Goal: Task Accomplishment & Management: Complete application form

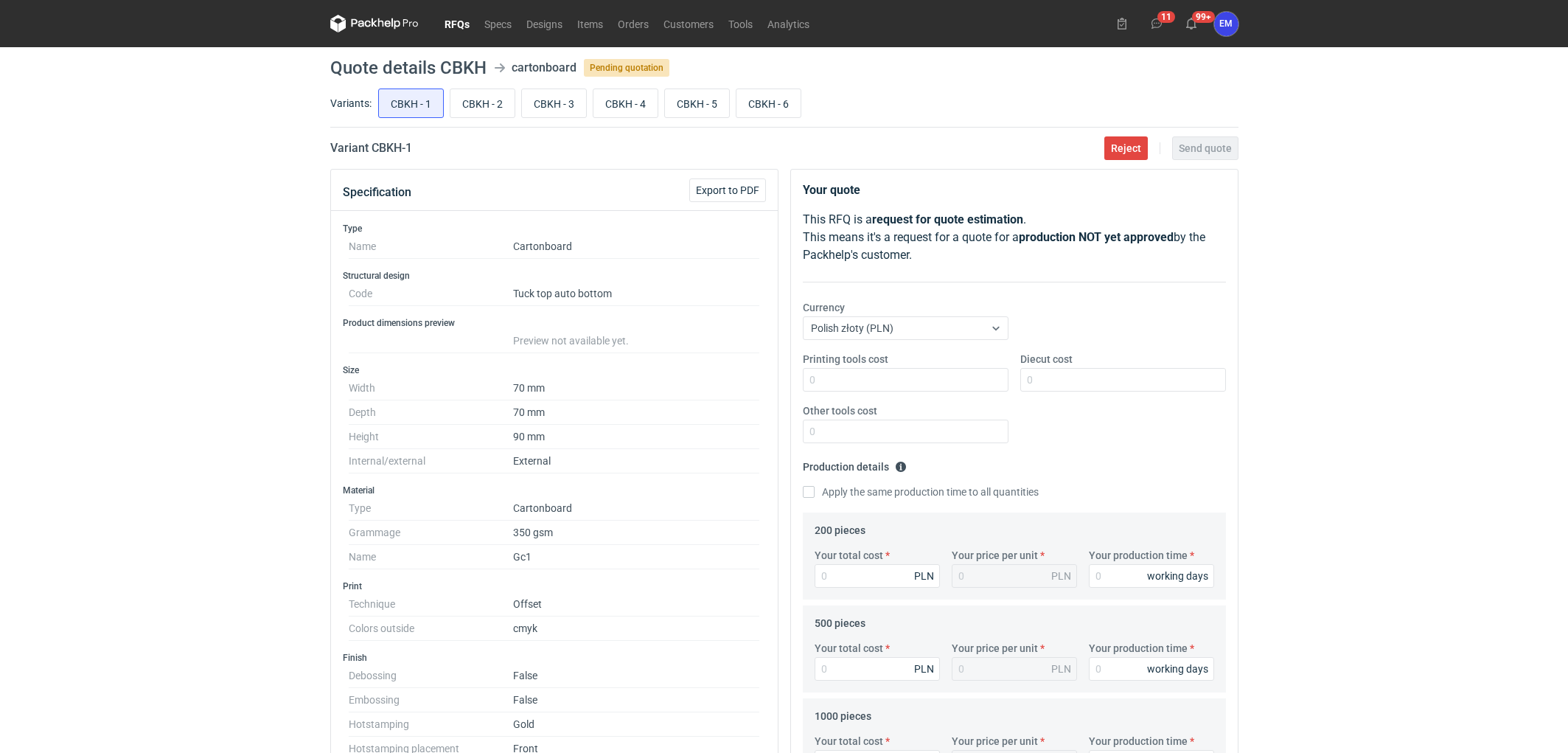
click at [225, 245] on div "RFQs Specs Designs Items Orders Customers Tools Analytics 11 99+ EM [PERSON_NAM…" at bounding box center [784, 376] width 1568 height 753
click at [177, 386] on div "RFQs Specs Designs Items Orders Customers Tools Analytics 11 99+ EM [PERSON_NAM…" at bounding box center [784, 376] width 1568 height 753
click at [1064, 387] on input "Diecut cost" at bounding box center [1123, 379] width 206 height 23
type input "505"
click at [1426, 406] on div "RFQs Specs Designs Items Orders Customers Tools Analytics 11 99+ EM [PERSON_NAM…" at bounding box center [784, 376] width 1568 height 753
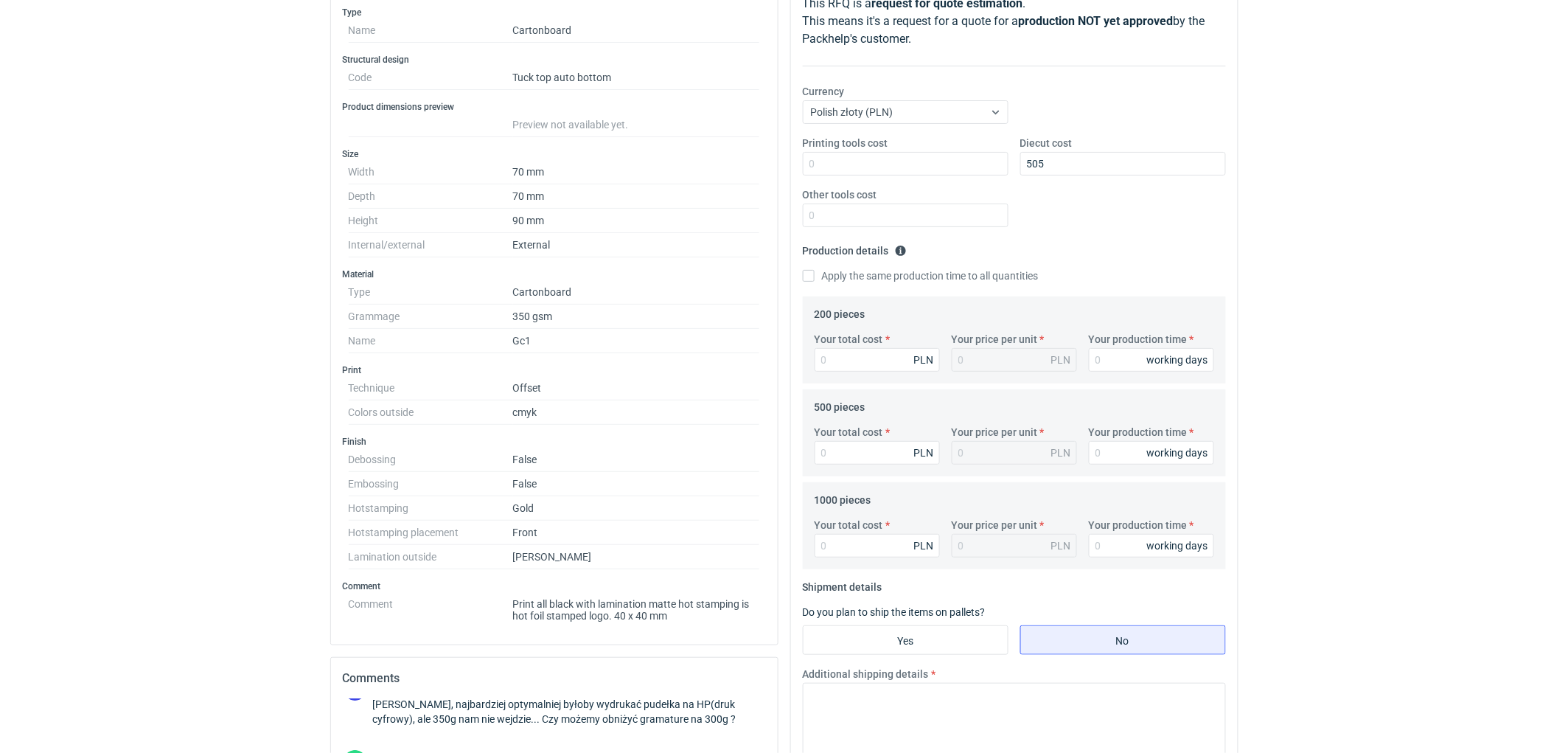
scroll to position [245, 0]
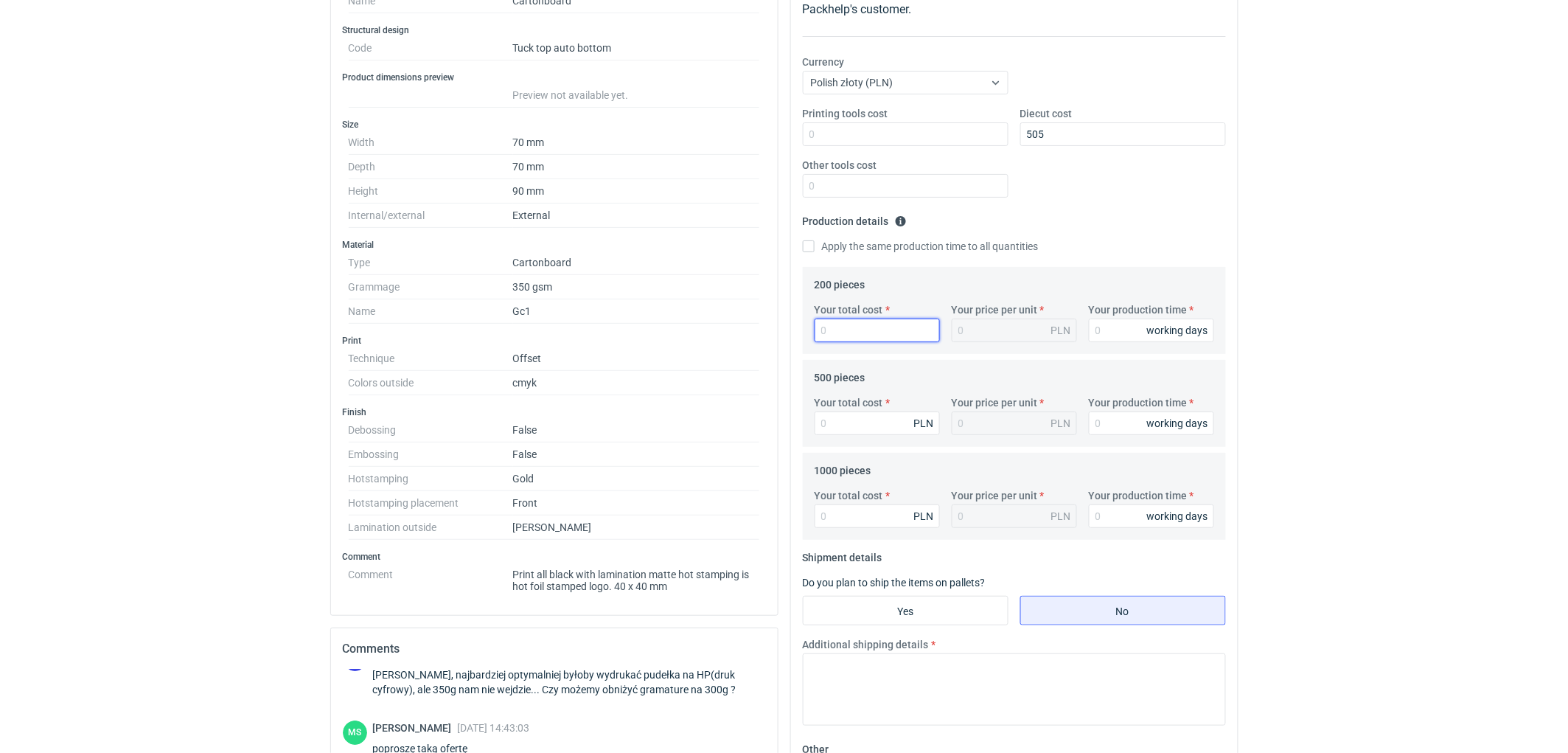
click at [856, 339] on input "Your total cost" at bounding box center [878, 330] width 126 height 23
click at [840, 184] on input "Other tools cost" at bounding box center [906, 185] width 206 height 23
click at [943, 184] on input "Other tools cost" at bounding box center [906, 185] width 206 height 23
type input "390"
click at [1316, 267] on div "RFQs Specs Designs Items Orders Customers Tools Analytics 11 99+ EM [PERSON_NAM…" at bounding box center [784, 131] width 1568 height 753
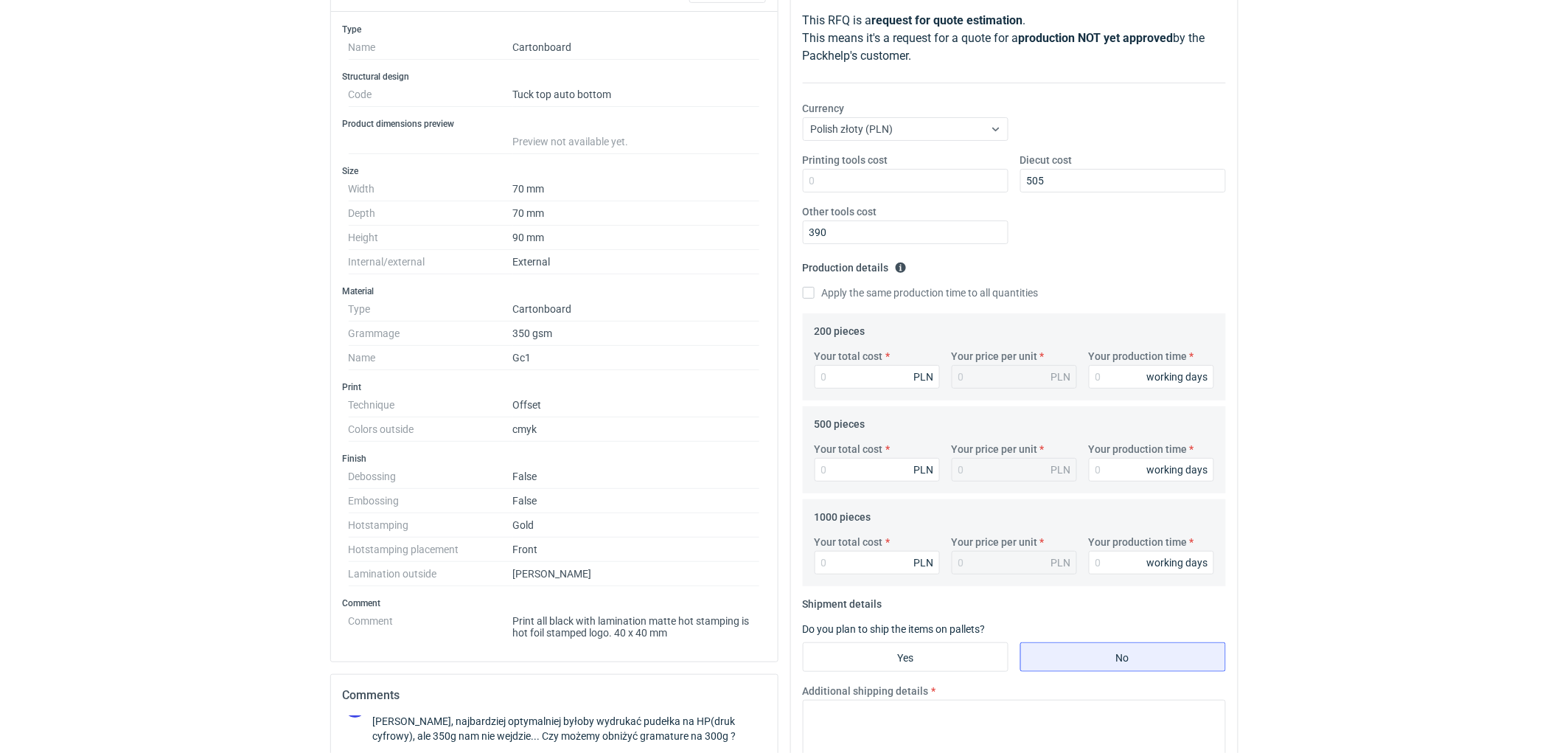
scroll to position [198, 0]
click at [831, 377] on input "Your total cost" at bounding box center [878, 377] width 126 height 23
type input "17810"
type input "89.05"
type input "1781"
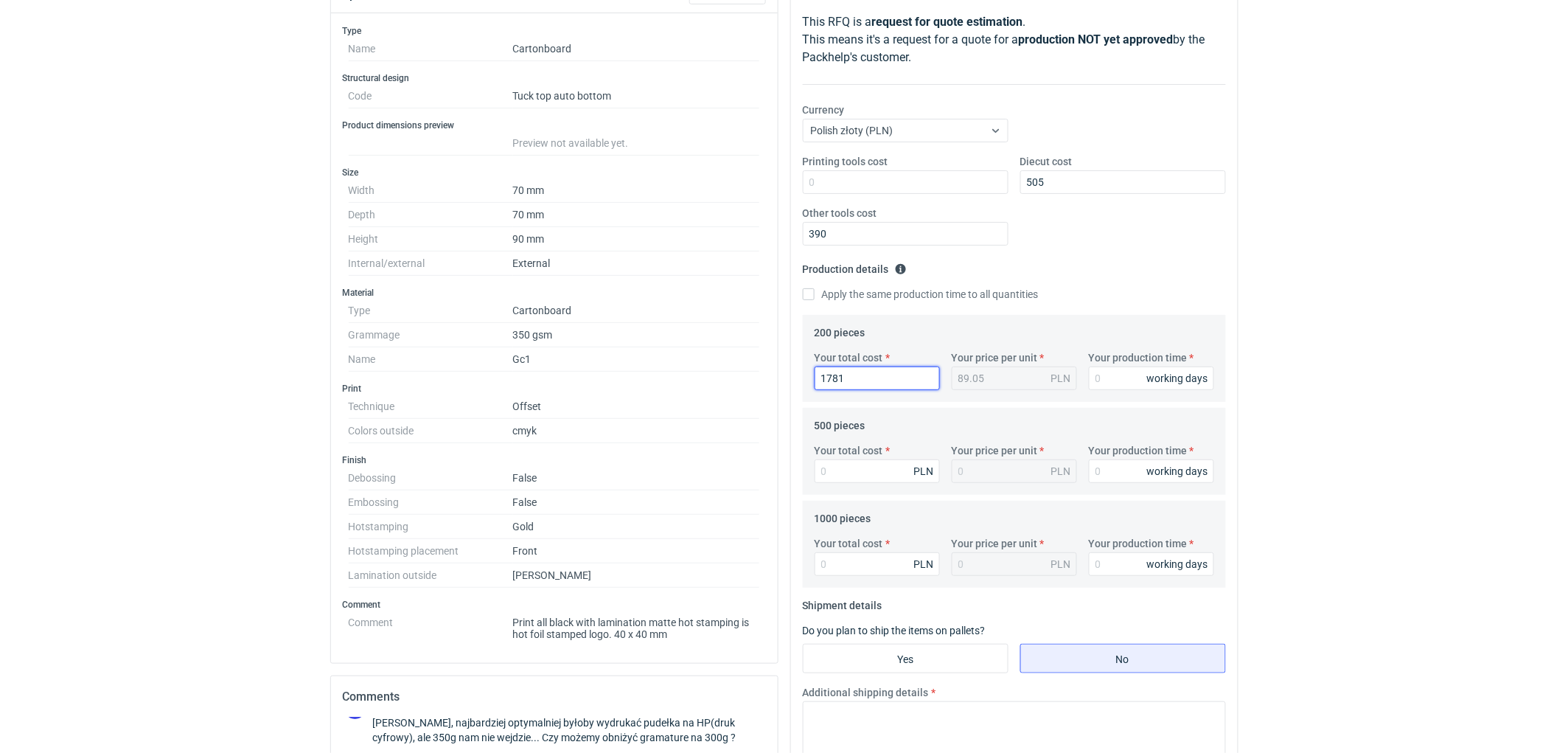
type input "8.9"
type input "1780"
click at [1122, 374] on input "Your production time" at bounding box center [1152, 377] width 126 height 23
type input "10"
click at [854, 472] on input "Your total cost" at bounding box center [878, 471] width 126 height 23
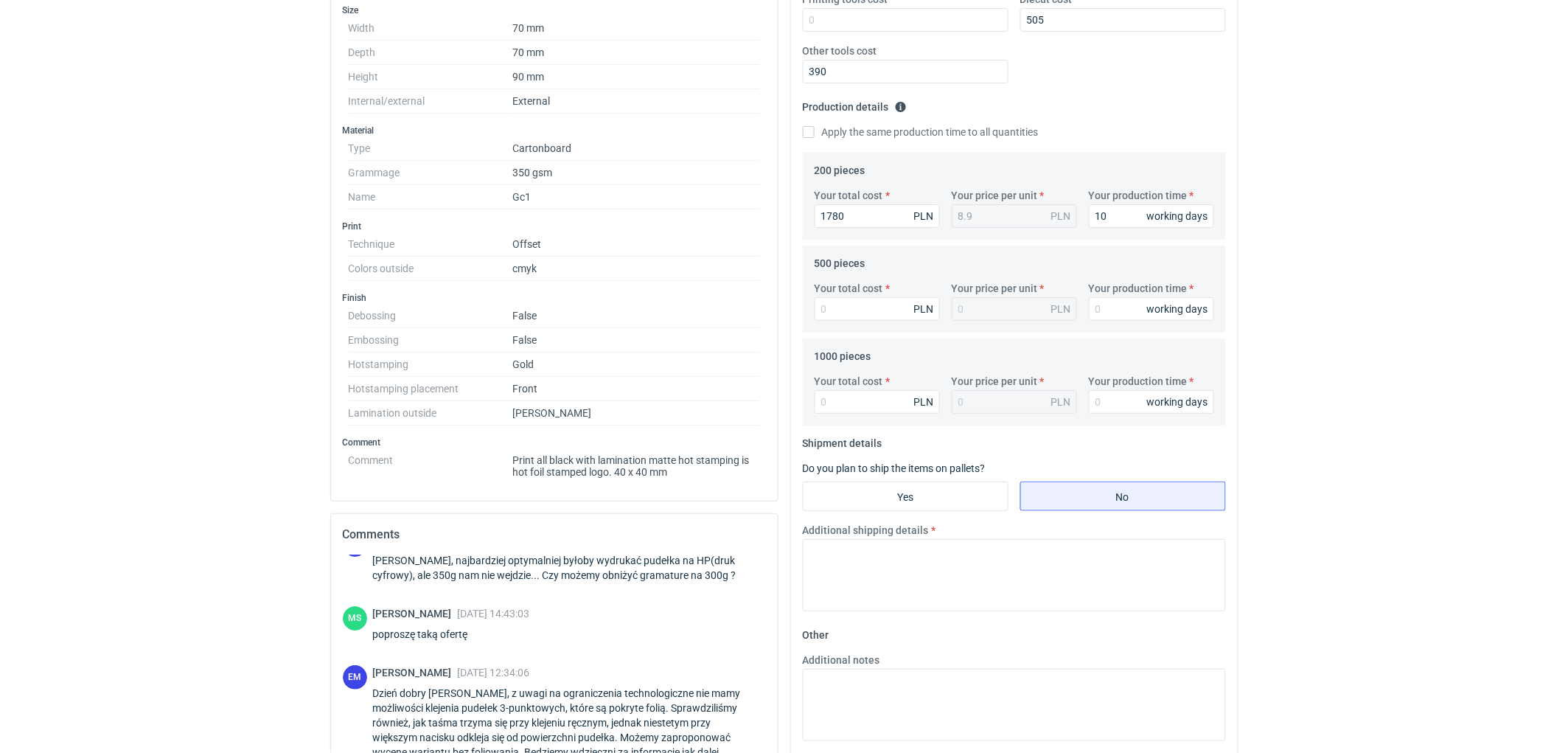
scroll to position [362, 0]
click at [838, 305] on input "Your total cost" at bounding box center [878, 306] width 126 height 23
type input "1960"
type input "3.92"
type input "1960"
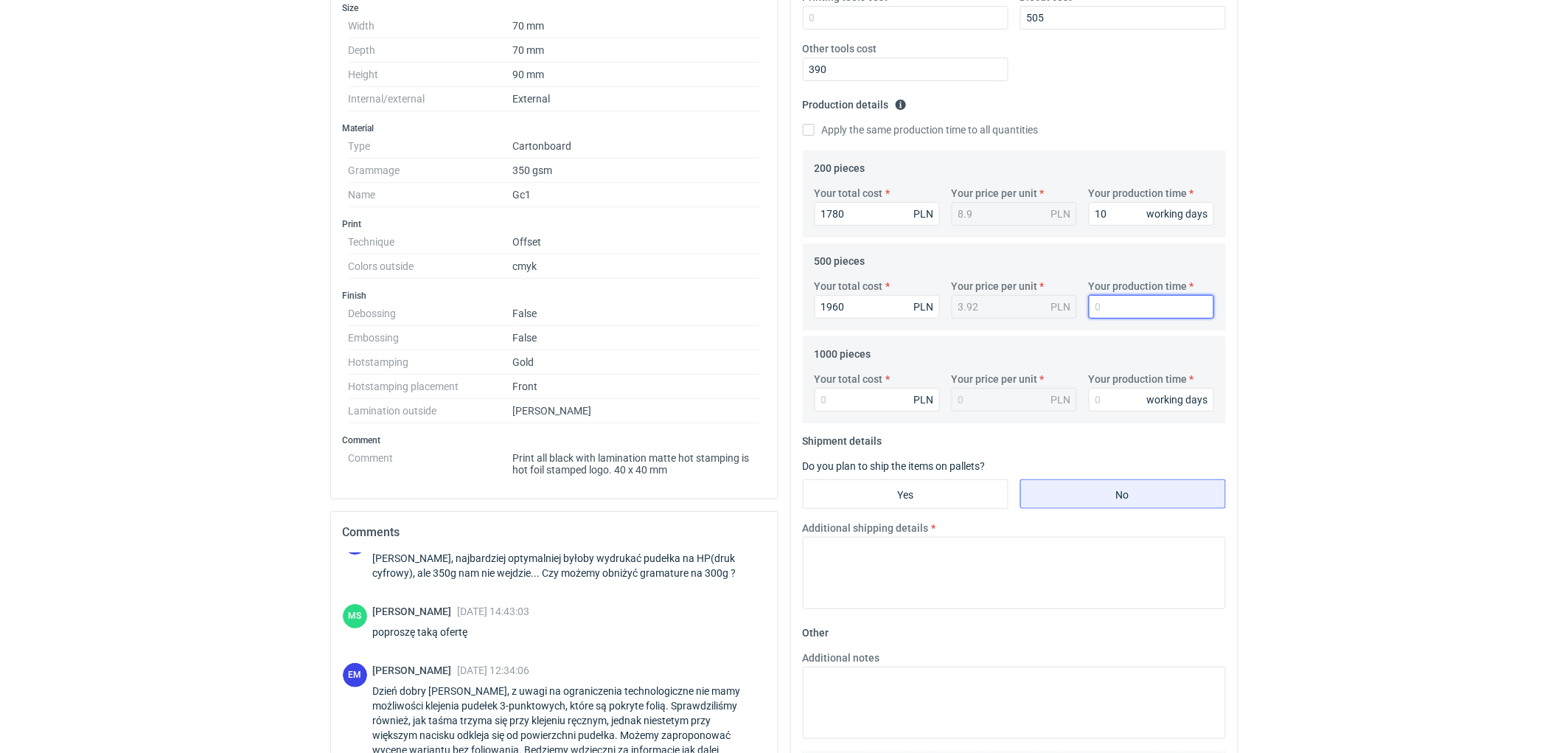
click at [1108, 304] on input "Your production time" at bounding box center [1152, 306] width 126 height 23
type input "10"
click at [841, 407] on input "Your total cost" at bounding box center [878, 400] width 126 height 23
type input "2260"
type input "2.26"
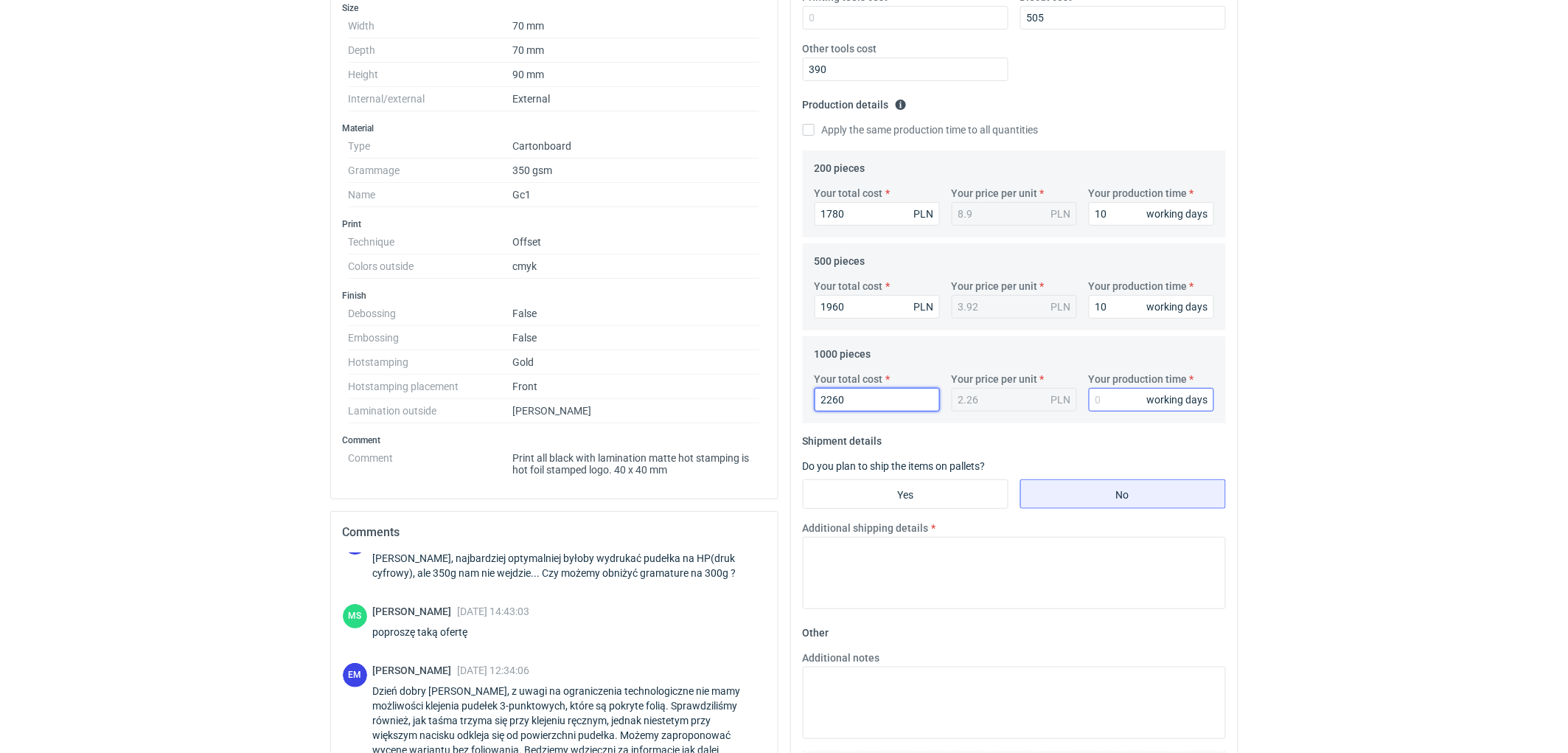
type input "2260"
click at [1106, 399] on input "Your production time" at bounding box center [1152, 400] width 126 height 23
type input "10"
click at [924, 572] on textarea "Additional shipping details" at bounding box center [1015, 572] width 423 height 72
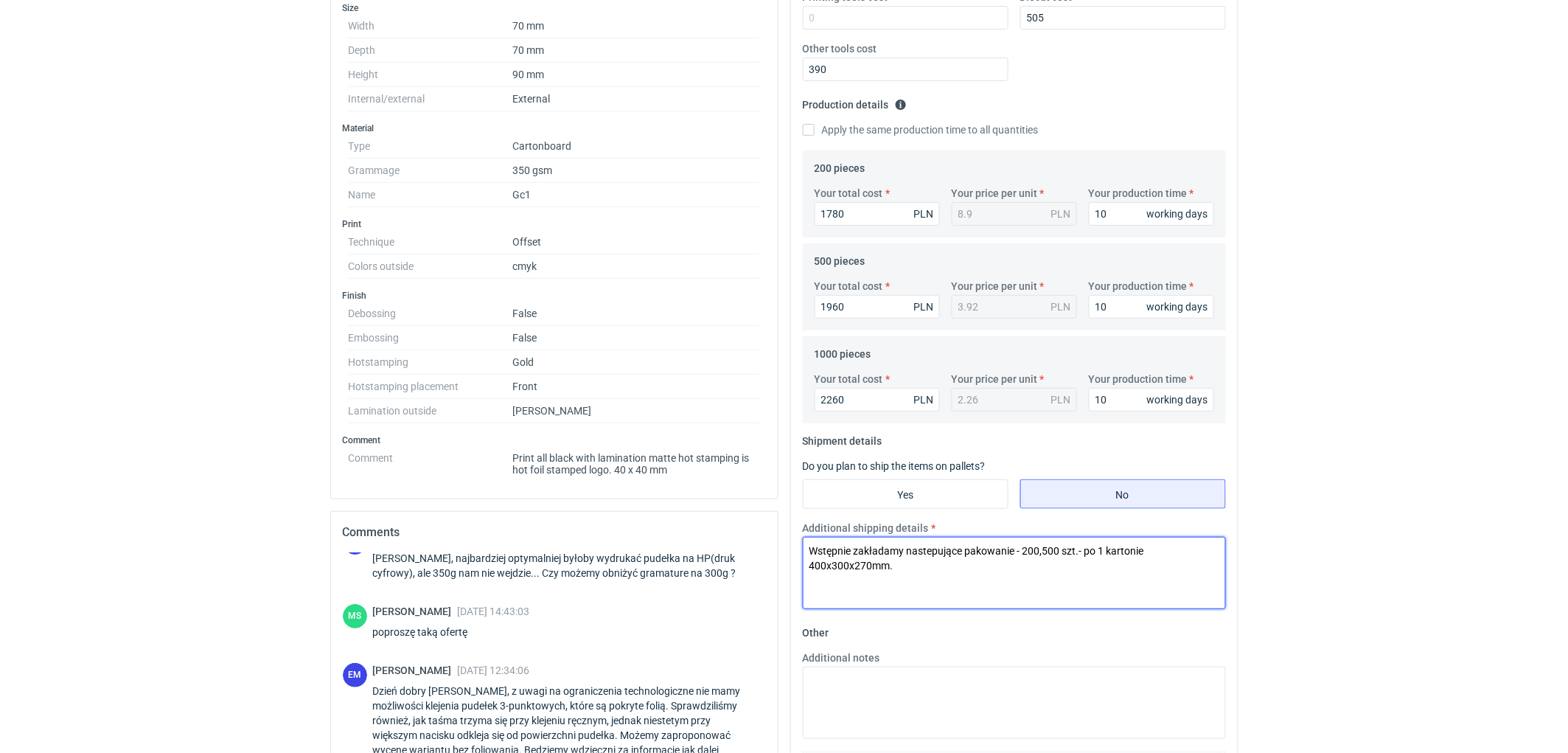
click at [931, 569] on textarea "Wstępnie zakładamy nastepujące pakowanie - 200,500 szt.- po 1 kartonie 400x300x…" at bounding box center [1015, 572] width 423 height 72
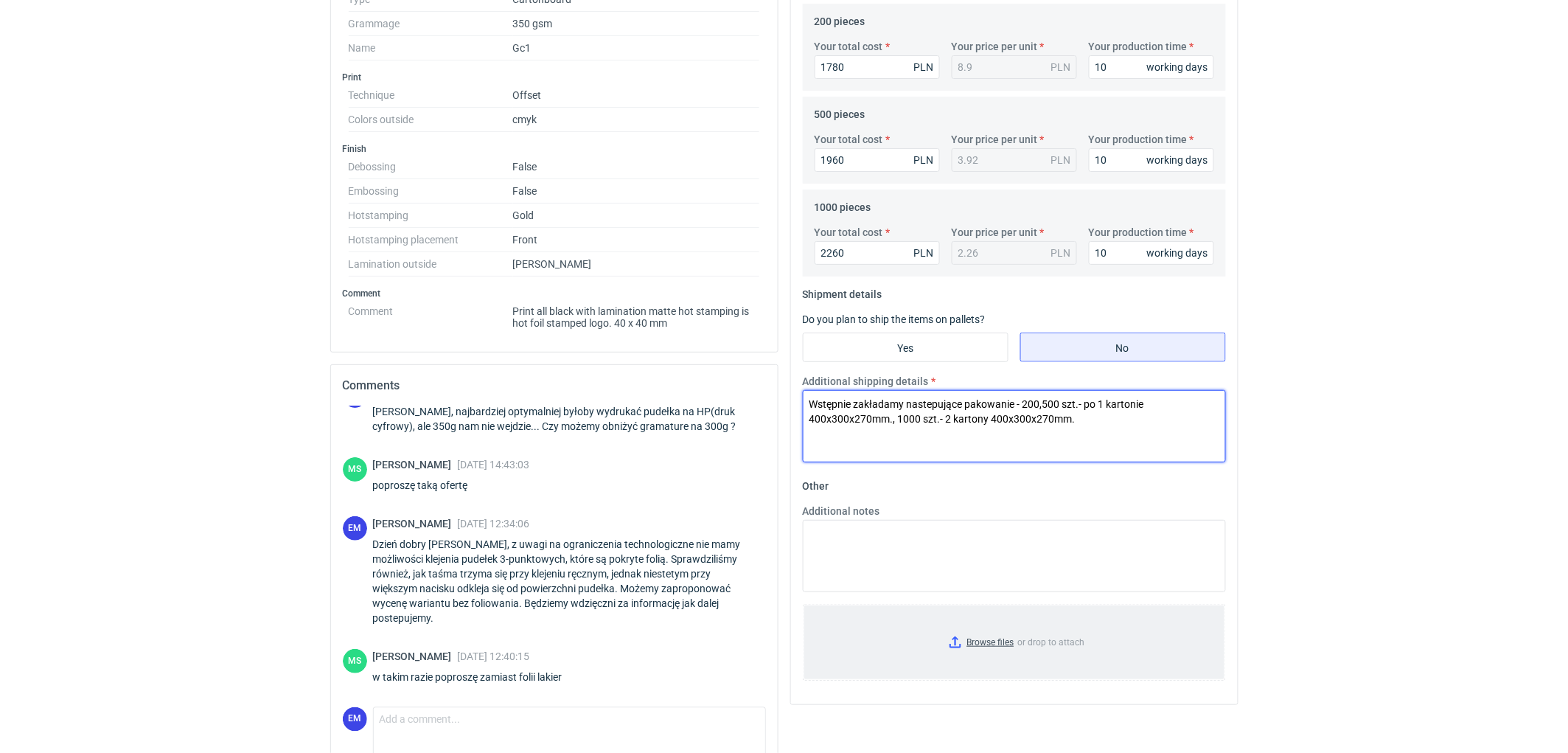
scroll to position [607, 0]
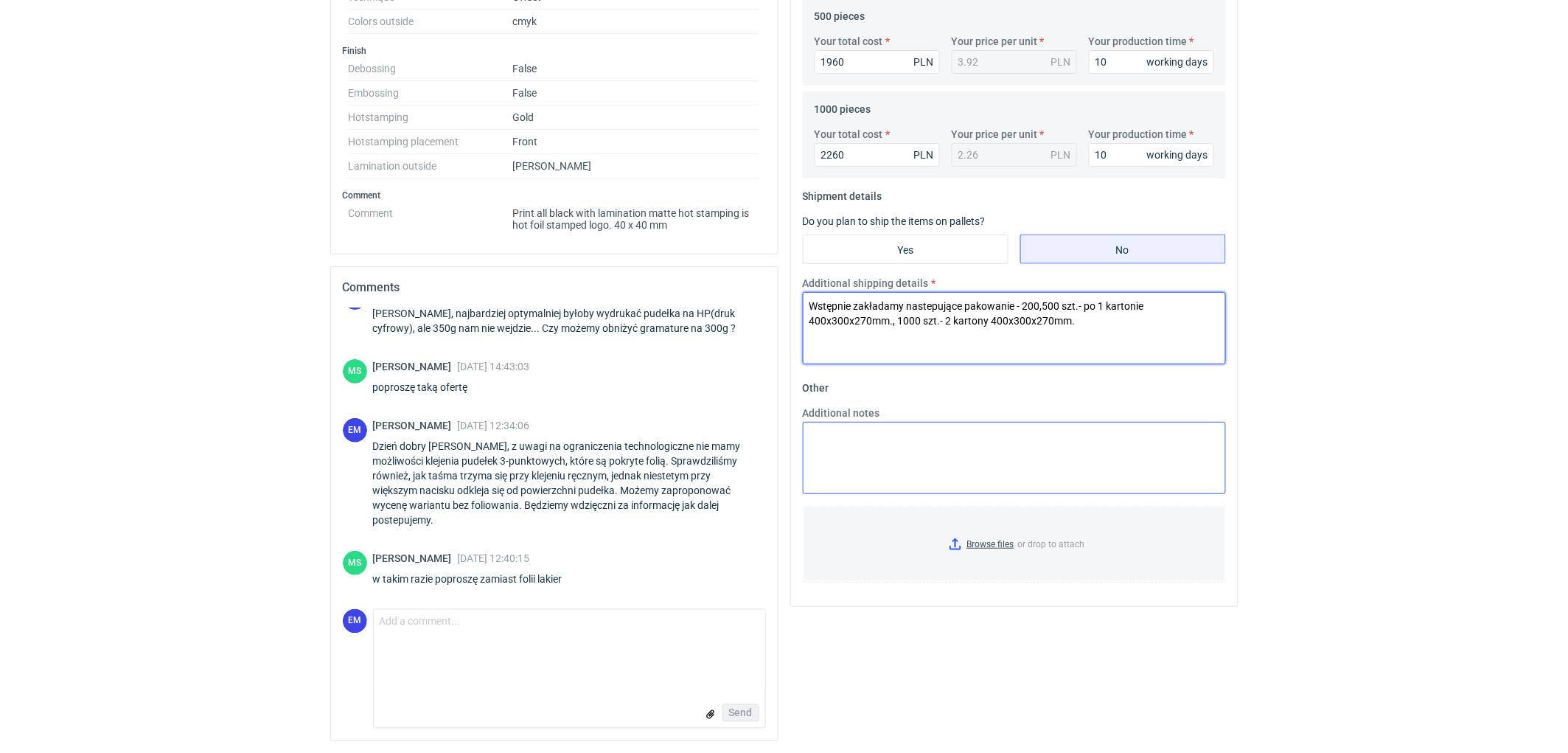
type textarea "Wstępnie zakładamy nastepujące pakowanie - 200,500 szt.- po 1 kartonie 400x300x…"
click at [872, 468] on textarea "Additional notes" at bounding box center [1015, 458] width 423 height 72
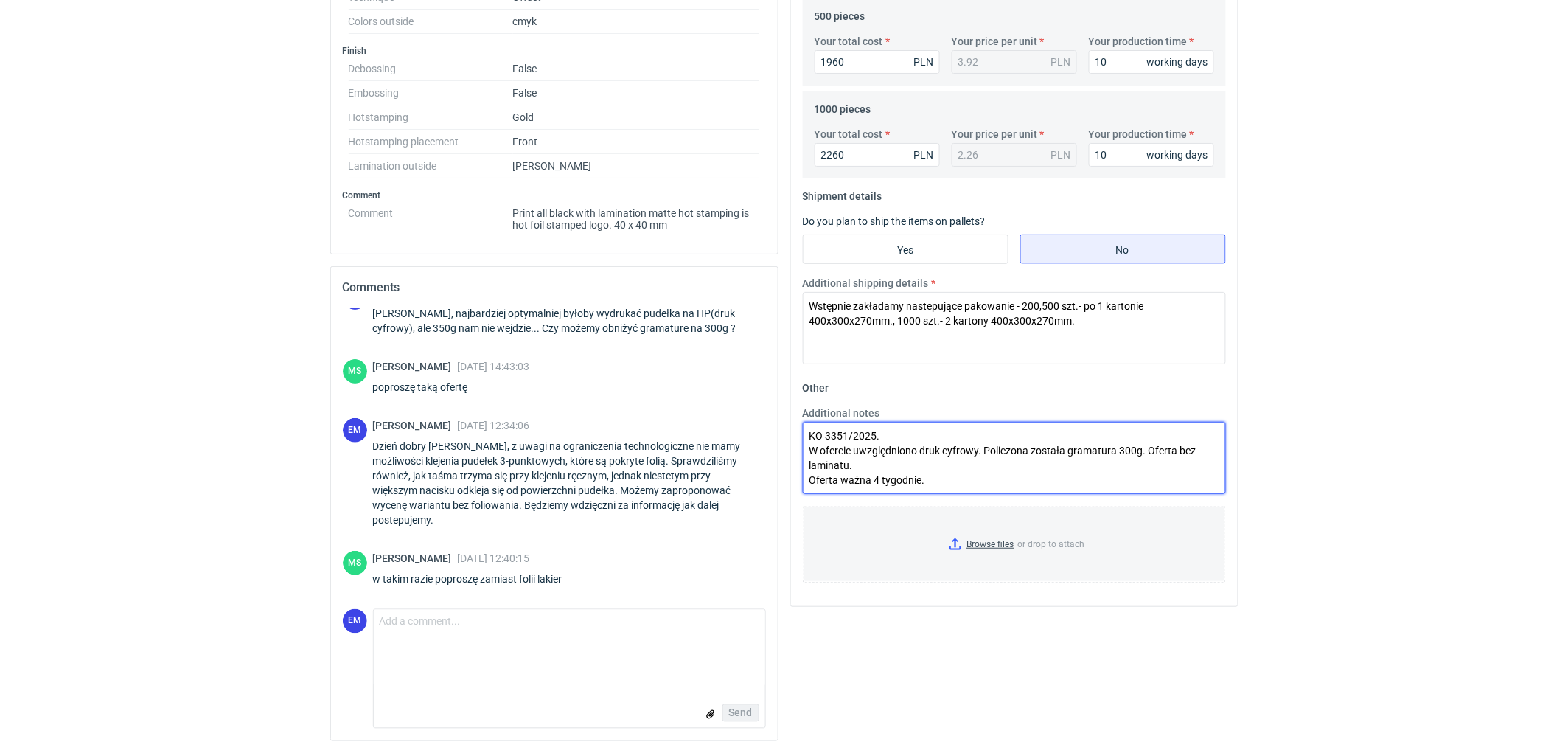
drag, startPoint x: 1144, startPoint y: 446, endPoint x: 1178, endPoint y: 450, distance: 34.2
click at [1178, 450] on textarea "KO 3351/2025. W ofercie uwzględniono druk cyfrowy. Policzona została gramatura …" at bounding box center [1015, 458] width 423 height 72
drag, startPoint x: 934, startPoint y: 467, endPoint x: 804, endPoint y: 453, distance: 130.8
click at [804, 453] on textarea "KO 3351/2025. W ofercie uwzględniono druk cyfrowy. Policzona została gramatura …" at bounding box center [1015, 458] width 423 height 72
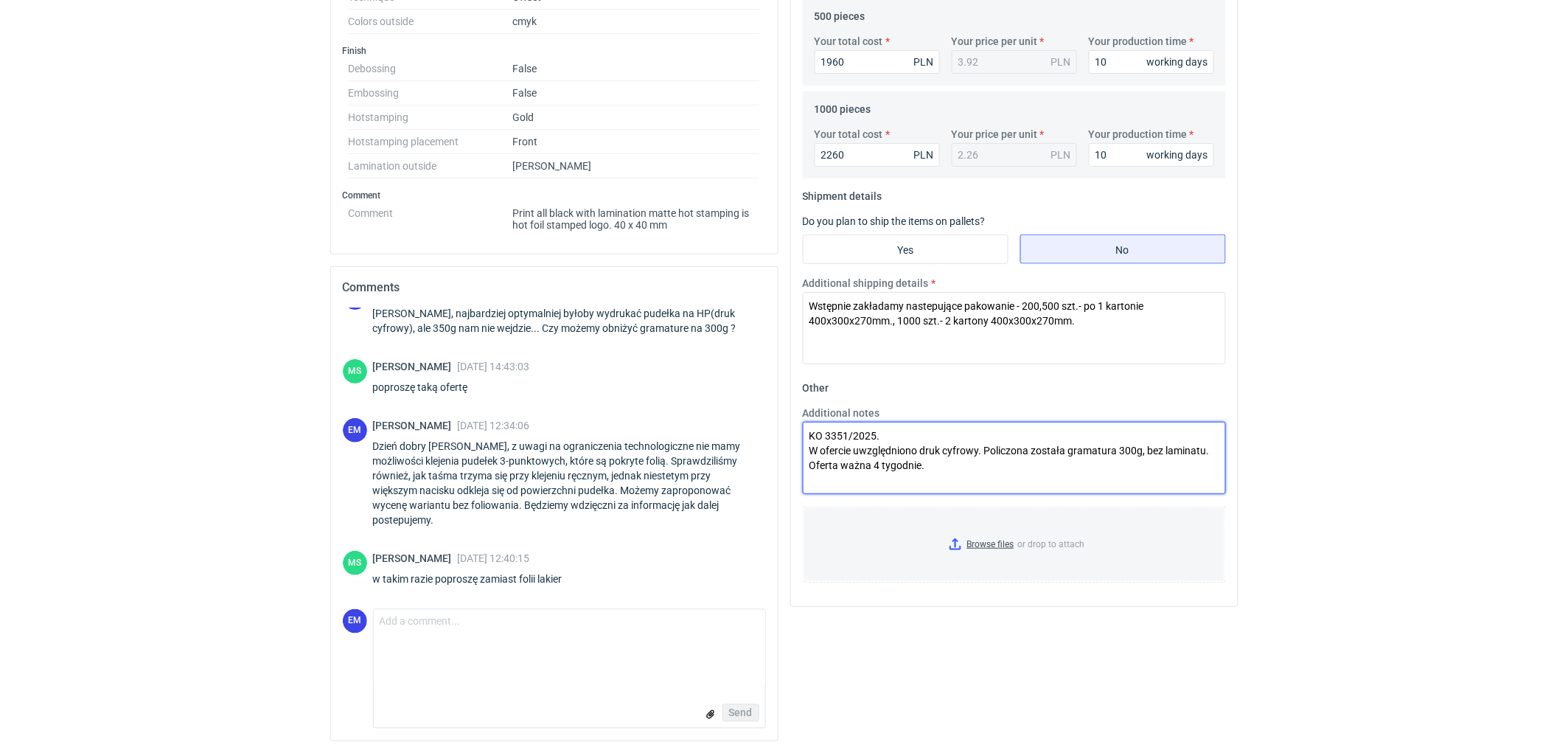
click at [955, 461] on textarea "KO 3351/2025. W ofercie uwzględniono druk cyfrowy. Policzona została gramatura …" at bounding box center [1015, 458] width 423 height 72
click at [1218, 448] on textarea "KO 3351/2025. W ofercie uwzględniono druk cyfrowy. Policzona została gramatura …" at bounding box center [1015, 458] width 423 height 72
click at [1103, 451] on textarea "KO 3351/2025. W ofercie uwzględniono druk cyfrowy. Policzona została gramatura …" at bounding box center [1015, 458] width 423 height 72
click at [881, 467] on textarea "KO 3351/2025. W ofercie uwzględniono druk cyfrowy. Policzona została gramatura …" at bounding box center [1015, 458] width 423 height 72
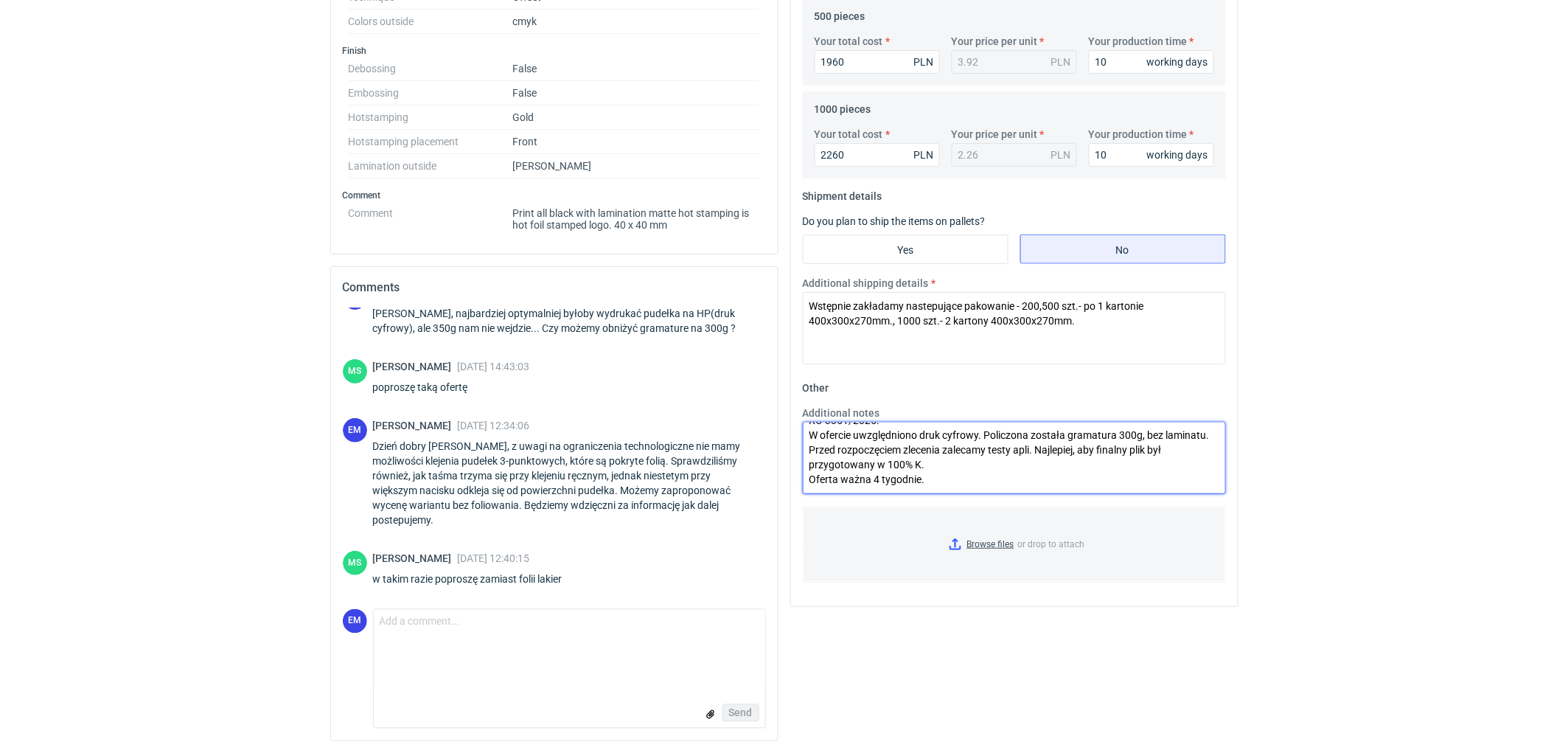
click at [943, 487] on textarea "KO 3351/2025. W ofercie uwzględniono druk cyfrowy. Policzona została gramatura …" at bounding box center [1015, 458] width 423 height 72
click at [1018, 450] on textarea "KO 3351/2025. W ofercie uwzględniono druk cyfrowy. Policzona została gramatura …" at bounding box center [1015, 458] width 423 height 72
drag, startPoint x: 934, startPoint y: 484, endPoint x: 1102, endPoint y: 470, distance: 168.6
click at [797, 401] on div "Your quote This RFQ is a request for quote estimation . This means it's a reque…" at bounding box center [1014, 84] width 447 height 1043
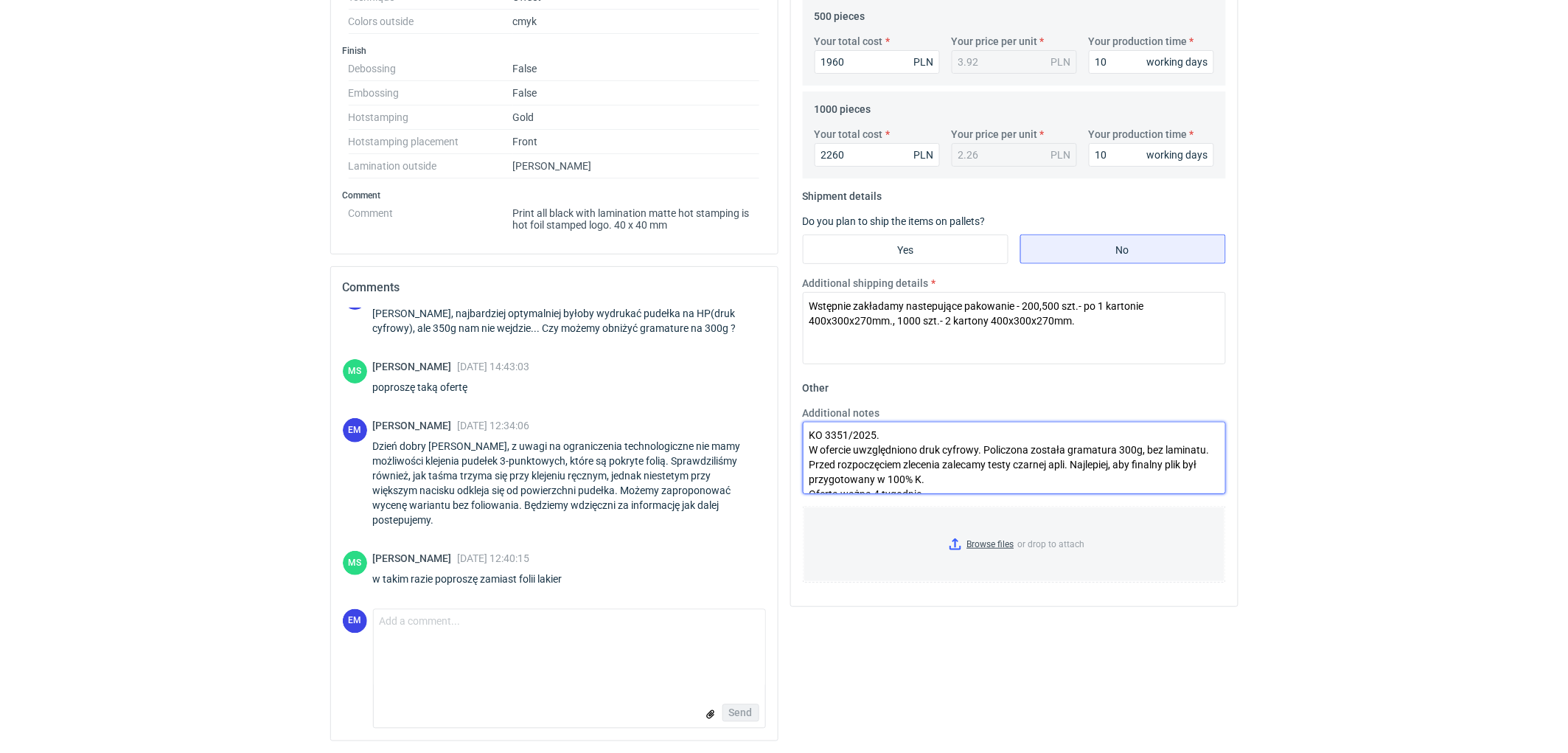
drag, startPoint x: 968, startPoint y: 488, endPoint x: 911, endPoint y: 464, distance: 61.8
click at [969, 487] on textarea "KO 3351/2025. W ofercie uwzględniono druk cyfrowy. Policzona została gramatura …" at bounding box center [1015, 458] width 423 height 72
click at [822, 444] on textarea "KO 3351/2025. W ofercie uwzględniono druk cyfrowy. Policzona została gramatura …" at bounding box center [1015, 458] width 423 height 72
click at [905, 438] on textarea "KO 3351/2025. W ofercie uwzględniono druk cyfrowy. Policzona została gramatura …" at bounding box center [1015, 458] width 423 height 72
click at [880, 455] on textarea "KO 3351/2025. W ofercie uwzględniono druk cyfrowy. Policzona została gramatura …" at bounding box center [1015, 458] width 423 height 72
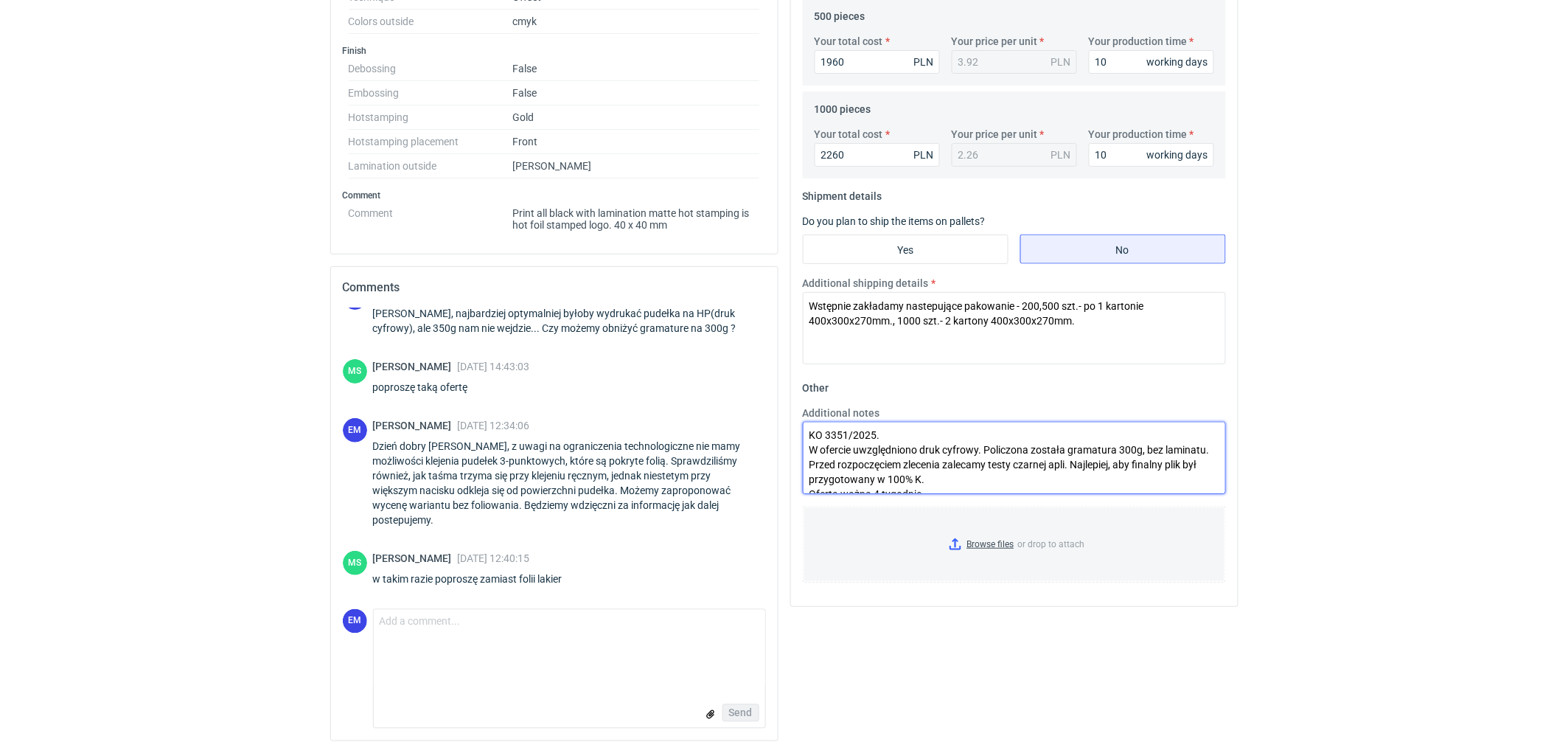
scroll to position [14, 0]
drag, startPoint x: 809, startPoint y: 451, endPoint x: 953, endPoint y: 505, distance: 153.8
click at [953, 505] on fieldset "Other Additional notes KO 3351/2025. W ofercie uwzględniono druk cyfrowy. Polic…" at bounding box center [1015, 485] width 423 height 218
click at [923, 475] on textarea "KO 3351/2025. W ofercie uwzględniono druk cyfrowy. Policzona została gramatura …" at bounding box center [1015, 458] width 423 height 72
drag, startPoint x: 941, startPoint y: 484, endPoint x: 799, endPoint y: 440, distance: 148.7
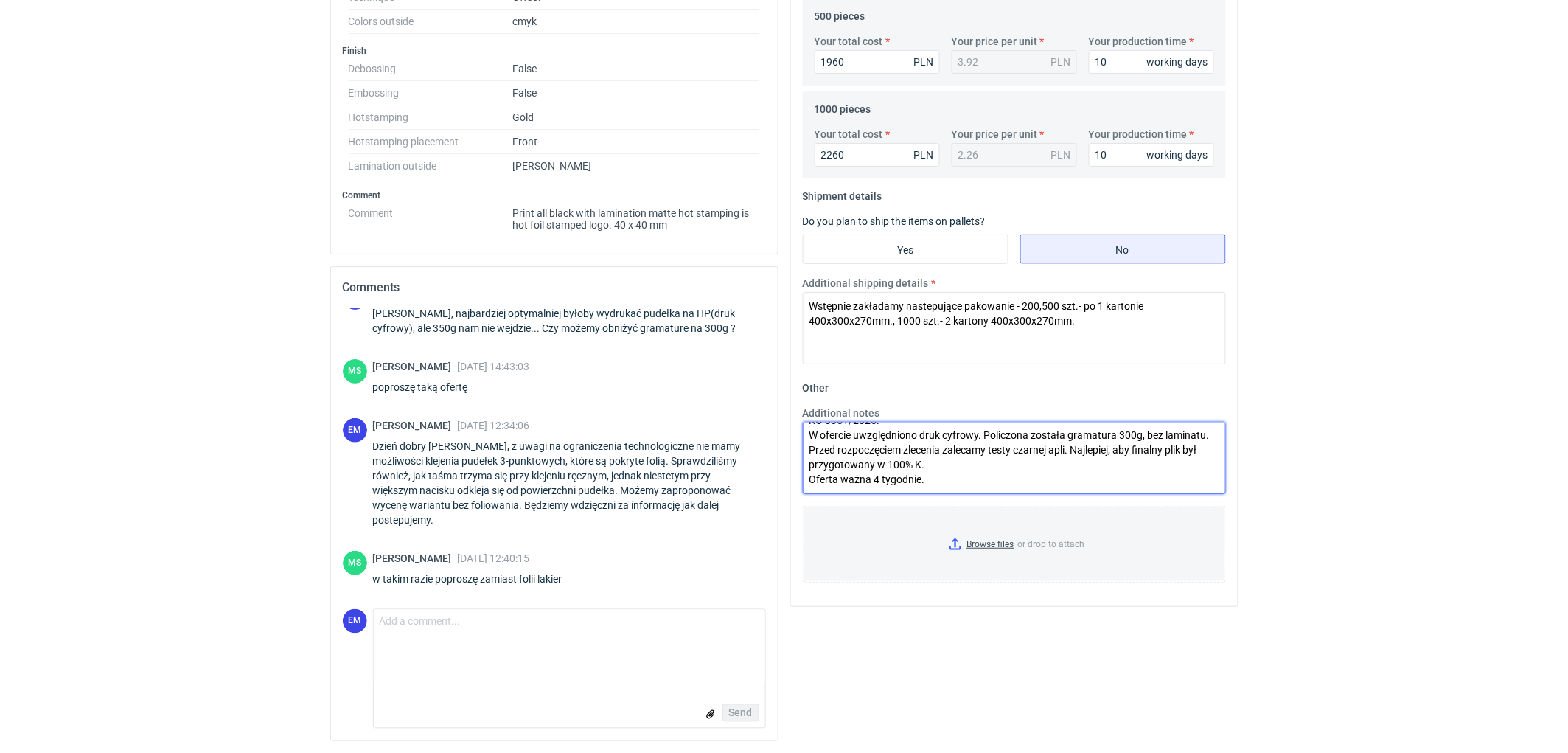
click at [799, 440] on div "Additional notes KO 3351/2025. W ofercie uwzględniono druk cyfrowy. Policzona z…" at bounding box center [1014, 450] width 435 height 89
drag, startPoint x: 1077, startPoint y: 445, endPoint x: 806, endPoint y: 446, distance: 271.0
click at [806, 446] on textarea "KO 3351/2025. W ofercie uwzględniono druk cyfrowy. Policzona została gramatura …" at bounding box center [1015, 458] width 423 height 72
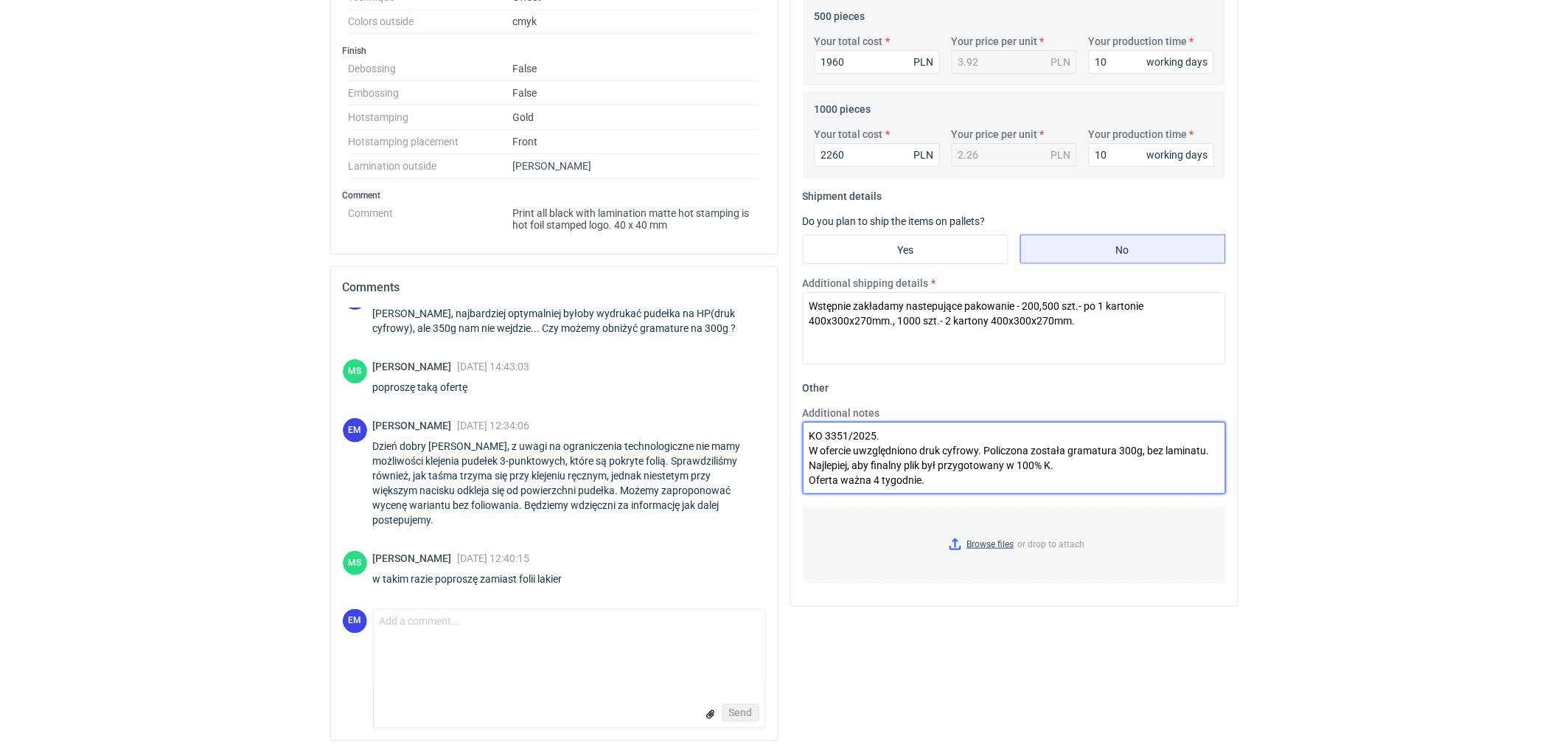
click at [1090, 468] on textarea "KO 3351/2025. W ofercie uwzględniono druk cyfrowy. Policzona została gramatura …" at bounding box center [1015, 458] width 423 height 72
drag, startPoint x: 903, startPoint y: 465, endPoint x: 801, endPoint y: 467, distance: 102.0
click at [801, 467] on div "Additional notes KO 3351/2025. W ofercie uwzględniono druk cyfrowy. Policzona z…" at bounding box center [1014, 450] width 435 height 89
click at [862, 464] on textarea "KO 3351/2025. W ofercie uwzględniono druk cyfrowy. Policzona została gramatura …" at bounding box center [1015, 458] width 423 height 72
drag, startPoint x: 941, startPoint y: 482, endPoint x: 806, endPoint y: 450, distance: 138.7
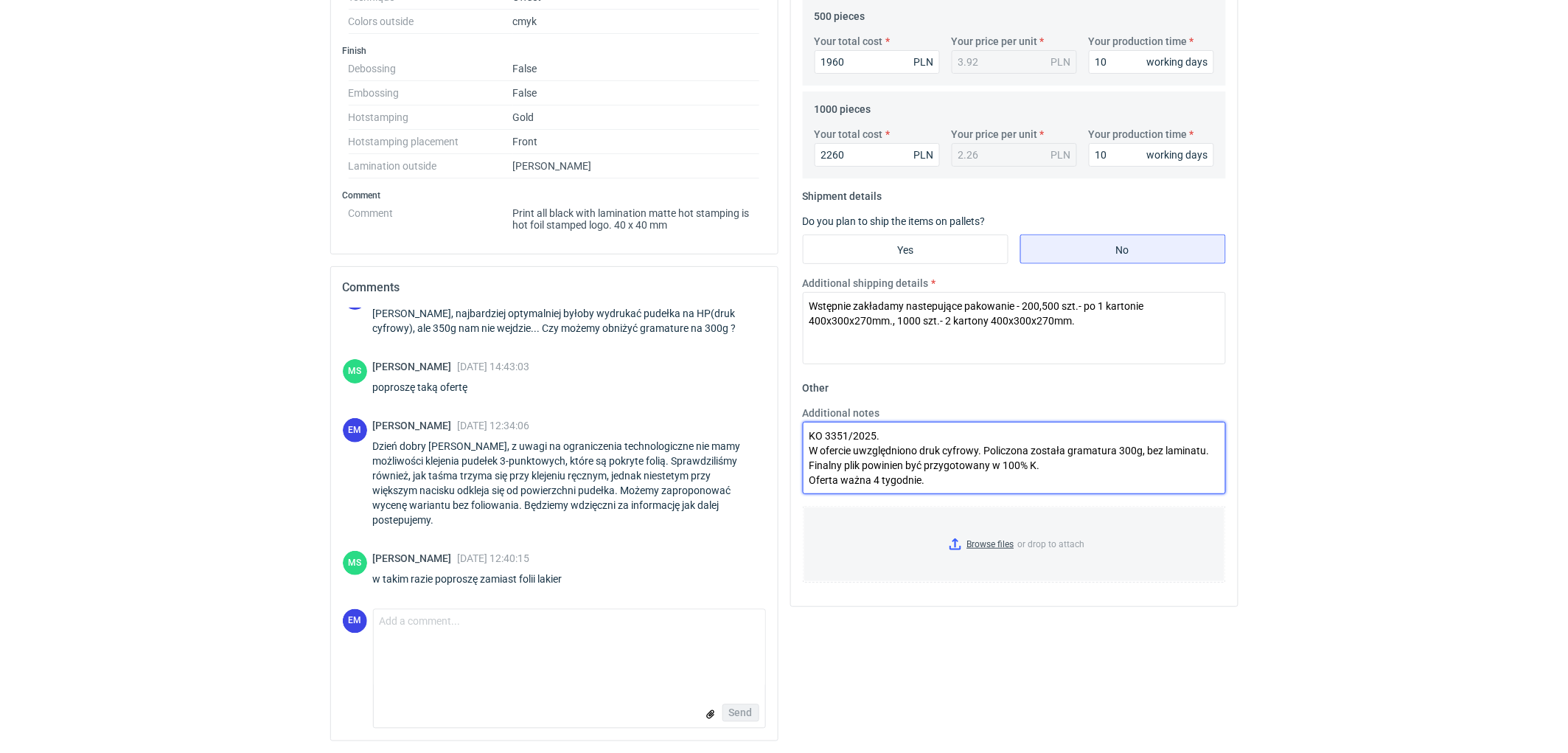
click at [806, 450] on textarea "KO 3351/2025. W ofercie uwzględniono druk cyfrowy. Policzona została gramatura …" at bounding box center [1015, 458] width 423 height 72
type textarea "KO 3351/2025. W ofercie uwzględniono druk cyfrowy. Policzona została gramatura …"
click at [1058, 470] on textarea "KO 3351/2025. W ofercie uwzględniono druk cyfrowy. Policzona została gramatura …" at bounding box center [1015, 458] width 423 height 72
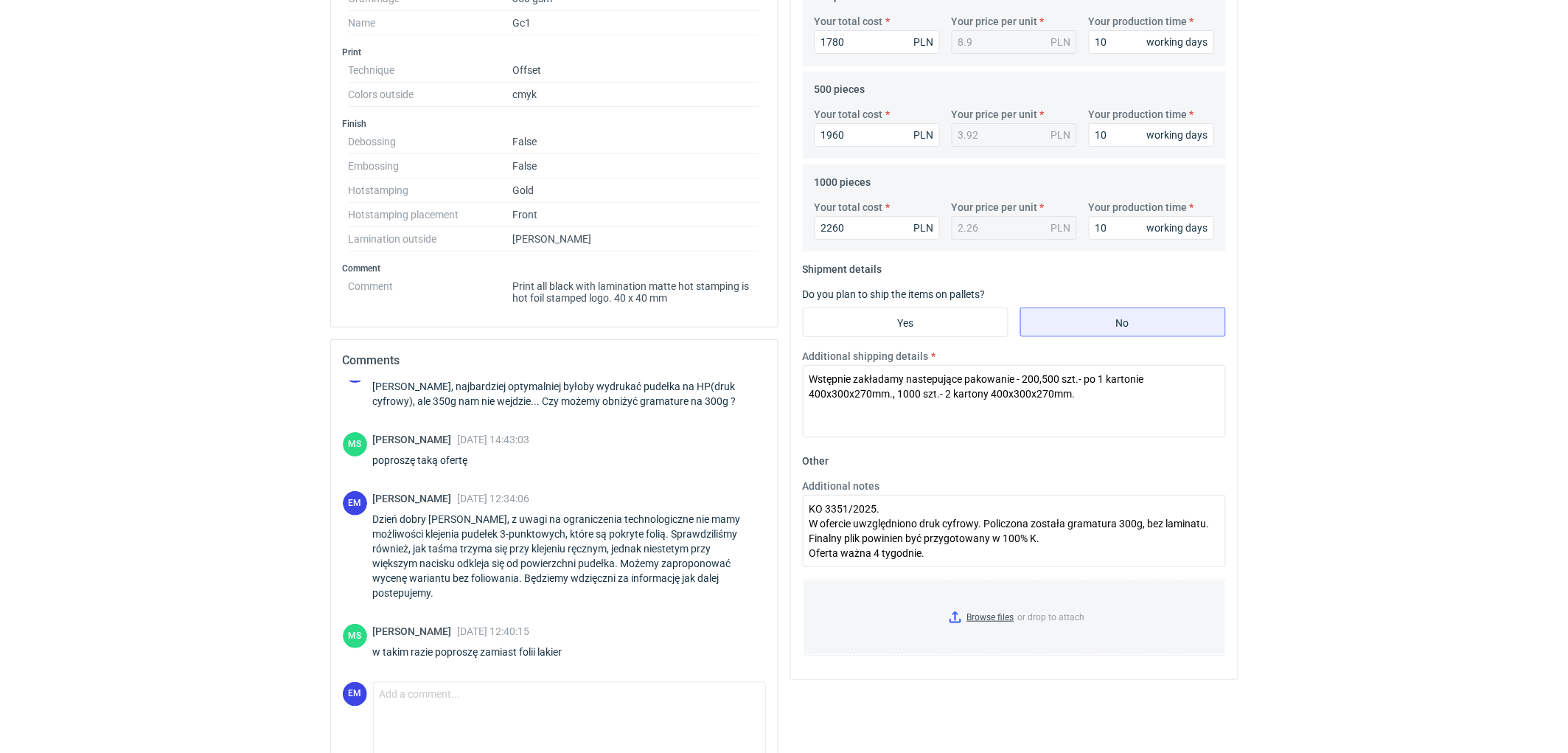
scroll to position [444, 0]
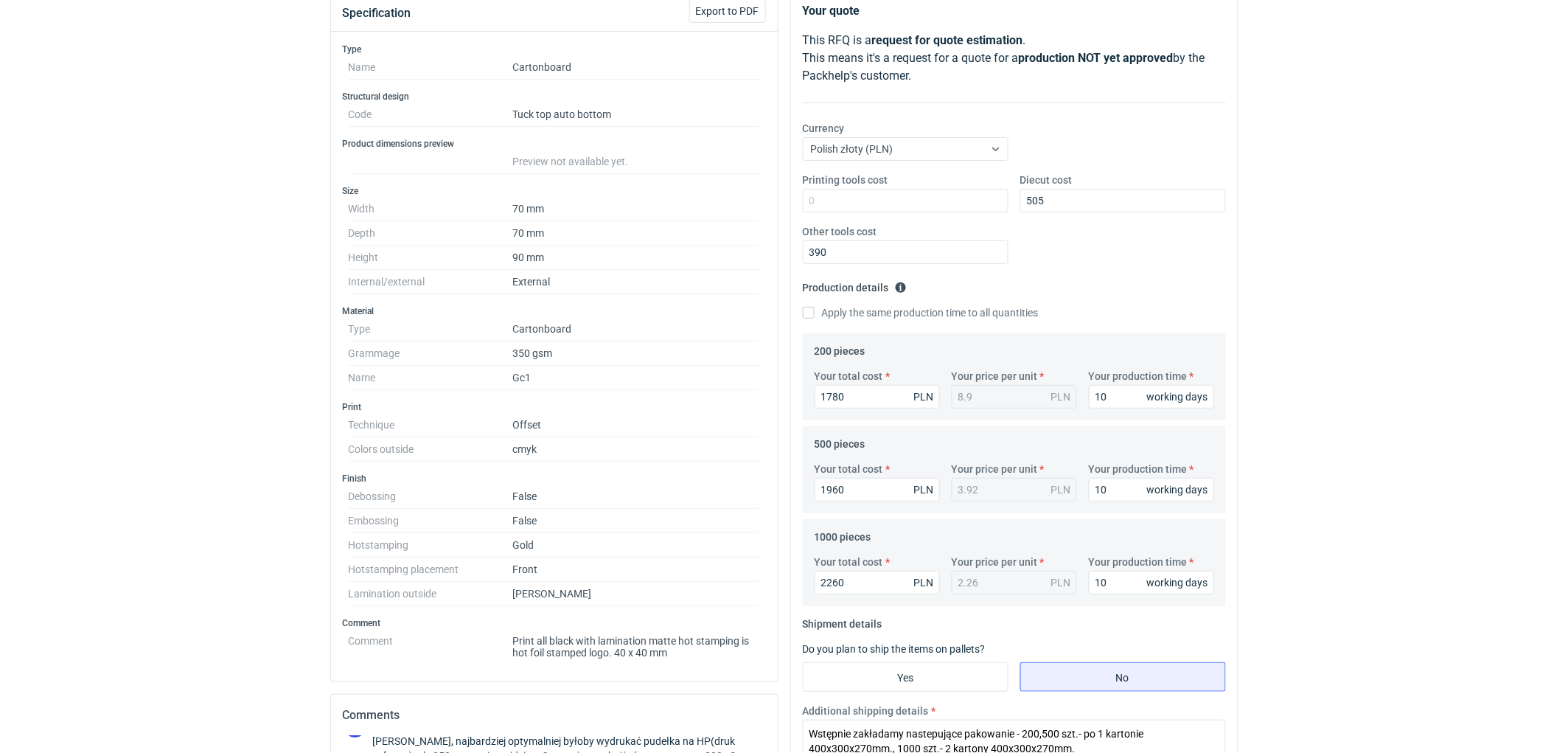
scroll to position [34, 0]
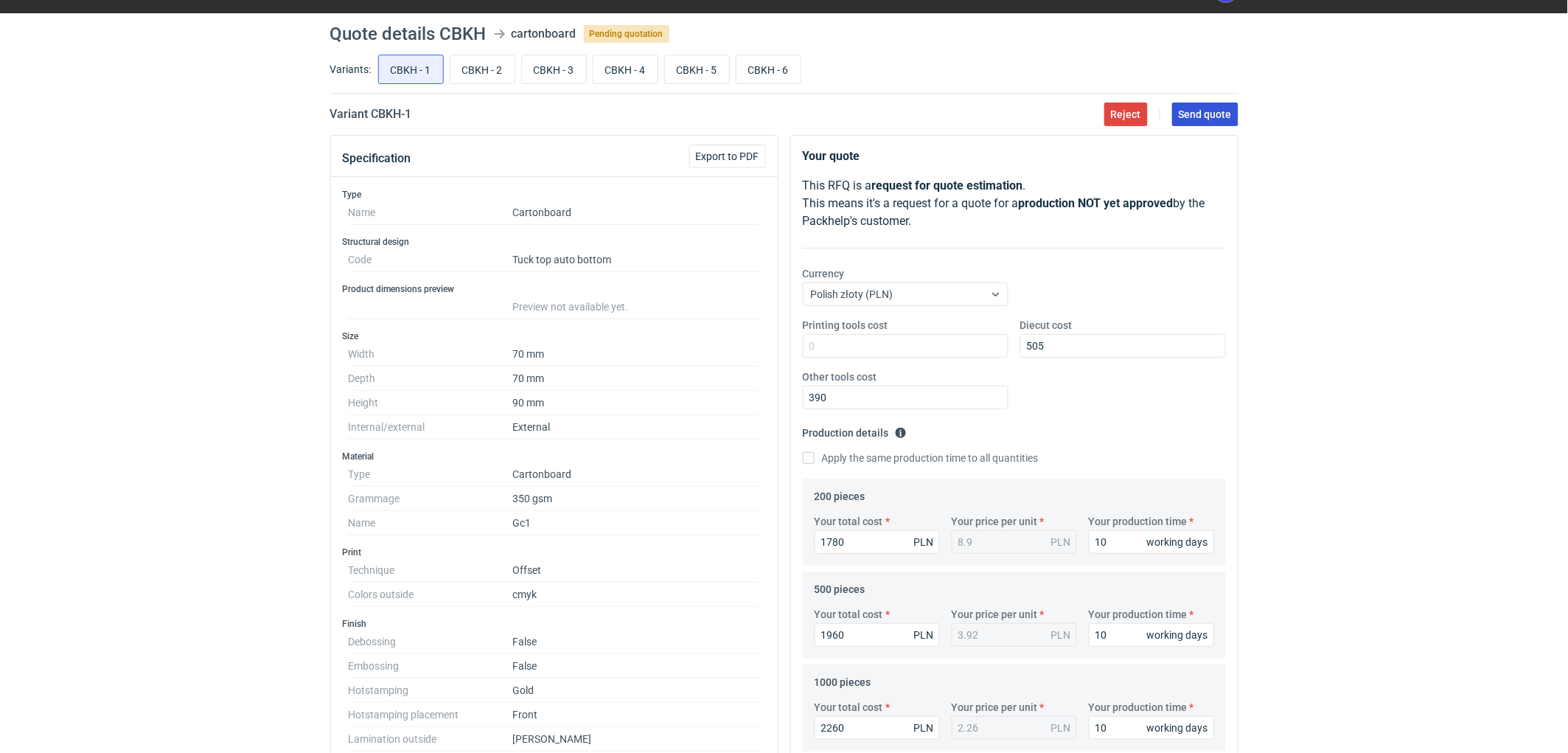
click at [1221, 114] on span "Send quote" at bounding box center [1205, 114] width 53 height 11
click at [481, 70] on input "CBKH - 2" at bounding box center [483, 69] width 64 height 28
radio input "true"
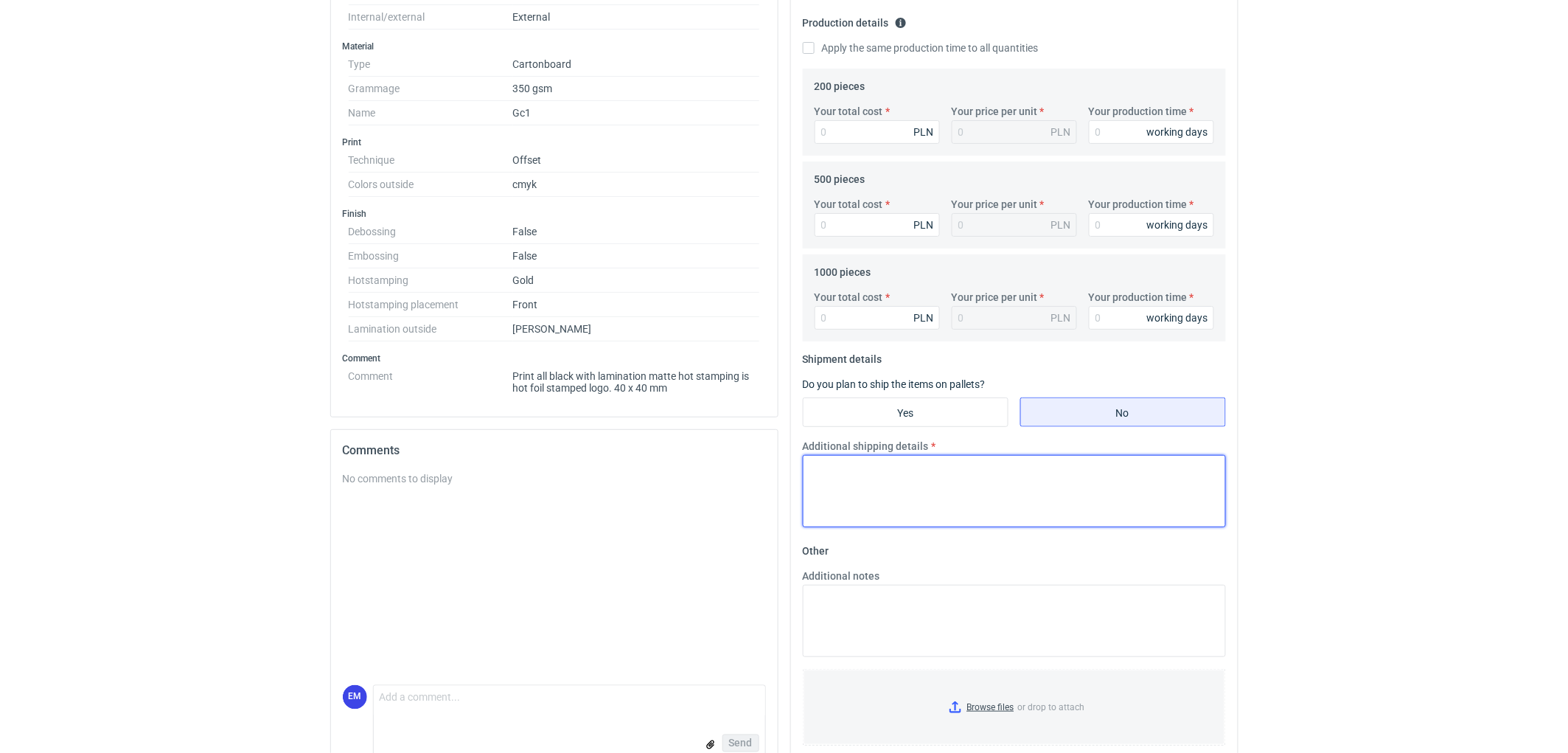
click at [872, 494] on textarea "Additional shipping details" at bounding box center [1015, 490] width 423 height 72
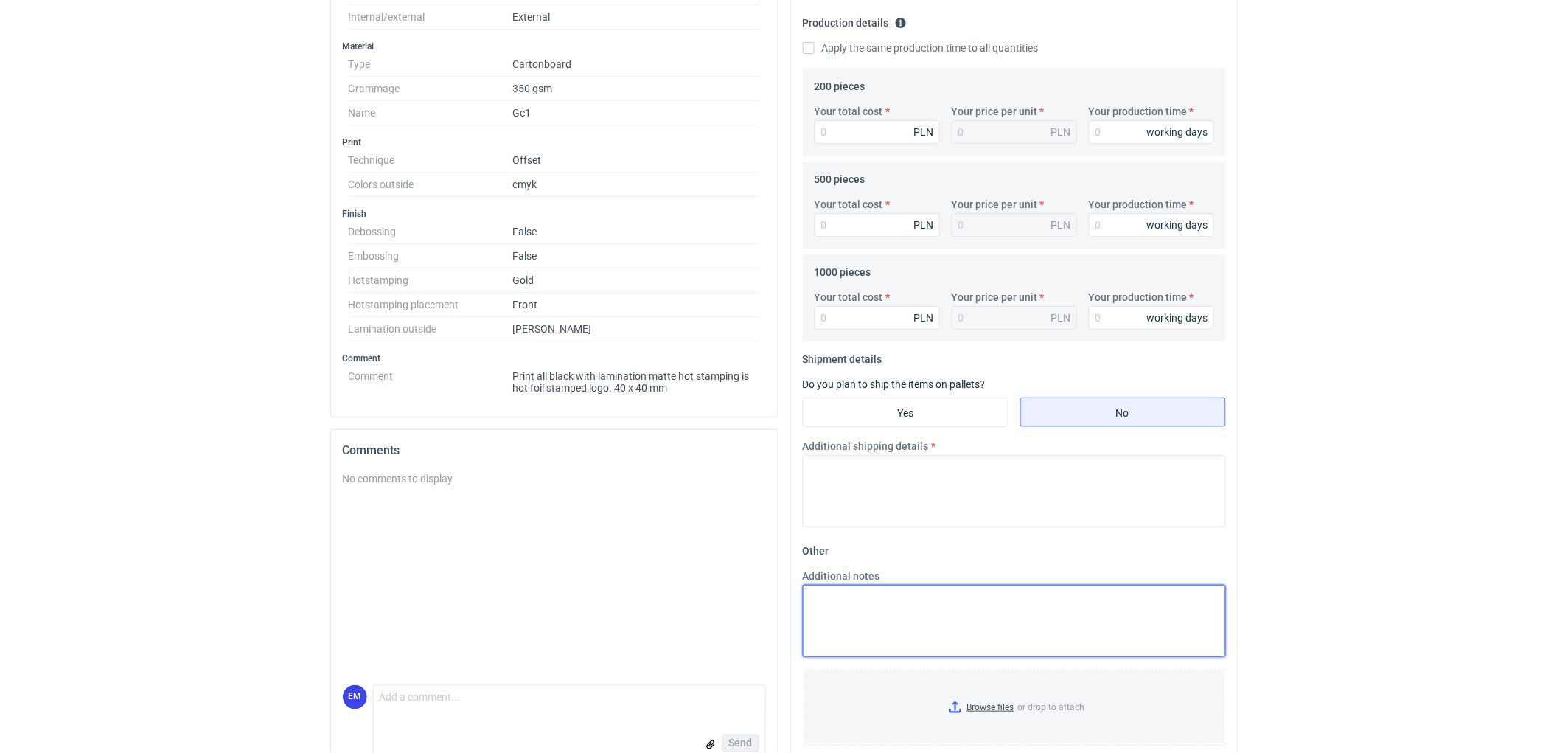
click at [872, 607] on textarea "Additional notes" at bounding box center [1015, 621] width 423 height 72
paste textarea "W ofercie uwzględniono druk cyfrowy. Policzona została gramatura 300g, bez lami…"
type textarea "KO 3354/2025. W ofercie uwzględniono druk cyfrowy. Policzona została gramatura …"
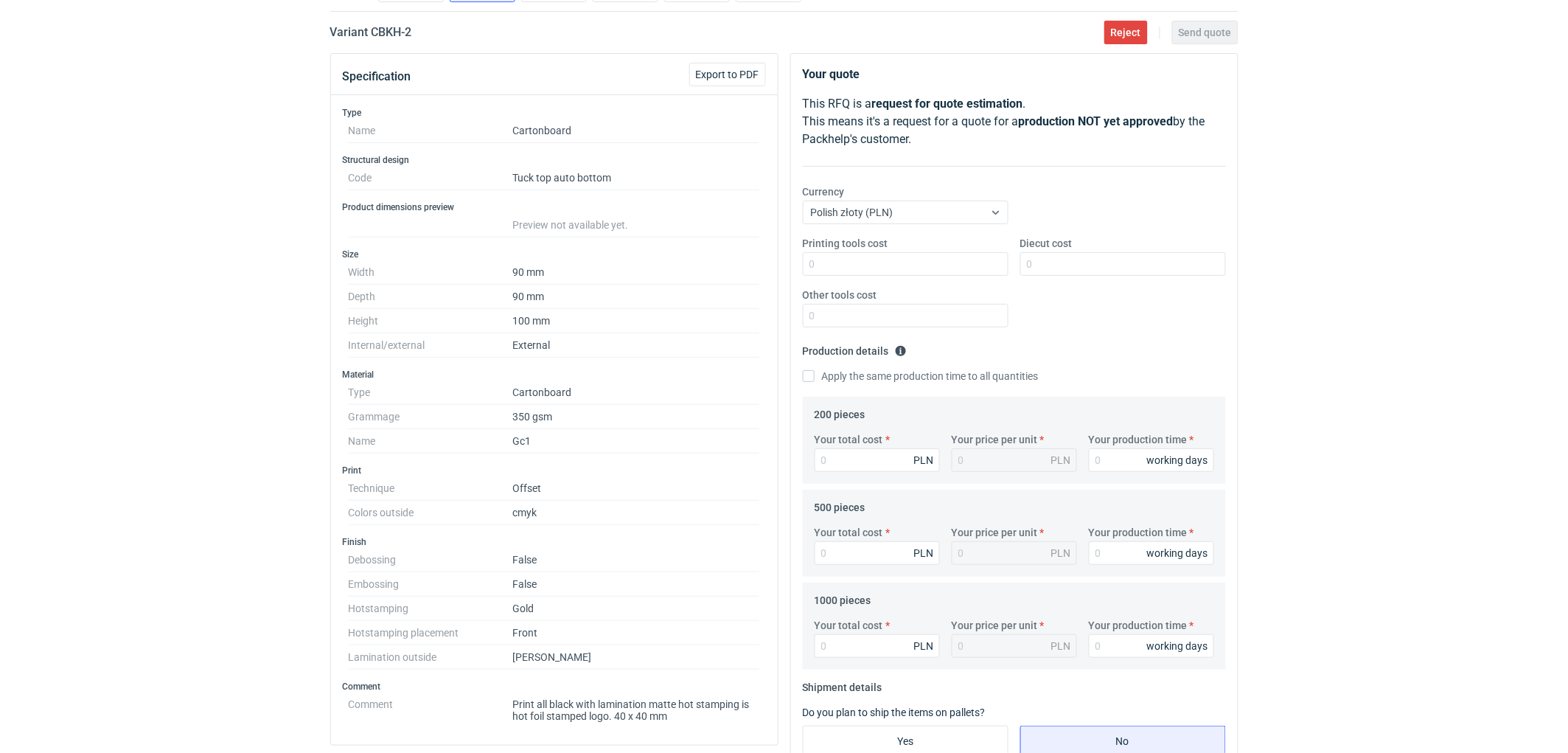
click at [1085, 279] on div "Printing tools cost Diecut cost Other tools cost" at bounding box center [1014, 287] width 435 height 103
click at [1090, 265] on input "Diecut cost" at bounding box center [1123, 264] width 206 height 23
click at [1137, 260] on input "Diecut cost" at bounding box center [1123, 264] width 206 height 23
type input "320"
click at [1375, 292] on div "RFQs Specs Designs Items Orders Customers Tools Analytics 11 99+ EM [PERSON_NAM…" at bounding box center [784, 261] width 1568 height 753
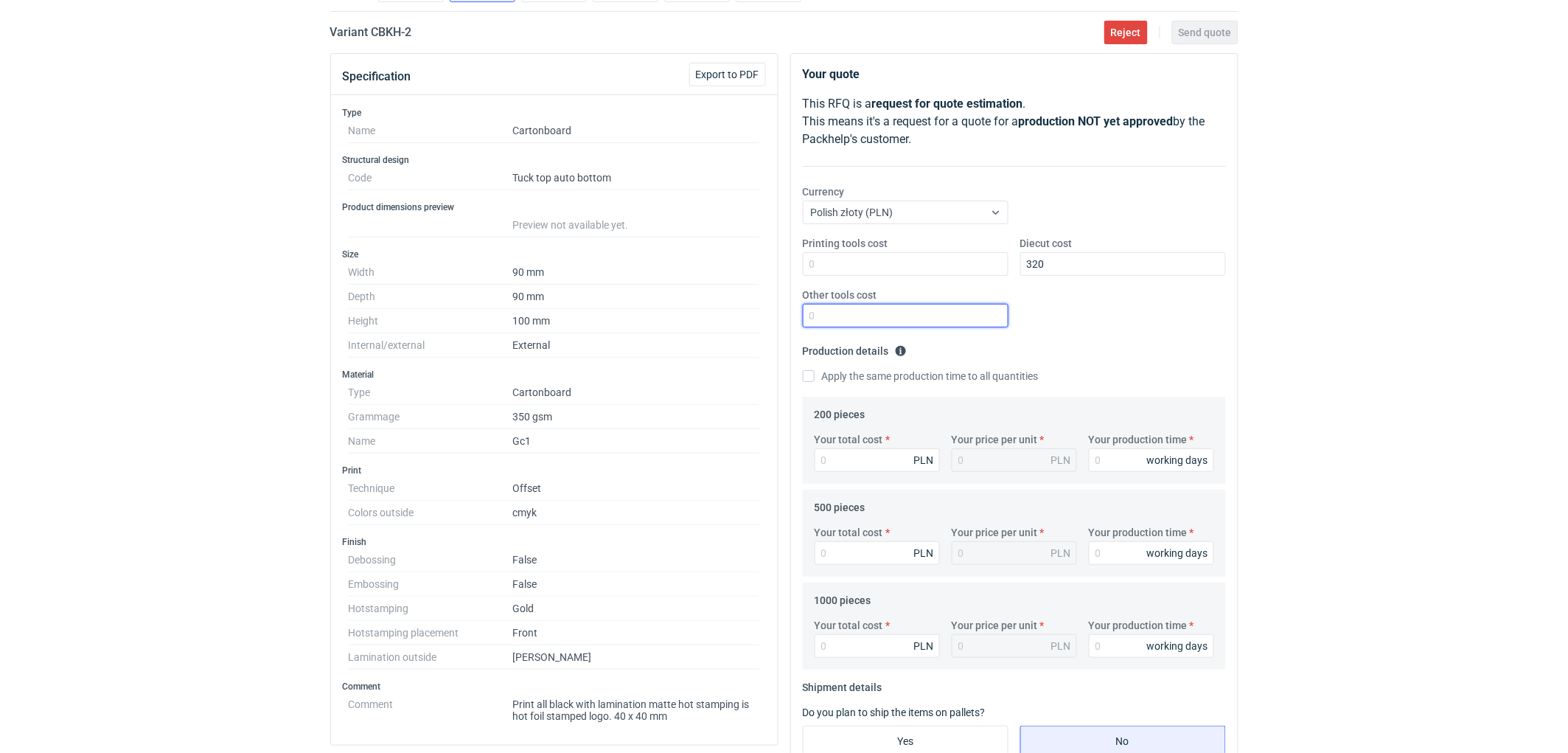
click at [864, 318] on input "Other tools cost" at bounding box center [906, 316] width 206 height 23
click at [1347, 305] on div "RFQs Specs Designs Items Orders Customers Tools Analytics 11 99+ EM [PERSON_NAM…" at bounding box center [784, 261] width 1568 height 753
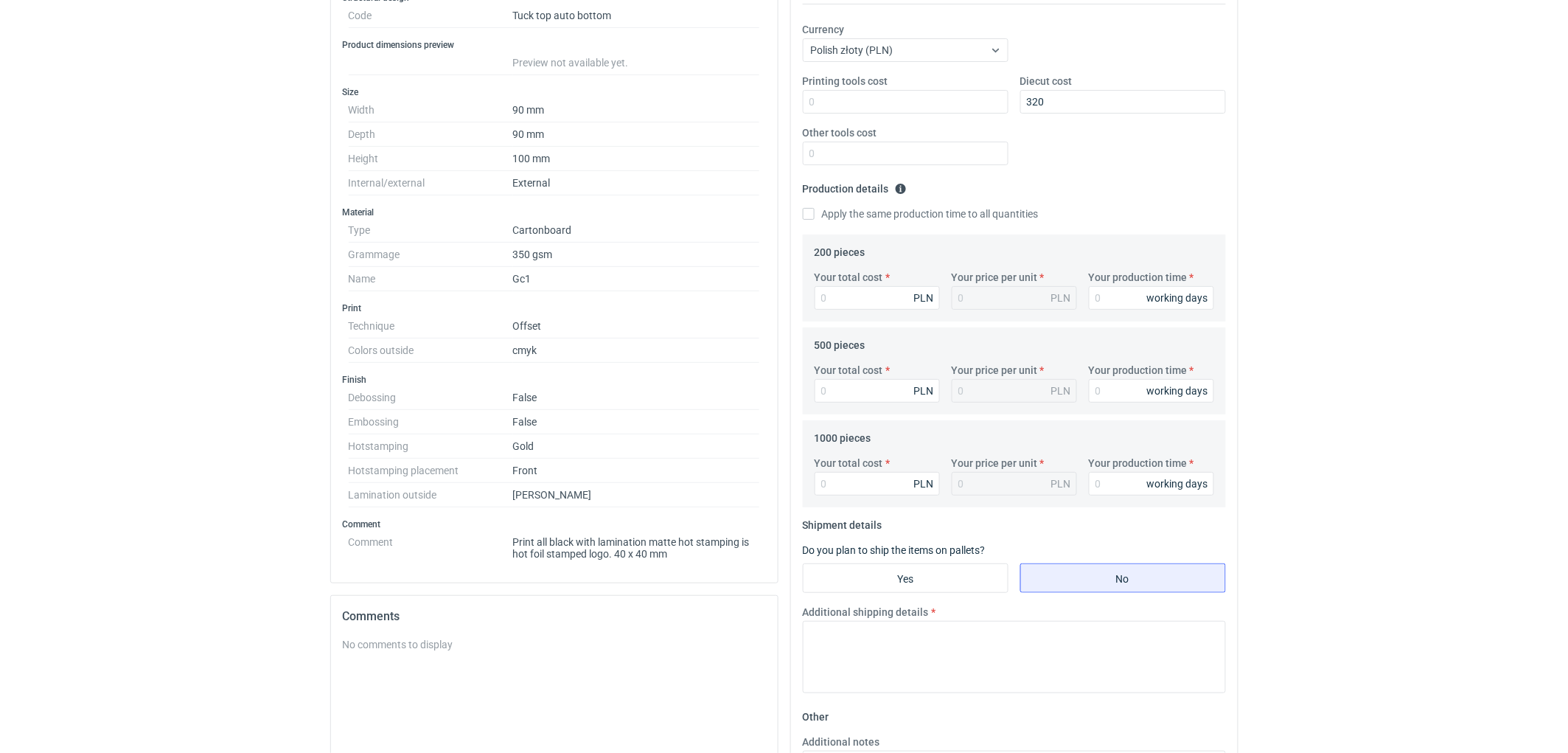
scroll to position [280, 0]
click at [860, 151] on input "Other tools cost" at bounding box center [906, 151] width 206 height 23
type input "200"
click at [1306, 185] on div "RFQs Specs Designs Items Orders Customers Tools Analytics 11 99+ EM [PERSON_NAM…" at bounding box center [784, 97] width 1568 height 753
click at [858, 292] on input "Your total cost" at bounding box center [878, 295] width 126 height 23
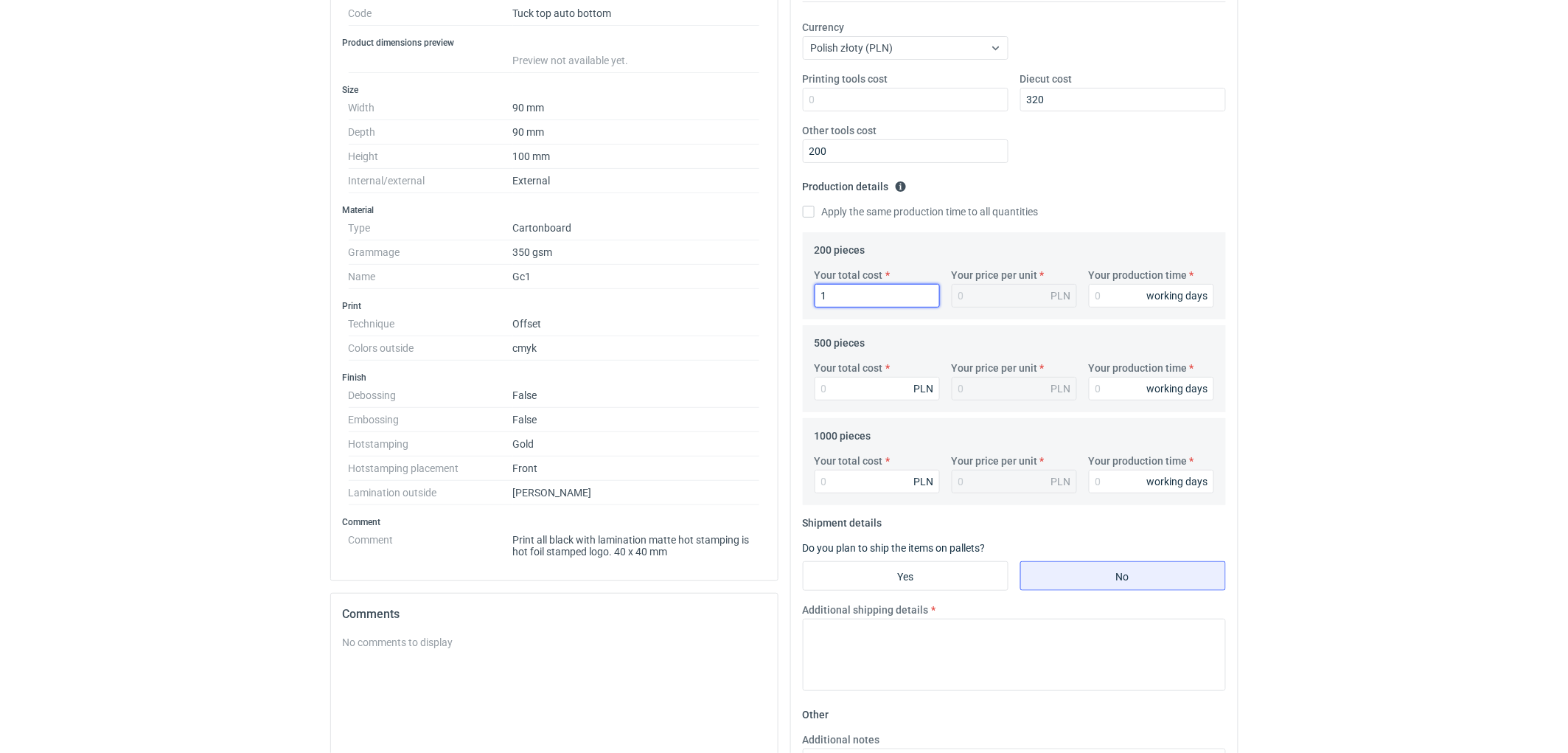
type input "18"
type input "0.09"
type input "1858"
type input "9.29"
type input "1858"
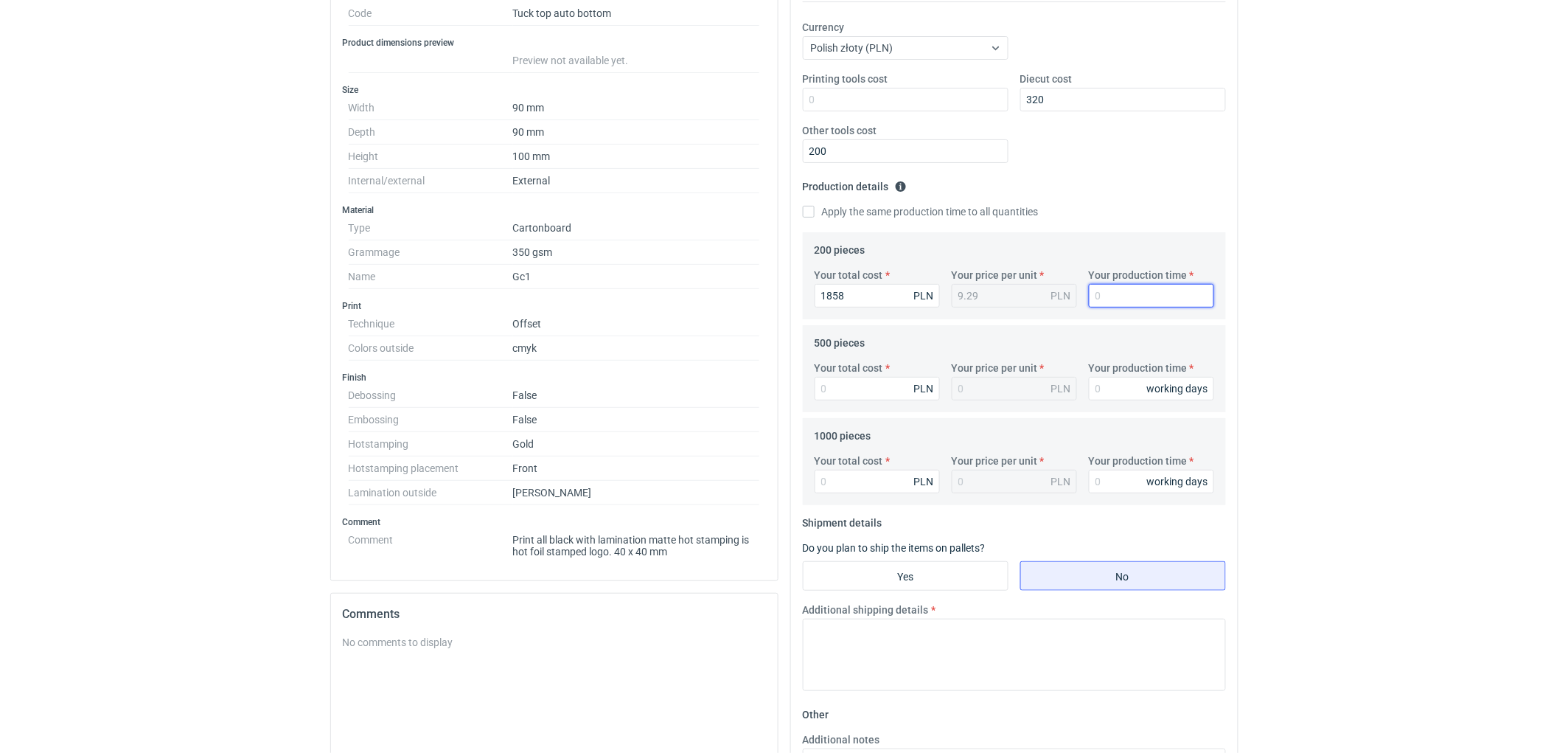
click at [1134, 291] on input "Your production time" at bounding box center [1152, 295] width 126 height 23
type input "10"
click at [856, 391] on input "Your total cost" at bounding box center [878, 388] width 126 height 23
click at [867, 393] on input "Your total cost" at bounding box center [878, 388] width 126 height 23
type input "2145"
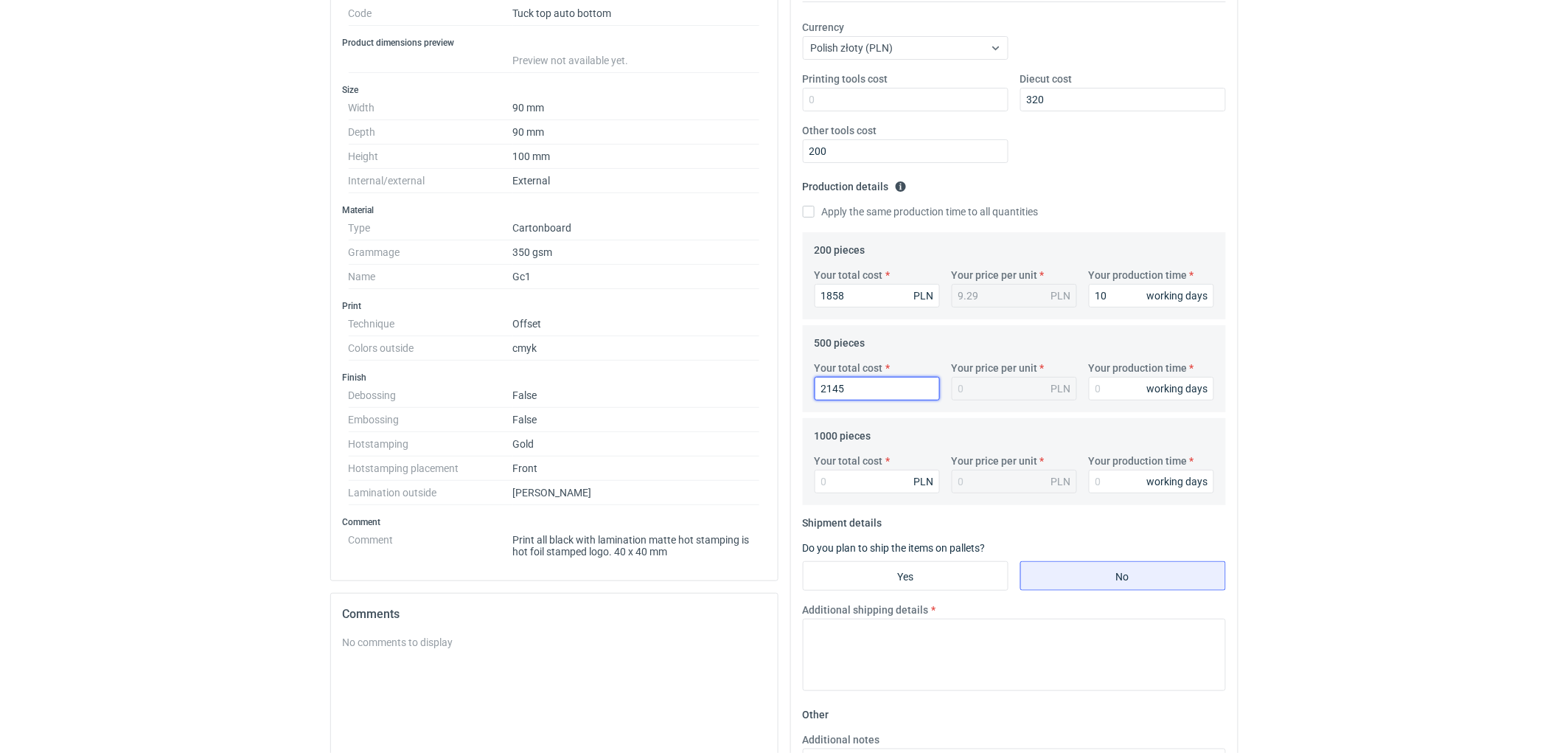
type input "4.29"
type input "2145"
click at [1111, 393] on input "Your production time" at bounding box center [1152, 388] width 126 height 23
type input "10"
click at [853, 487] on input "Your total cost" at bounding box center [878, 481] width 126 height 23
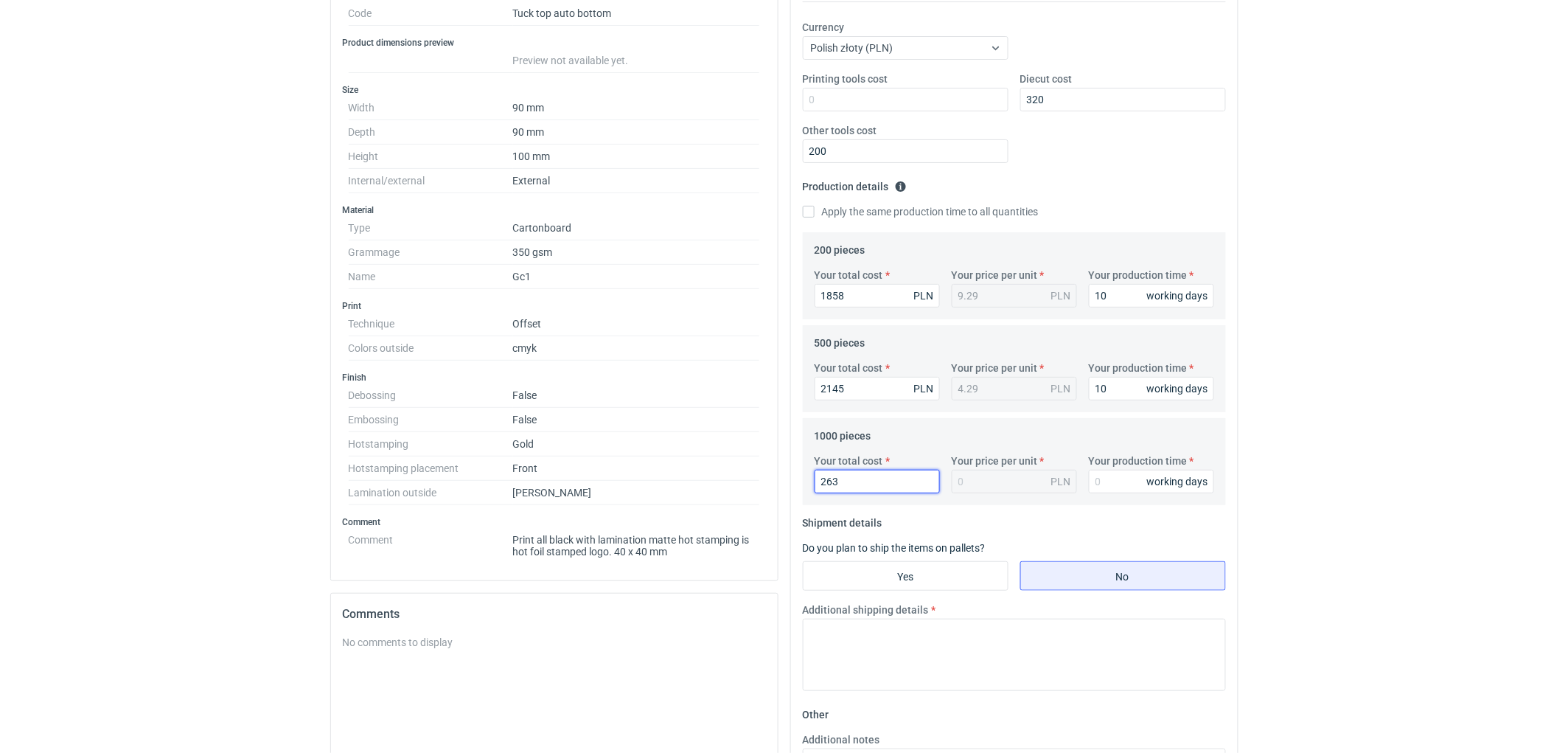
type input "2630"
type input "2.63"
type input "2630"
click at [1118, 476] on input "Your production time" at bounding box center [1152, 481] width 126 height 23
type input "10"
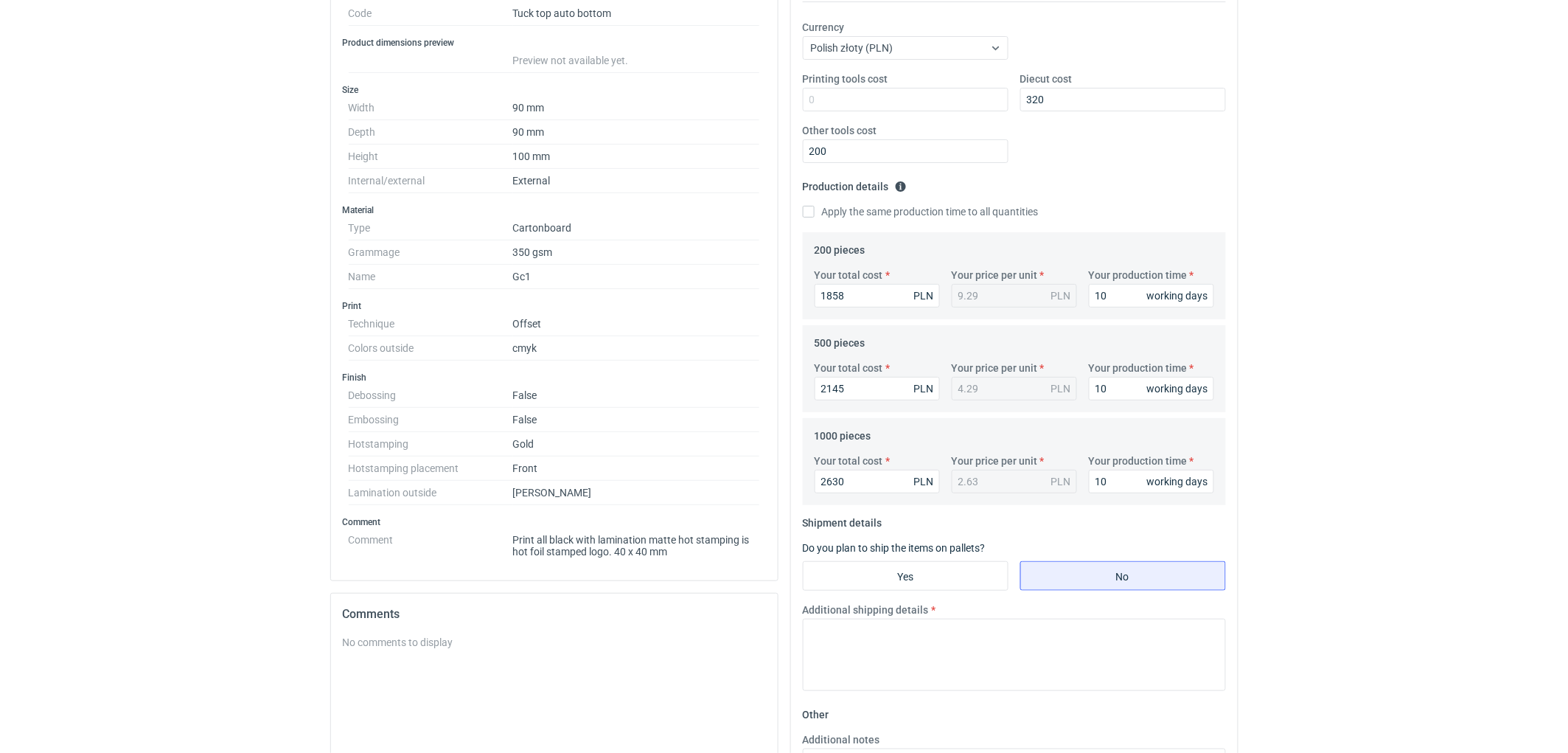
click at [1315, 472] on html "RFQs Specs Designs Items Orders Customers Tools Analytics 11 99+ EM [PERSON_NAM…" at bounding box center [784, 97] width 1568 height 753
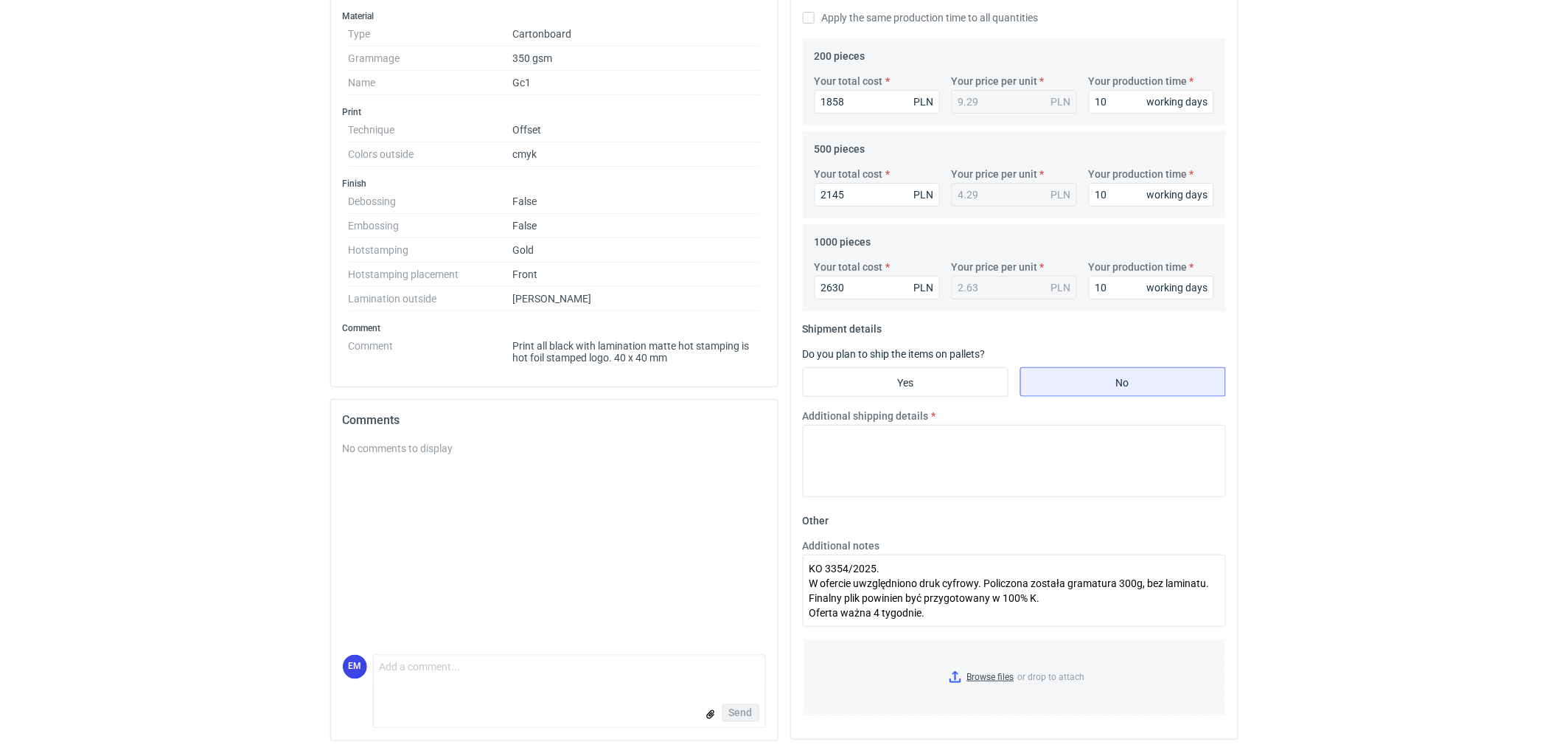
scroll to position [475, 0]
click at [902, 454] on textarea "Additional shipping details" at bounding box center [1015, 460] width 423 height 72
click at [902, 456] on textarea "Additional shipping details" at bounding box center [1015, 460] width 423 height 72
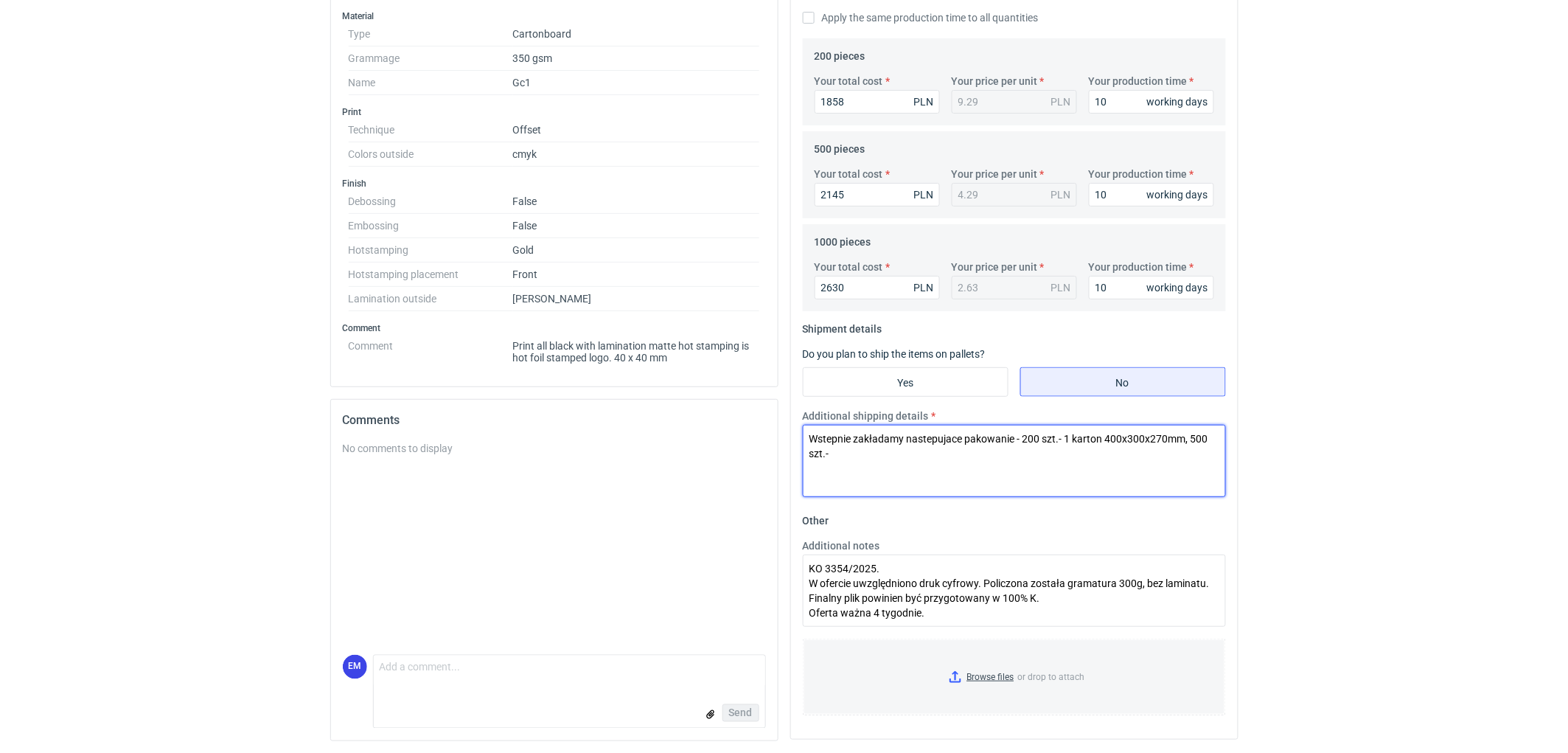
click at [874, 462] on textarea "Wstepnie zakładamy nastepujace pakowanie - 200 szt.- 1 karton 400x300x270mm, 50…" at bounding box center [1015, 460] width 423 height 72
drag, startPoint x: 1064, startPoint y: 435, endPoint x: 1182, endPoint y: 435, distance: 118.0
click at [1182, 435] on textarea "Wstepnie zakładamy nastepujace pakowanie - 200 szt.- 1 karton 400x300x270mm, 50…" at bounding box center [1015, 460] width 423 height 72
click at [850, 460] on textarea "Wstepnie zakładamy nastepujace pakowanie - 200 szt.- 1 karton 400x300x270mm, 50…" at bounding box center [1015, 460] width 423 height 72
paste textarea "1 karton 400x300x270mm"
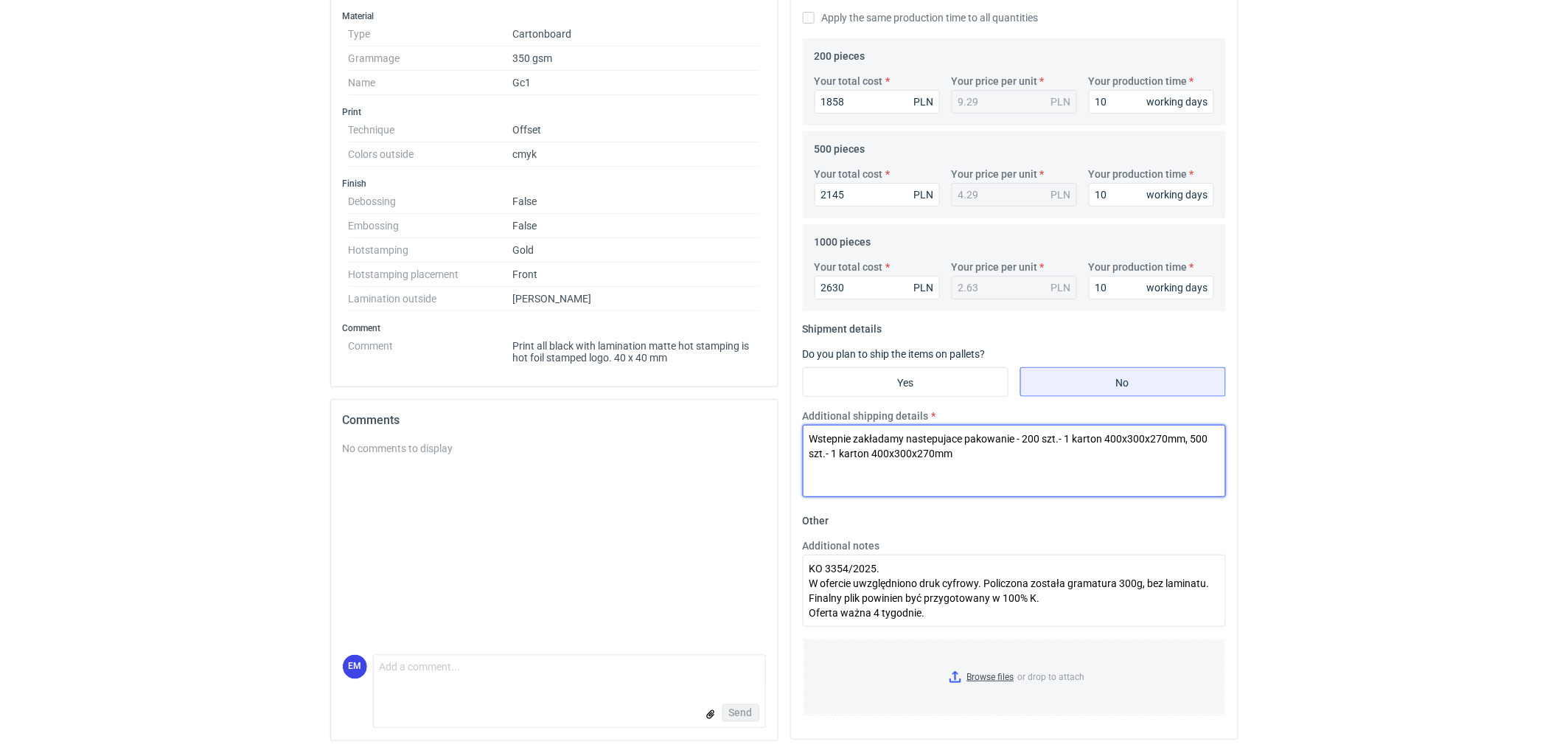
click at [837, 451] on textarea "Wstepnie zakładamy nastepujace pakowanie - 200 szt.- 1 karton 400x300x270mm, 50…" at bounding box center [1015, 460] width 423 height 72
click at [868, 452] on textarea "Wstepnie zakładamy nastepujace pakowanie - 200 szt.- 1 karton 400x300x270mm, 50…" at bounding box center [1015, 460] width 423 height 72
click at [974, 460] on textarea "Wstepnie zakładamy nastepujace pakowanie - 200 szt.- 1 karton 400x300x270mm, 50…" at bounding box center [1015, 460] width 423 height 72
paste textarea "1 karton 400x300x270mm"
click at [1012, 451] on textarea "Wstepnie zakładamy nastepujace pakowanie - 200 szt.- 1 karton 400x300x270mm, 50…" at bounding box center [1015, 460] width 423 height 72
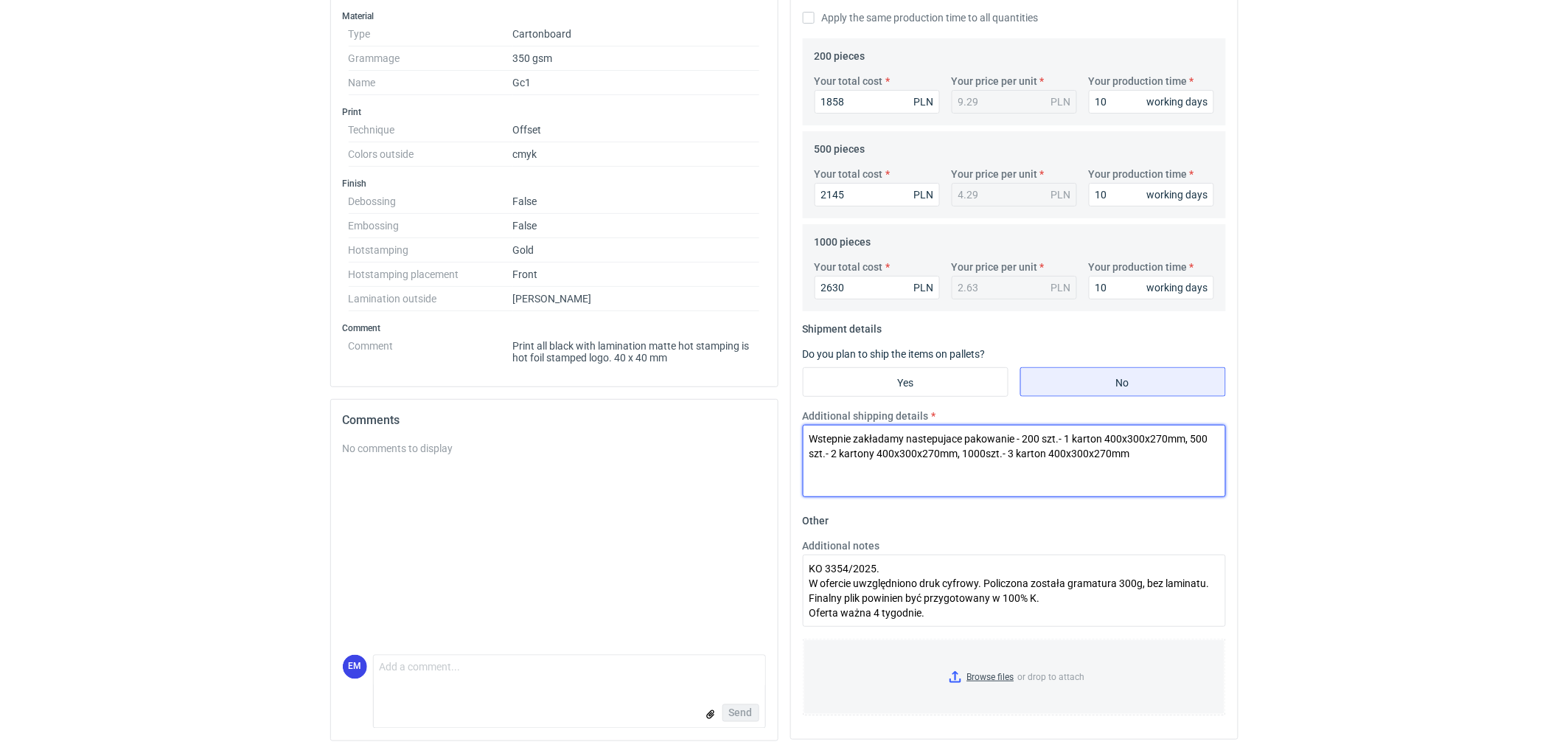
click at [1044, 456] on textarea "Wstepnie zakładamy nastepujace pakowanie - 200 szt.- 1 karton 400x300x270mm, 50…" at bounding box center [1015, 460] width 423 height 72
type textarea "Wstepnie zakładamy nastepujace pakowanie - 200 szt.- 1 karton 400x300x270mm, 50…"
drag, startPoint x: 1421, startPoint y: 483, endPoint x: 1447, endPoint y: 466, distance: 31.1
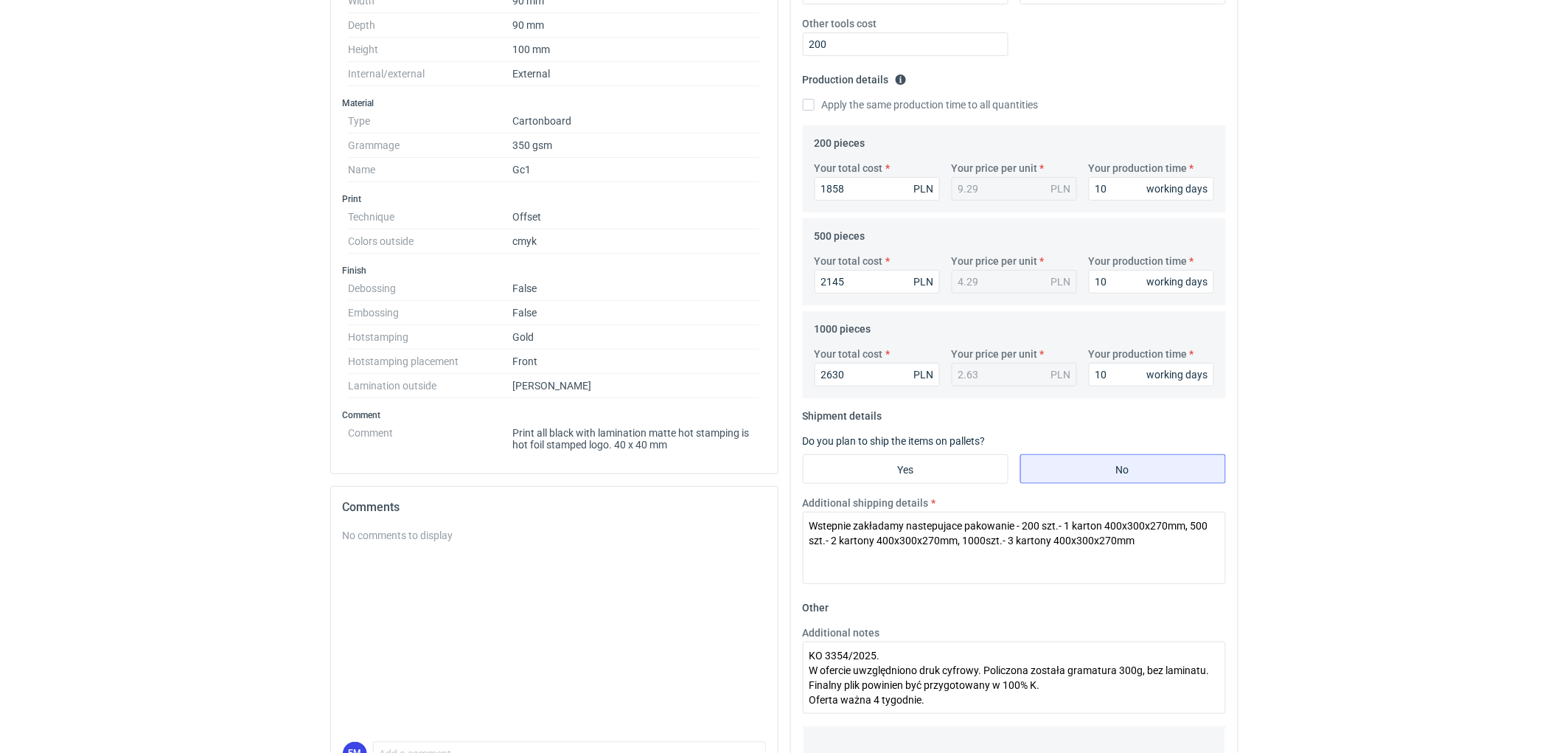
scroll to position [229, 0]
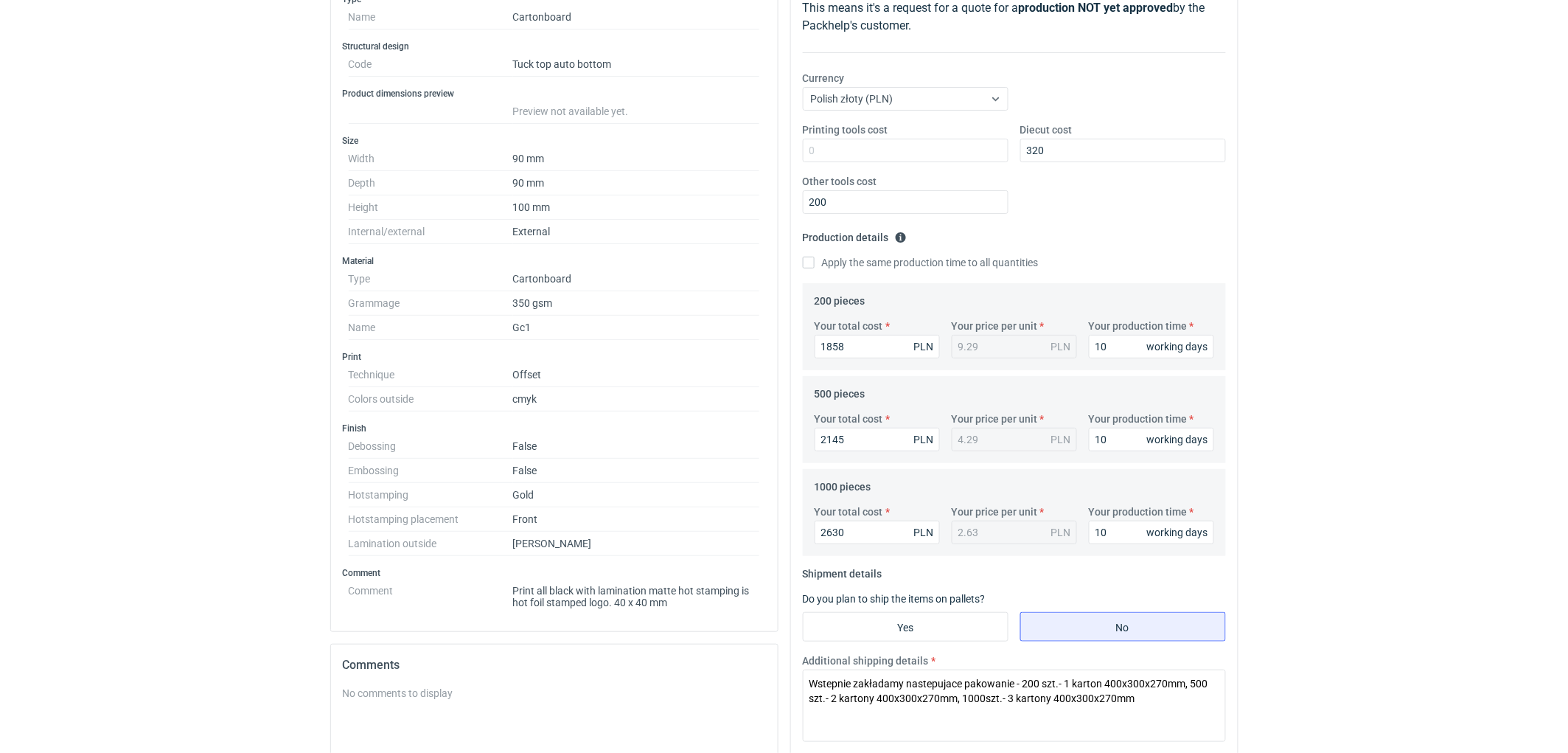
click at [1454, 246] on div "RFQs Specs Designs Items Orders Customers Tools Analytics 11 99+ EM [PERSON_NAM…" at bounding box center [784, 148] width 1568 height 753
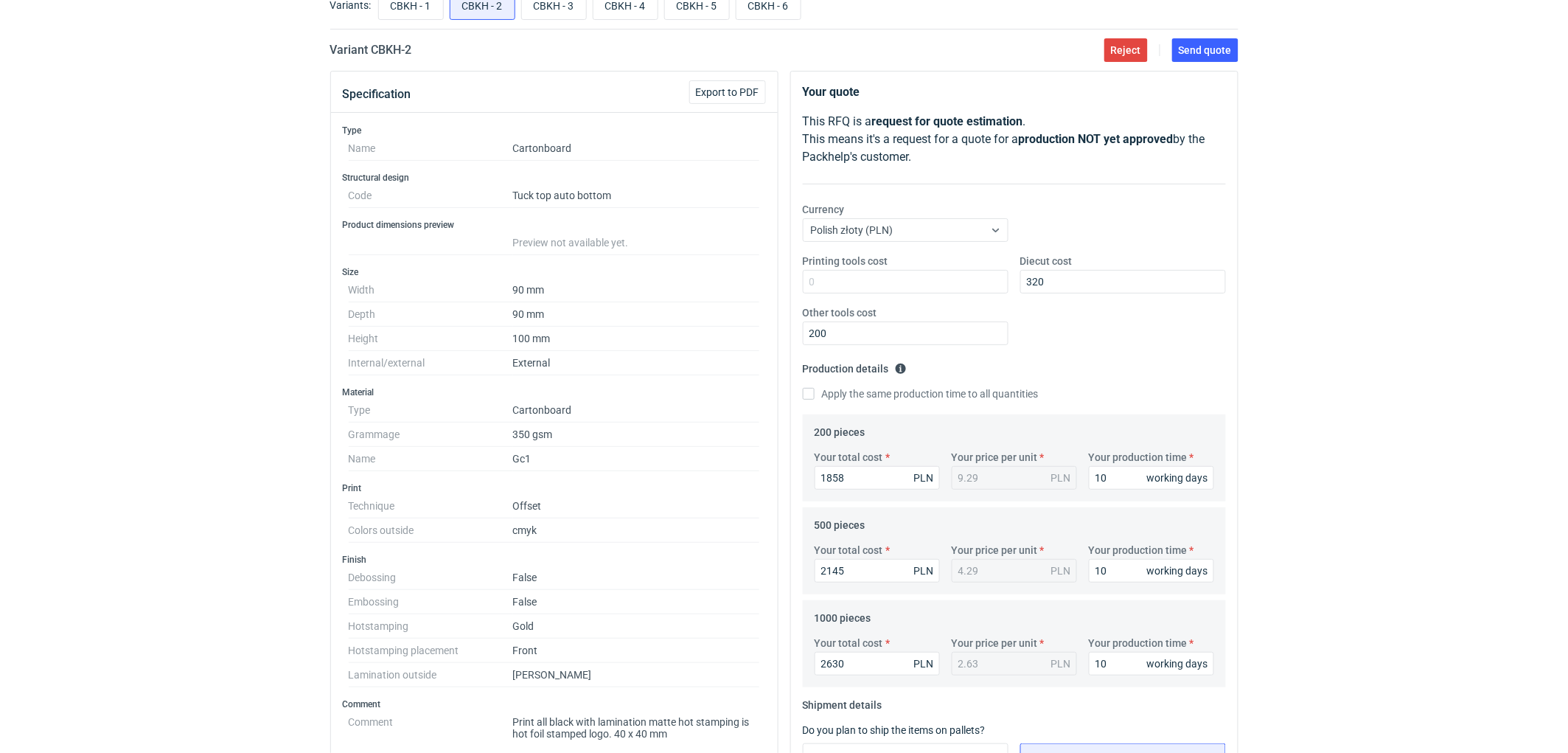
scroll to position [0, 0]
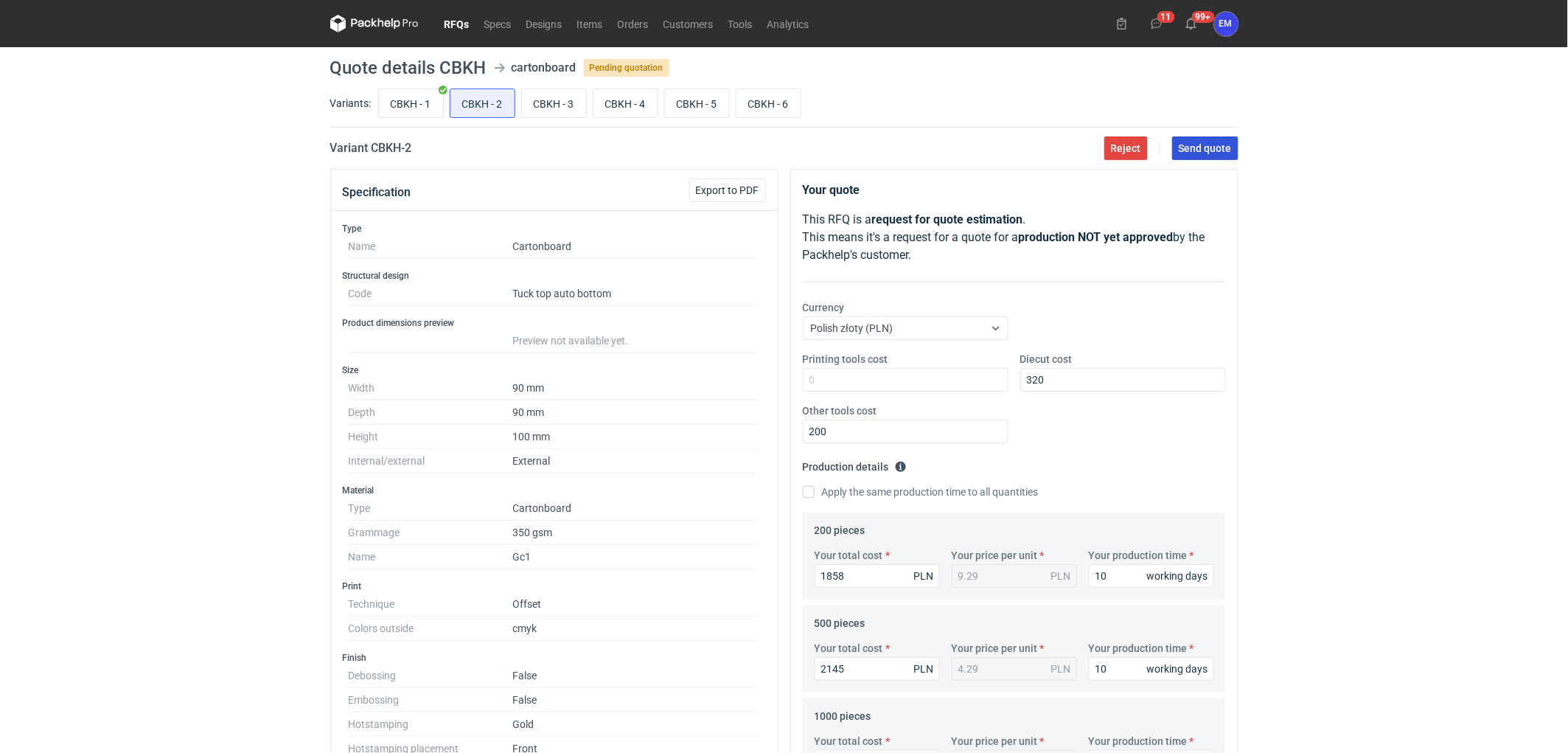
click at [1202, 148] on span "Send quote" at bounding box center [1205, 148] width 53 height 11
click at [564, 104] on input "CBKH - 3" at bounding box center [554, 102] width 64 height 28
radio input "true"
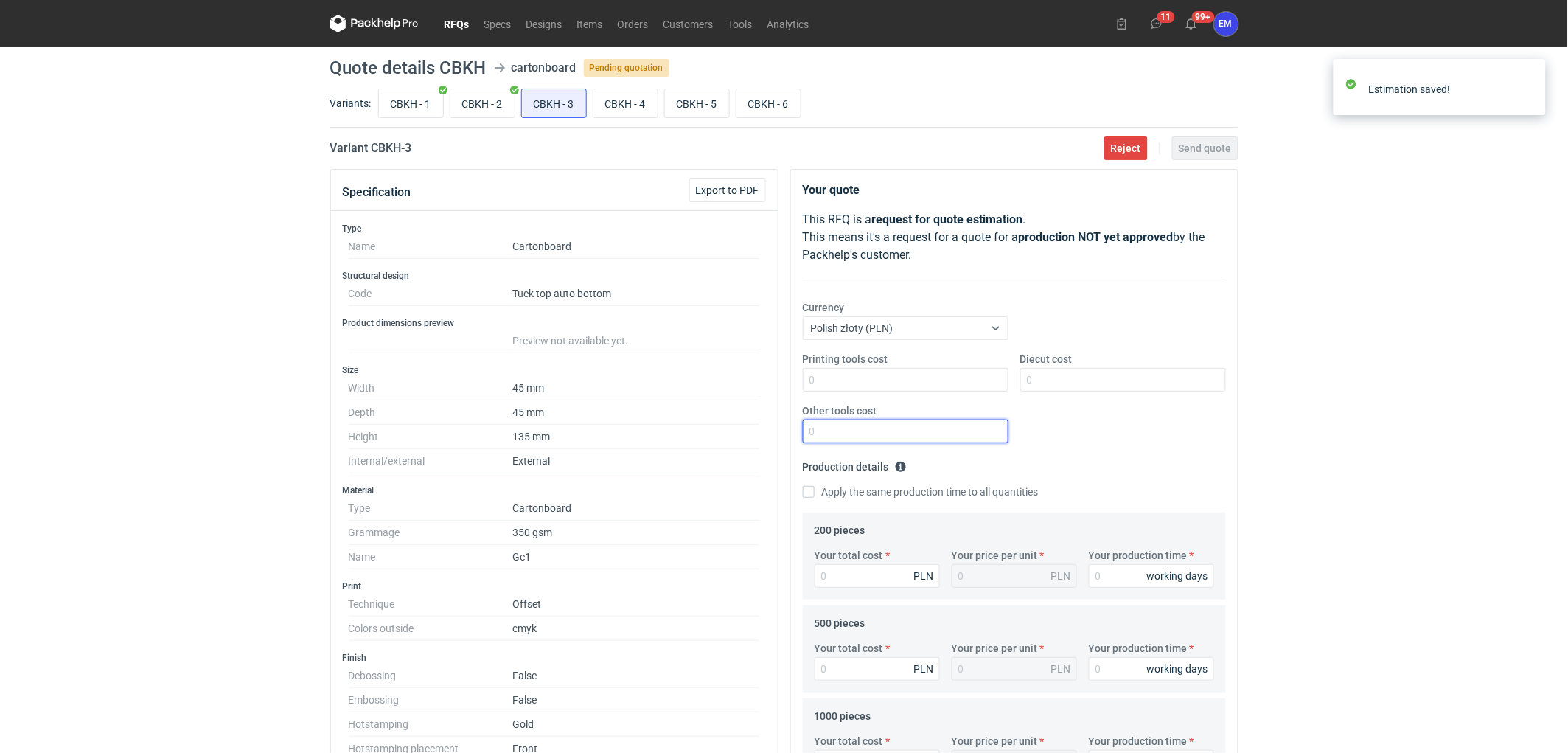
click at [897, 436] on input "Other tools cost" at bounding box center [906, 431] width 206 height 23
type input "200"
click at [1060, 378] on input "Diecut cost" at bounding box center [1123, 379] width 206 height 23
click at [406, 96] on input "CBKH - 1" at bounding box center [410, 102] width 64 height 28
radio input "true"
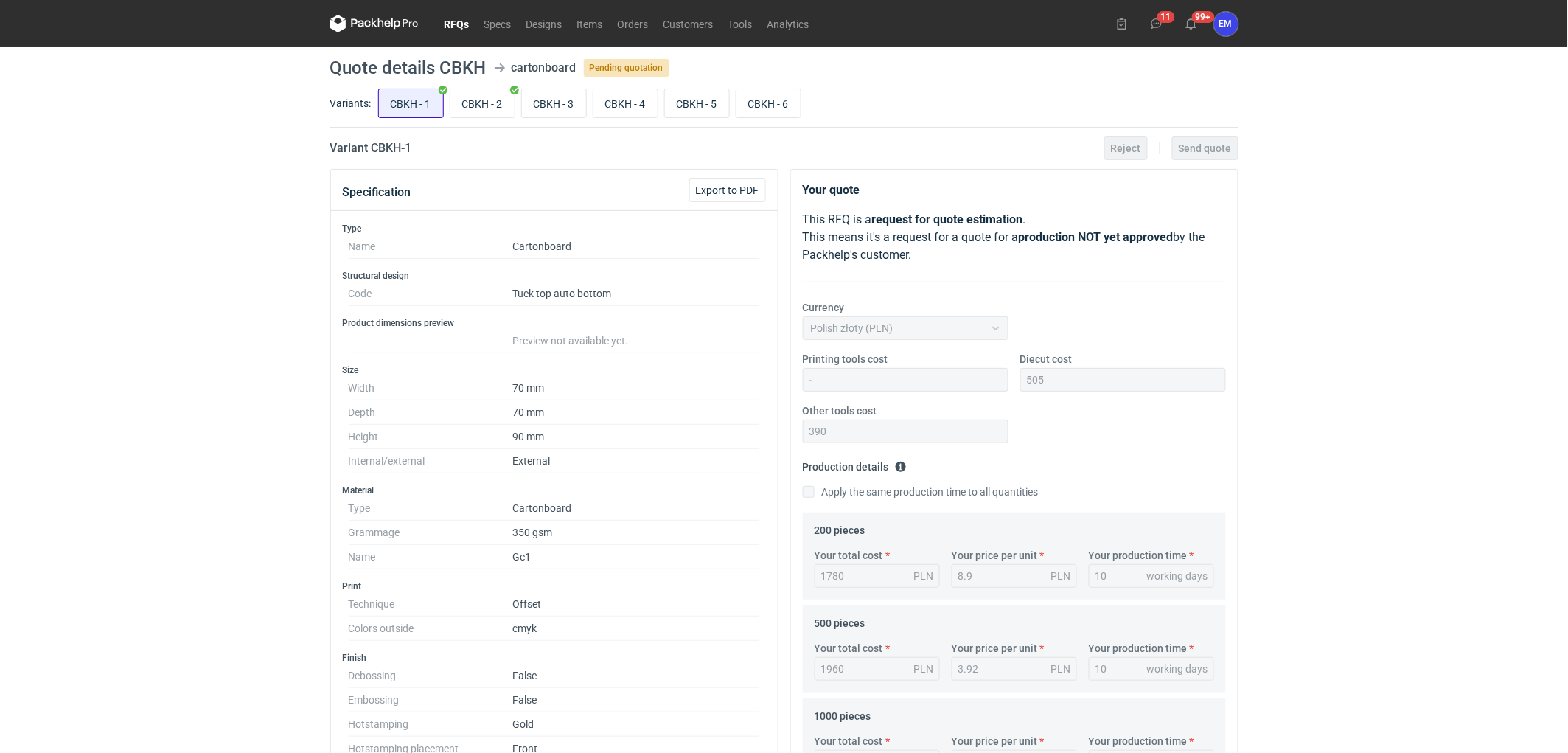
scroll to position [155, 0]
click at [539, 107] on input "CBKH - 3" at bounding box center [554, 102] width 64 height 28
radio input "true"
click at [423, 106] on input "CBKH - 1" at bounding box center [410, 102] width 64 height 28
radio input "true"
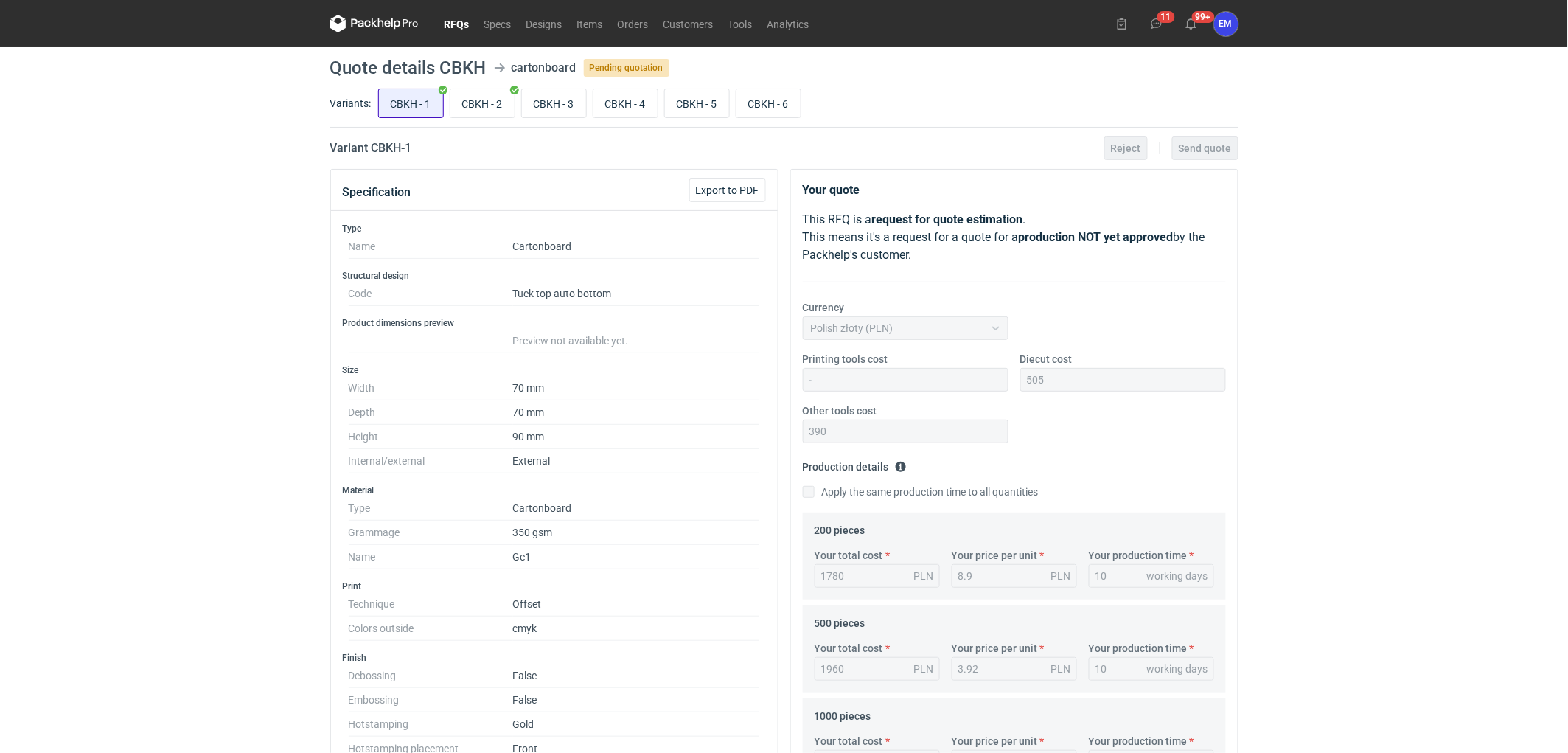
scroll to position [155, 0]
click at [465, 107] on input "CBKH - 2" at bounding box center [483, 102] width 64 height 28
radio input "true"
click at [538, 104] on input "CBKH - 3" at bounding box center [554, 102] width 64 height 28
radio input "true"
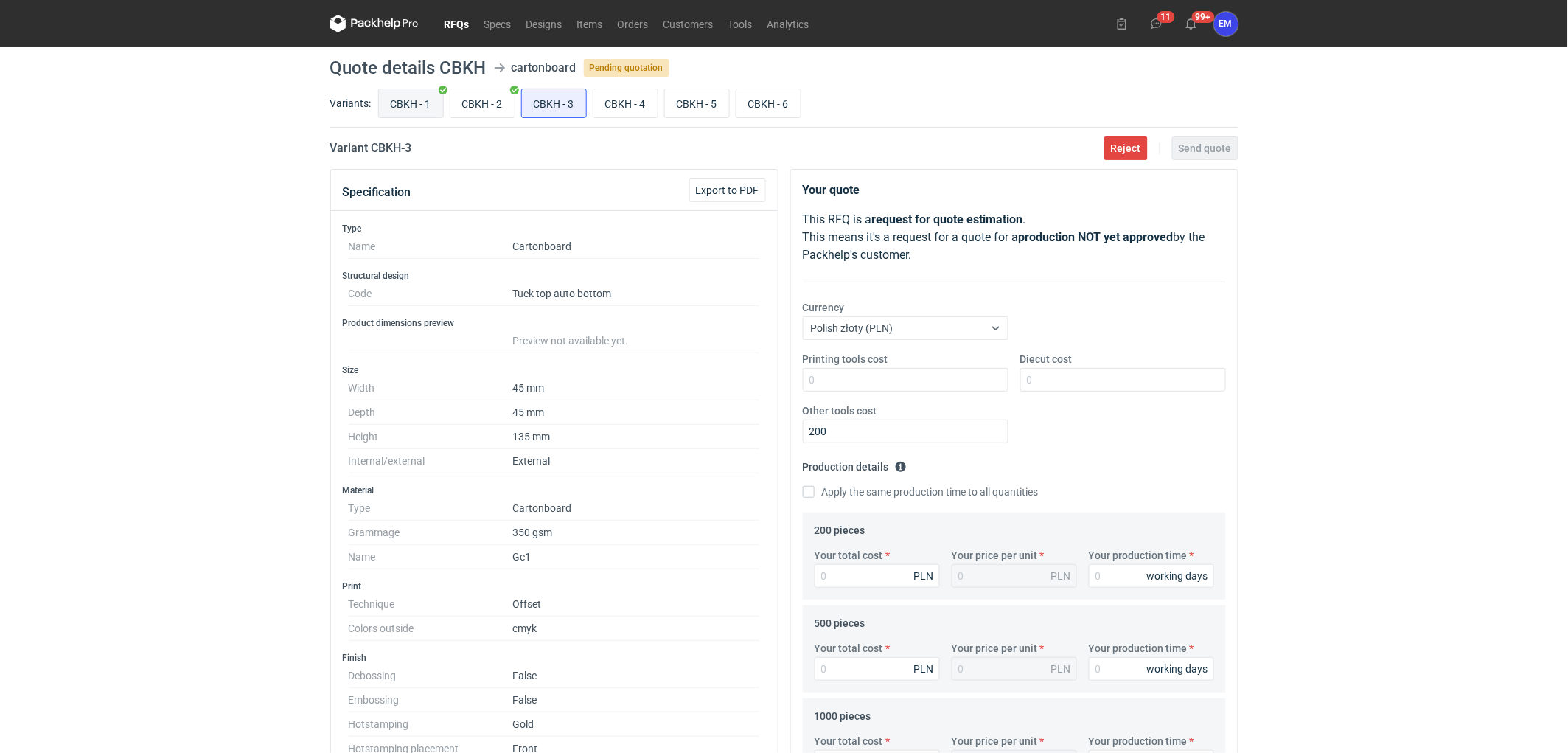
click at [402, 106] on input "CBKH - 1" at bounding box center [410, 102] width 64 height 28
radio input "true"
click at [1371, 320] on div "RFQs Specs Designs Items Orders Customers Tools Analytics 11 99+ EM [PERSON_NAM…" at bounding box center [784, 376] width 1568 height 753
click at [482, 109] on input "CBKH - 2" at bounding box center [483, 102] width 64 height 28
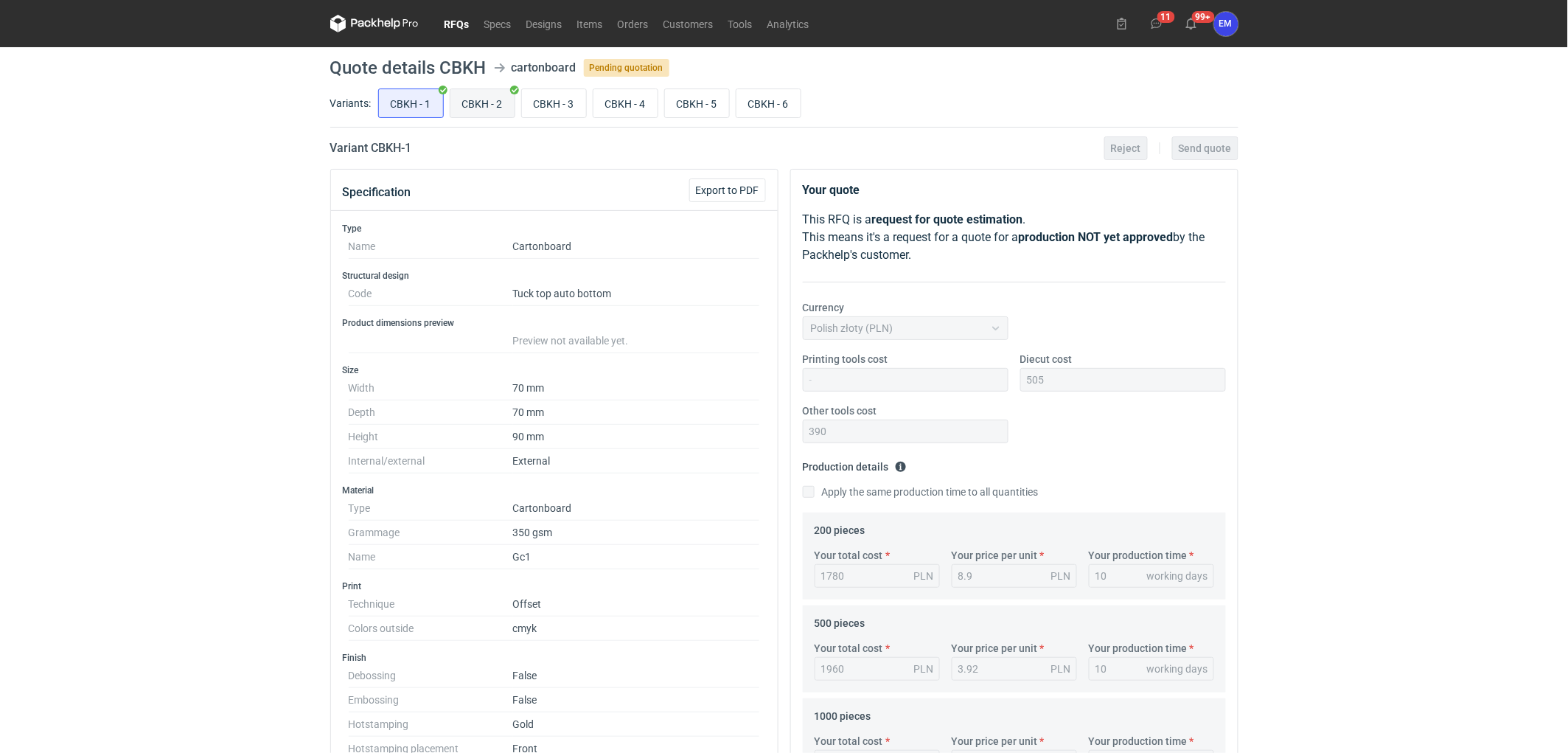
radio input "true"
click at [551, 104] on input "CBKH - 3" at bounding box center [554, 102] width 64 height 28
radio input "true"
click at [387, 104] on input "CBKH - 1" at bounding box center [410, 102] width 64 height 28
radio input "true"
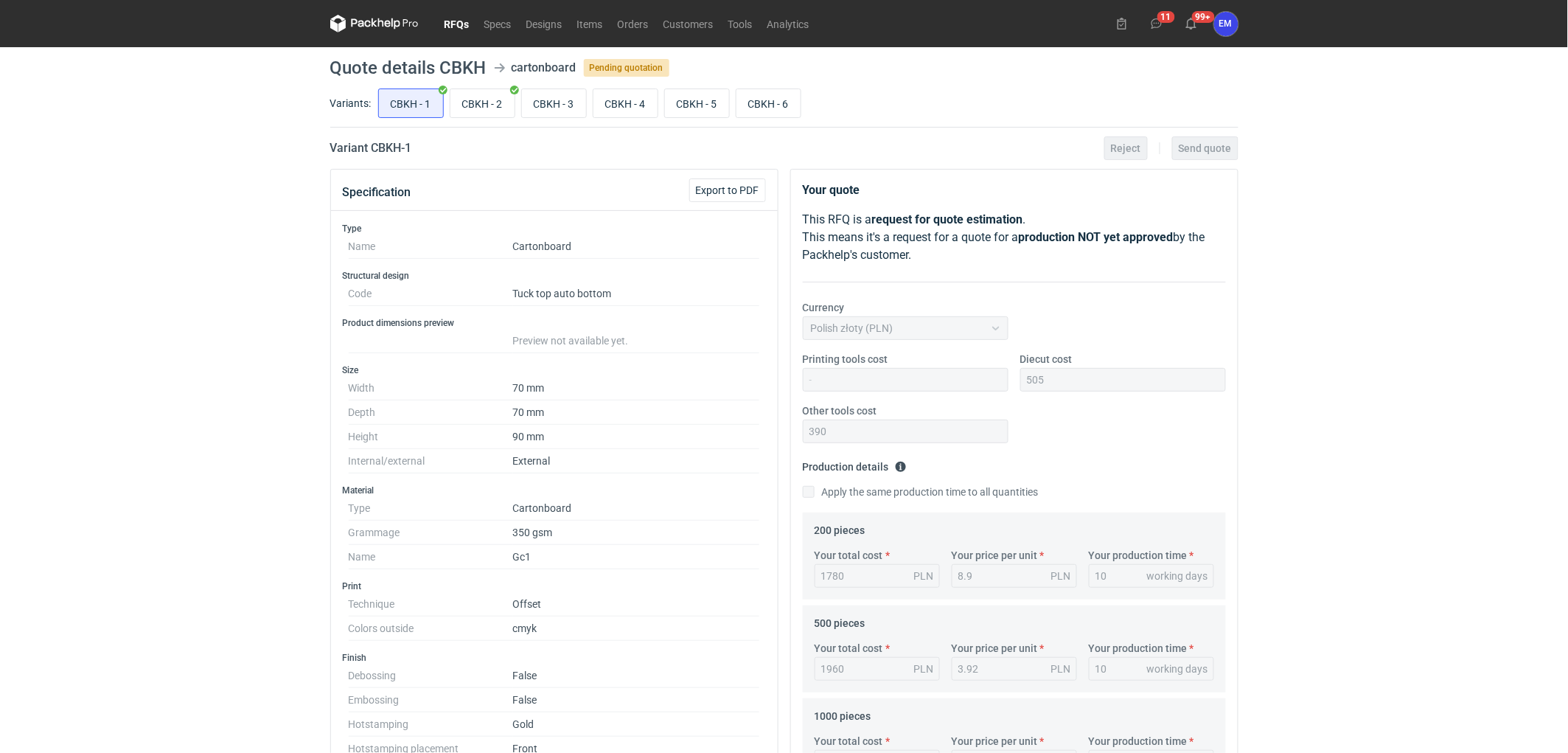
scroll to position [155, 0]
click at [529, 104] on input "CBKH - 3" at bounding box center [554, 102] width 64 height 28
radio input "true"
click at [1394, 366] on div "RFQs Specs Designs Items Orders Customers Tools Analytics 11 99+ EM [PERSON_NAM…" at bounding box center [784, 376] width 1568 height 753
click at [1451, 343] on div "RFQs Specs Designs Items Orders Customers Tools Analytics 11 99+ EM [PERSON_NAM…" at bounding box center [784, 376] width 1568 height 753
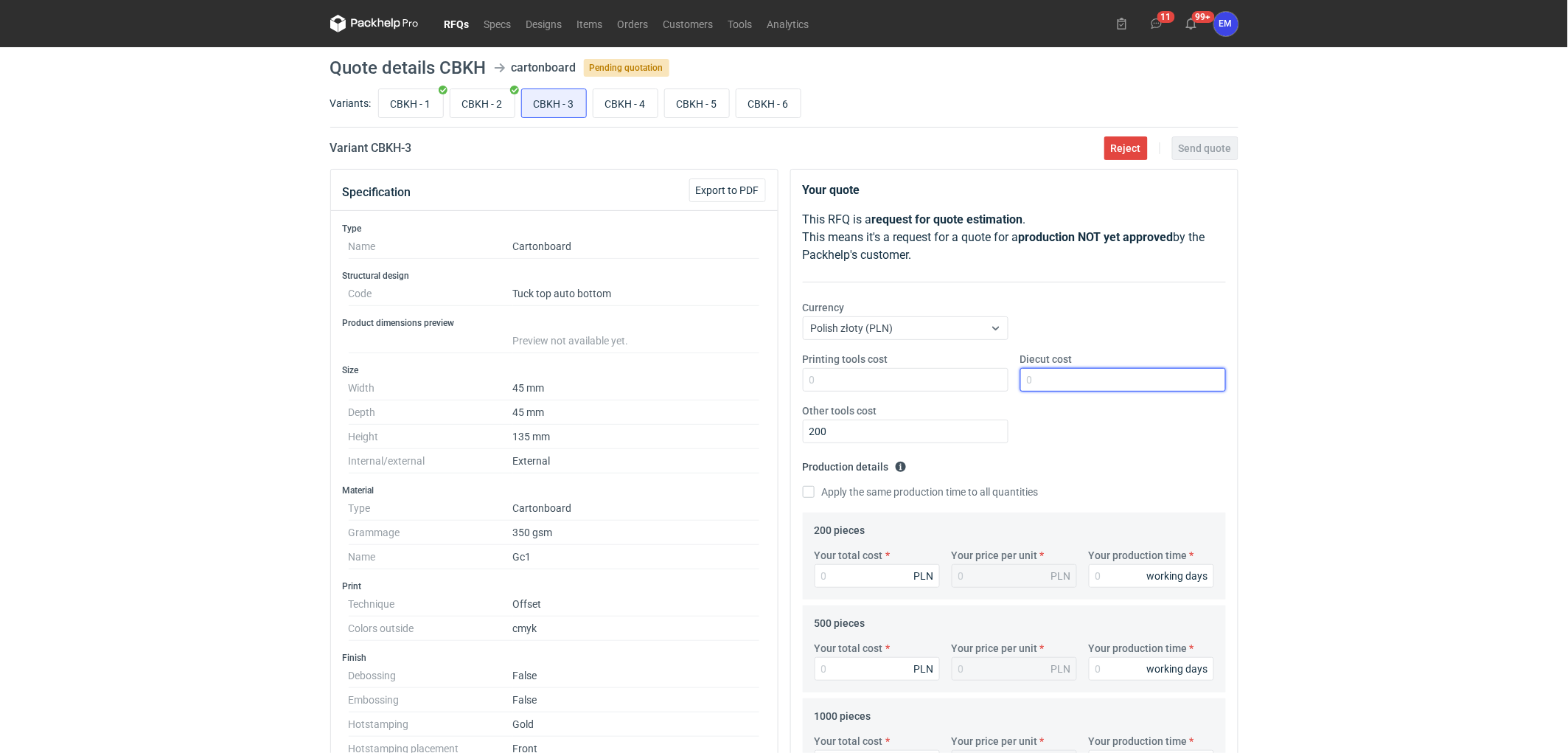
click at [1096, 383] on input "Diecut cost" at bounding box center [1123, 379] width 206 height 23
type input "440"
click at [1414, 391] on div "RFQs Specs Designs Items Orders Customers Tools Analytics 11 99+ EM [PERSON_NAM…" at bounding box center [784, 376] width 1568 height 753
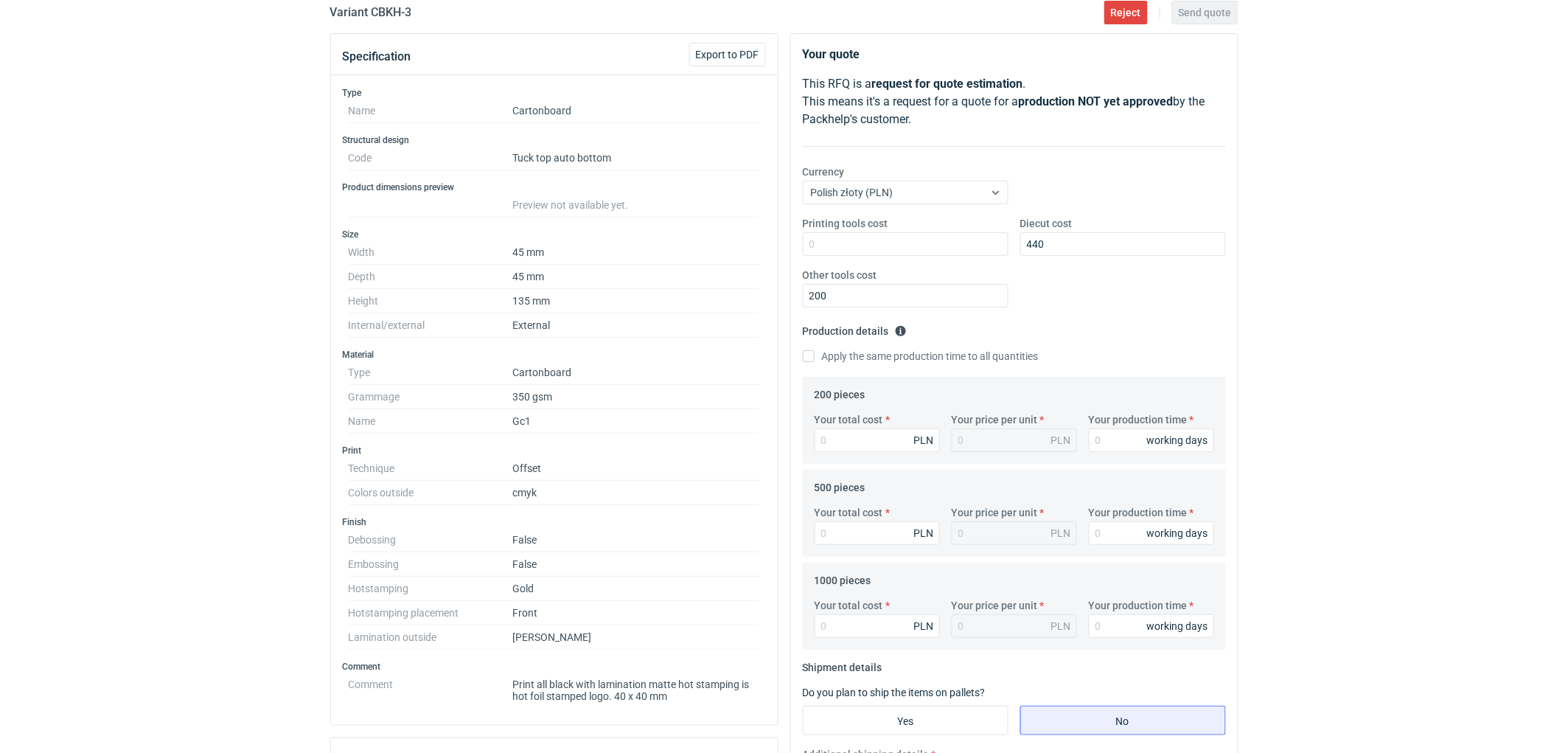
scroll to position [245, 0]
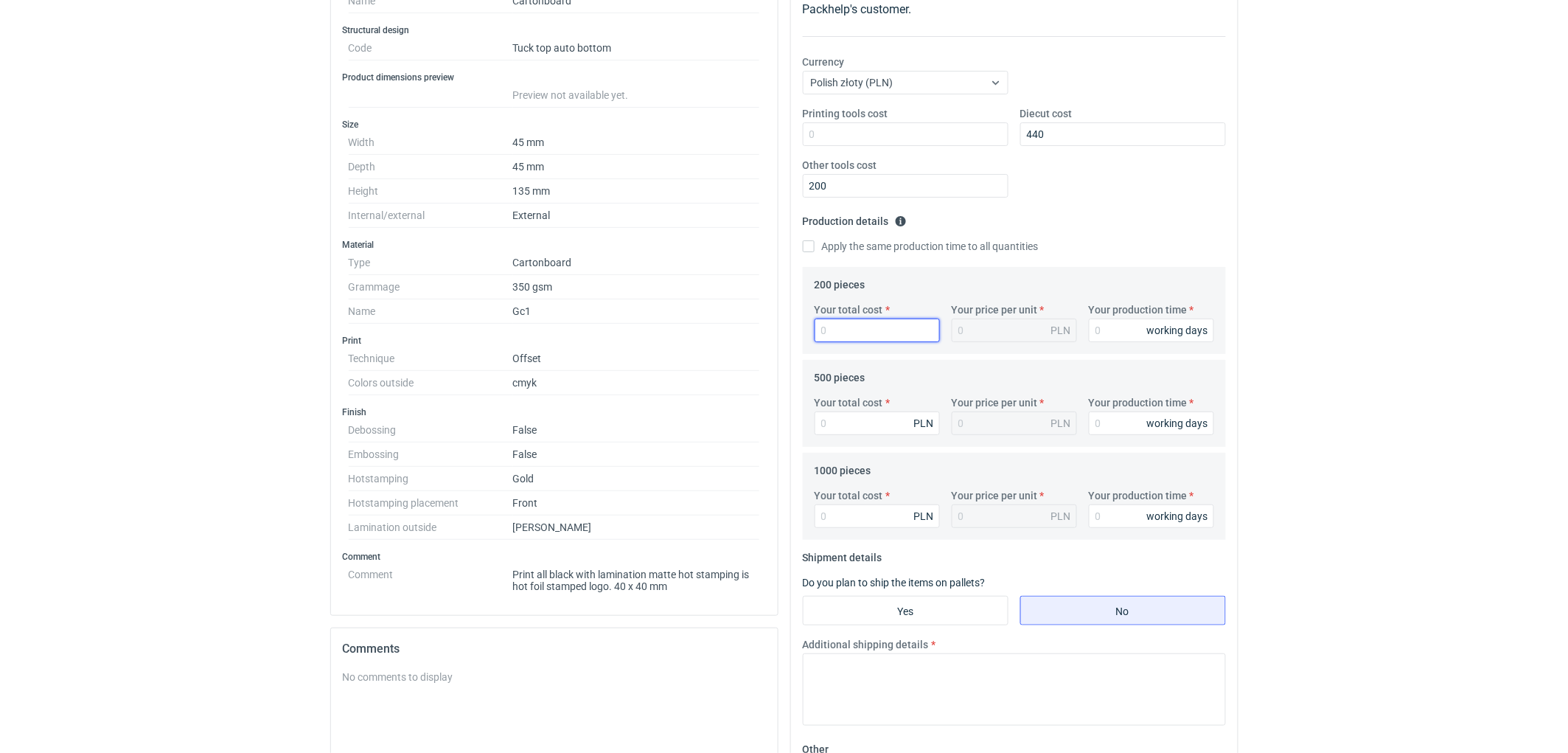
click at [860, 333] on input "Your total cost" at bounding box center [878, 330] width 126 height 23
type input "1745"
type input "8.73"
type input "1754"
type input "8.77"
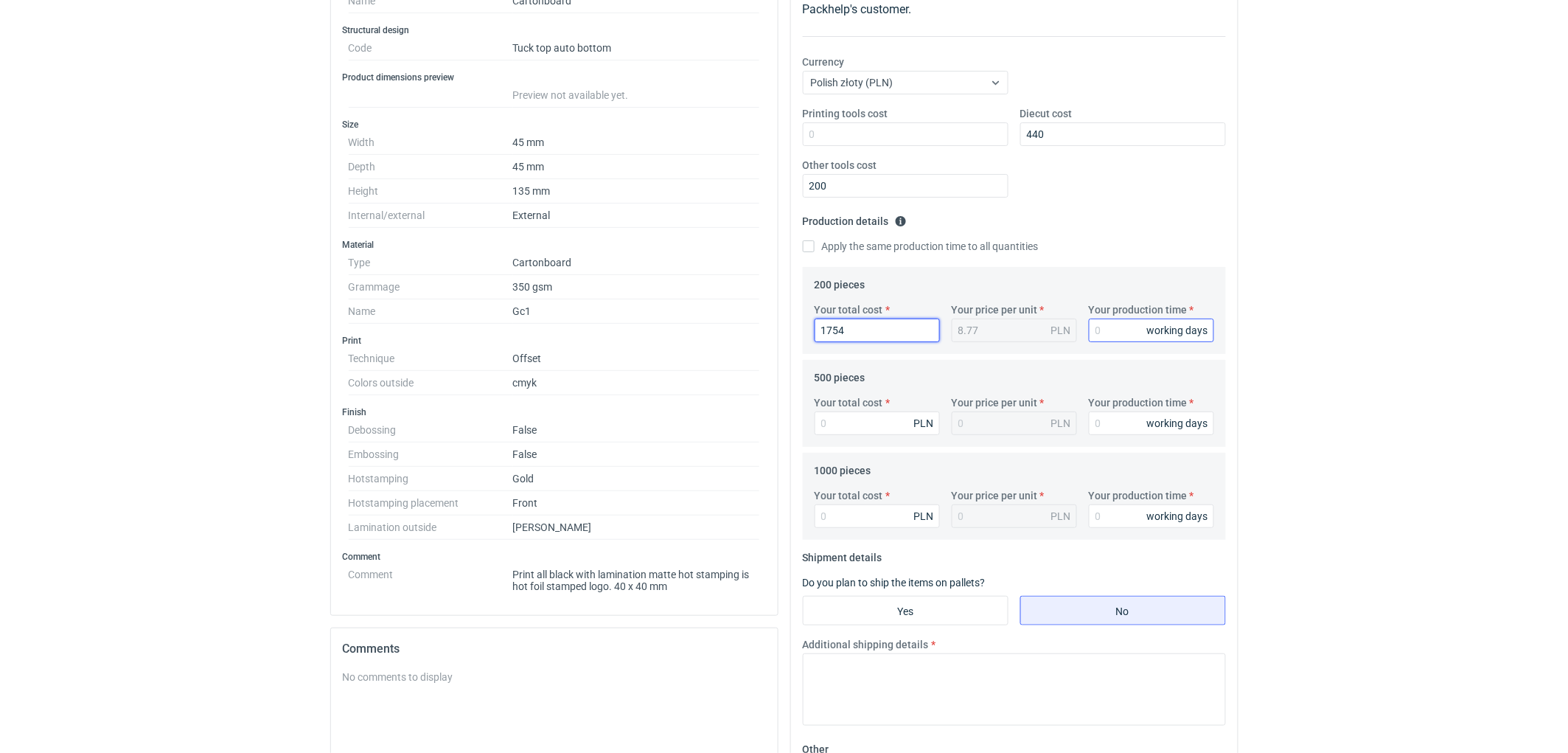
type input "1754"
click at [1102, 333] on input "Your production time" at bounding box center [1152, 330] width 126 height 23
type input "4"
type input "10"
click at [846, 426] on input "Your total cost" at bounding box center [878, 423] width 126 height 23
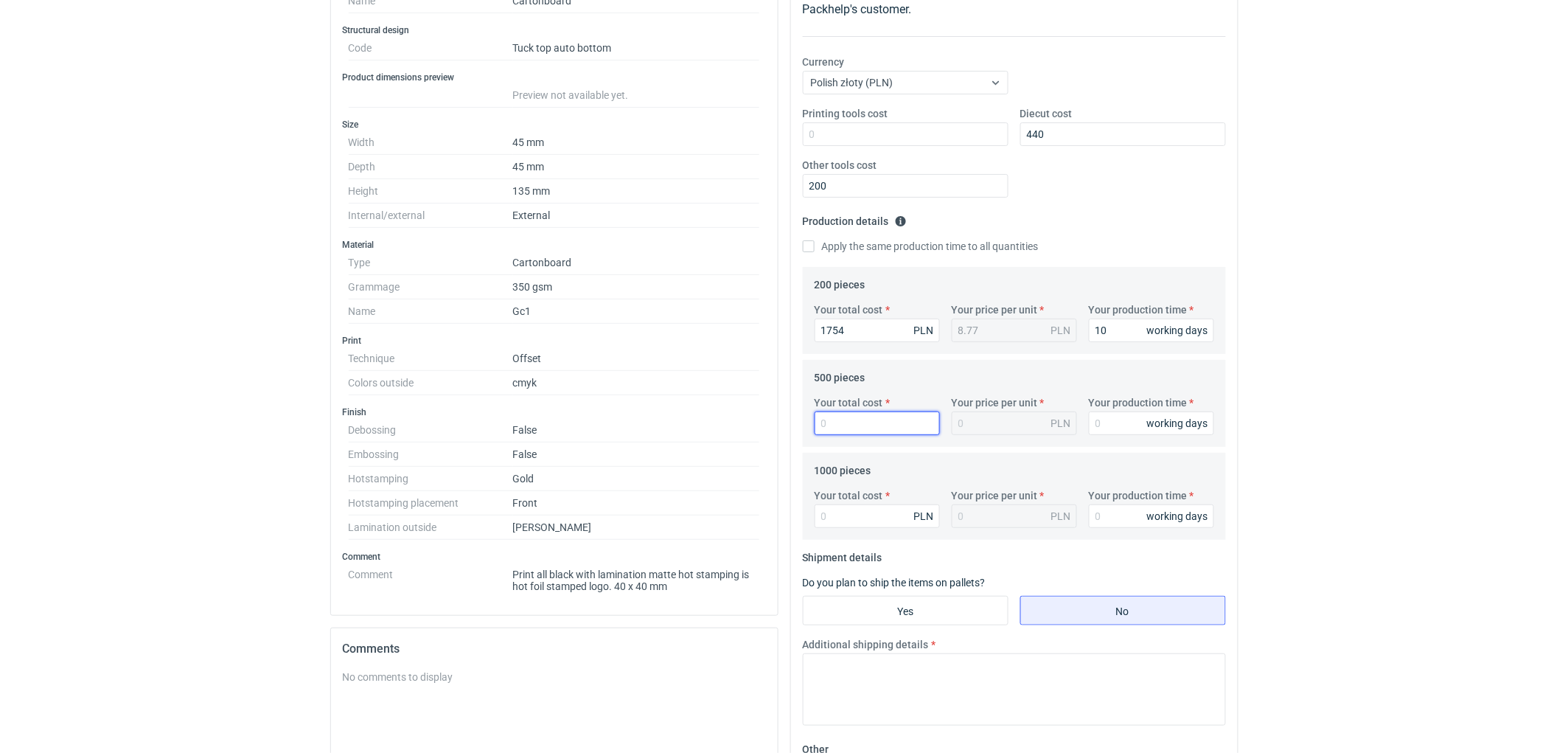
click at [858, 420] on input "Your total cost" at bounding box center [878, 423] width 126 height 23
type input "19"
type input "0.04"
type input "1915"
type input "3.83"
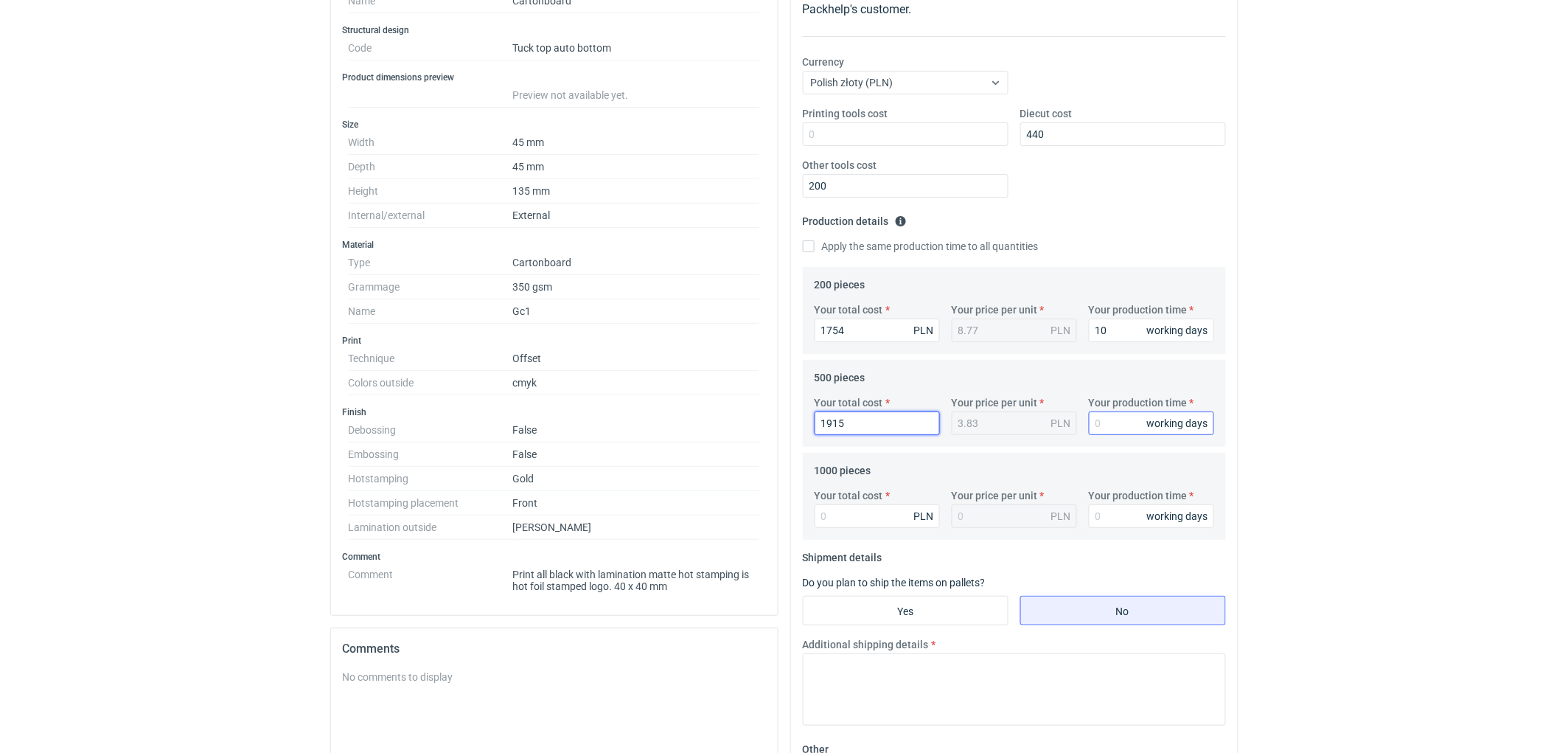
type input "1915"
click at [1118, 424] on input "Your production time" at bounding box center [1152, 423] width 126 height 23
type input "10"
click at [843, 513] on input "Your total cost" at bounding box center [878, 516] width 126 height 23
click at [848, 516] on input "Your total cost" at bounding box center [878, 516] width 126 height 23
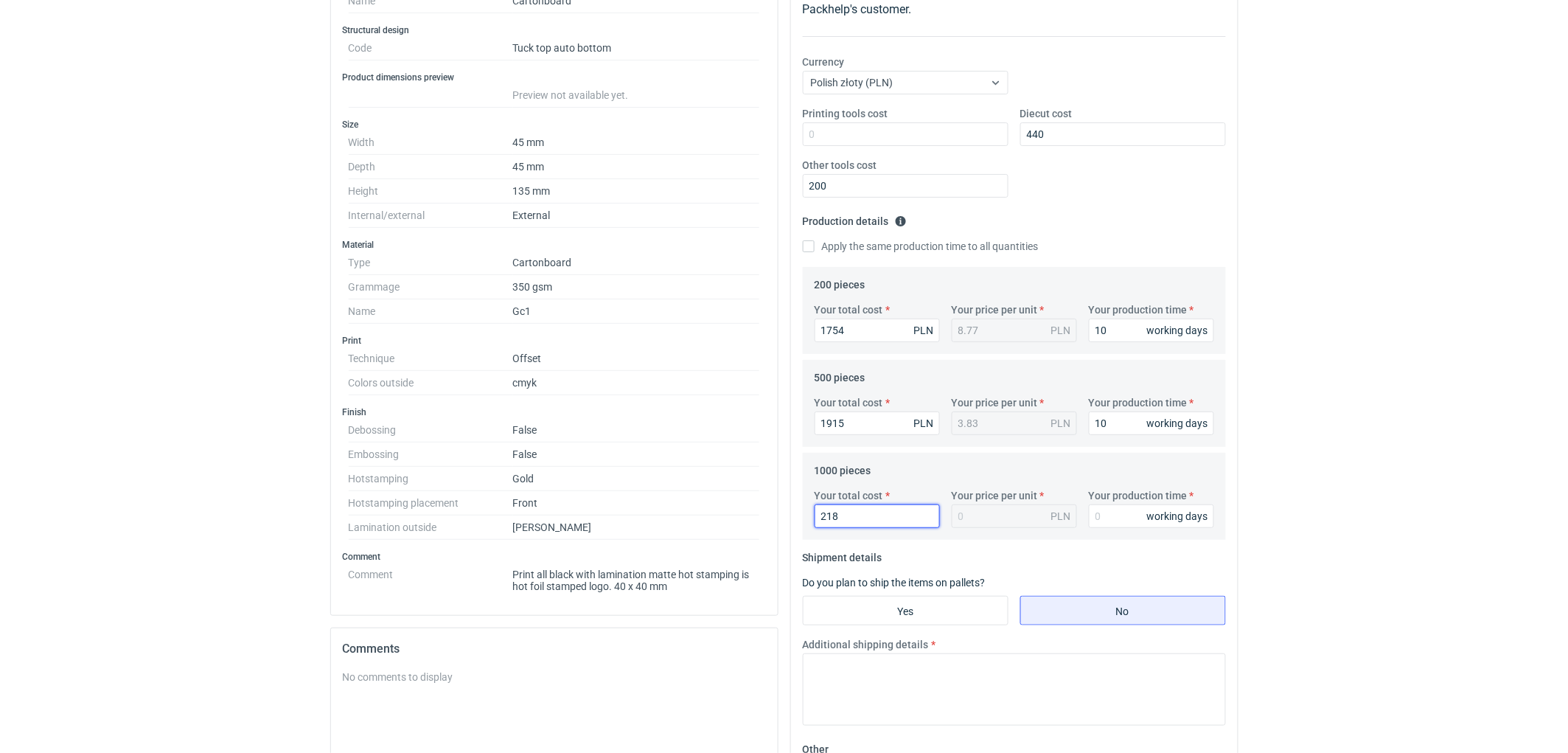
type input "2180"
type input "2.18"
type input "2180"
click at [1115, 511] on input "Your production time" at bounding box center [1152, 516] width 126 height 23
type input "10"
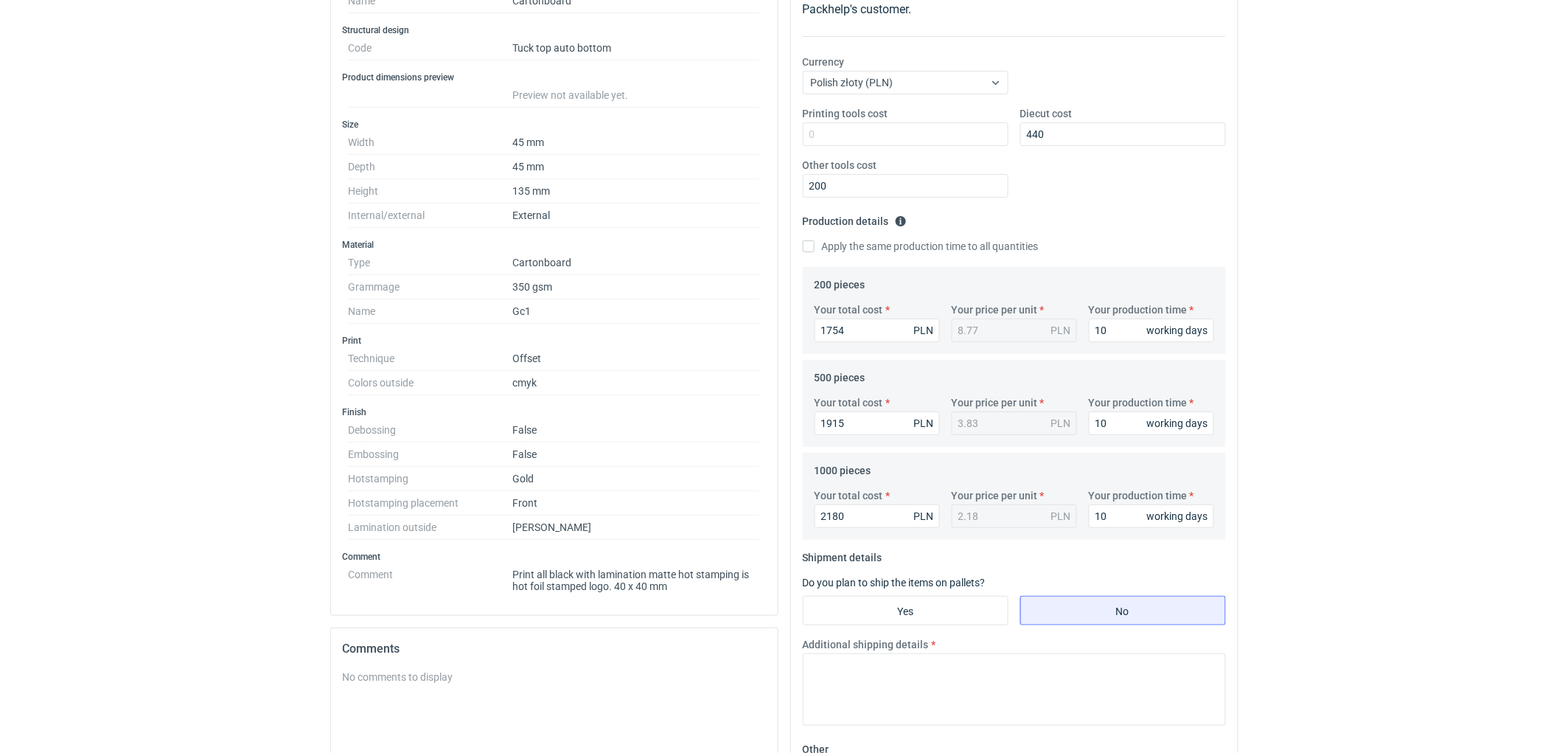
click at [1326, 507] on html "RFQs Specs Designs Items Orders Customers Tools Analytics 11 99+ EM [PERSON_NAM…" at bounding box center [784, 131] width 1568 height 753
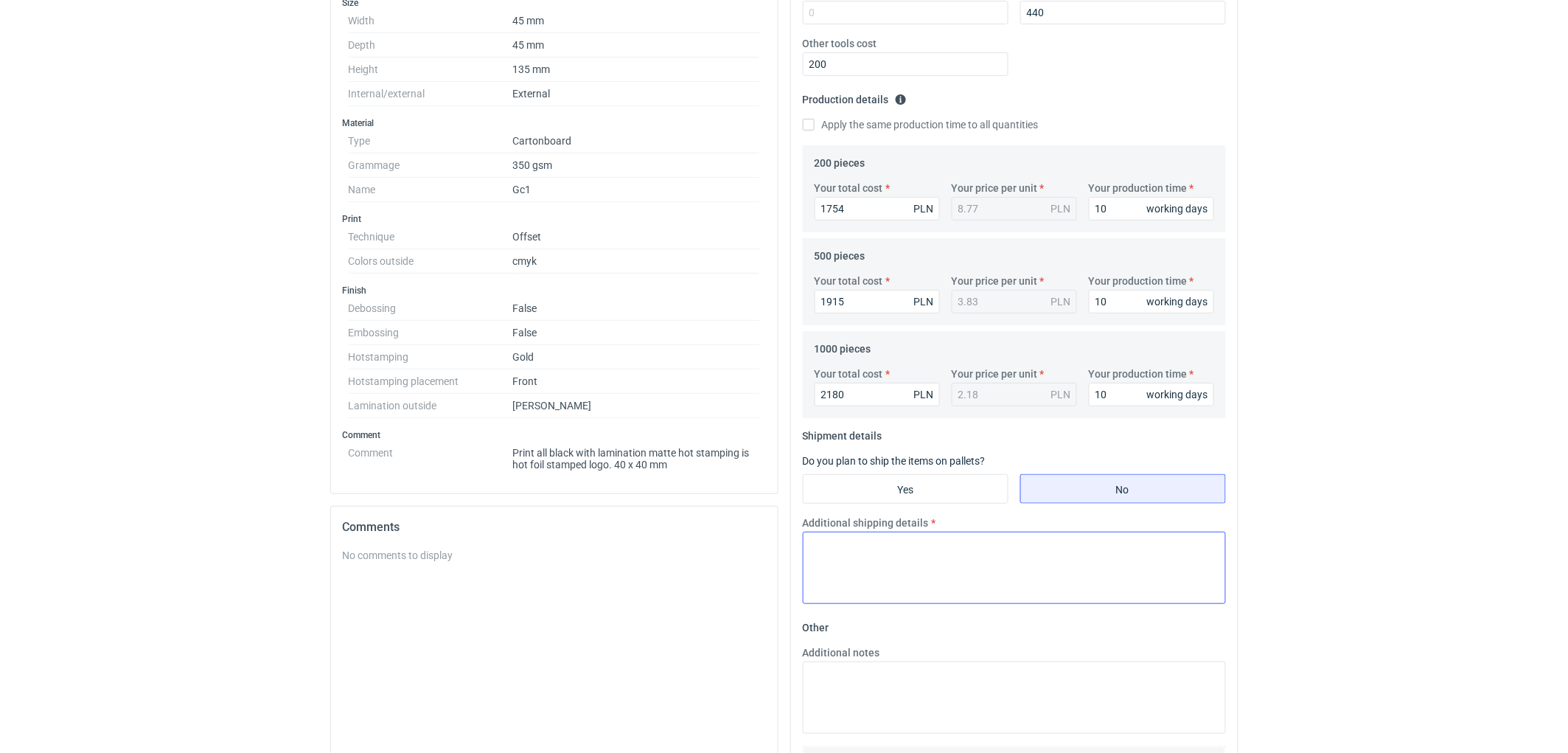
scroll to position [475, 0]
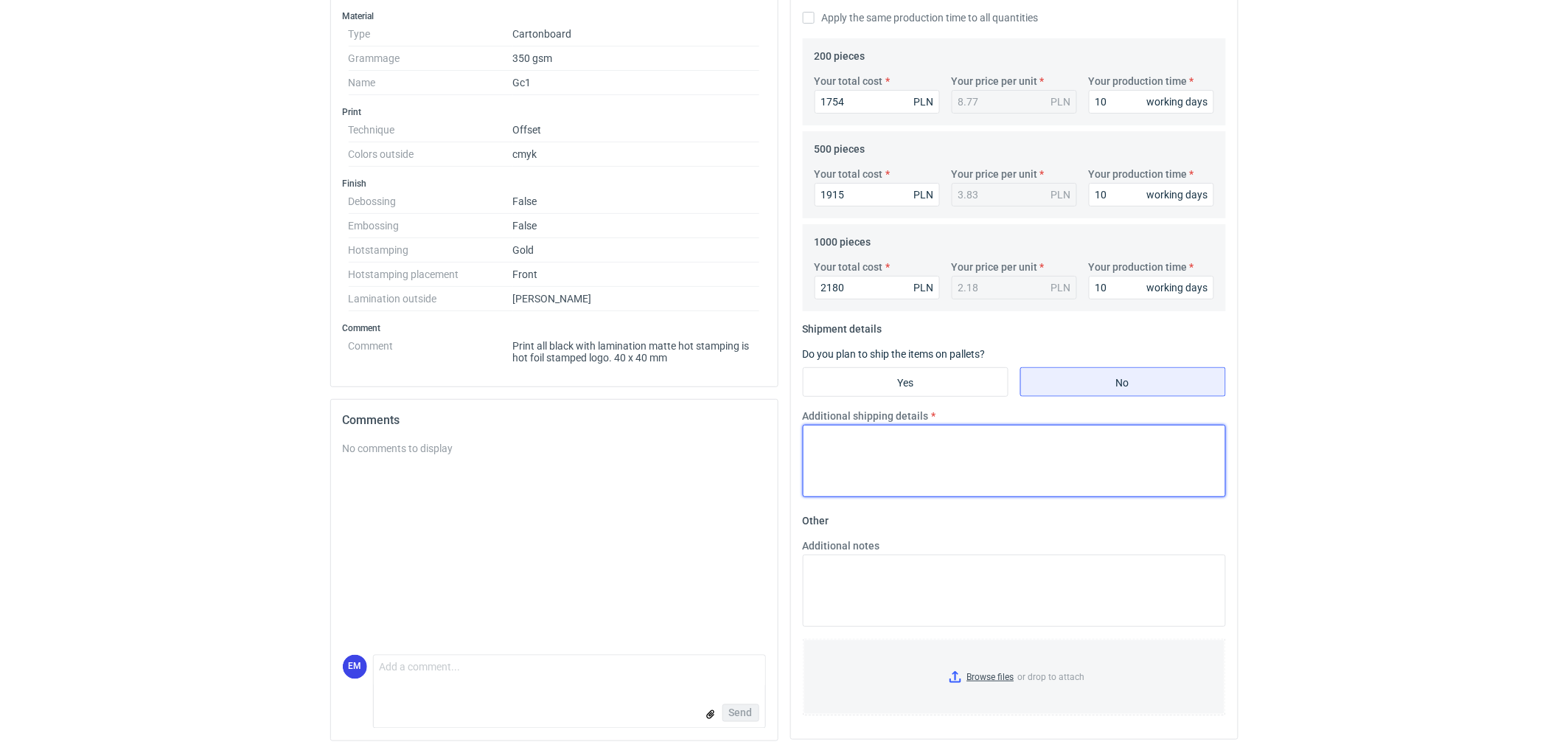
click at [914, 442] on textarea "Additional shipping details" at bounding box center [1015, 460] width 423 height 72
click at [898, 476] on textarea "Additional shipping details" at bounding box center [1015, 460] width 423 height 72
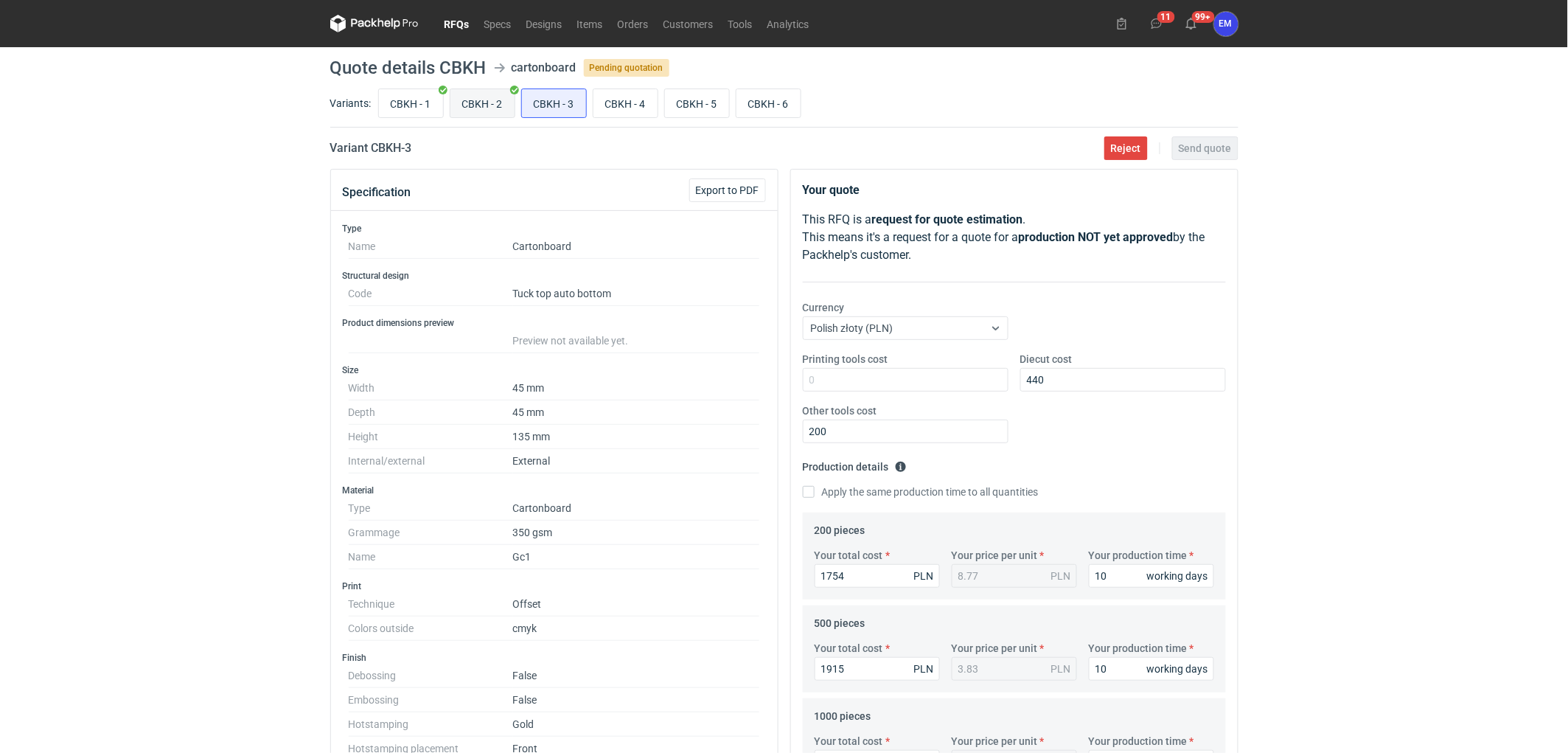
click at [487, 104] on input "CBKH - 2" at bounding box center [483, 102] width 64 height 28
radio input "true"
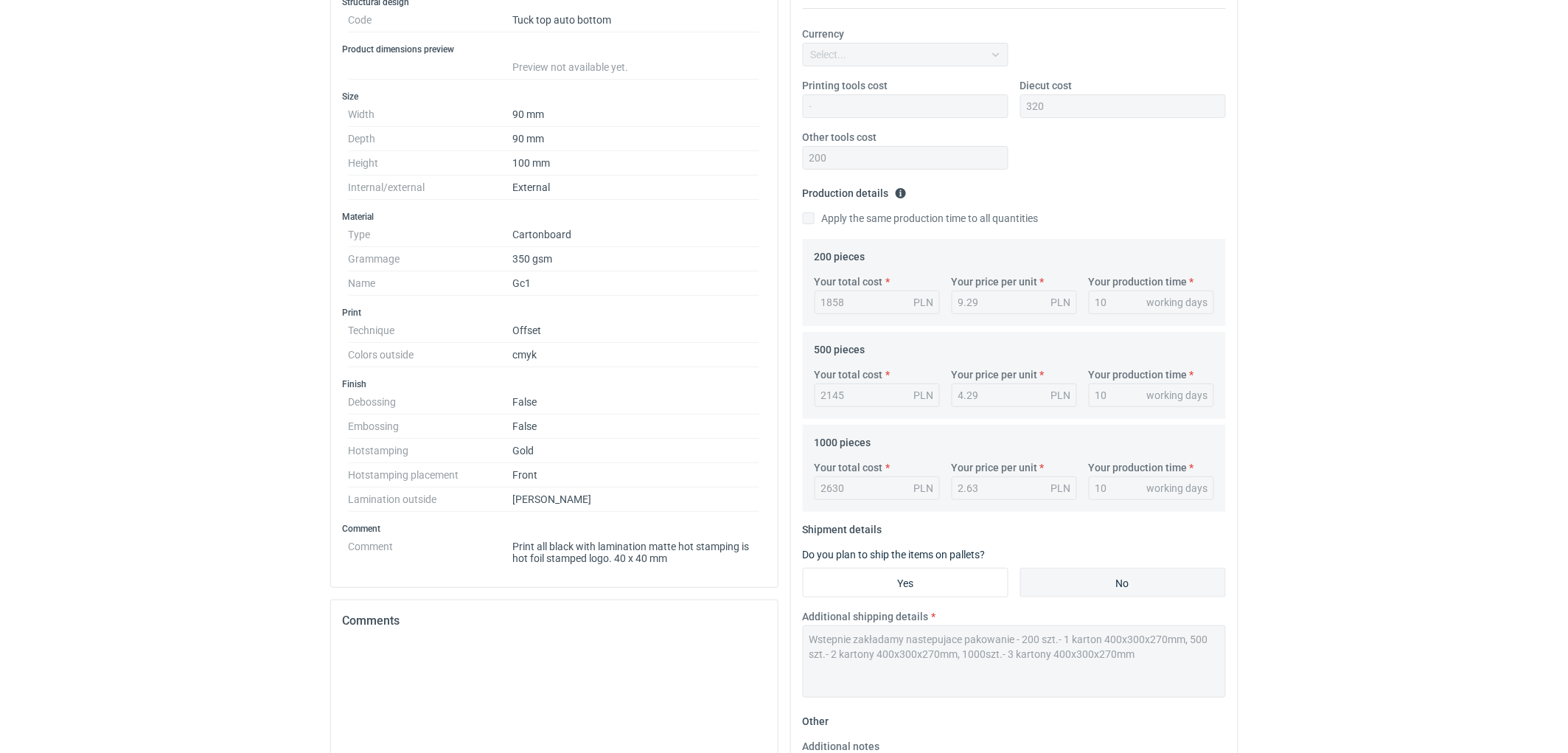
scroll to position [475, 0]
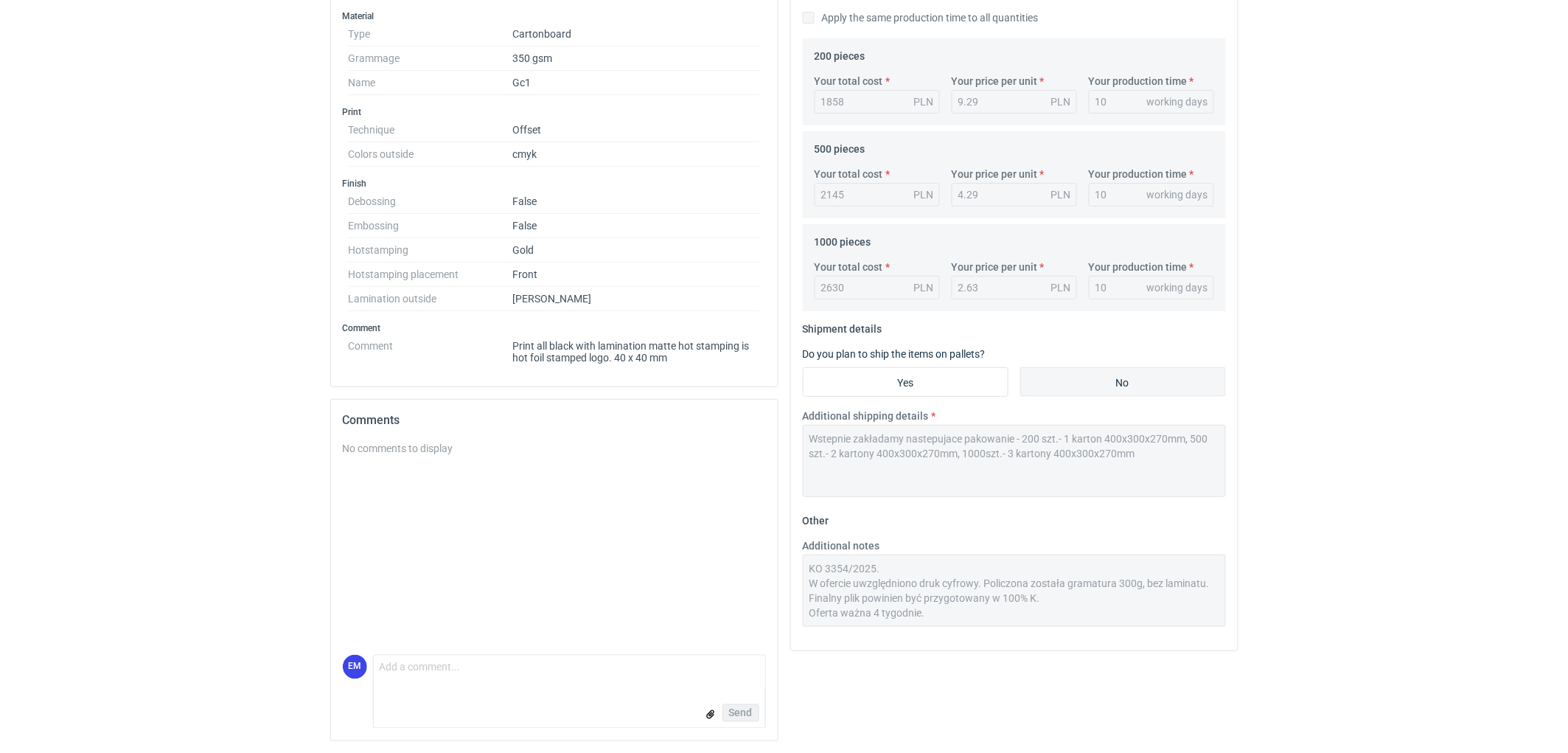
click at [787, 435] on div "Your quote This RFQ is a request for quote estimation . This means it's a reque…" at bounding box center [1014, 224] width 460 height 1058
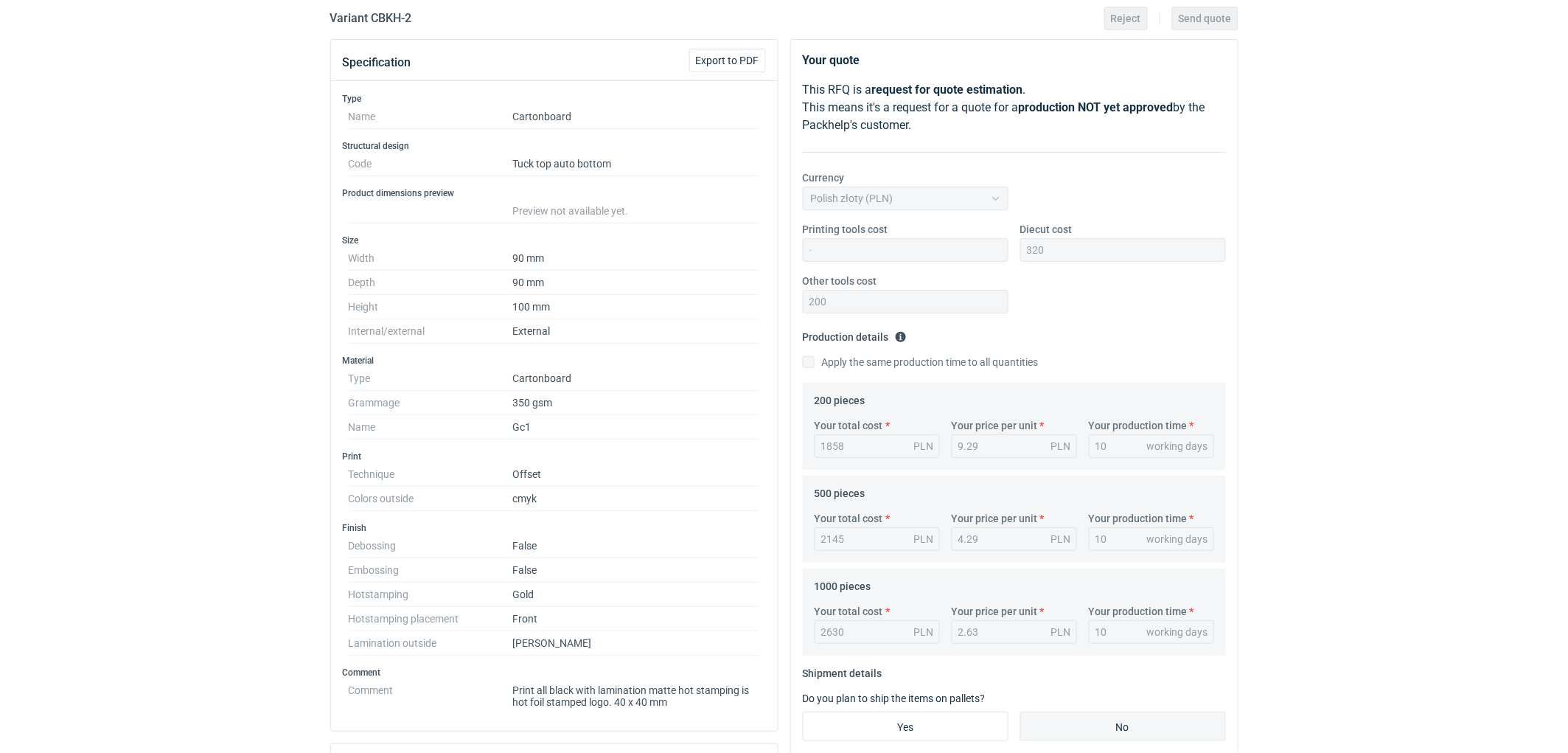
scroll to position [0, 0]
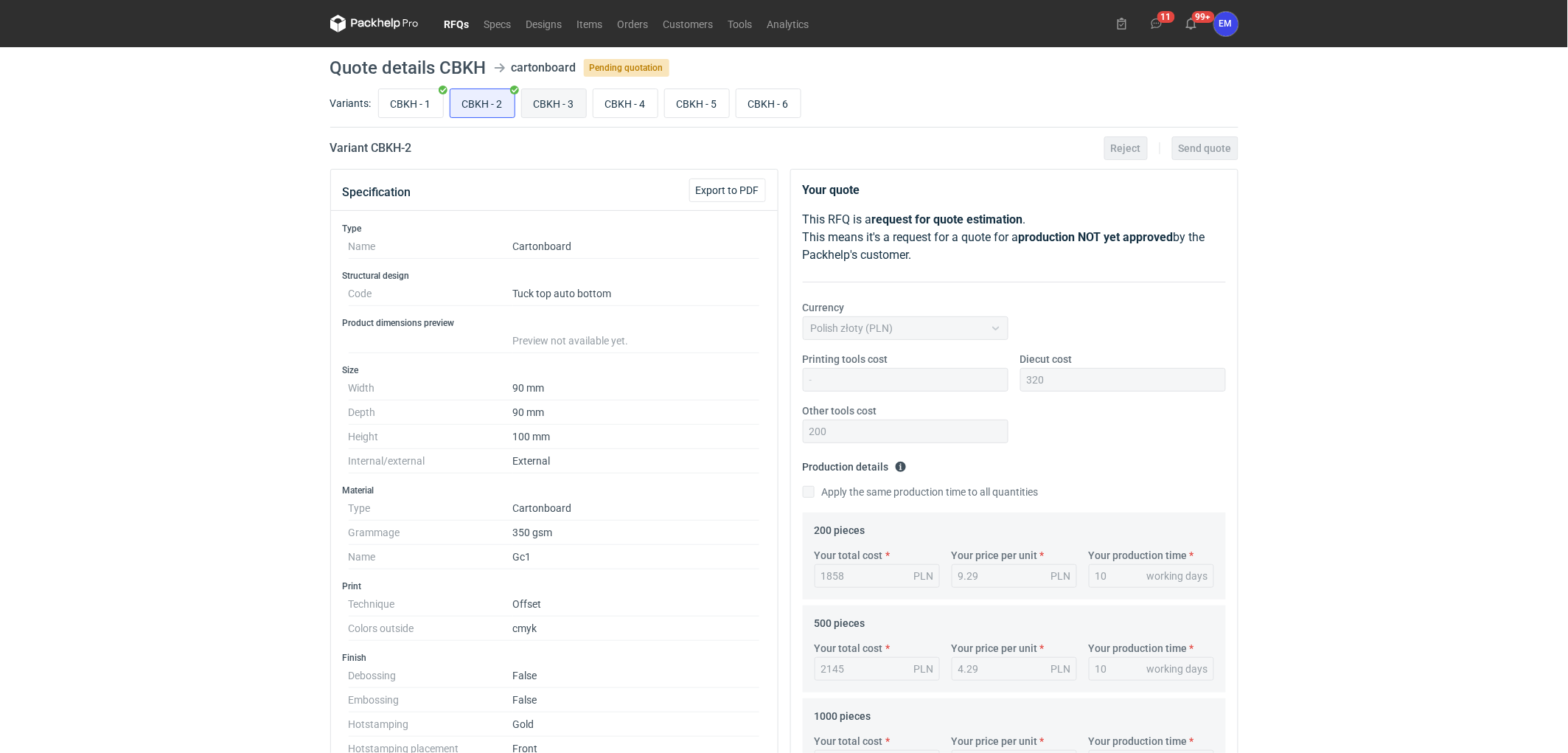
click at [547, 111] on input "CBKH - 3" at bounding box center [554, 102] width 64 height 28
radio input "true"
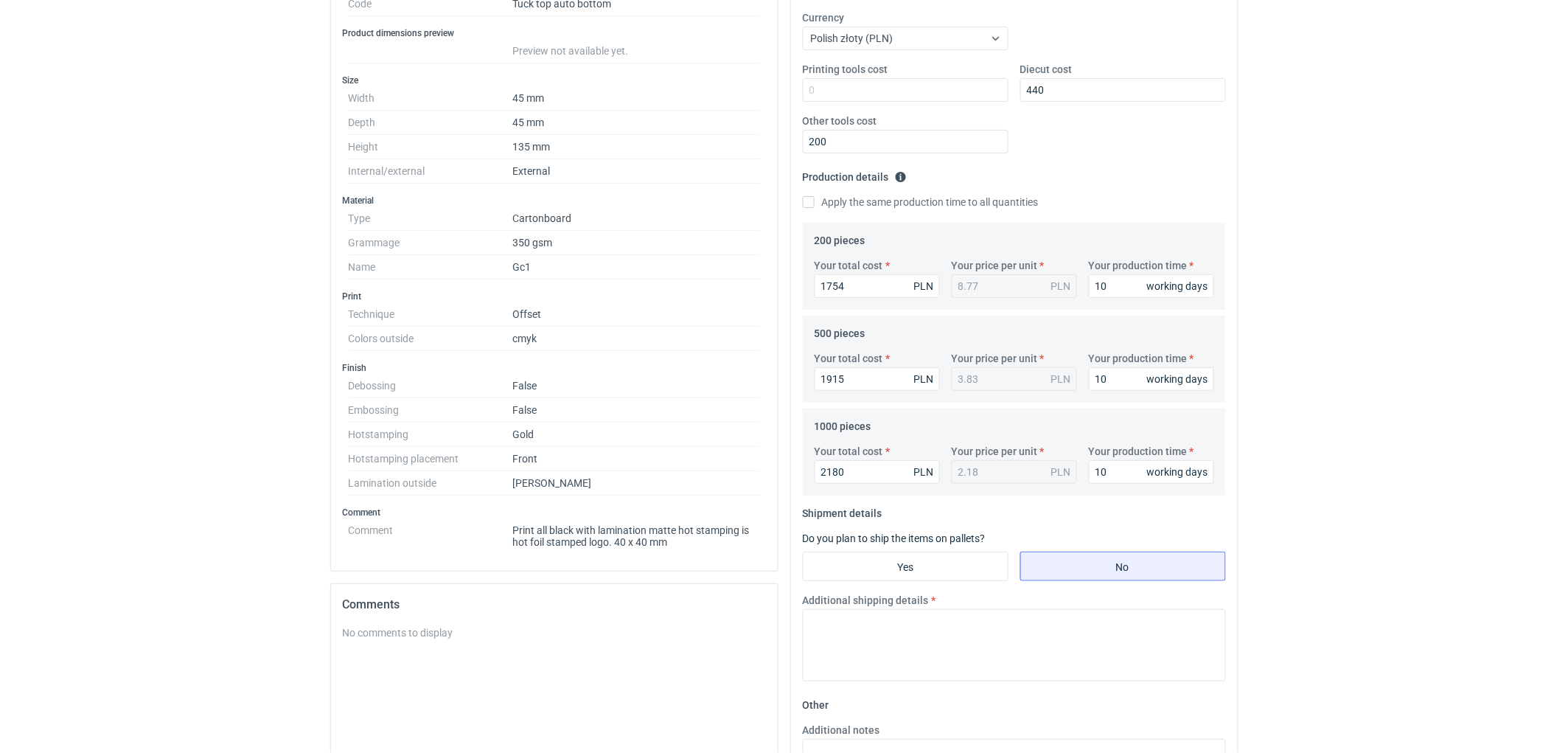
scroll to position [409, 0]
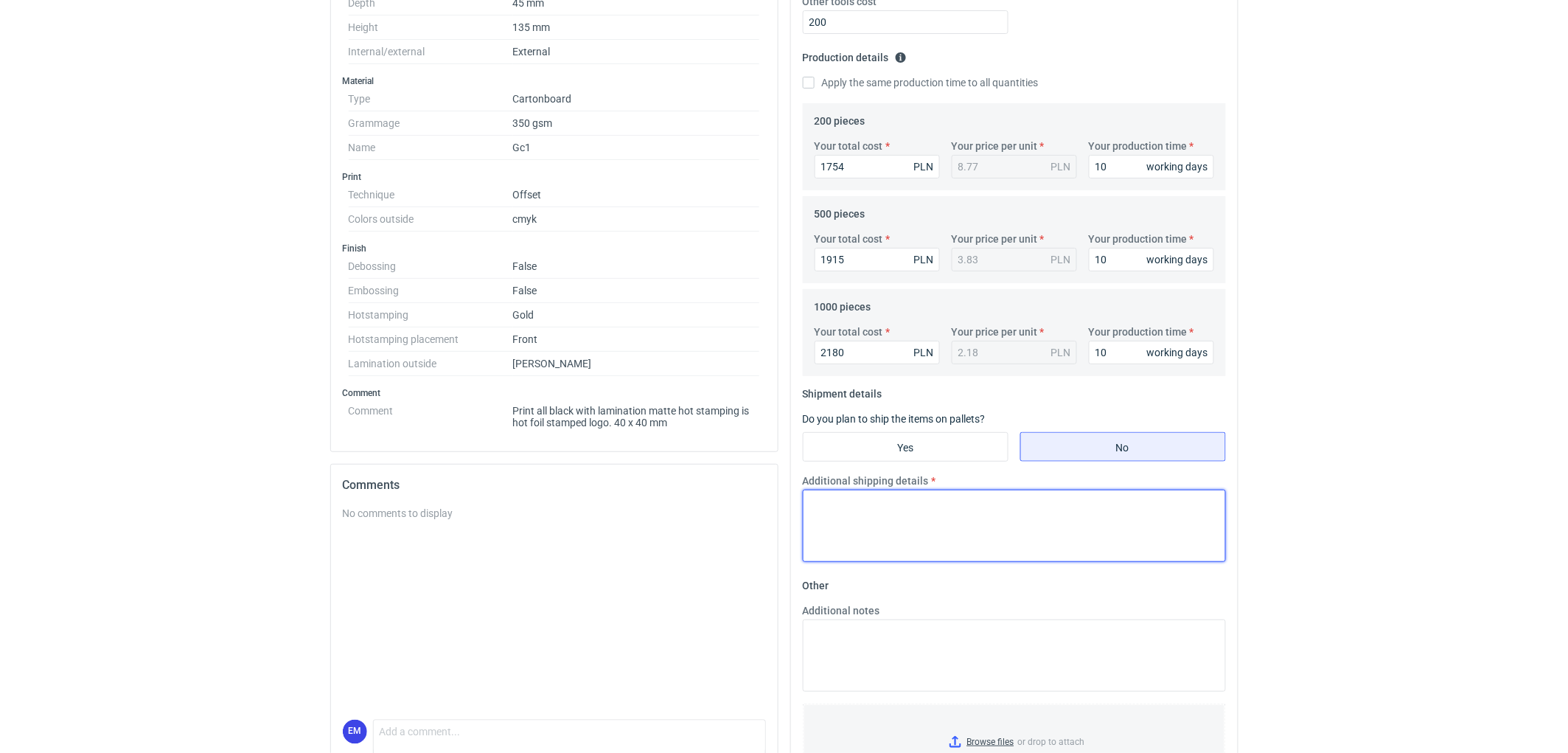
click at [895, 516] on textarea "Additional shipping details" at bounding box center [1015, 525] width 423 height 72
paste textarea "Wstepnie zakładamy nastepujace pakowanie - 200 szt.- 1 karton 400x300x270mm, 50…"
click at [1060, 504] on textarea "Wstepnie zakładamy nastepujace pakowanie - 200 szt.- 1 karton 400x300x270mm, 50…" at bounding box center [1015, 525] width 423 height 72
click at [1117, 504] on textarea "Wstepnie zakładamy nastepujace pakowanie - 200 szt. i 500 szt.- - 1 karton 400x…" at bounding box center [1015, 525] width 423 height 72
click at [1190, 497] on textarea "Wstepnie zakładamy nastepujace pakowanie - 200 szt. i 500 szt.- - po 1 karton 4…" at bounding box center [1015, 525] width 423 height 72
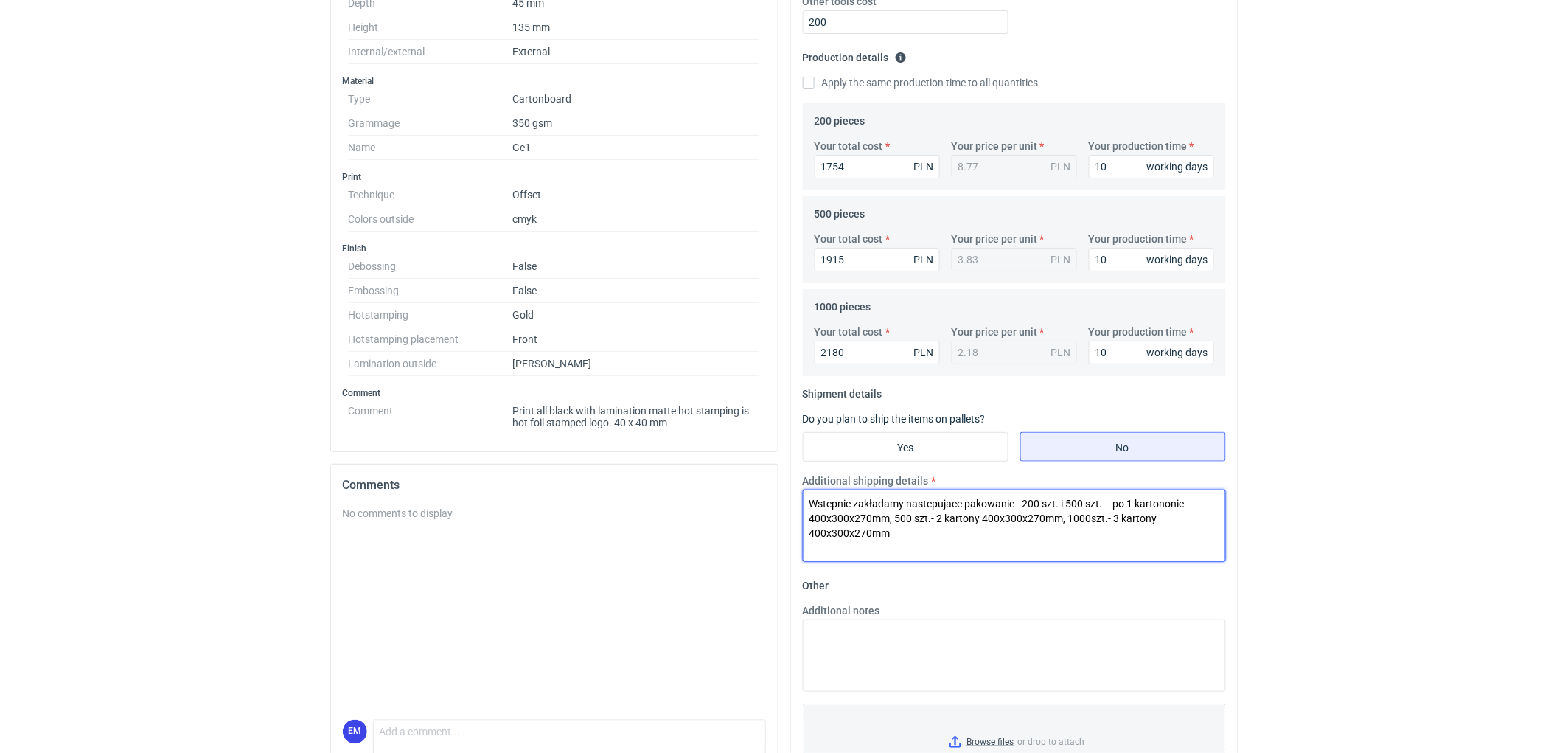
click at [1059, 525] on textarea "Wstepnie zakładamy nastepujace pakowanie - 200 szt. i 500 szt.- - po 1 kartonon…" at bounding box center [1015, 525] width 423 height 72
click at [946, 516] on textarea "Wstepnie zakładamy nastepujace pakowanie - 200 szt. i 500 szt.- - po 1 kartonon…" at bounding box center [1015, 525] width 423 height 72
type textarea "Wstepnie zakładamy nastepujace pakowanie - 200 szt. i 500 szt.- - po 1 kartonon…"
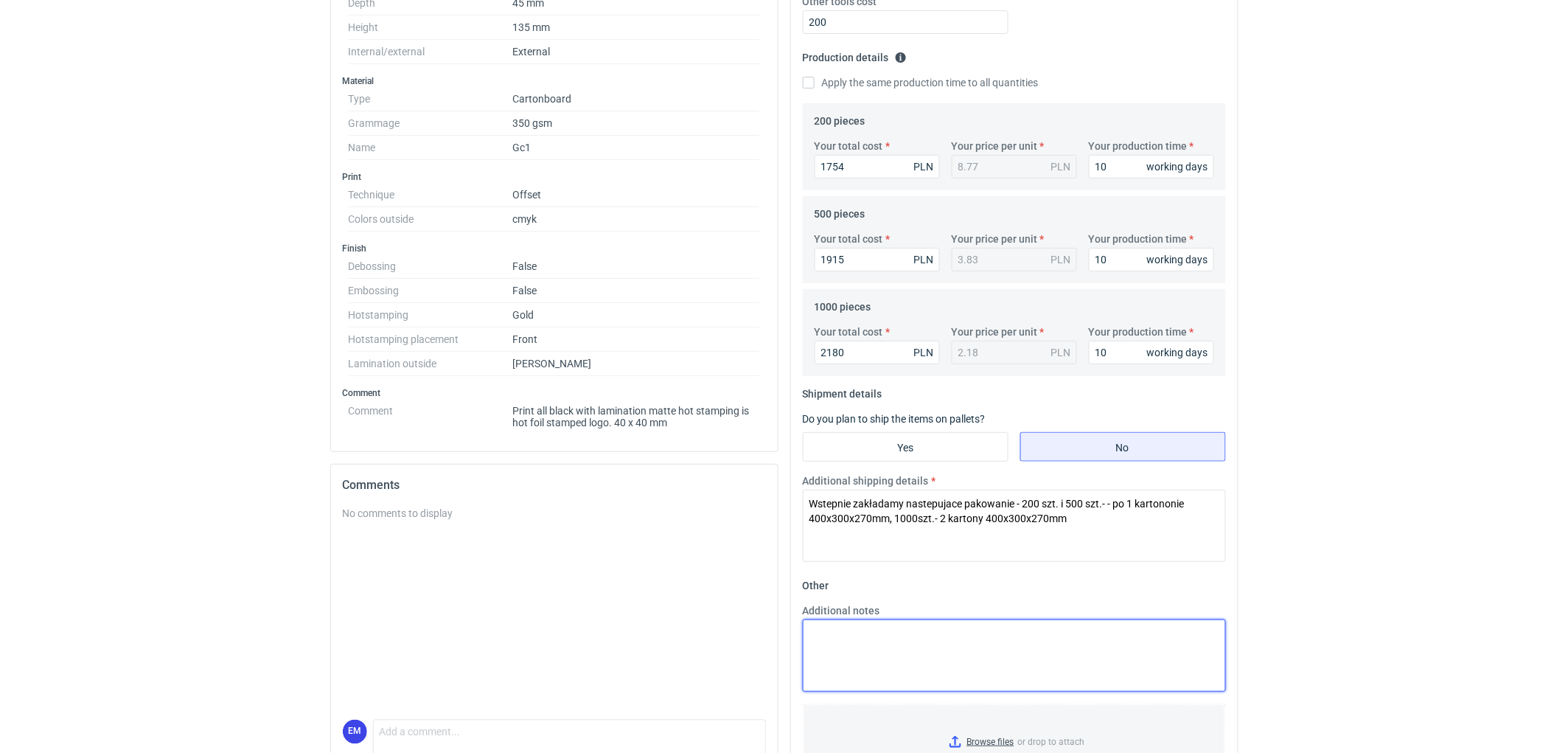
click at [918, 663] on textarea "Additional notes" at bounding box center [1015, 655] width 423 height 72
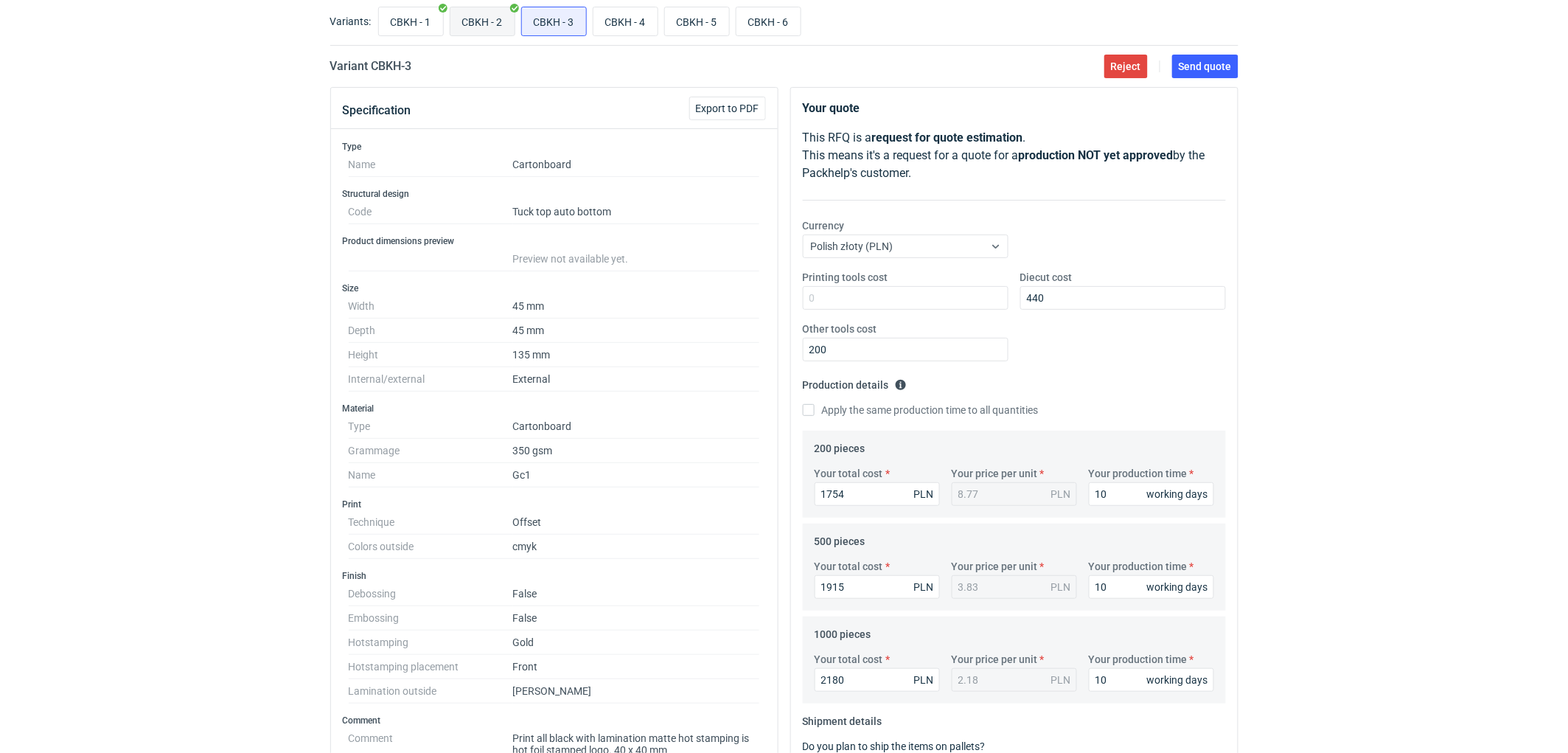
click at [482, 27] on input "CBKH - 2" at bounding box center [483, 21] width 64 height 28
radio input "true"
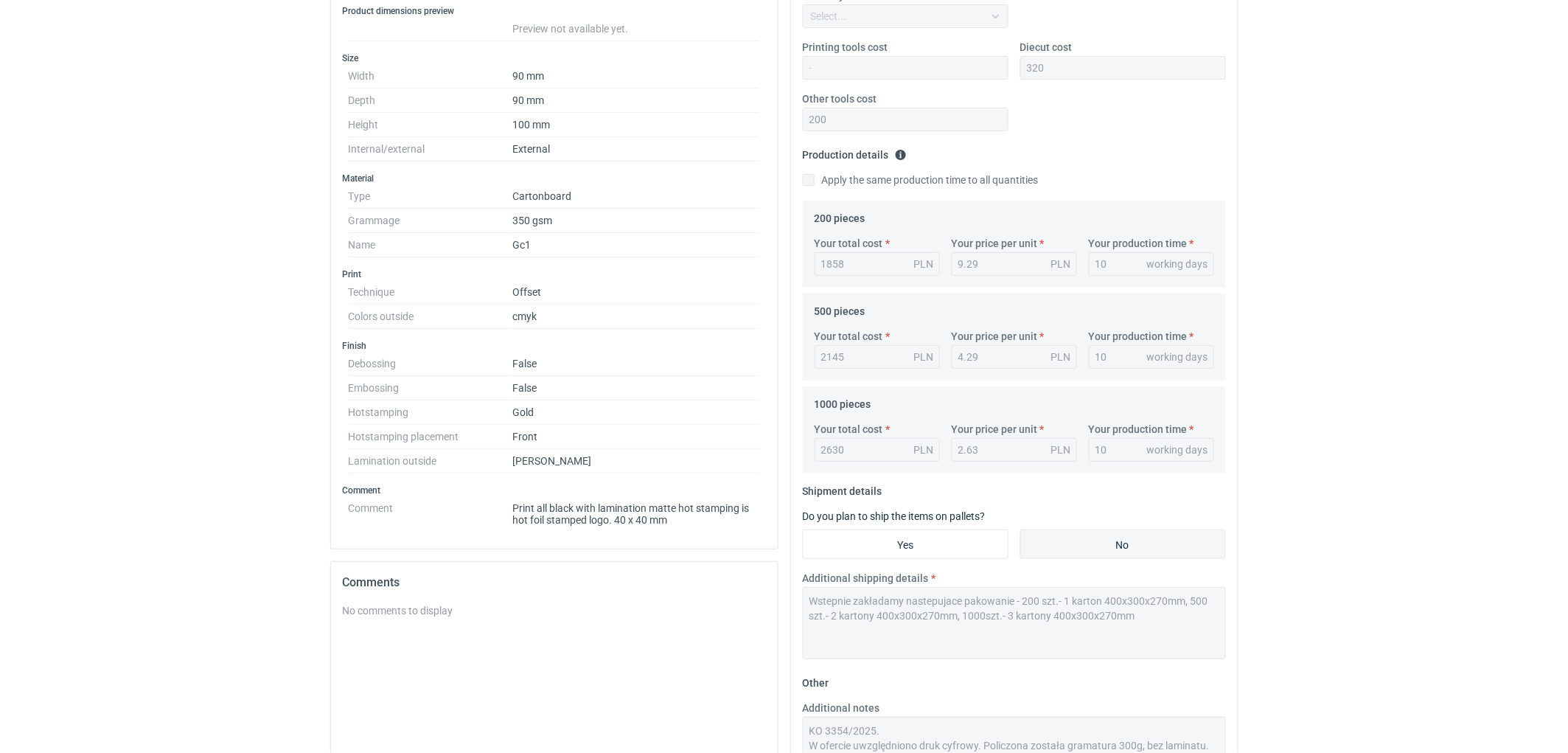
scroll to position [475, 0]
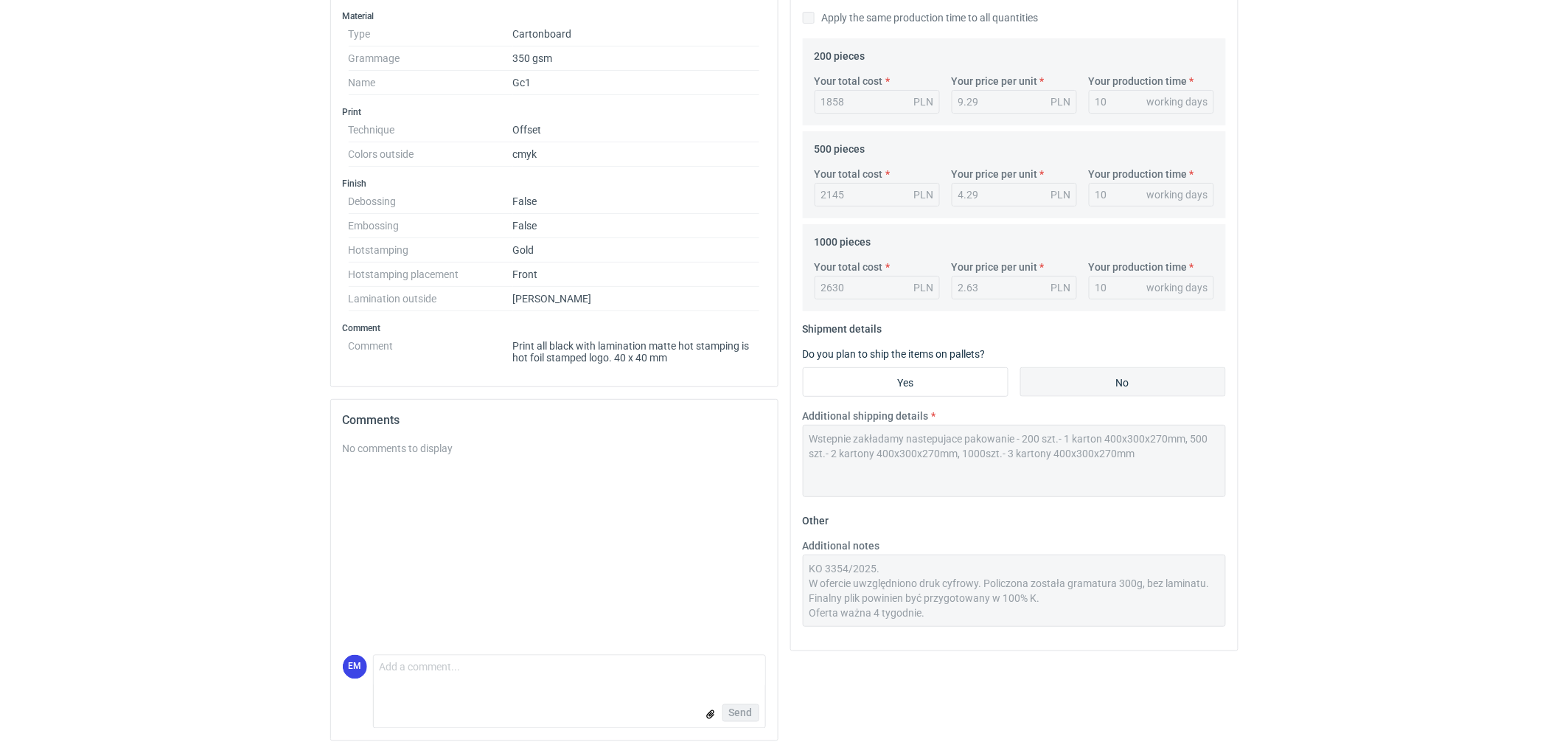
click at [798, 588] on div "Additional notes KO 3354/2025. W ofercie uwzględniono druk cyfrowy. Policzona z…" at bounding box center [1014, 582] width 435 height 89
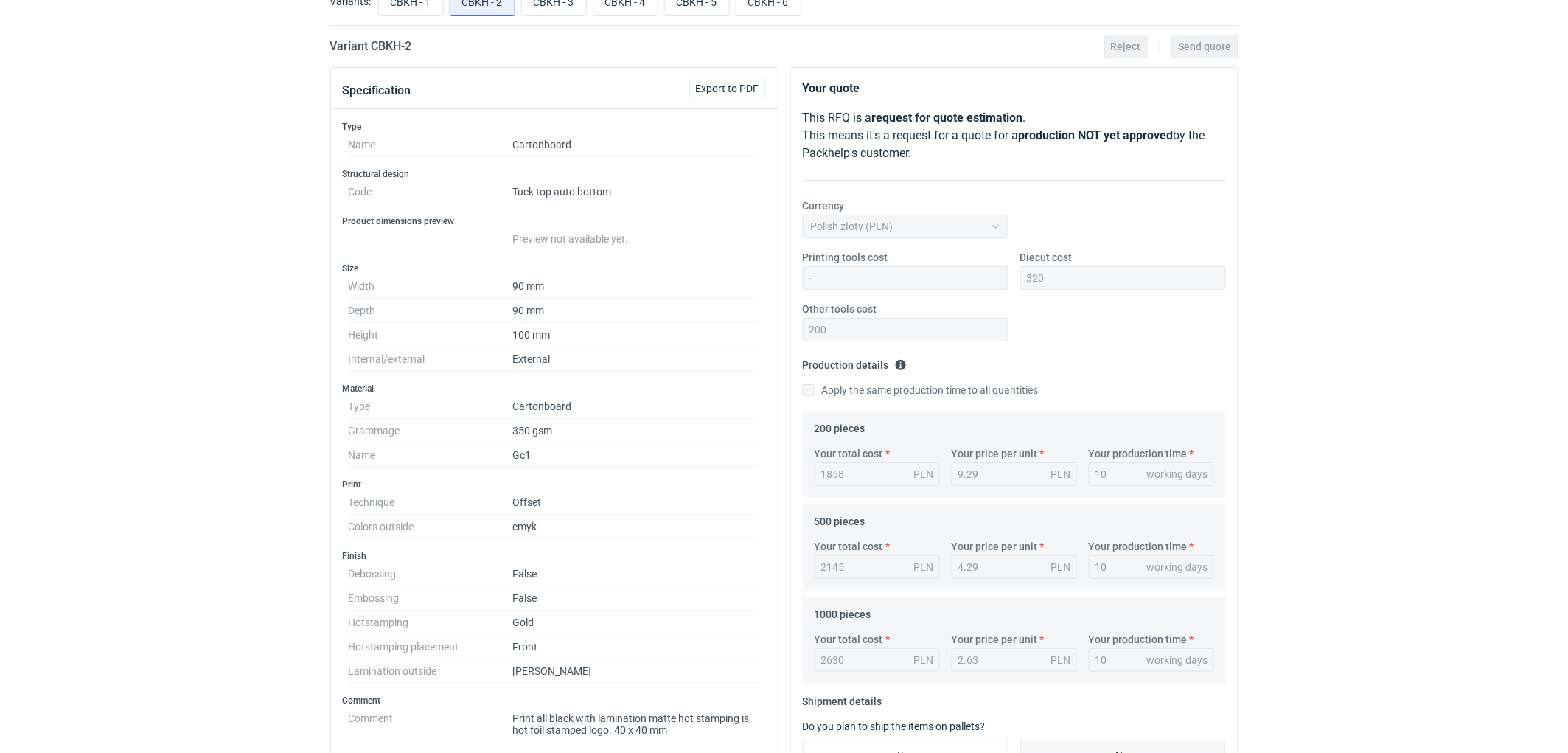
scroll to position [0, 0]
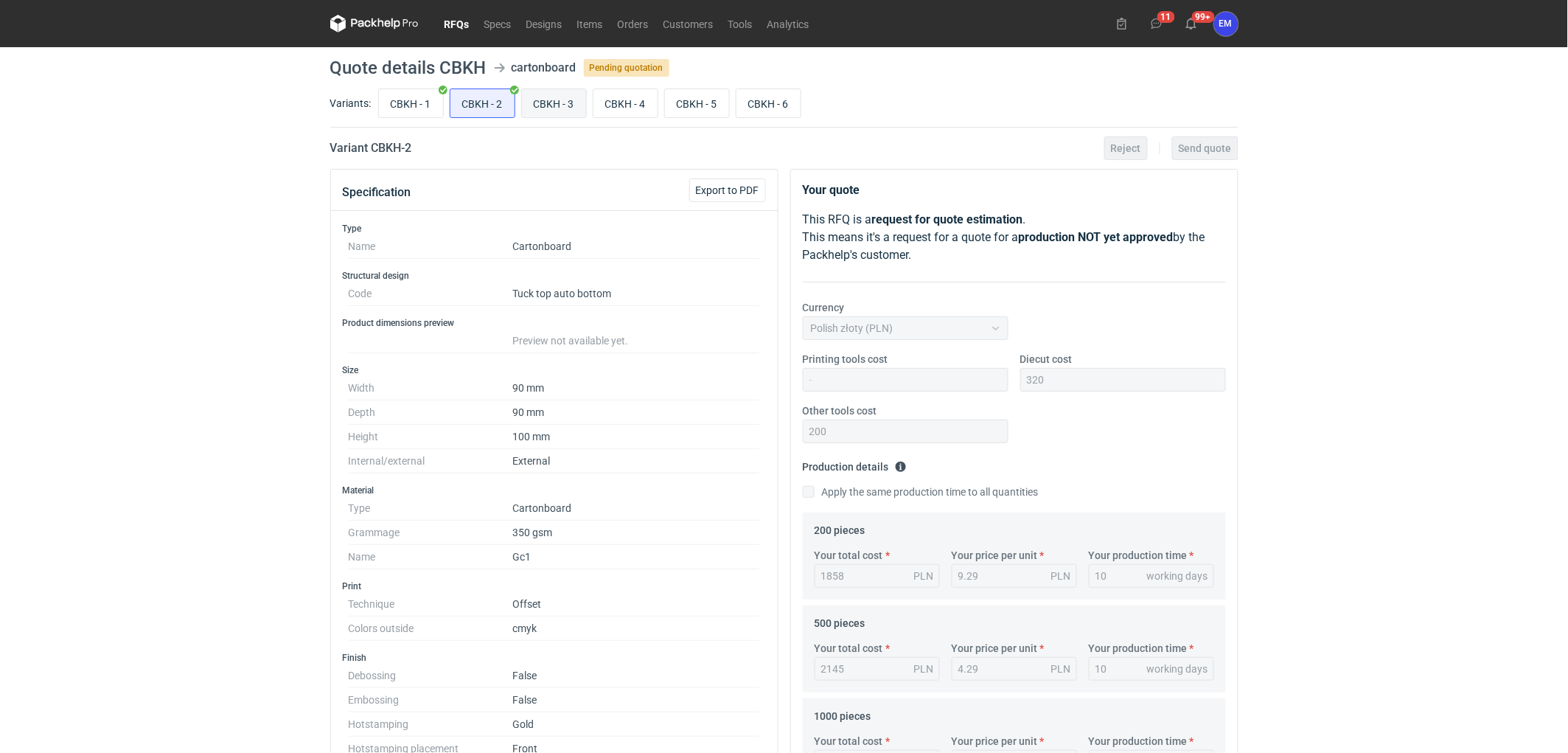
click at [536, 113] on input "CBKH - 3" at bounding box center [554, 102] width 64 height 28
radio input "true"
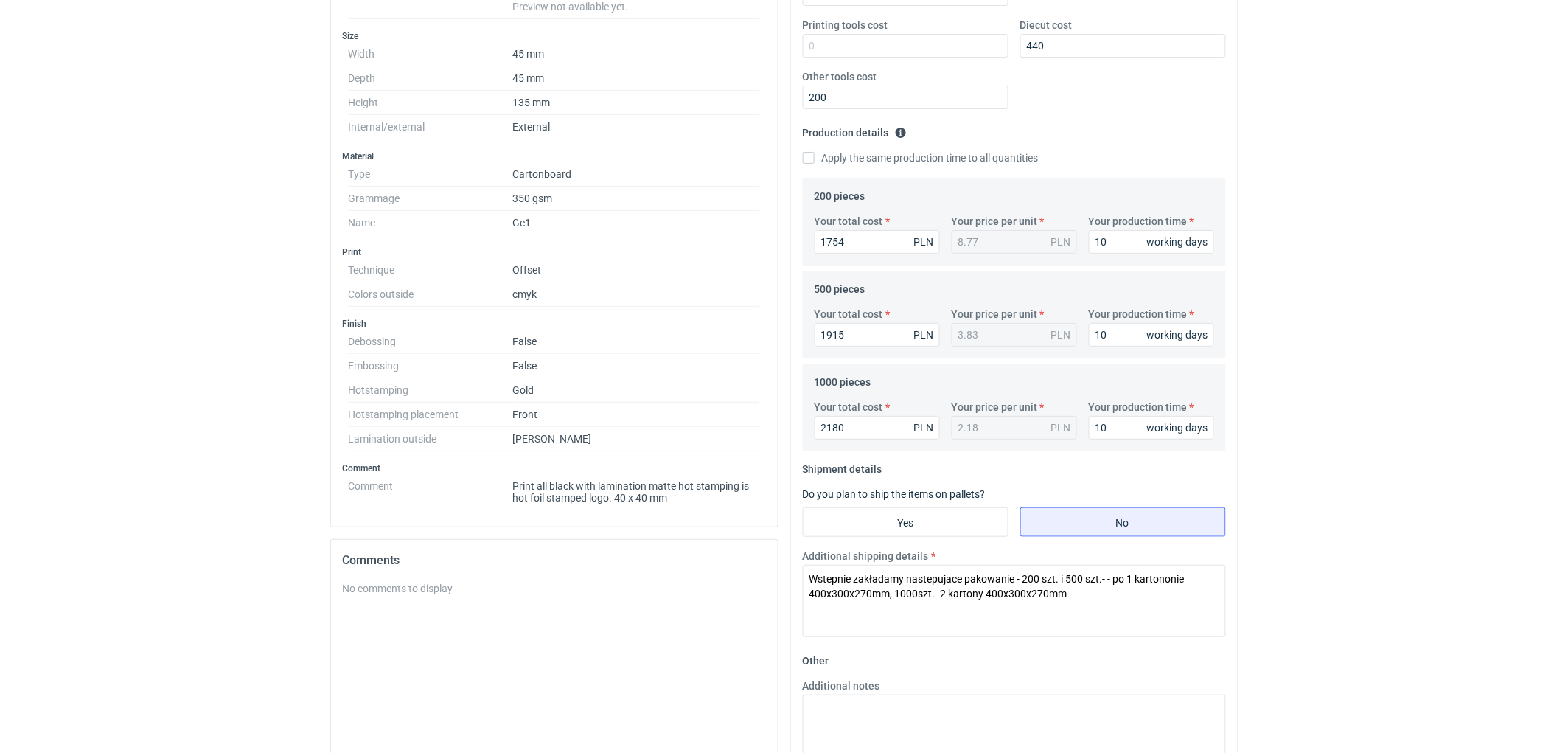
scroll to position [409, 0]
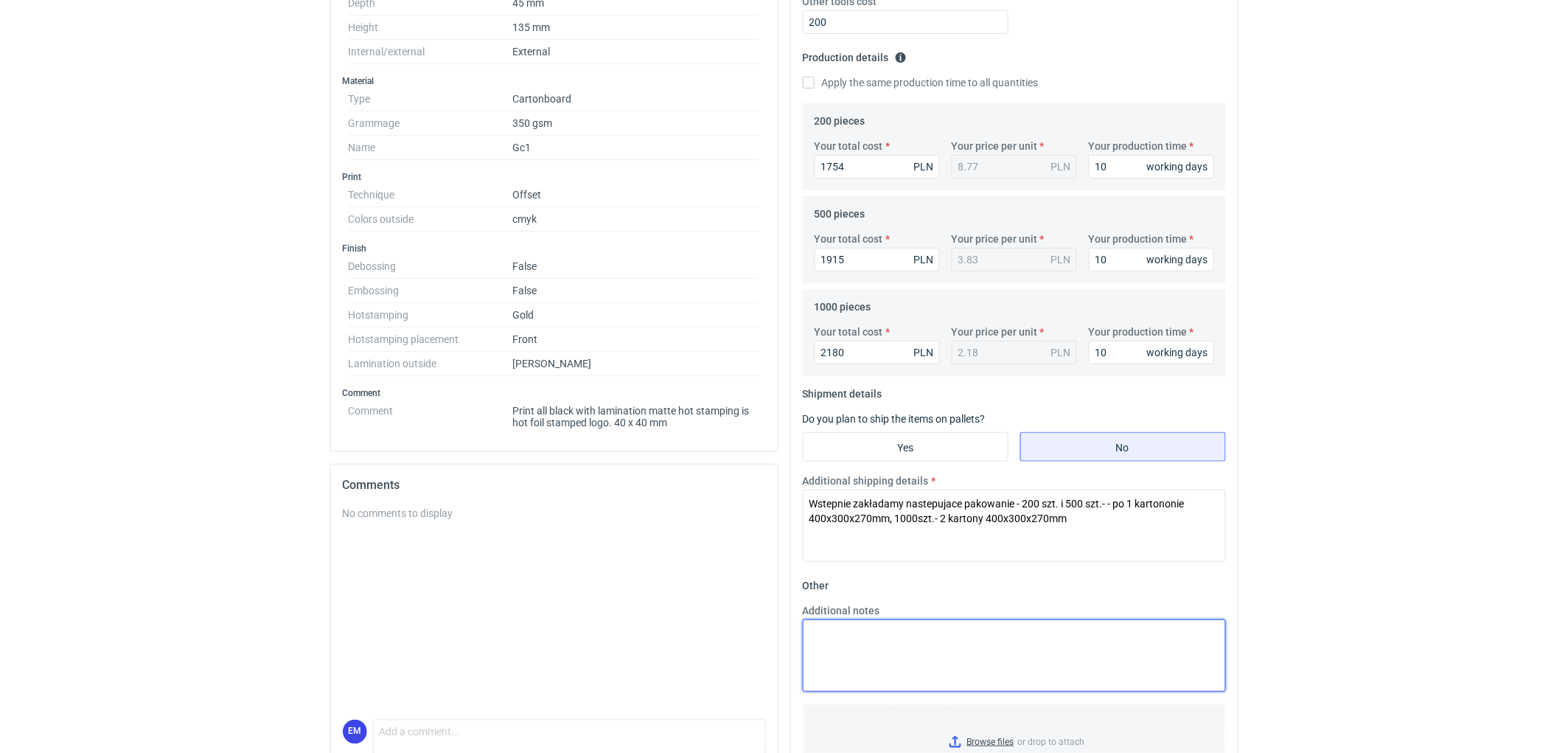
click at [878, 644] on textarea "Additional notes" at bounding box center [1015, 655] width 423 height 72
paste textarea "W ofercie uwzględniono druk cyfrowy. Policzona została gramatura 300g, bez lami…"
click at [812, 628] on textarea "W ofercie uwzględniono druk cyfrowy. Policzona została gramatura 300g, bez lami…" at bounding box center [1015, 655] width 423 height 72
click at [826, 628] on textarea "W ofercie uwzględniono druk cyfrowy. Policzona została gramatura 300g, bez lami…" at bounding box center [1015, 655] width 423 height 72
type textarea "KO 3355/2025. W ofercie uwzględniono druk cyfrowy. Policzona została gramatura …"
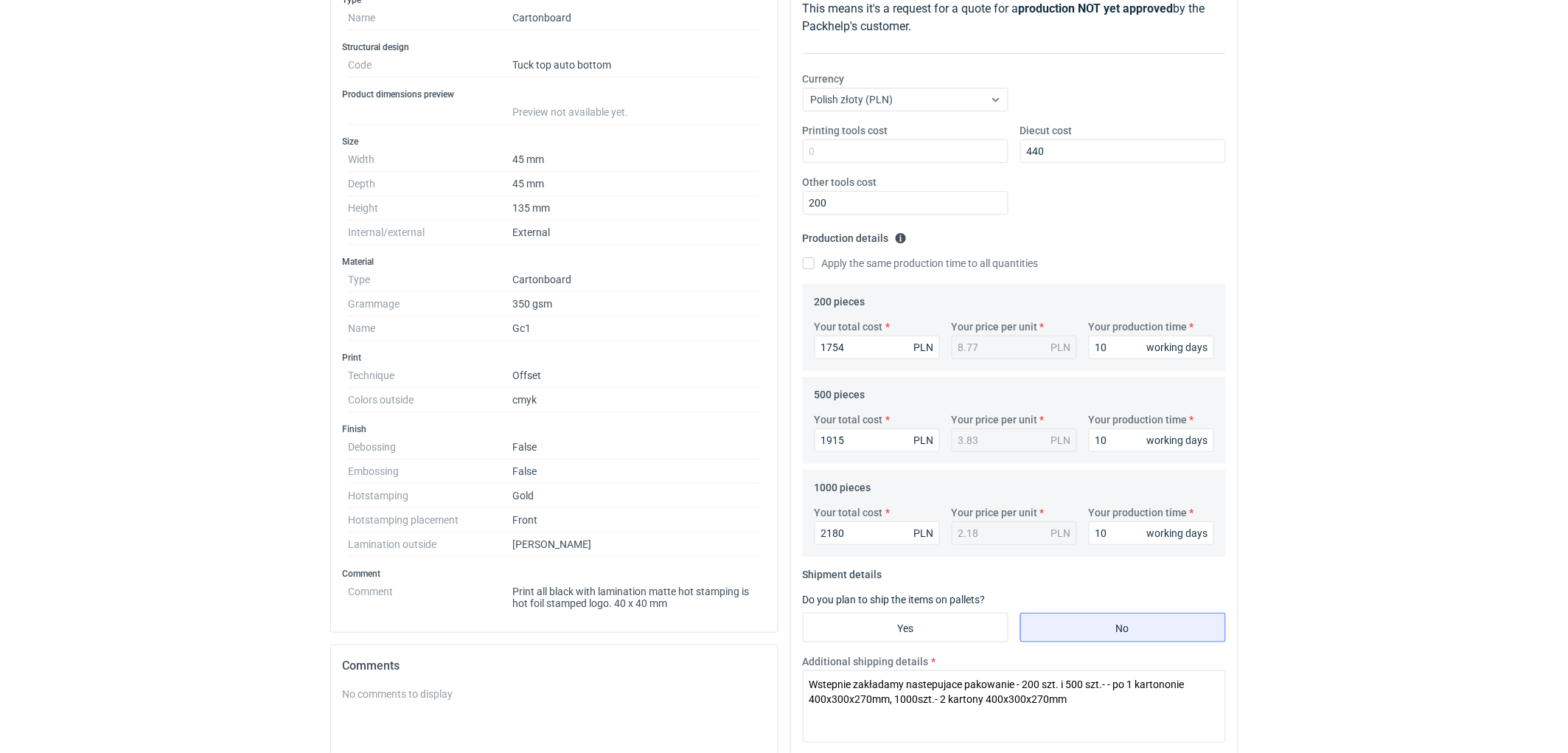
scroll to position [82, 0]
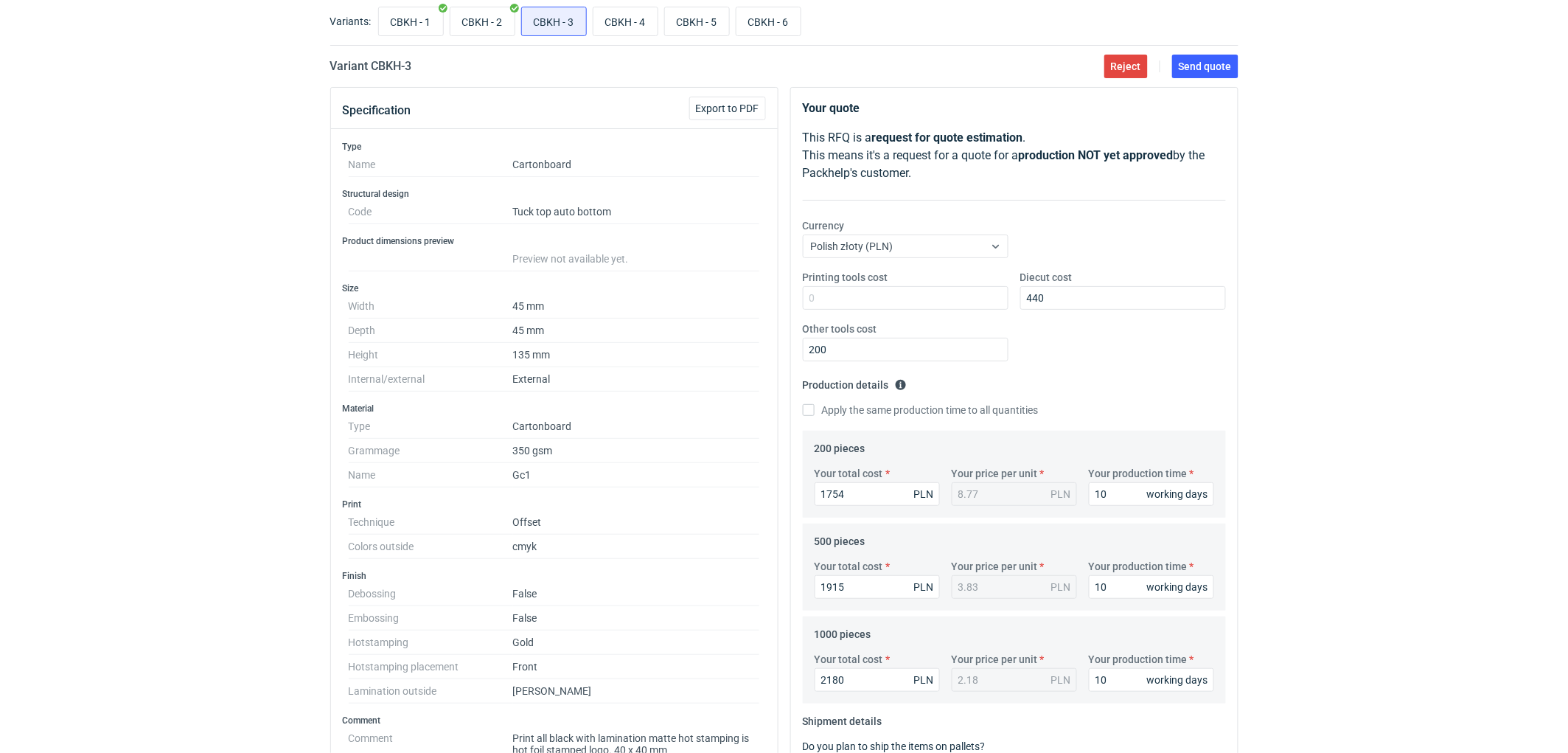
click at [1339, 266] on div "RFQs Specs Designs Items Orders Customers Tools Analytics 11 99+ EM [PERSON_NAM…" at bounding box center [784, 294] width 1568 height 753
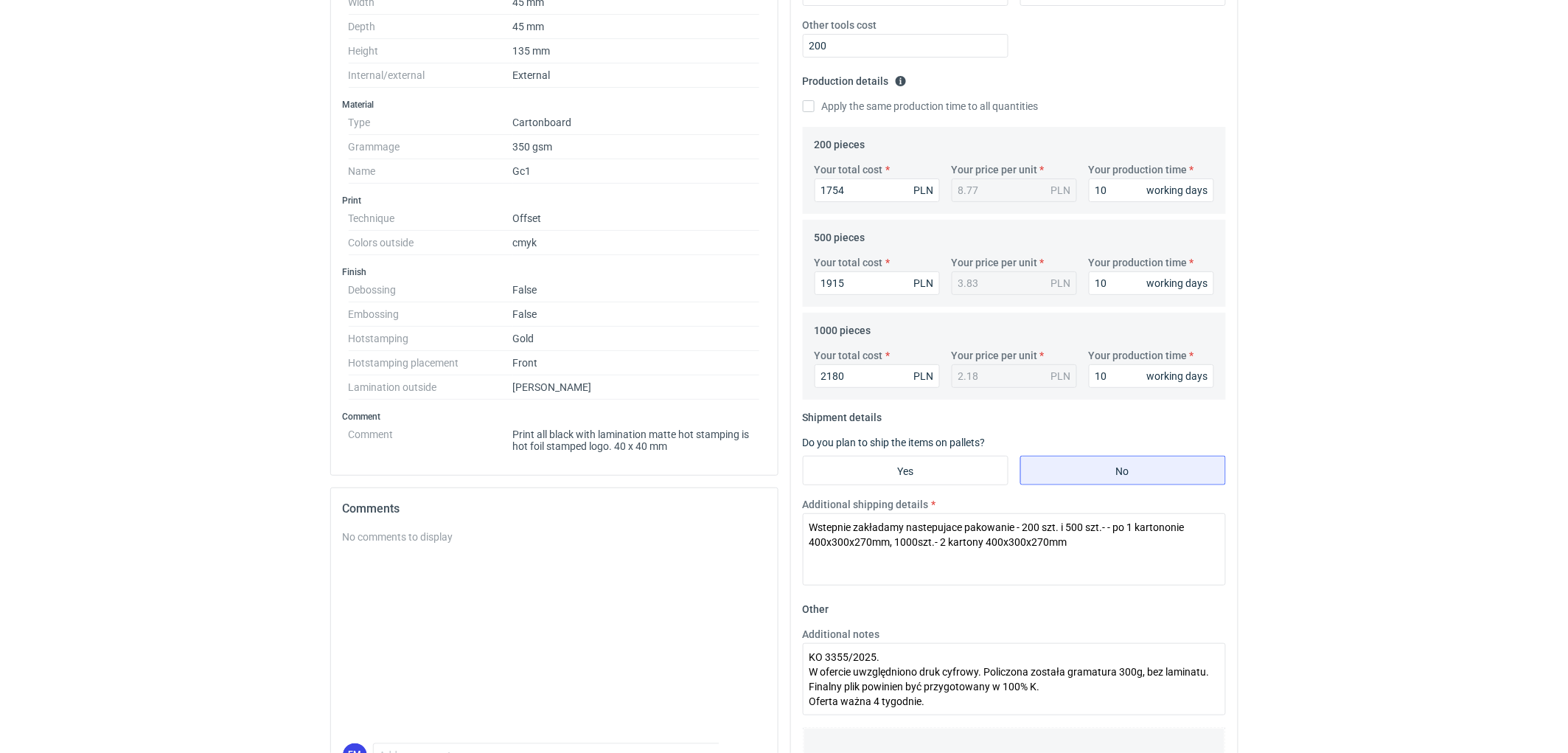
scroll to position [475, 0]
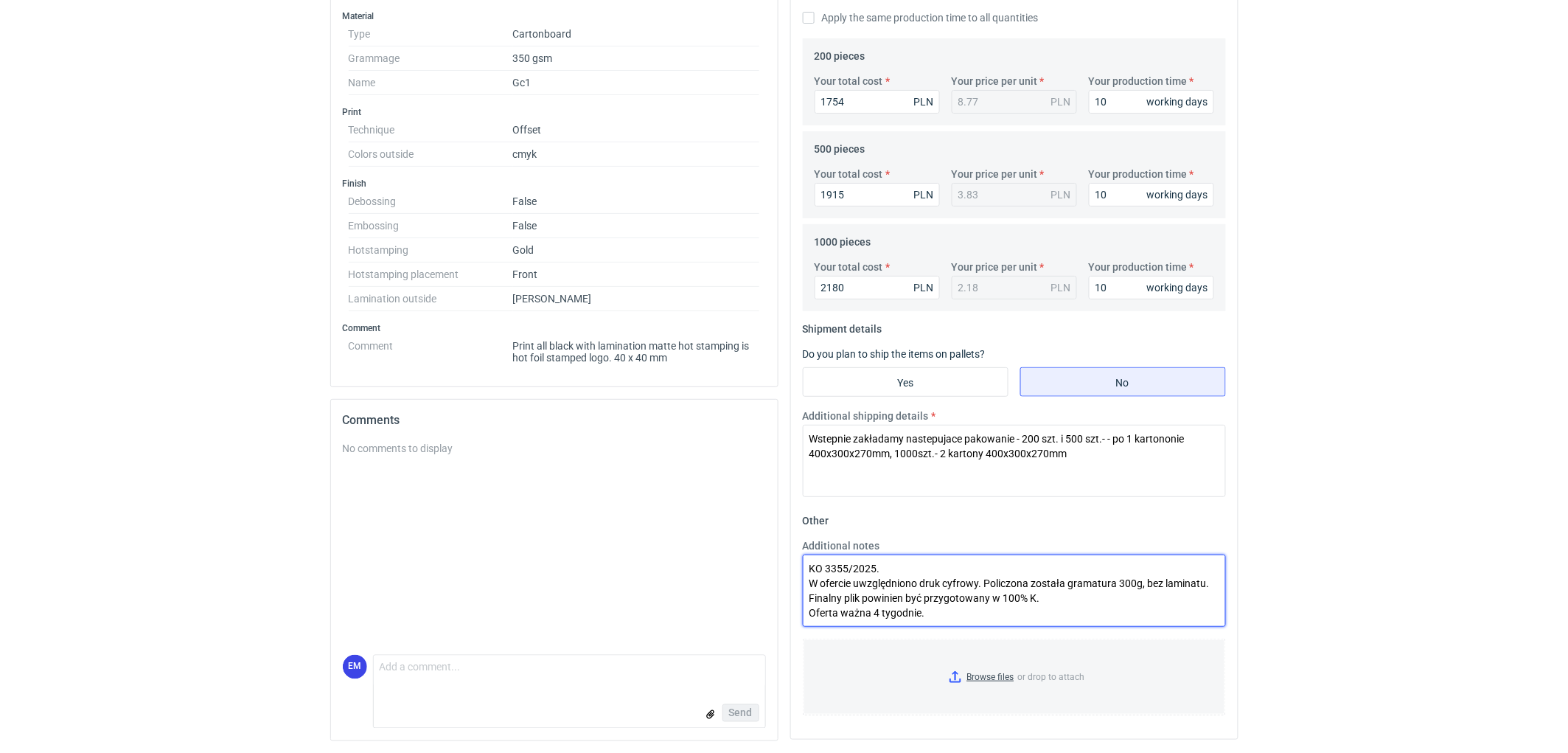
drag, startPoint x: 938, startPoint y: 614, endPoint x: 1124, endPoint y: 537, distance: 201.3
click at [803, 590] on textarea "KO 3355/2025. W ofercie uwzględniono druk cyfrowy. Policzona została gramatura …" at bounding box center [1015, 590] width 423 height 72
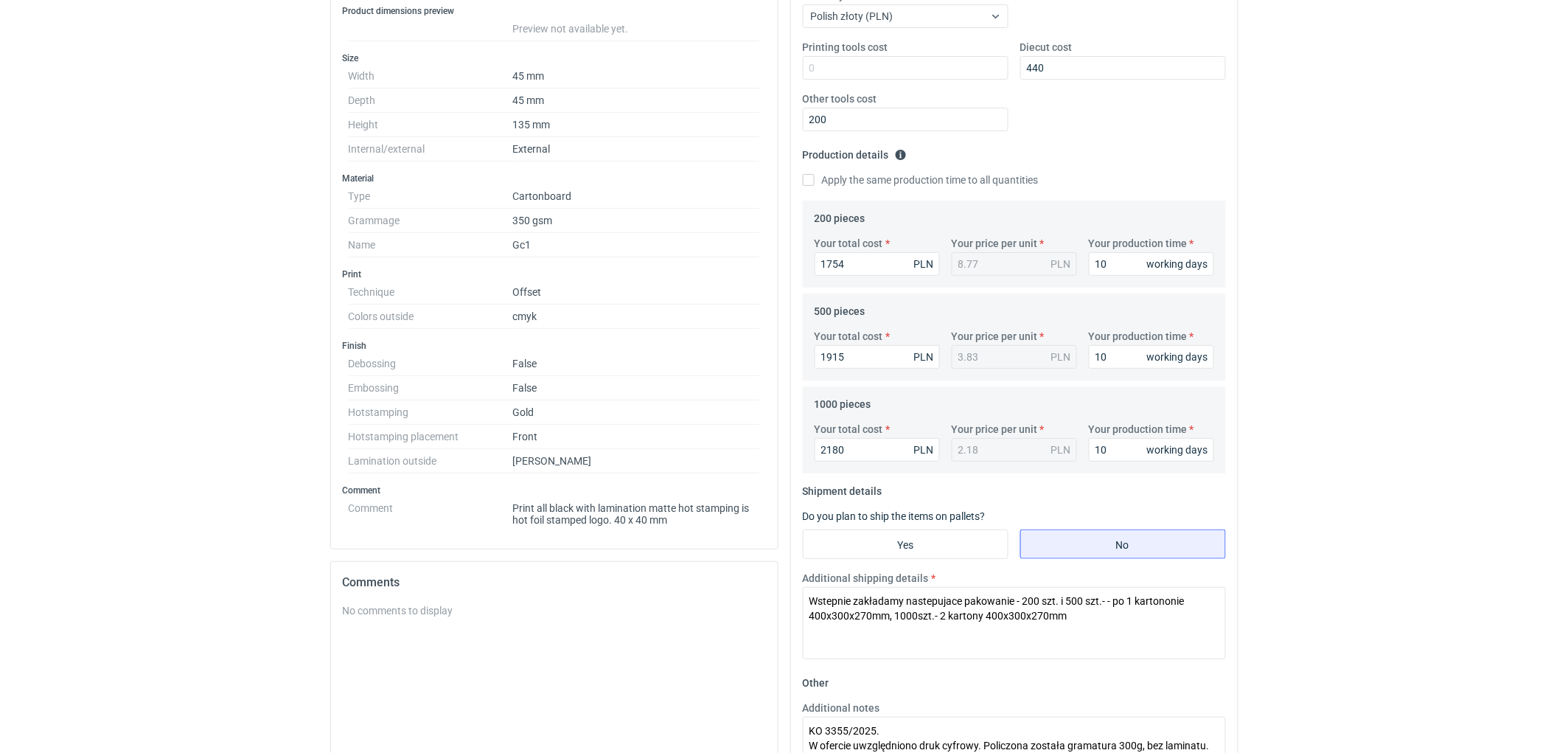
scroll to position [311, 0]
click at [1394, 276] on div "RFQs Specs Designs Items Orders Customers Tools Analytics 11 99+ EM [PERSON_NAM…" at bounding box center [784, 66] width 1568 height 753
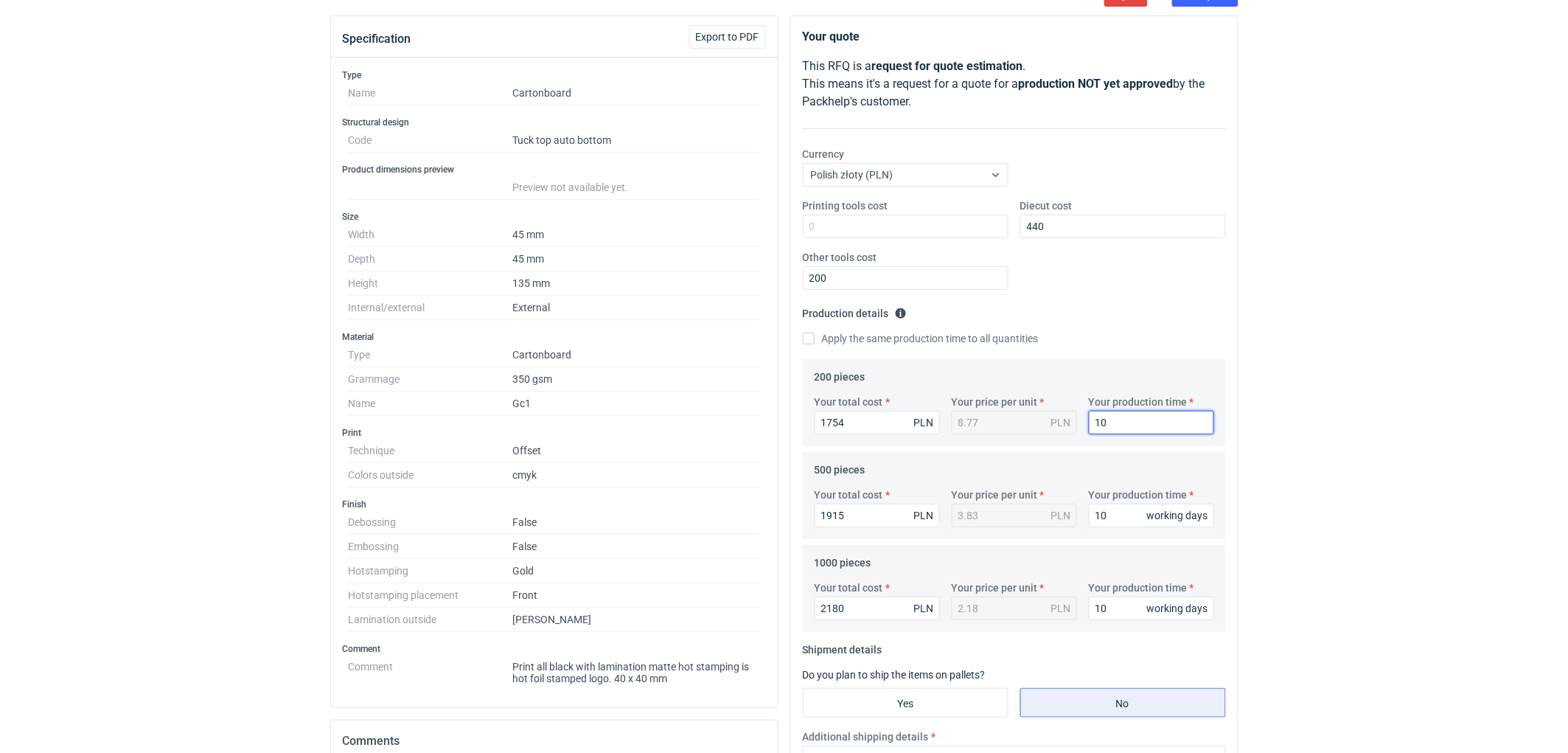
scroll to position [0, 0]
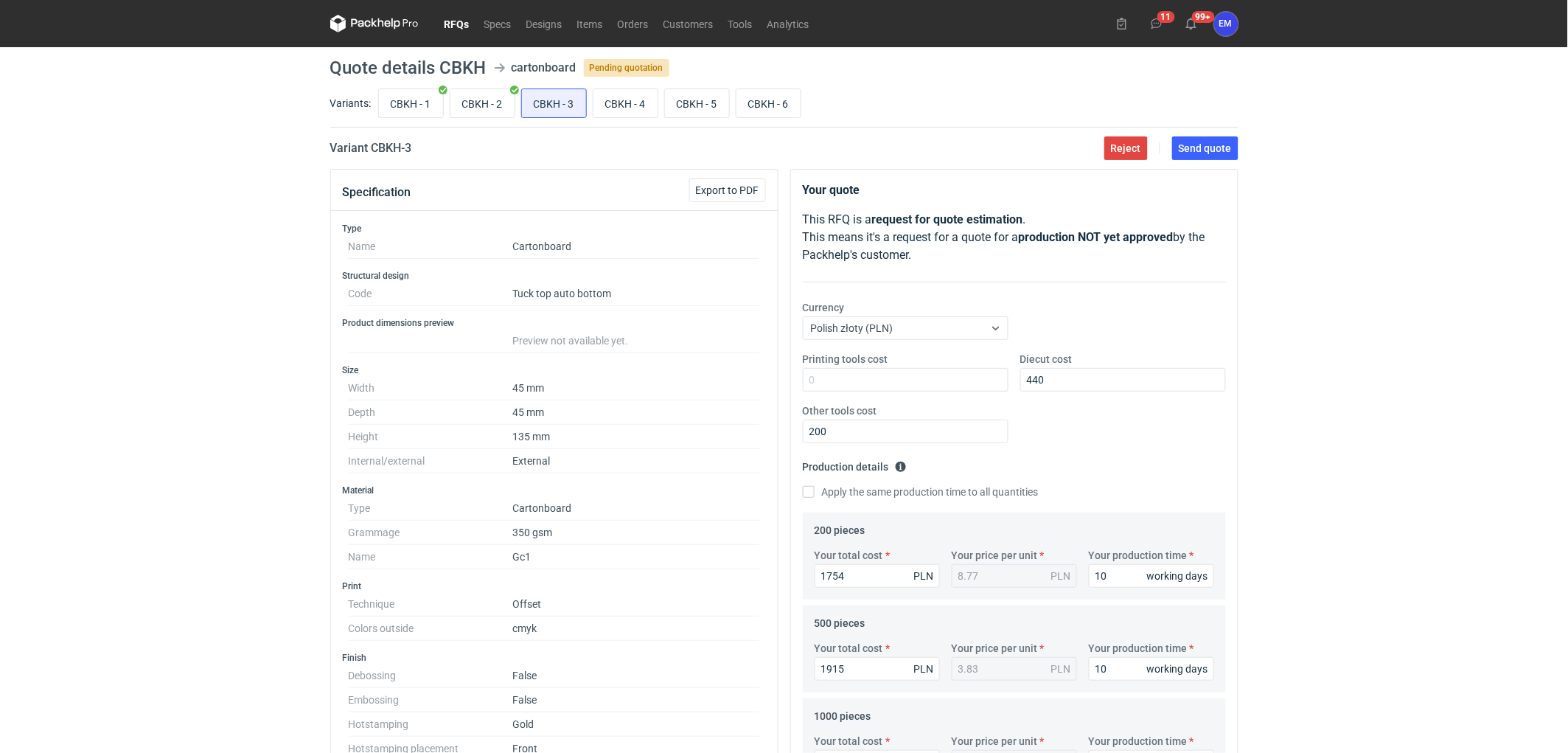
click at [1394, 276] on div "RFQs Specs Designs Items Orders Customers Tools Analytics 11 99+ EM [PERSON_NAM…" at bounding box center [784, 376] width 1568 height 753
click at [1208, 149] on span "Send quote" at bounding box center [1205, 148] width 53 height 11
click at [610, 107] on input "CBKH - 4" at bounding box center [626, 102] width 64 height 28
radio input "true"
drag, startPoint x: 1301, startPoint y: 381, endPoint x: 1513, endPoint y: 367, distance: 212.5
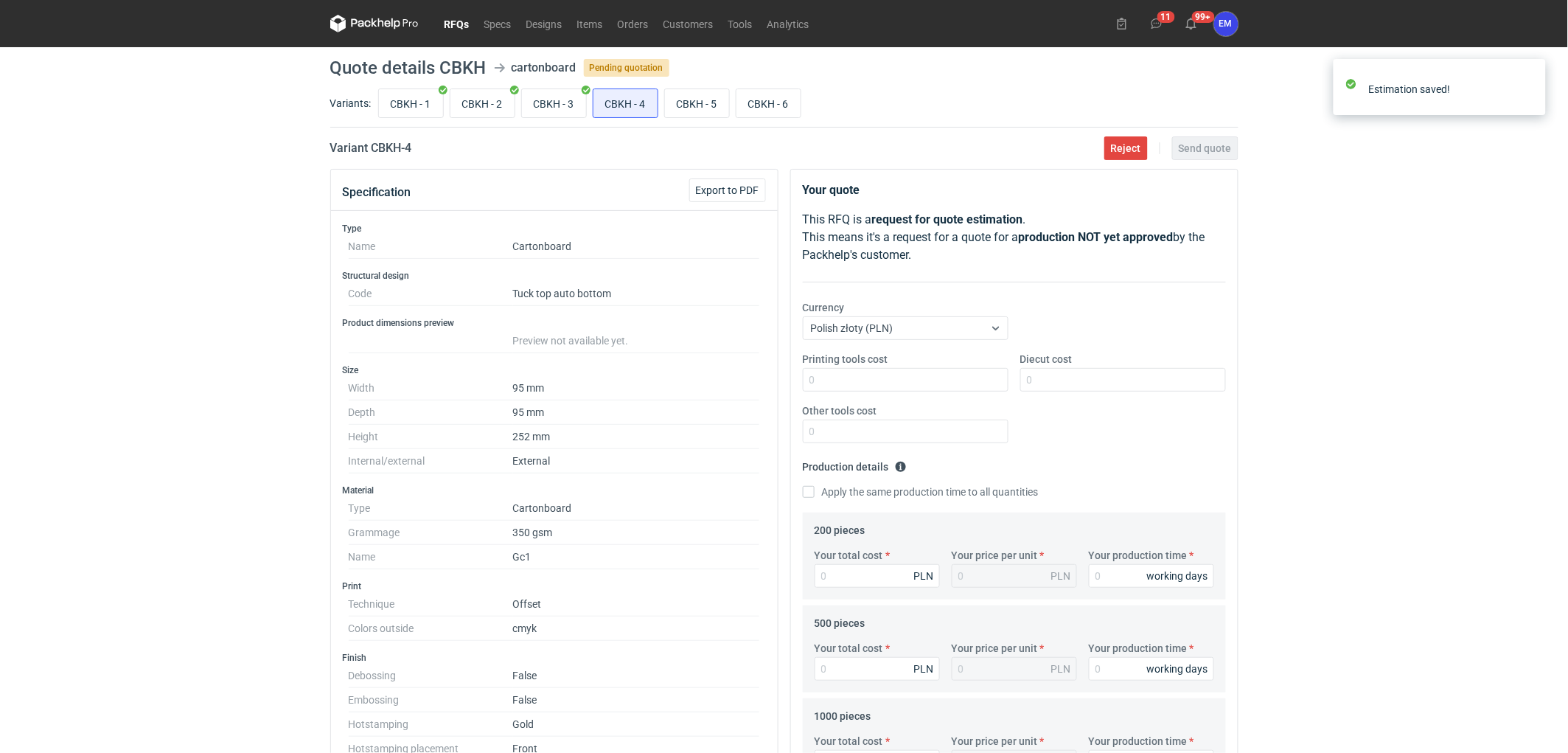
click at [1327, 375] on div "RFQs Specs Designs Items Orders Customers Tools Analytics 11 99+ EM [PERSON_NAM…" at bounding box center [784, 376] width 1568 height 753
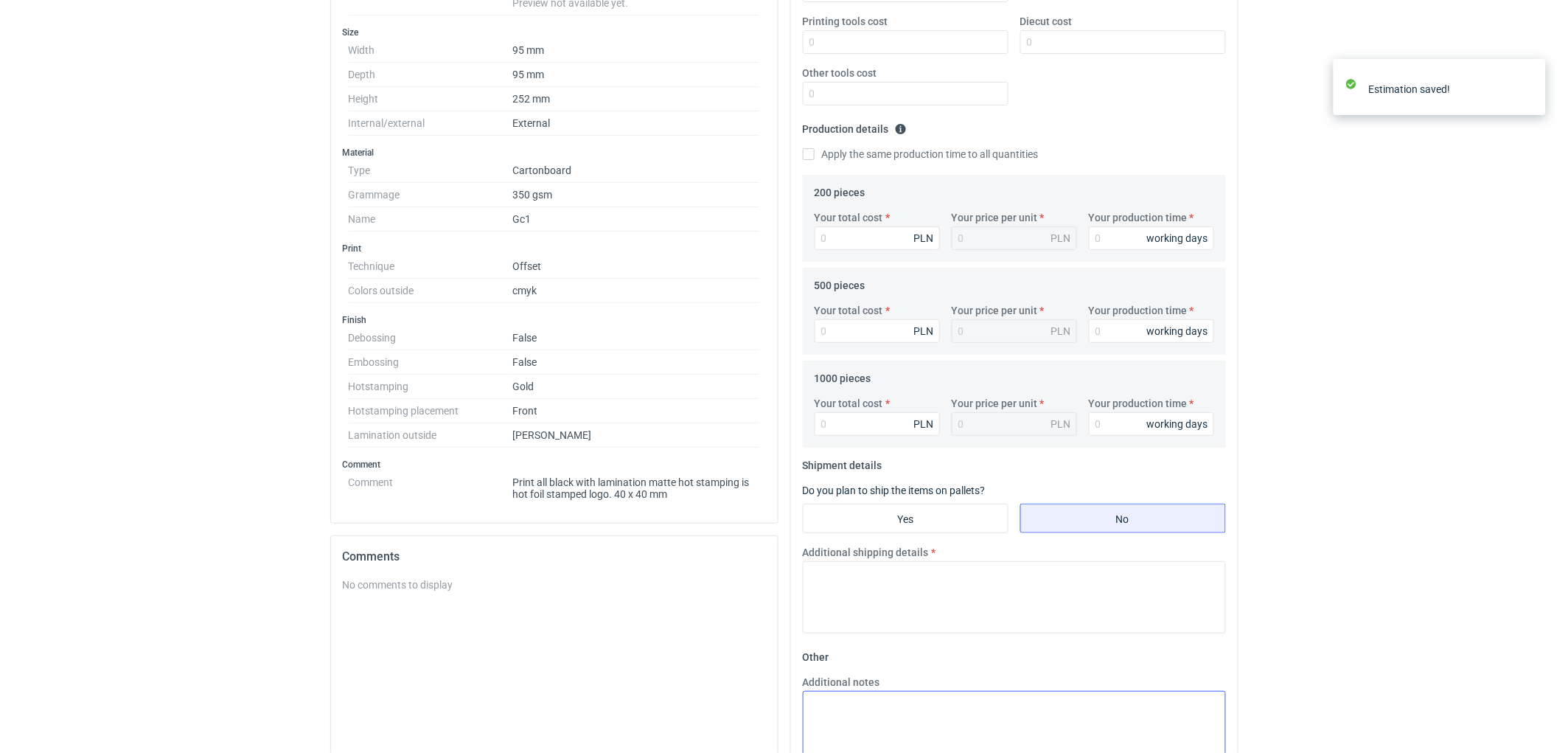
scroll to position [475, 0]
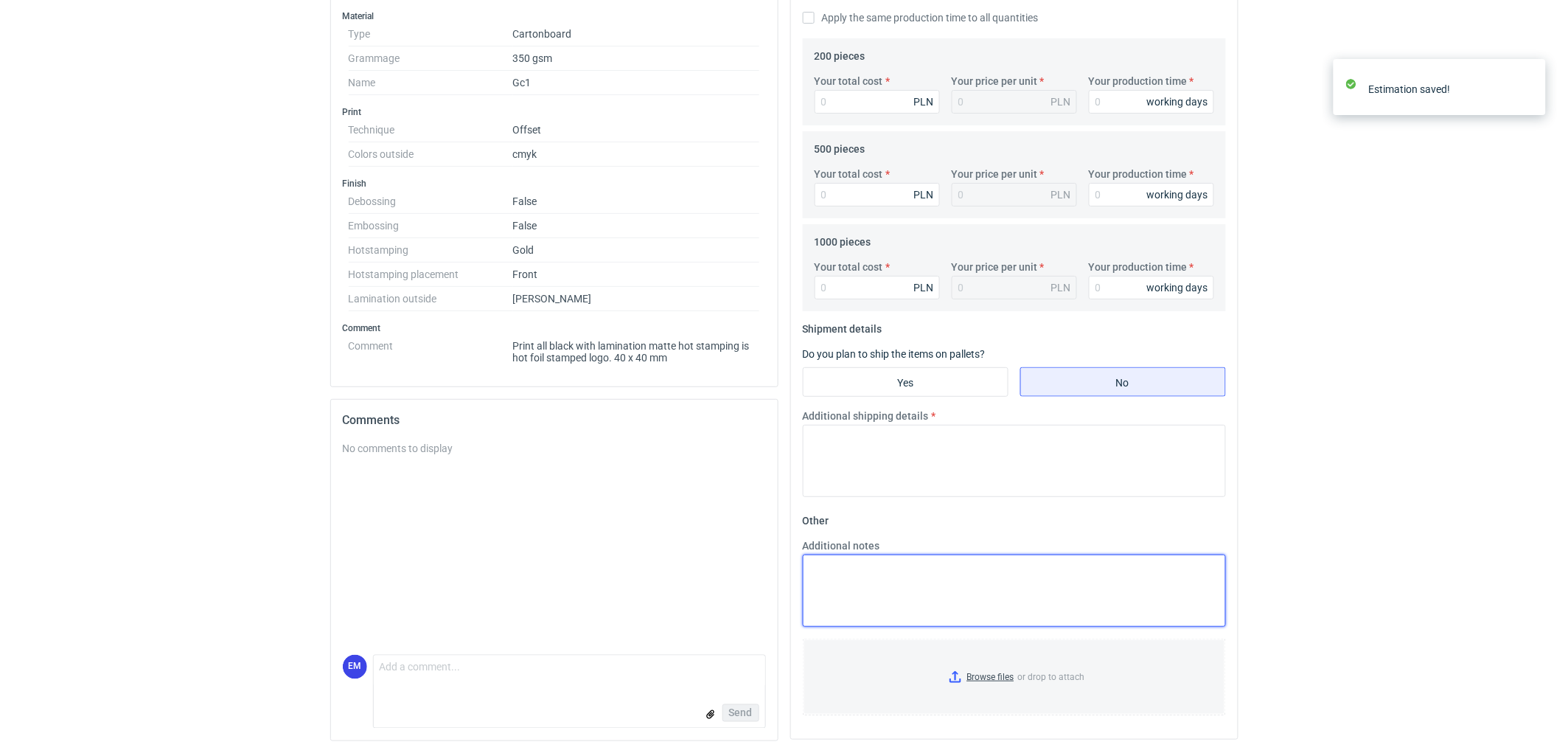
click at [878, 572] on textarea "Additional notes" at bounding box center [1015, 590] width 423 height 72
paste textarea "W ofercie uwzględniono druk cyfrowy. Policzona została gramatura 300g, bez lami…"
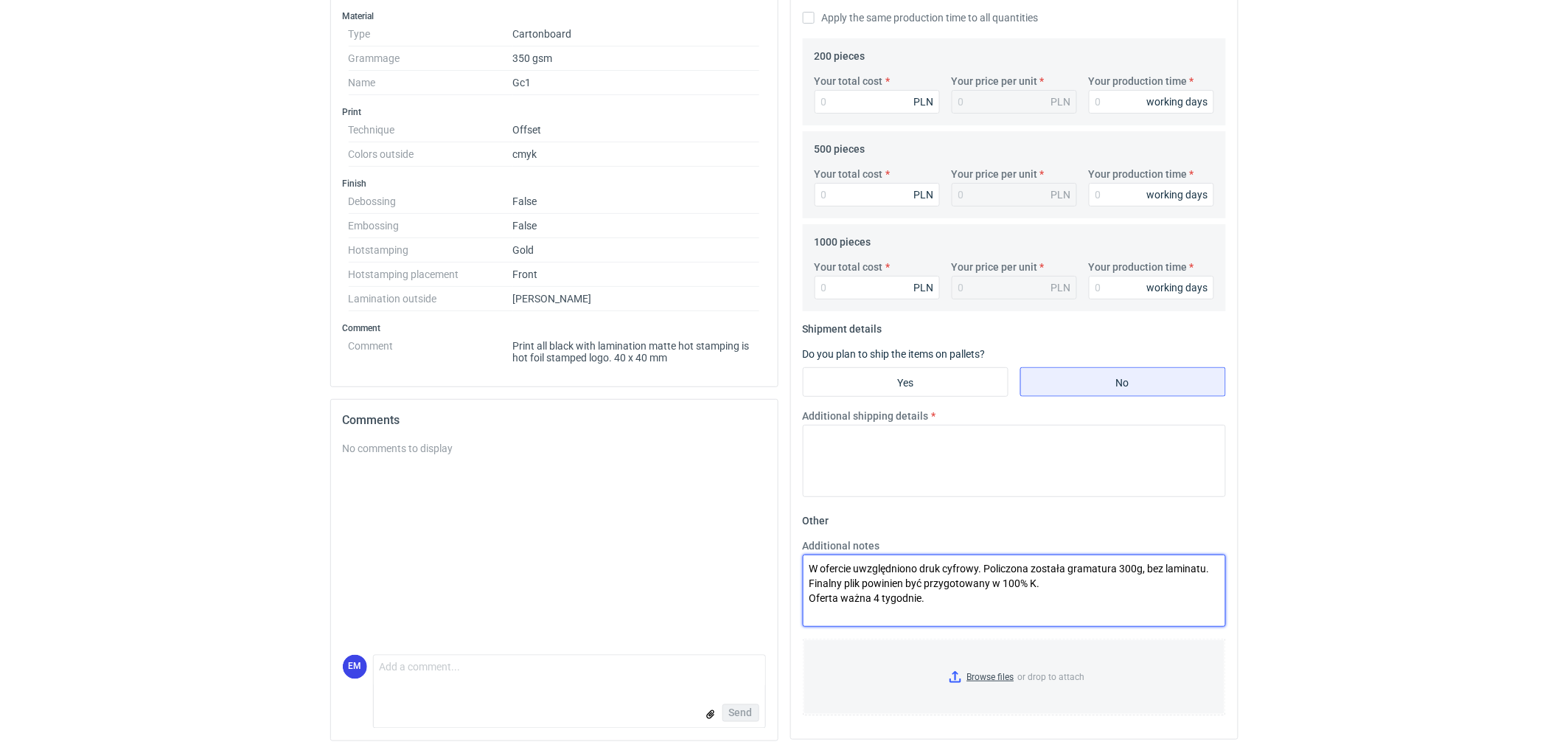
click at [806, 566] on textarea "W ofercie uwzględniono druk cyfrowy. Policzona została gramatura 300g, bez lami…" at bounding box center [1015, 590] width 423 height 72
click at [978, 583] on textarea "KO 3356/2025.l W ofercie uwzględniono druk cyfrowy. Policzona została gramatura…" at bounding box center [1015, 590] width 423 height 72
click at [1037, 584] on textarea "KO 3356/2025.l W ofercie uwzględniono druk cyfrowy dla 200 szt. Policzona zosta…" at bounding box center [1015, 590] width 423 height 72
click at [1054, 592] on textarea "KO 3356/2025.l W ofercie uwzględniono druk cyfrowy dla 200 szt, 500 i 1000 szt.…" at bounding box center [1015, 590] width 423 height 72
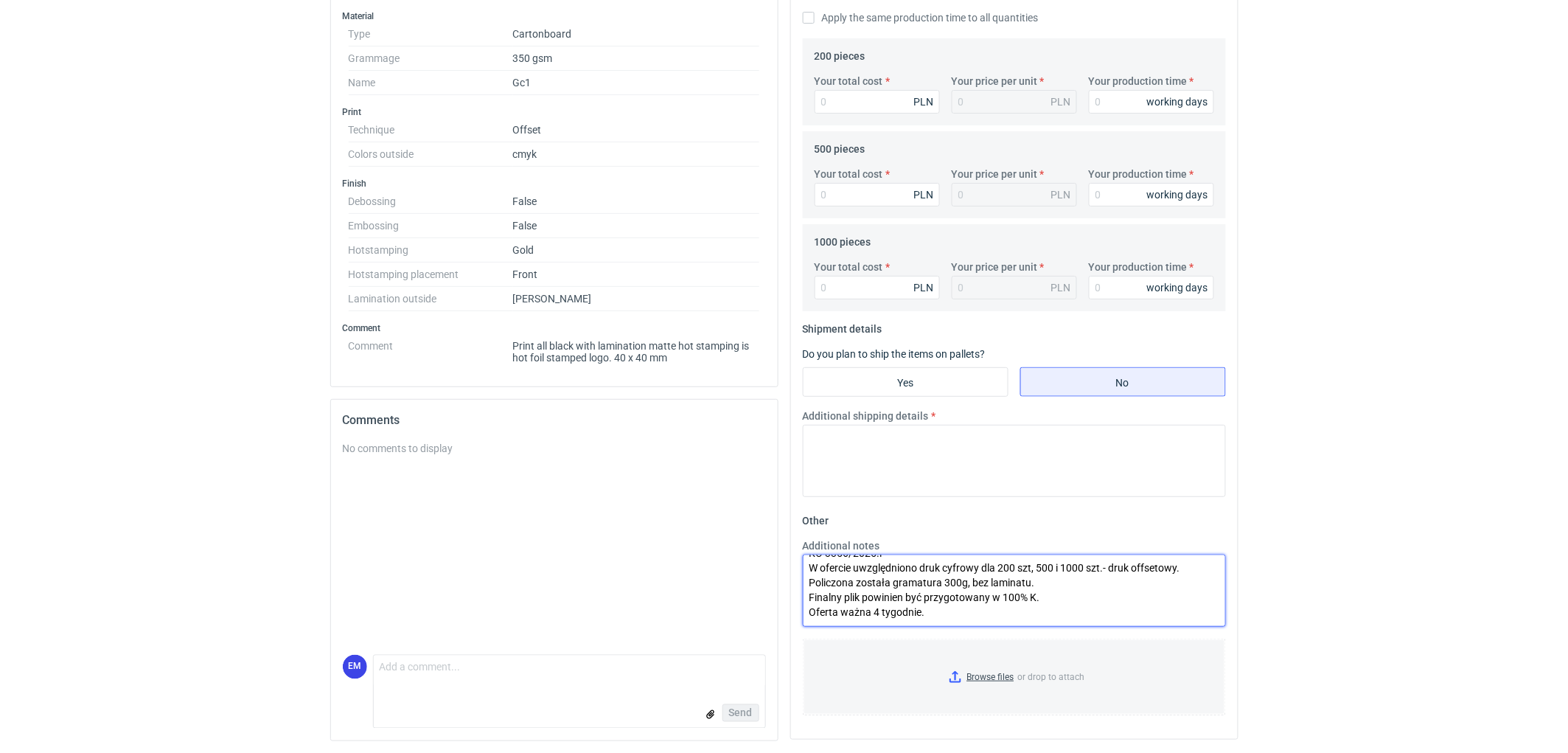
type textarea "KO 3356/2025.l W ofercie uwzględniono druk cyfrowy dla 200 szt, 500 i 1000 szt.…"
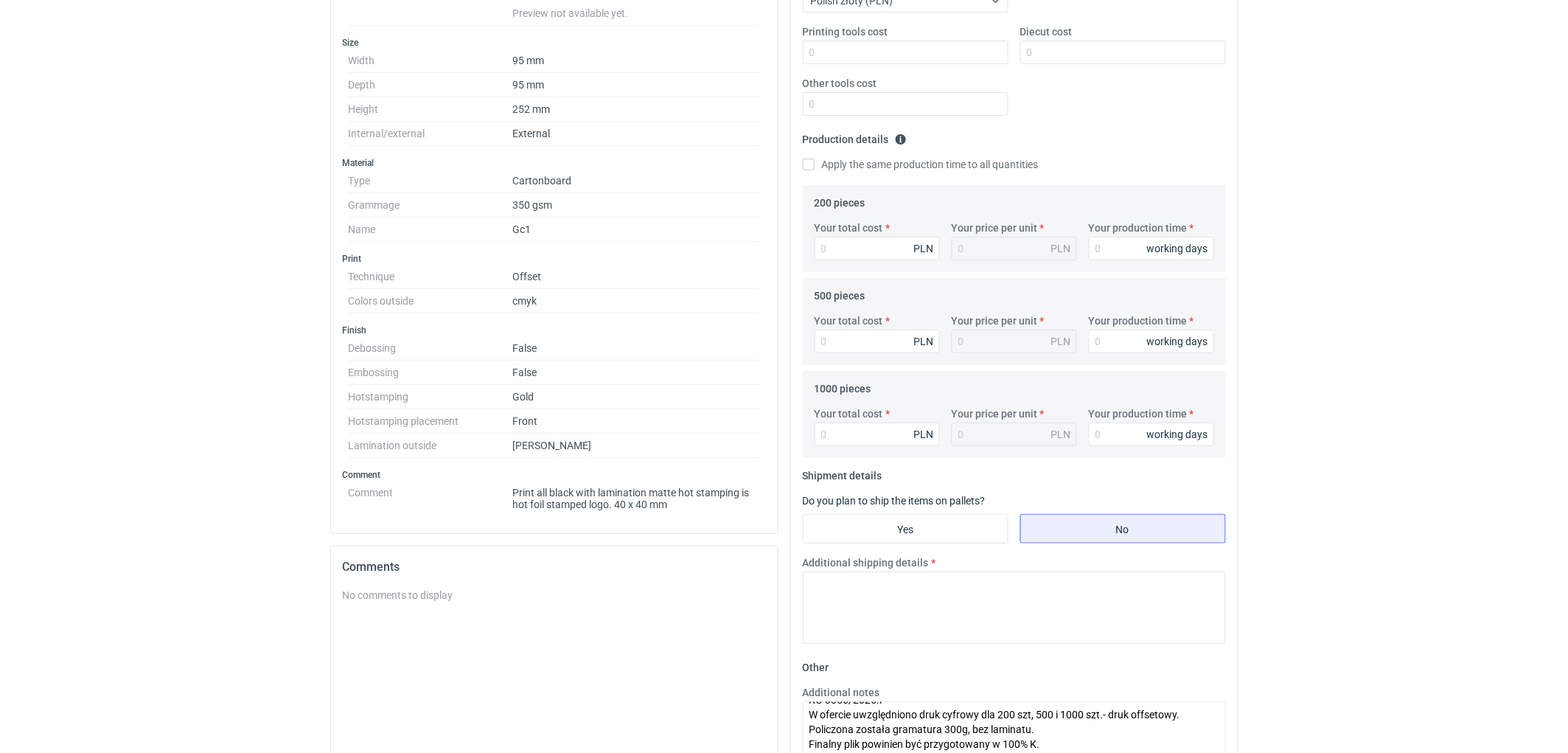
scroll to position [148, 0]
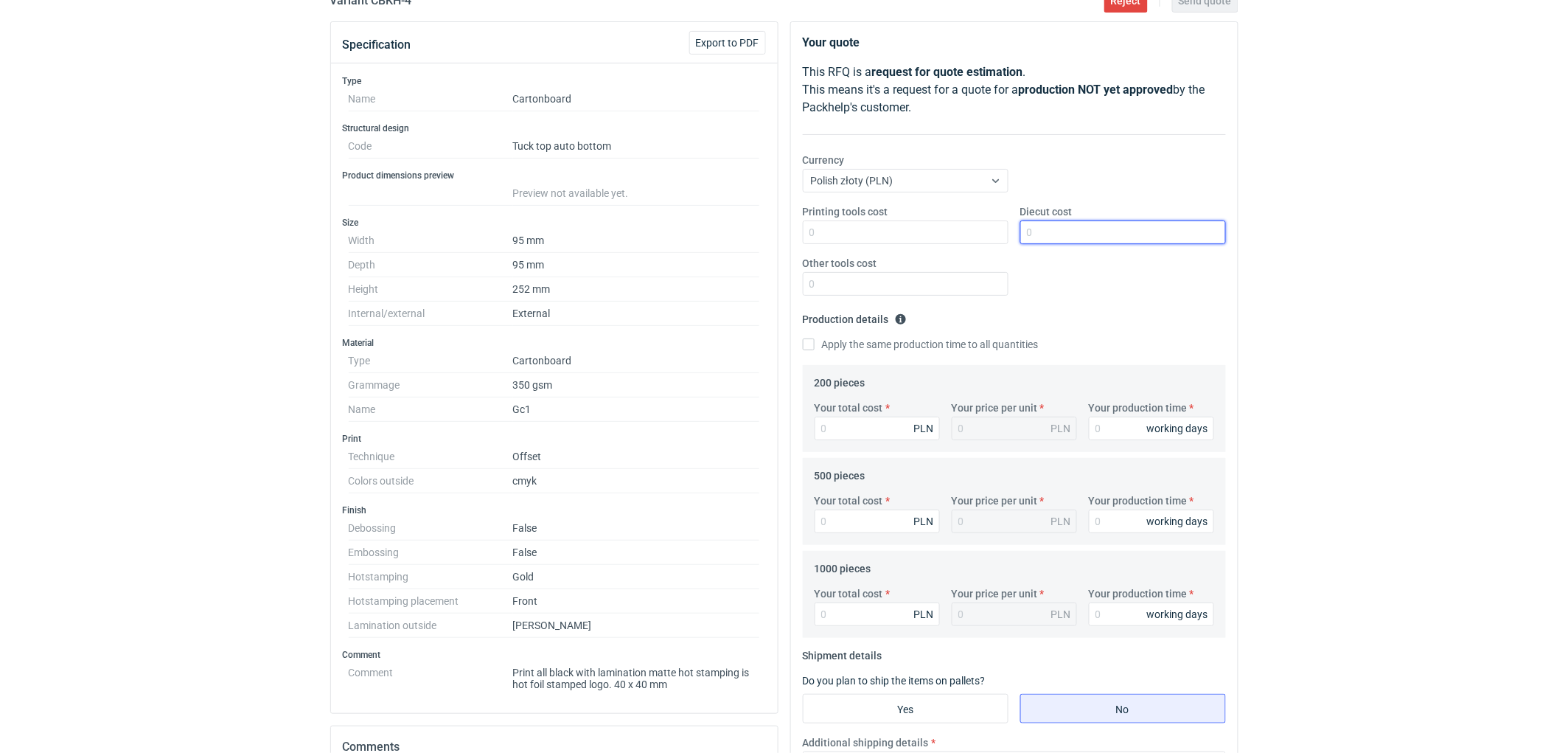
click at [1075, 230] on input "Diecut cost" at bounding box center [1123, 232] width 206 height 23
click at [1082, 216] on div "Diecut cost" at bounding box center [1123, 224] width 217 height 40
click at [1093, 229] on input "Diecut cost" at bounding box center [1123, 232] width 206 height 23
type input "440"
click at [1315, 307] on div "RFQs Specs Designs Items Orders Customers Tools Analytics 11 99+ EM [PERSON_NAM…" at bounding box center [784, 229] width 1568 height 753
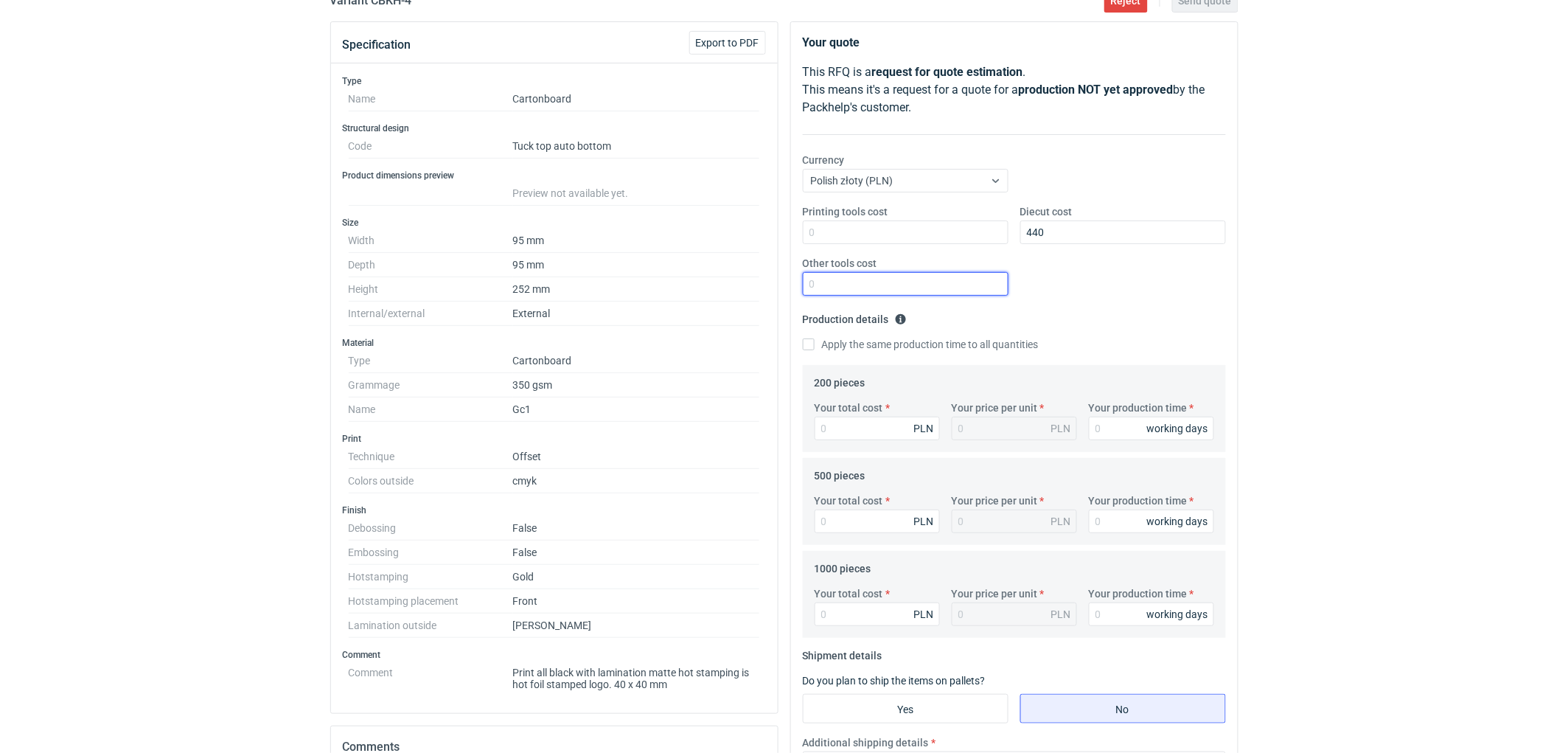
drag, startPoint x: 866, startPoint y: 293, endPoint x: 874, endPoint y: 298, distance: 9.4
click at [866, 293] on input "Other tools cost" at bounding box center [906, 284] width 206 height 23
click at [817, 280] on input "Other tools cost" at bounding box center [906, 284] width 206 height 23
type input "200"
click at [1521, 298] on div "RFQs Specs Designs Items Orders Customers Tools Analytics 11 99+ EM [PERSON_NAM…" at bounding box center [784, 229] width 1568 height 753
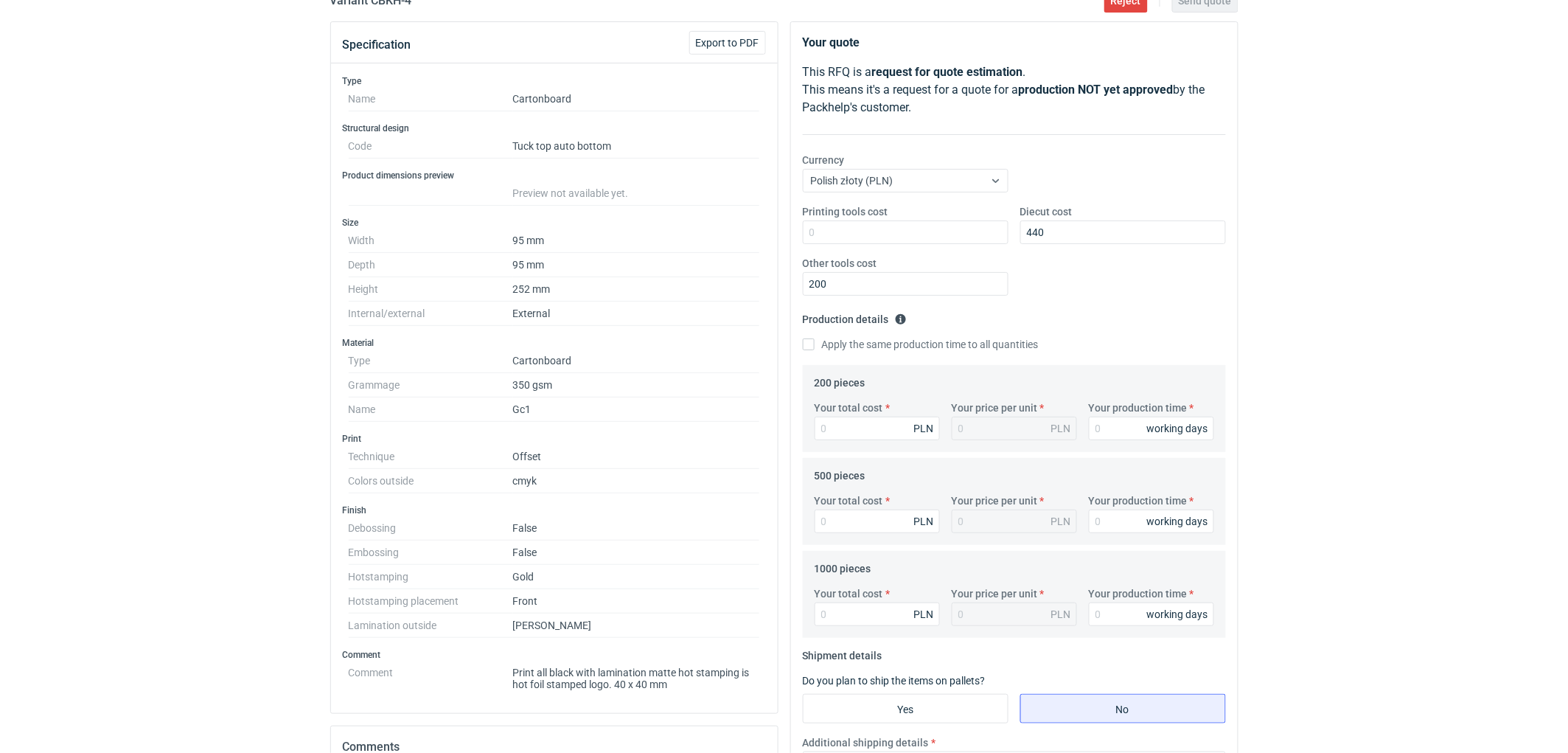
click at [1311, 306] on div "RFQs Specs Designs Items Orders Customers Tools Analytics 11 99+ EM [PERSON_NAM…" at bounding box center [784, 229] width 1568 height 753
click at [837, 423] on input "Your total cost" at bounding box center [878, 428] width 126 height 23
type input "2040"
type input "10.2"
type input "2040"
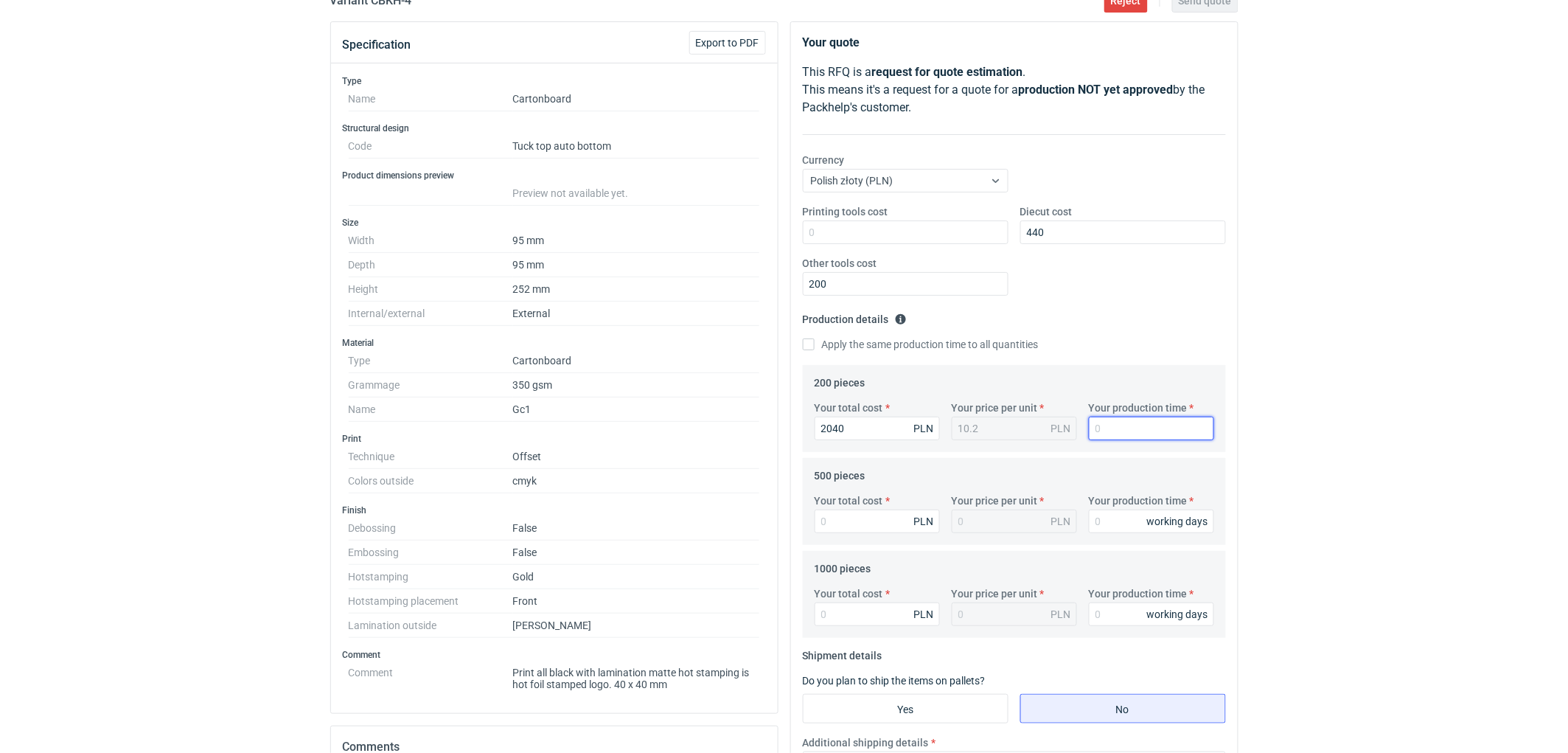
click at [1108, 426] on input "Your production time" at bounding box center [1152, 428] width 126 height 23
type input "10"
click at [1121, 519] on input "Your production time" at bounding box center [1152, 521] width 126 height 23
type input "10"
click at [1124, 618] on input "Your production time" at bounding box center [1152, 614] width 126 height 23
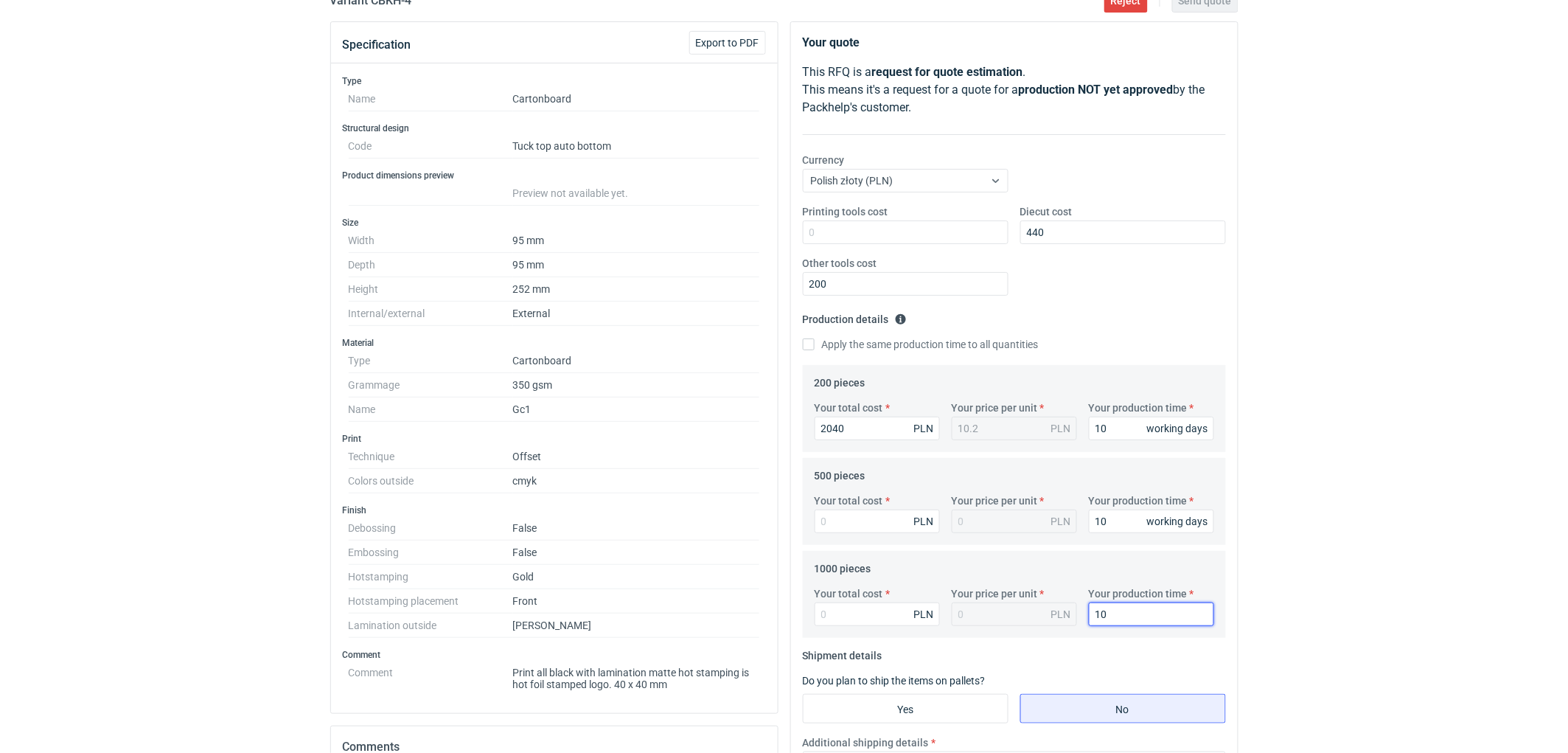
type input "10"
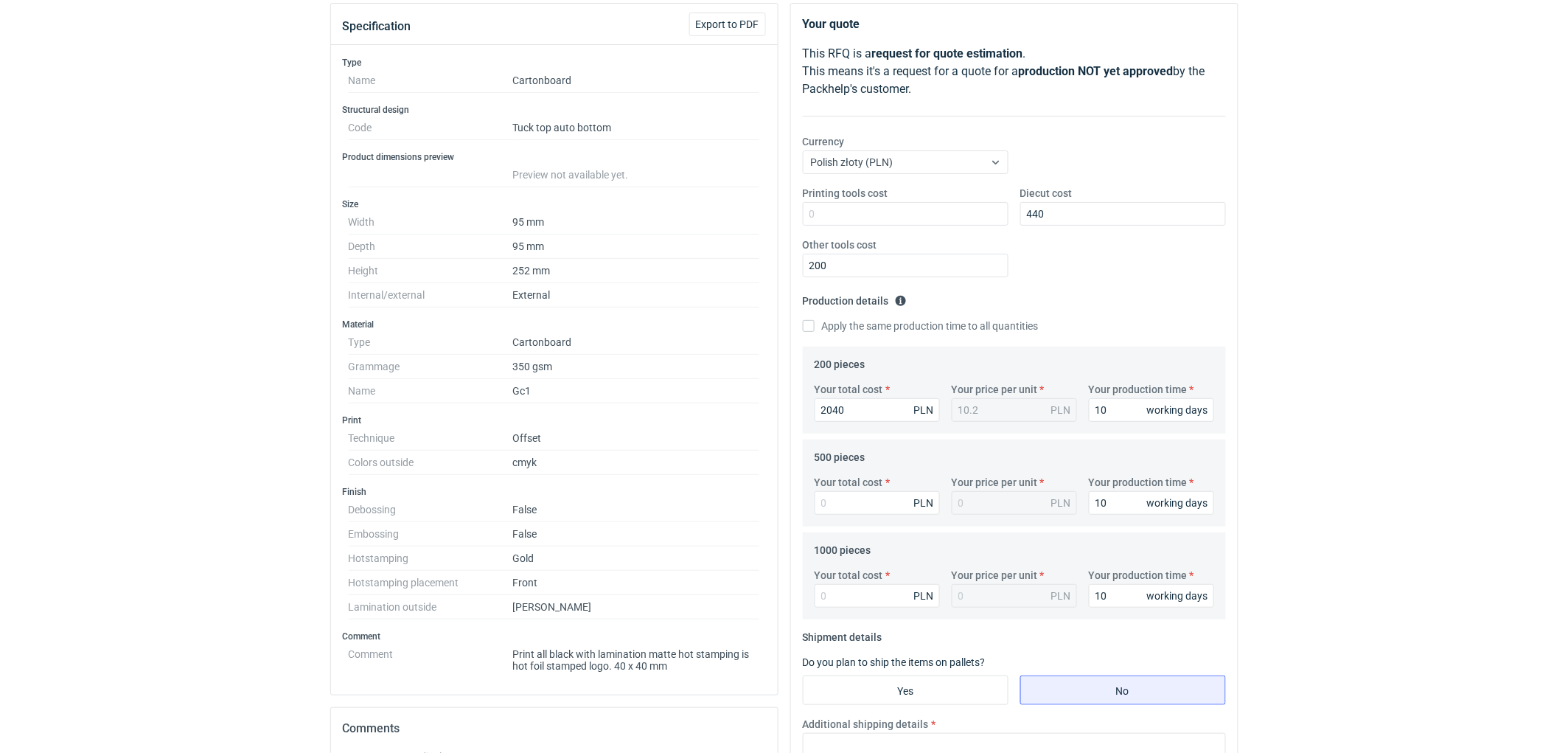
scroll to position [0, 0]
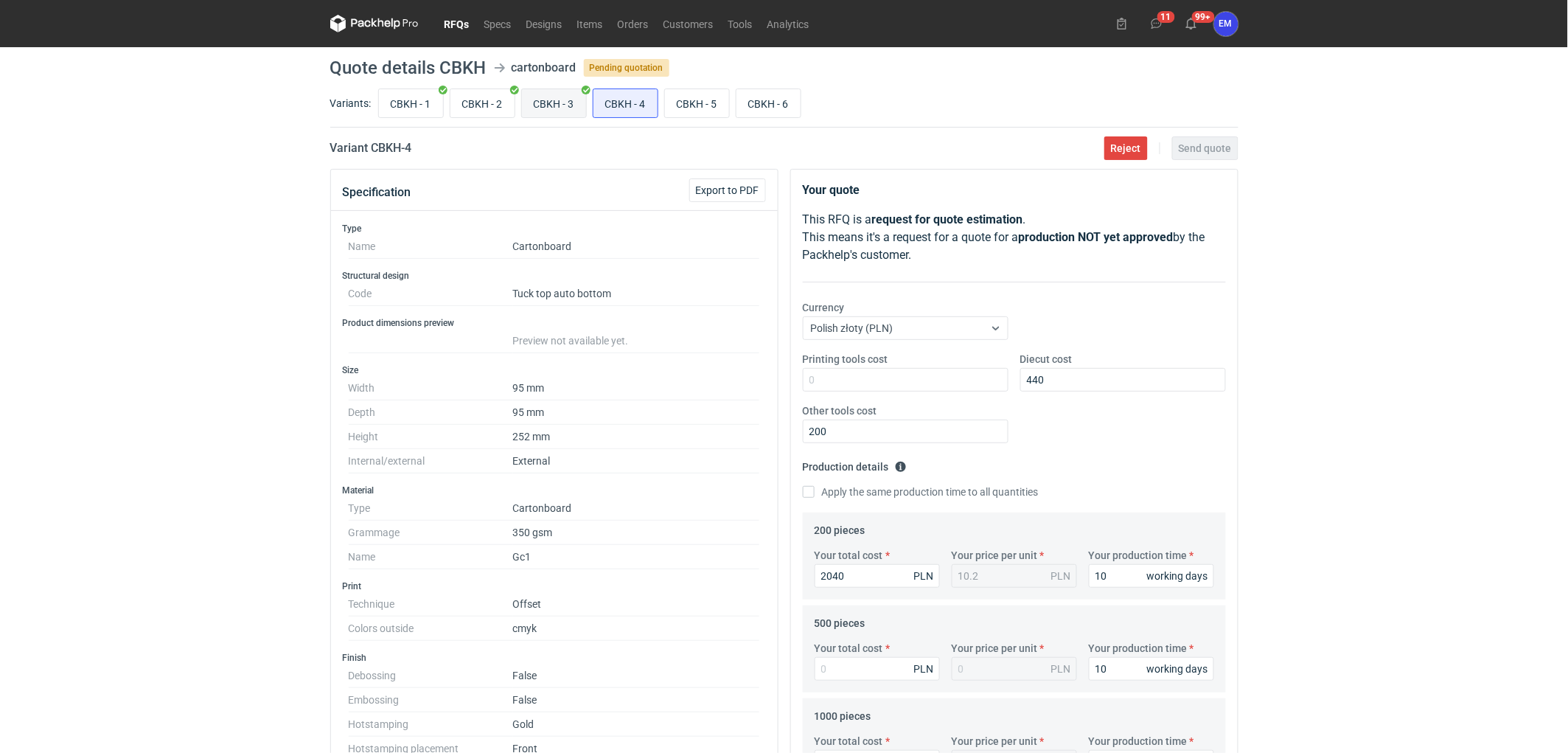
click at [535, 118] on div "CBKH - 1 CBKH - 2 CBKH - 3 CBKH - 4 CBKH - 5 CBKH - 6" at bounding box center [807, 103] width 863 height 36
click at [544, 107] on input "CBKH - 3" at bounding box center [554, 102] width 64 height 28
radio input "true"
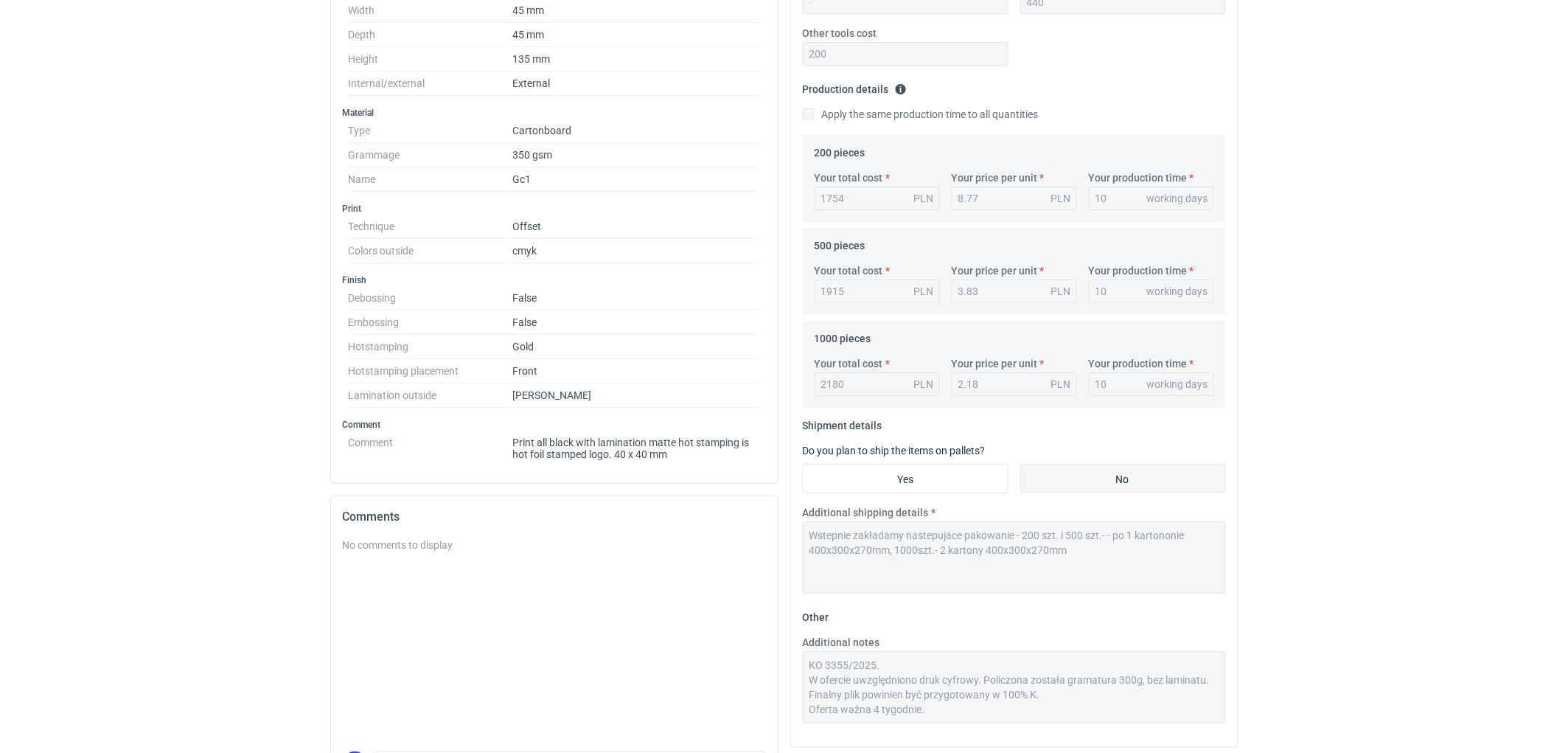
scroll to position [475, 0]
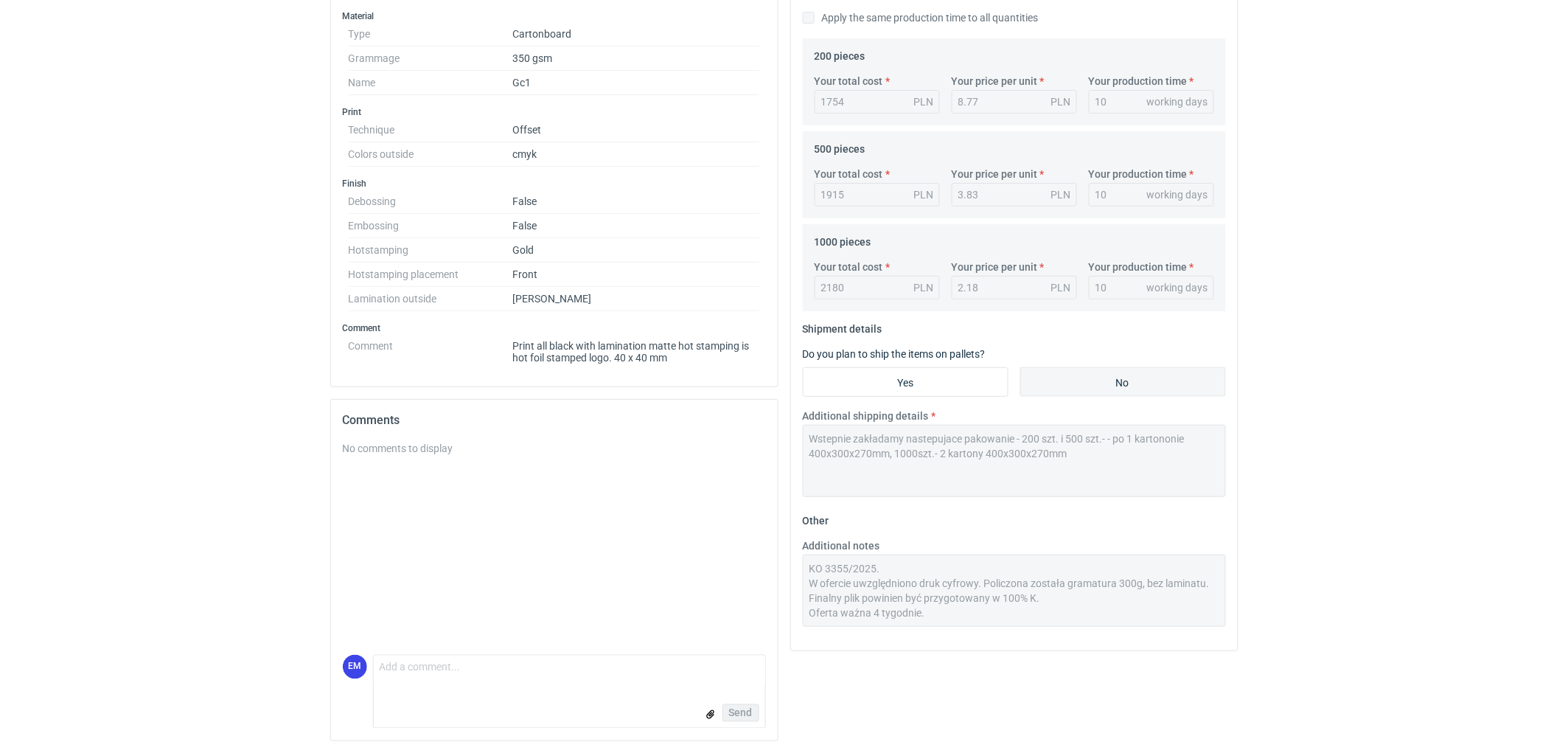
click at [770, 423] on div "Specification Export to PDF Type Name Cartonboard Structural design Code Tuck t…" at bounding box center [784, 224] width 920 height 1058
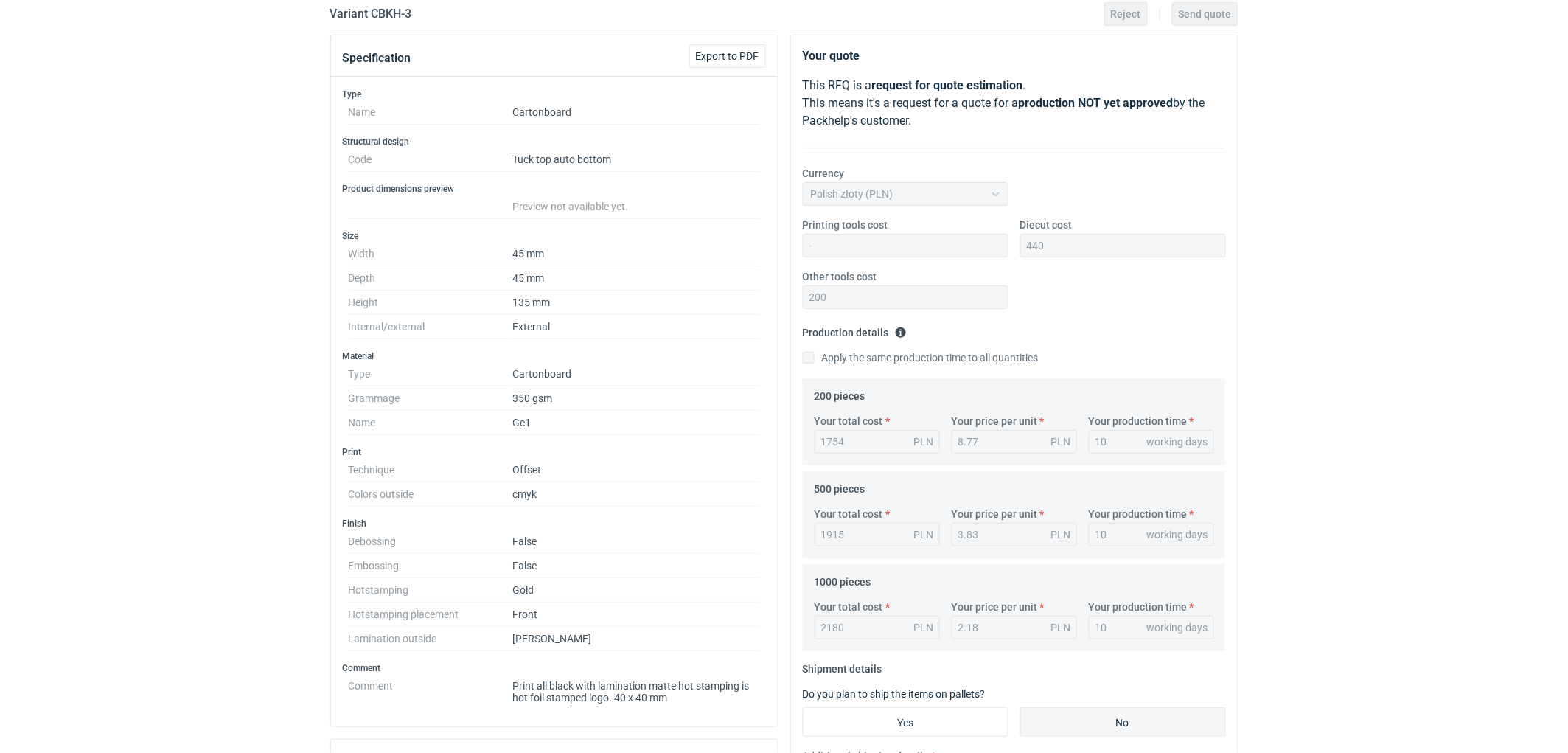
scroll to position [0, 0]
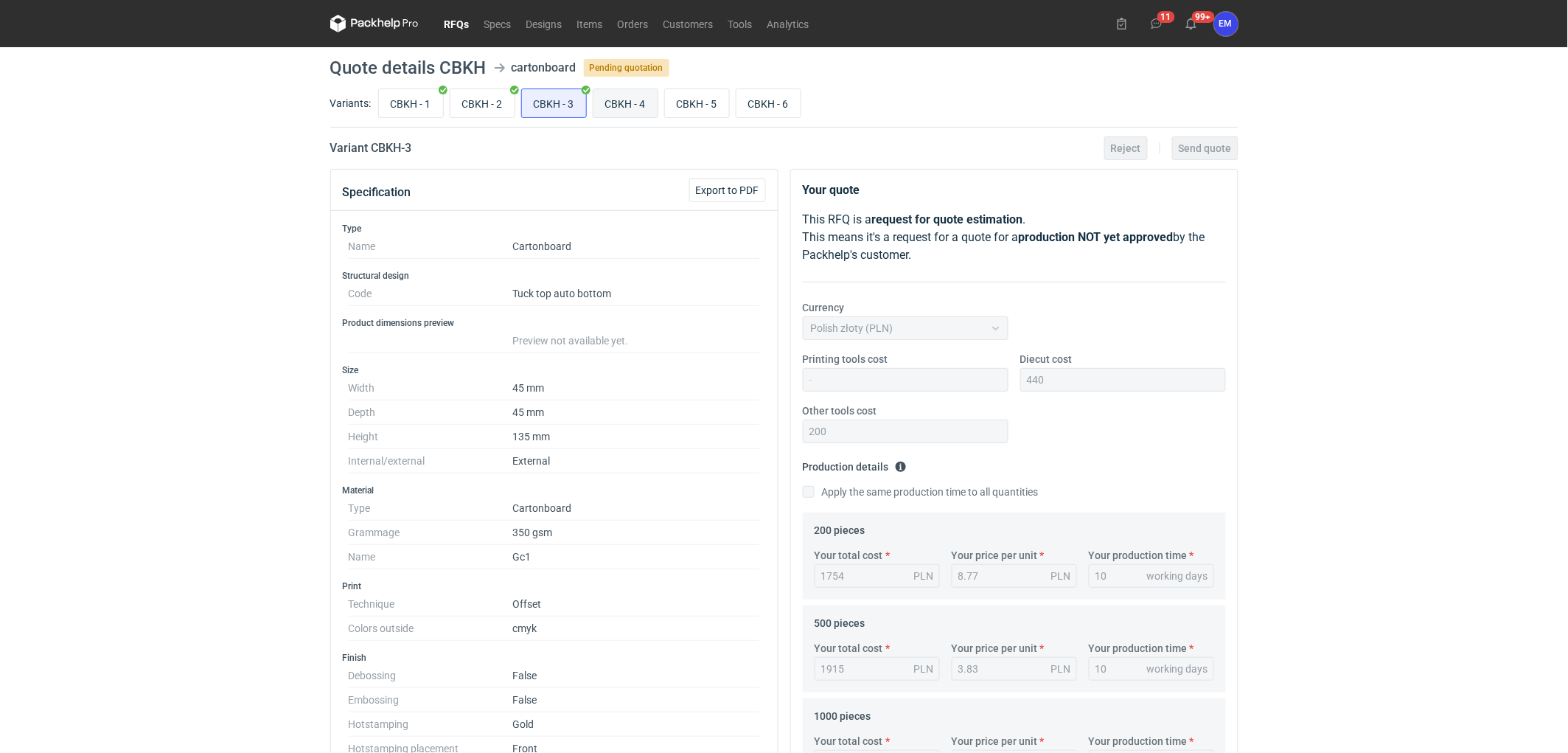
click at [625, 106] on input "CBKH - 4" at bounding box center [626, 102] width 64 height 28
radio input "true"
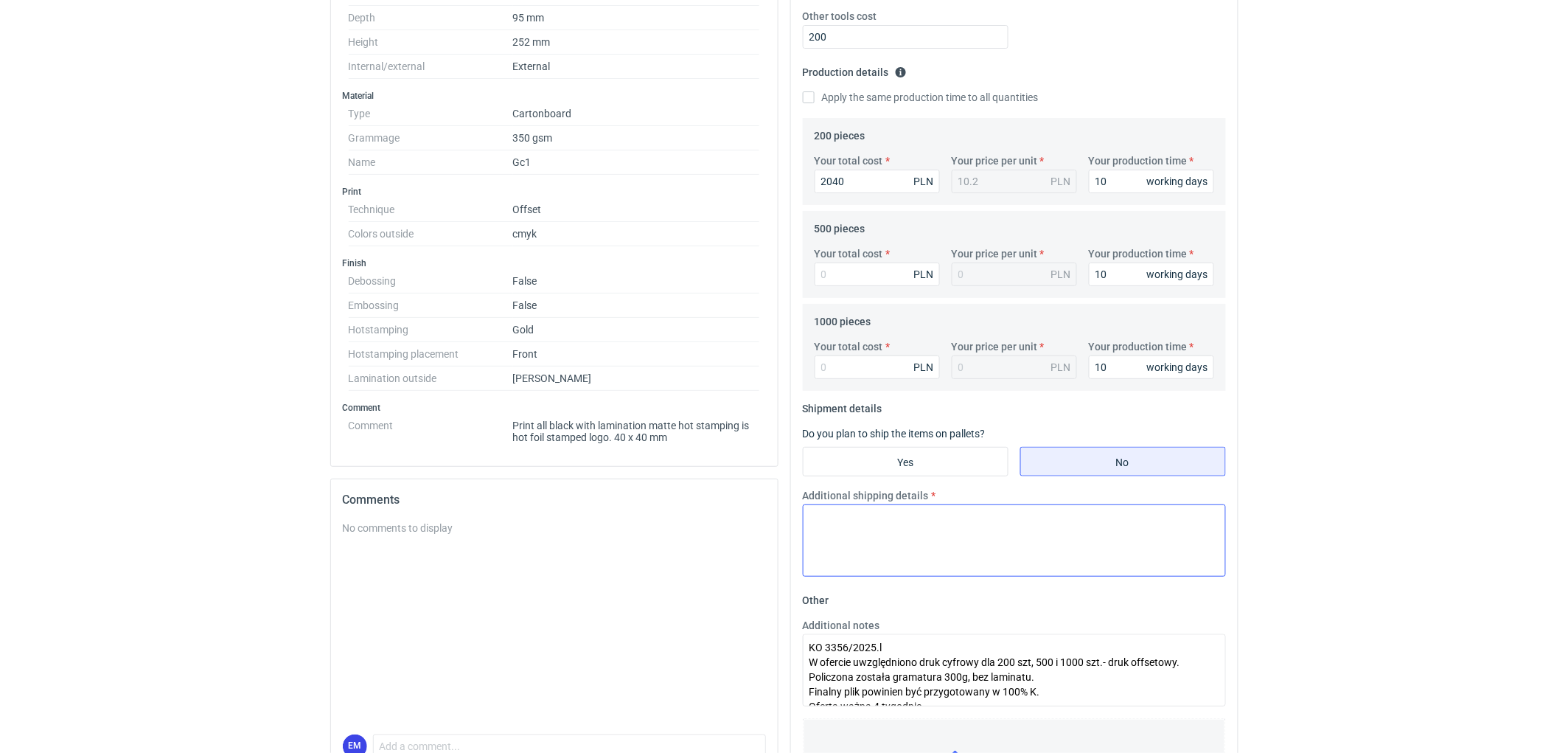
scroll to position [393, 0]
click at [889, 549] on textarea "Additional shipping details" at bounding box center [1015, 542] width 423 height 72
paste textarea "Wstepnie zakładamy nastepujace pakowanie - 200 szt. i 500 szt.- - po 1 kartonon…"
type textarea "Wstepnie zakładamy nastepujace pakowanie - 200 szt. i 500 szt.- - po 1 kartonon…"
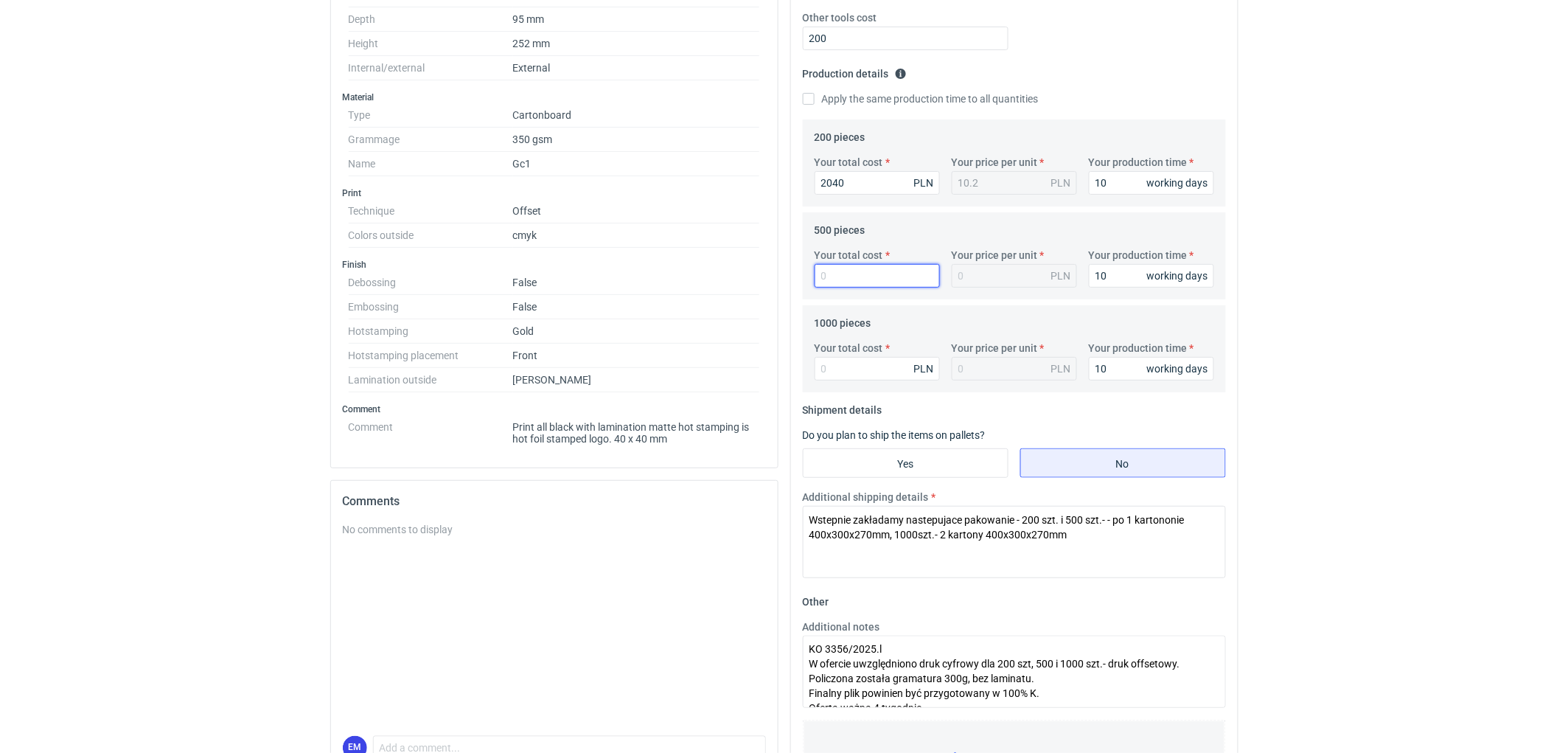
click at [837, 278] on input "Your total cost" at bounding box center [878, 275] width 126 height 23
type input "2370"
type input "4.74"
type input "2370"
click at [845, 370] on input "Your total cost" at bounding box center [878, 369] width 126 height 23
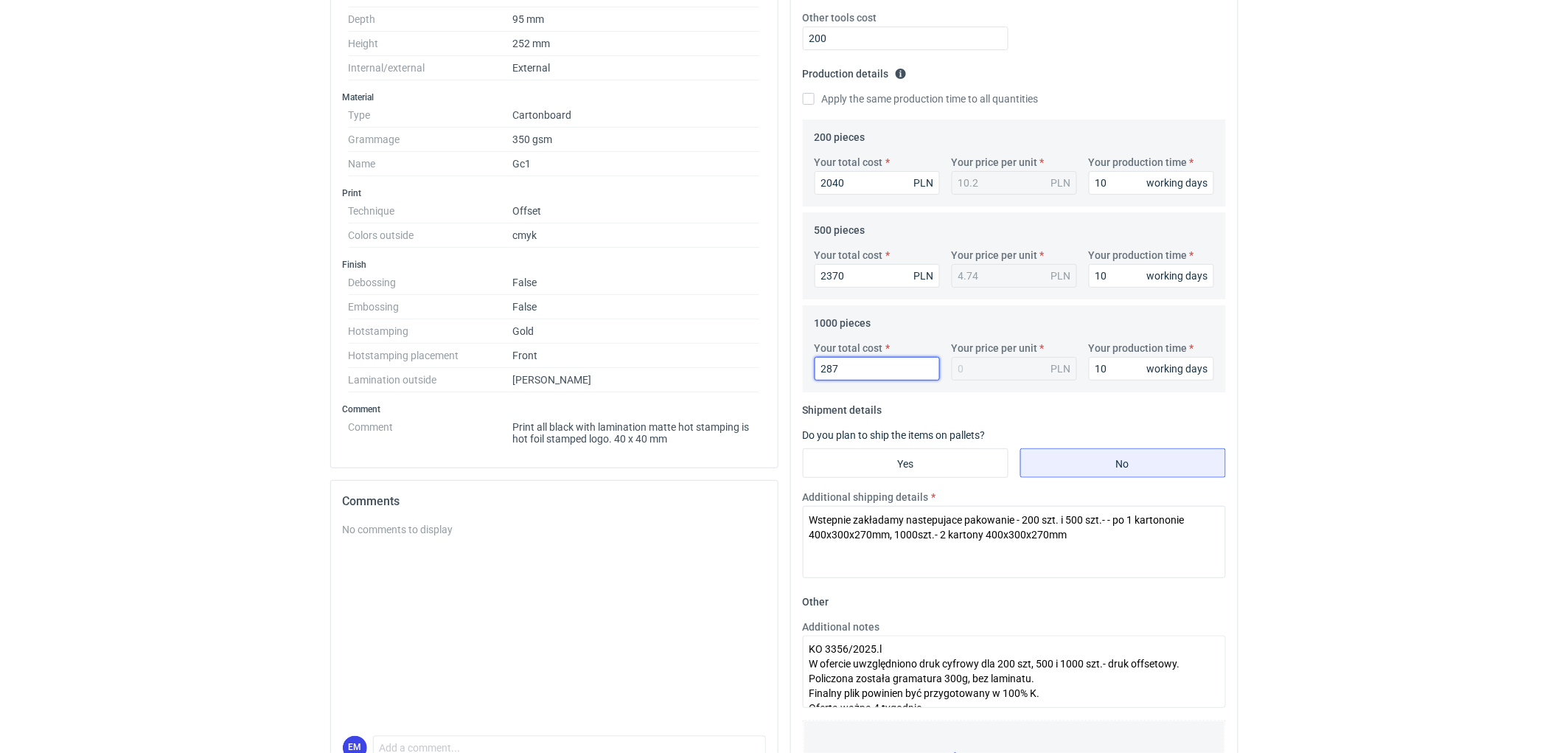
type input "2870"
type input "2.87"
type input "2870"
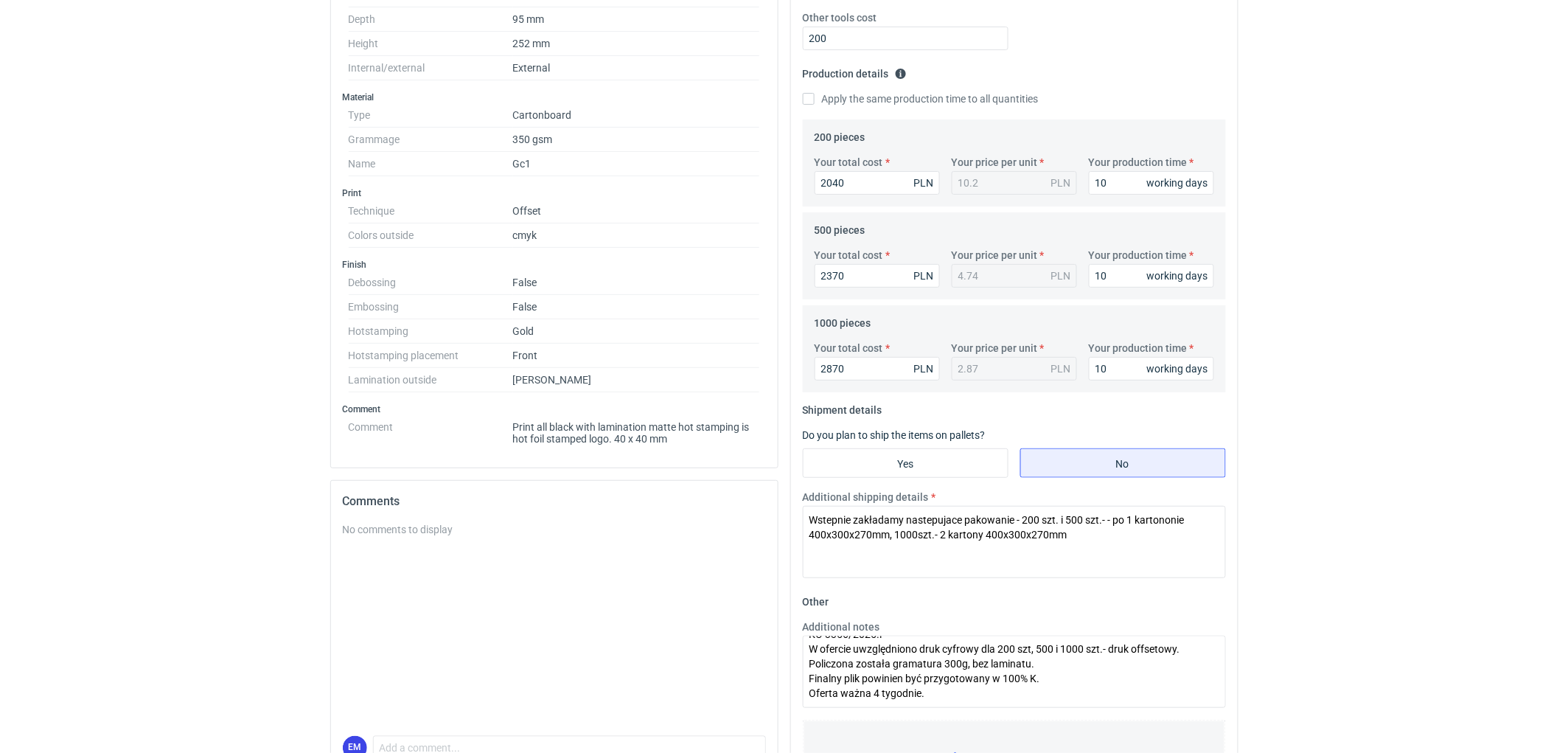
drag, startPoint x: 1063, startPoint y: 516, endPoint x: 1127, endPoint y: 512, distance: 64.1
click at [1127, 512] on textarea "Wstepnie zakładamy nastepujace pakowanie - 200 szt. i 500 szt.- - po 1 kartonon…" at bounding box center [1015, 542] width 423 height 72
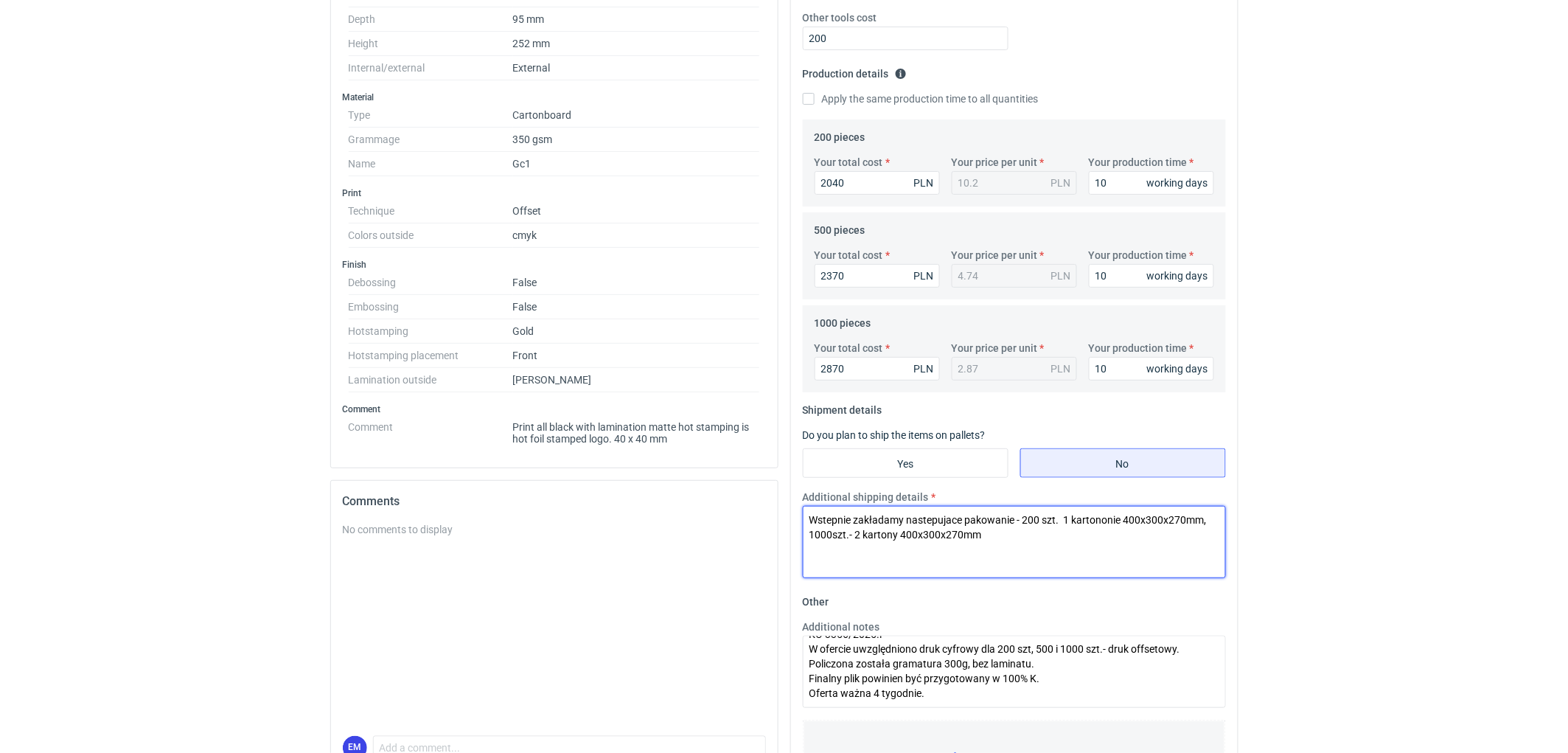
drag, startPoint x: 1122, startPoint y: 516, endPoint x: 1196, endPoint y: 532, distance: 75.7
click at [1122, 516] on textarea "Wstepnie zakładamy nastepujace pakowanie - 200 szt. 1 kartononie 400x300x270mm,…" at bounding box center [1015, 542] width 423 height 72
click at [1059, 519] on textarea "Wstepnie zakładamy nastepujace pakowanie - 200 szt. - 1 karton 400x300x270mm, 1…" at bounding box center [1015, 542] width 423 height 72
click at [1065, 522] on textarea "Wstepnie zakładamy nastepujace pakowanie - 200 szt.- 1 karton 400x300x270mm, 10…" at bounding box center [1015, 542] width 423 height 72
click at [1215, 519] on textarea "Wstepnie zakładamy nastepujace pakowanie - 200 szt.-1 karton 400x300x270mm, 100…" at bounding box center [1015, 542] width 423 height 72
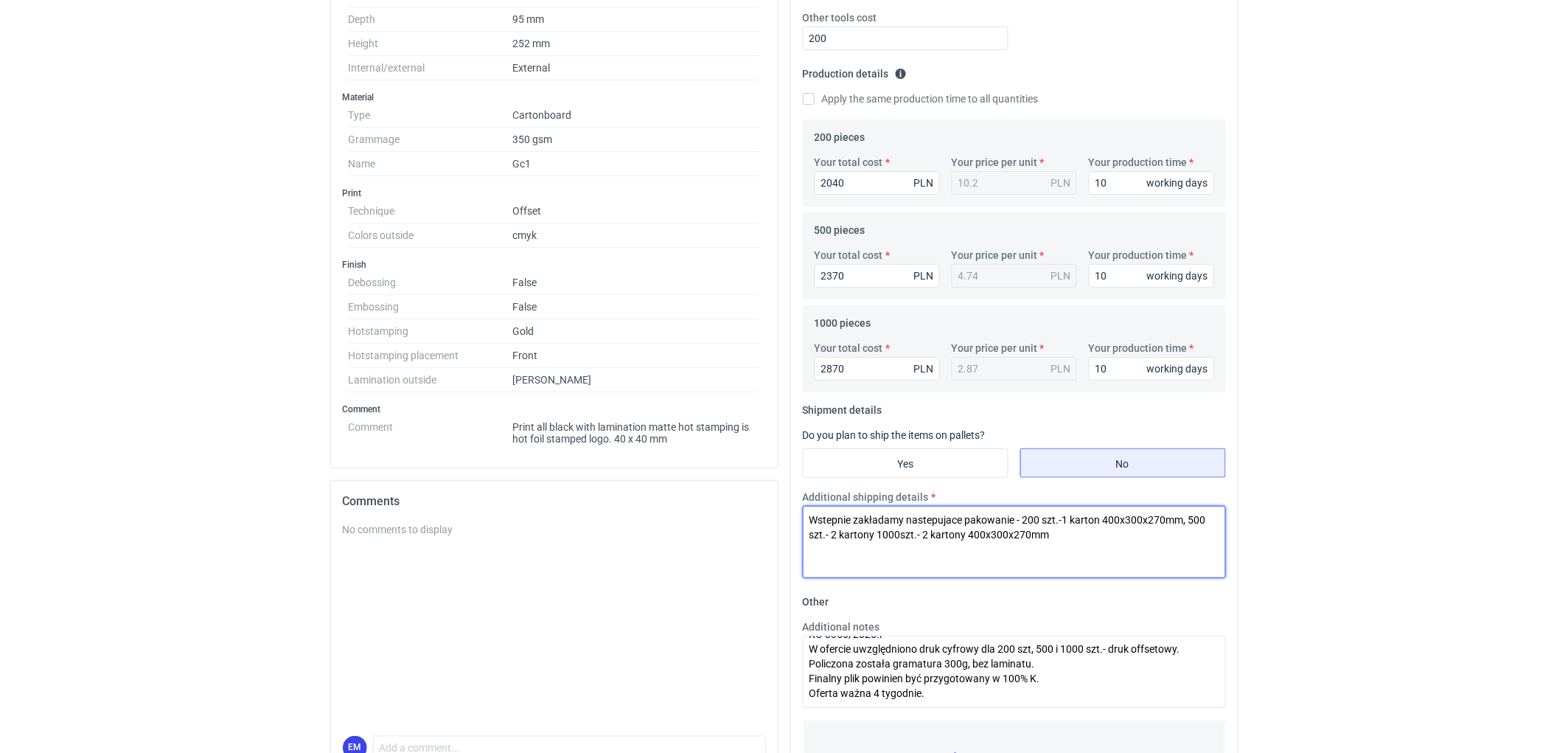
drag, startPoint x: 969, startPoint y: 535, endPoint x: 1071, endPoint y: 529, distance: 102.2
click at [1070, 532] on textarea "Wstepnie zakładamy nastepujace pakowanie - 200 szt.-1 karton 400x300x270mm, 500…" at bounding box center [1015, 542] width 423 height 72
click at [876, 536] on textarea "Wstepnie zakładamy nastepujace pakowanie - 200 szt.-1 karton 400x300x270mm, 500…" at bounding box center [1015, 542] width 423 height 72
paste textarea "400x300x270mm"
drag, startPoint x: 956, startPoint y: 535, endPoint x: 966, endPoint y: 535, distance: 10.0
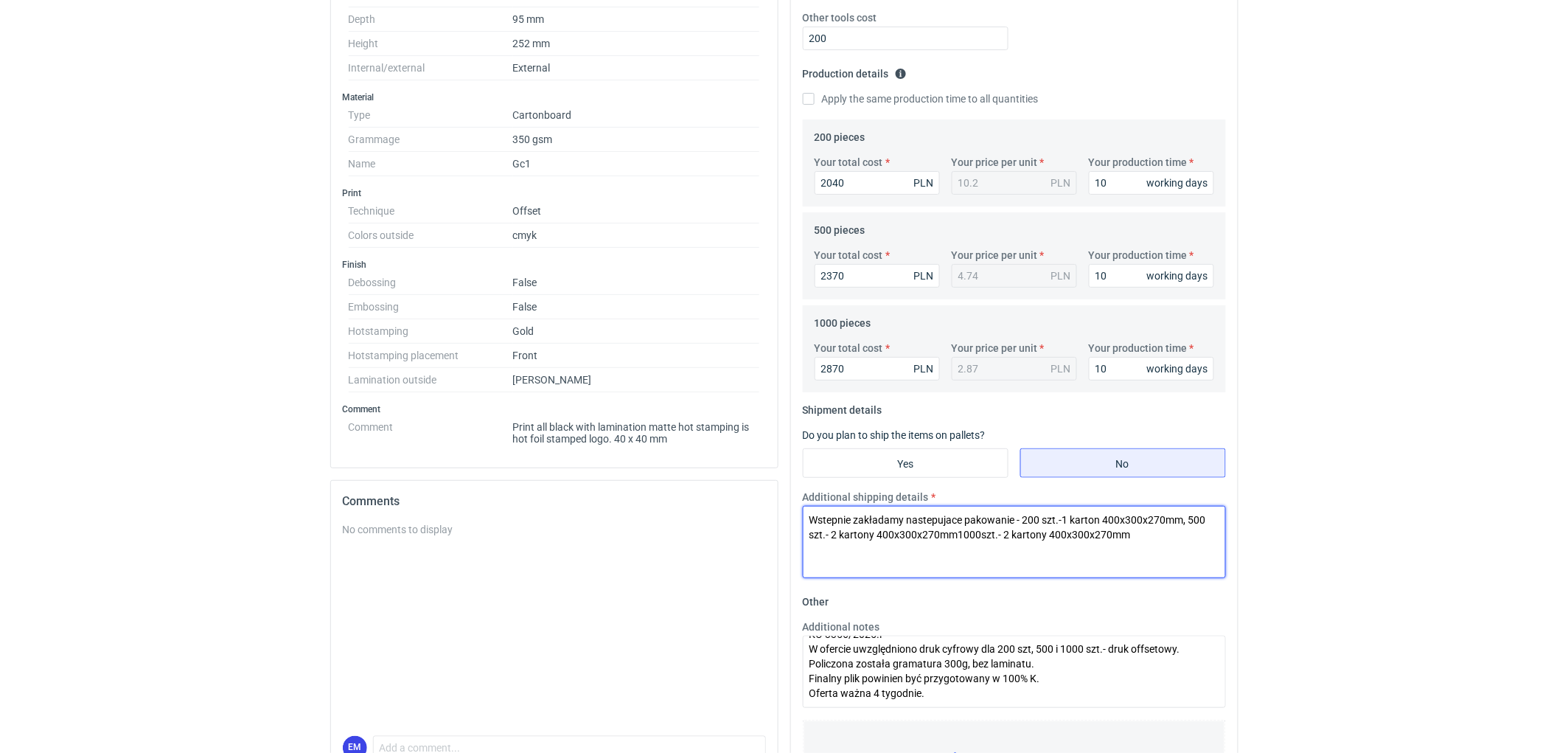
click at [956, 535] on textarea "Wstepnie zakładamy nastepujace pakowanie - 200 szt.-1 karton 400x300x270mm, 500…" at bounding box center [1015, 542] width 423 height 72
click at [1010, 532] on textarea "Wstepnie zakładamy nastepujace pakowanie - 200 szt.-1 karton 400x300x270mm, 500…" at bounding box center [1015, 542] width 423 height 72
click at [1154, 544] on textarea "Wstepnie zakładamy nastepujace pakowanie - 200 szt.-1 karton 400x300x270mm, 500…" at bounding box center [1015, 542] width 423 height 72
type textarea "Wstepnie zakładamy nastepujace pakowanie - 200 szt.-1 karton 400x300x270mm, 500…"
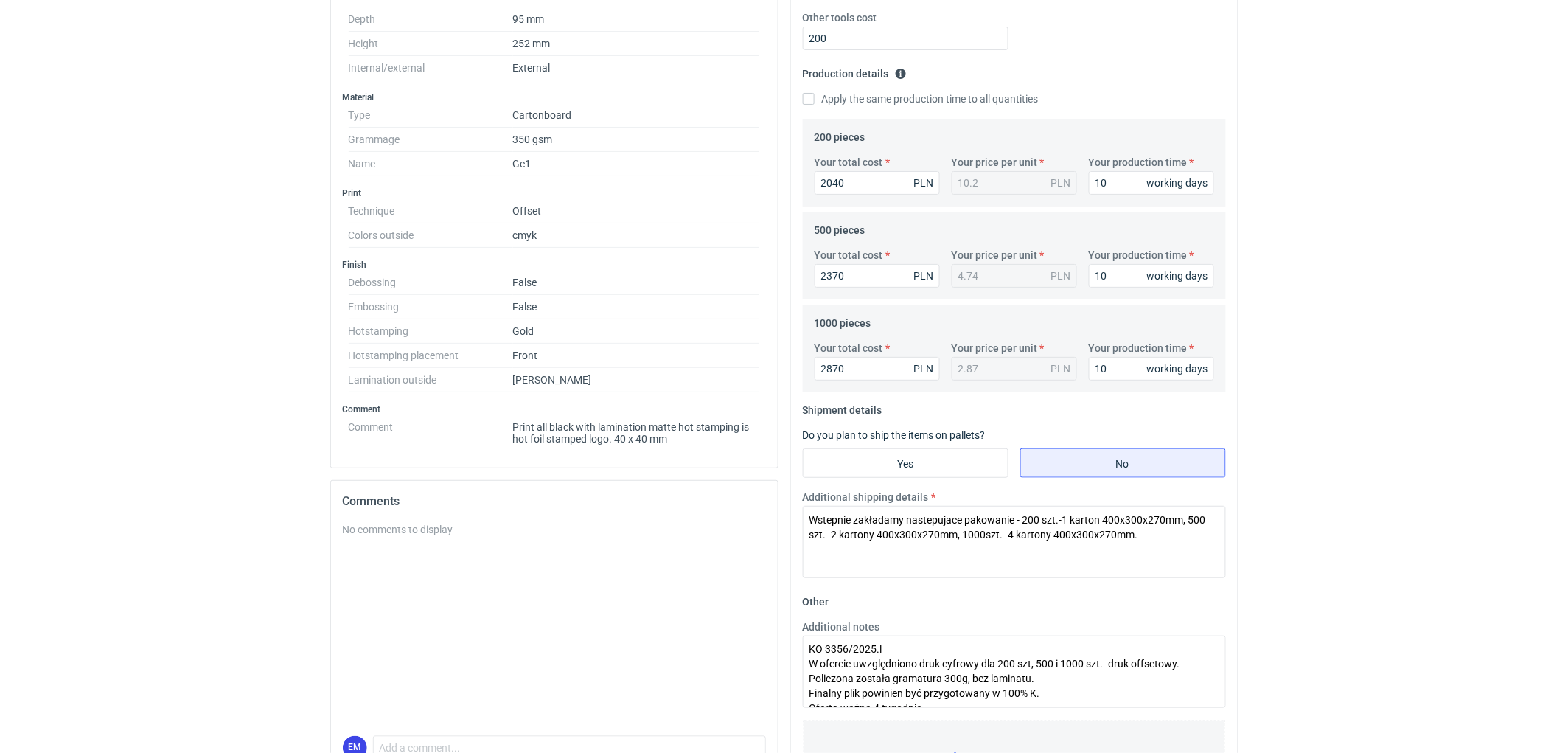
scroll to position [229, 0]
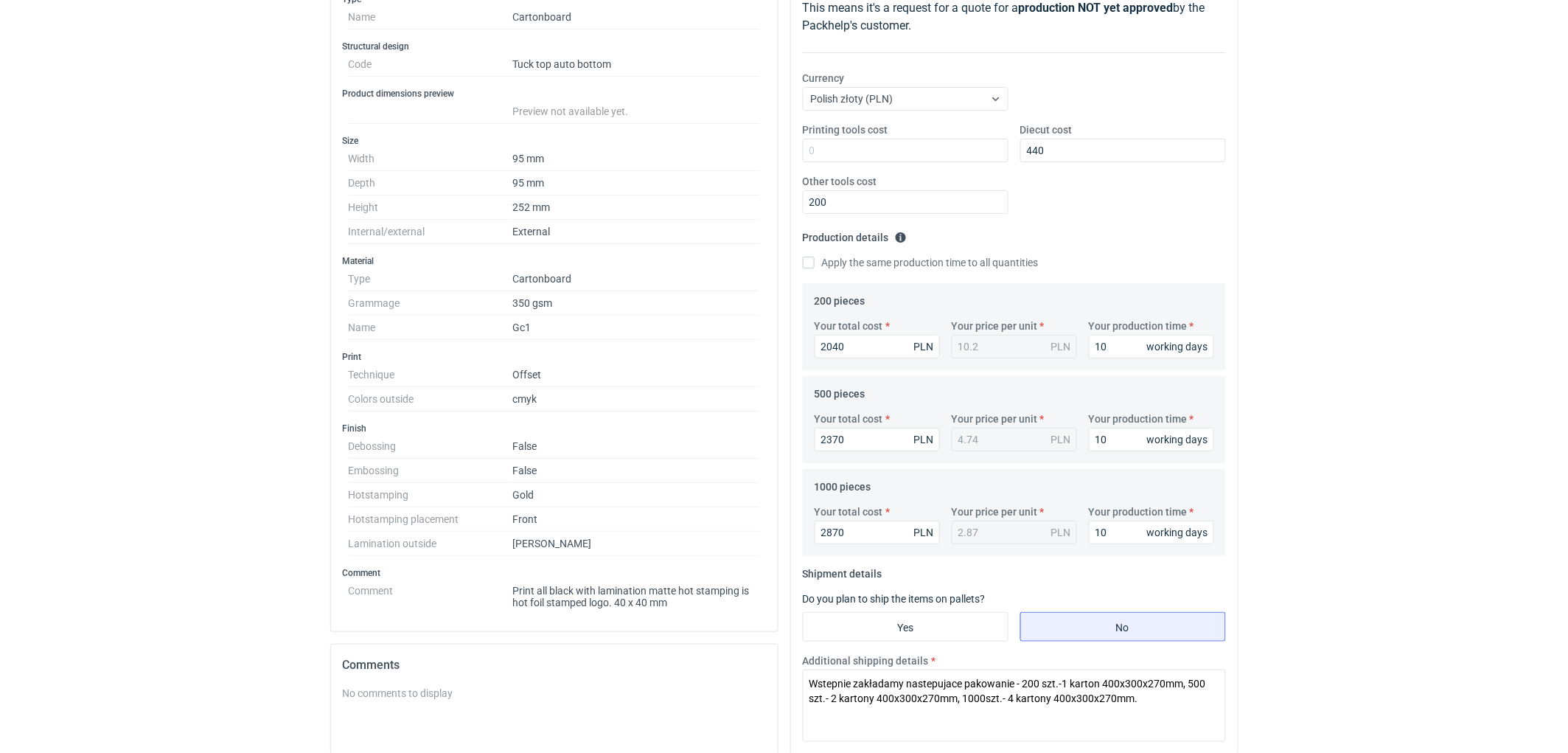
click at [1436, 497] on div "RFQs Specs Designs Items Orders Customers Tools Analytics 11 99+ EM [PERSON_NAM…" at bounding box center [784, 148] width 1568 height 753
click at [1375, 374] on div "RFQs Specs Designs Items Orders Customers Tools Analytics 11 99+ EM [PERSON_NAM…" at bounding box center [784, 148] width 1568 height 753
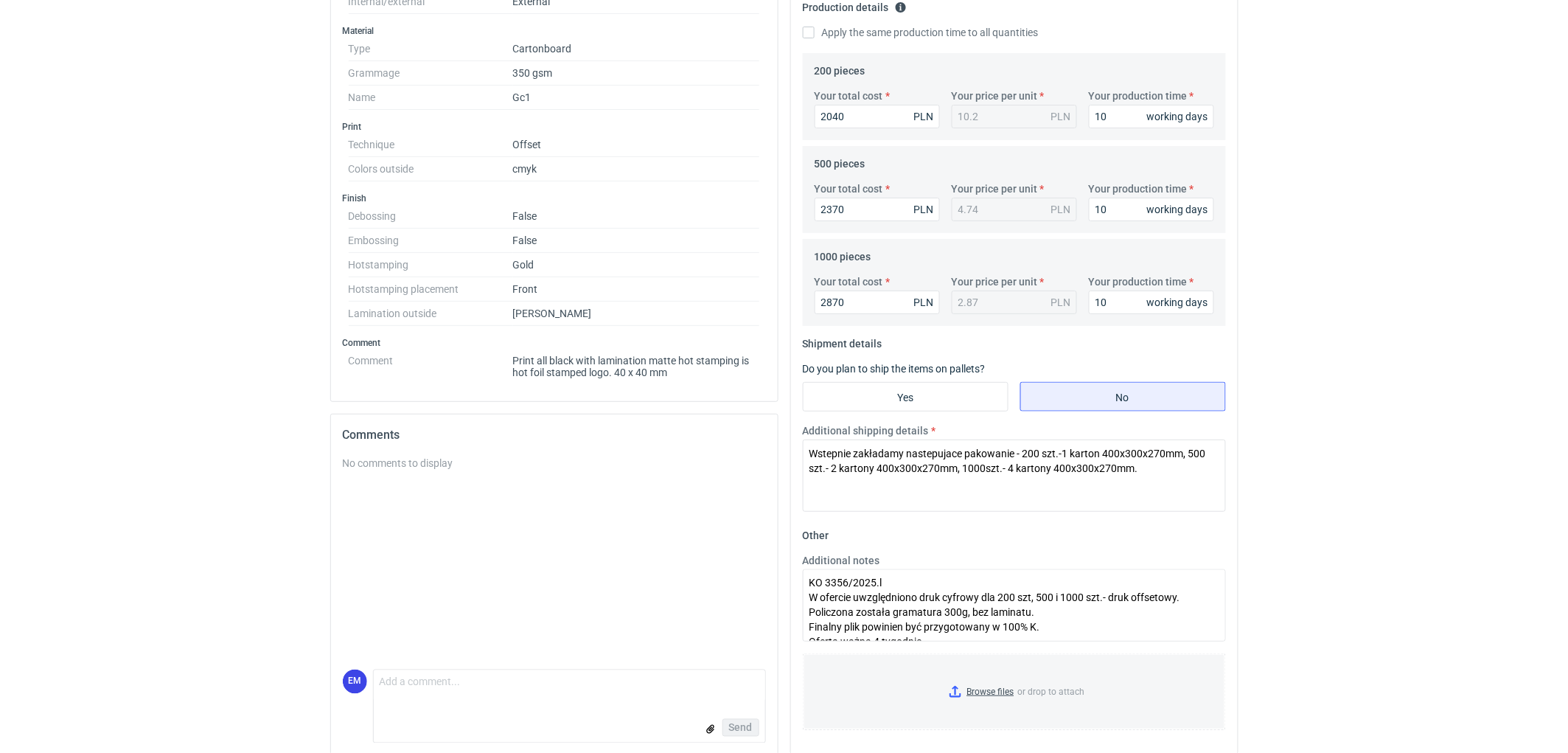
scroll to position [475, 0]
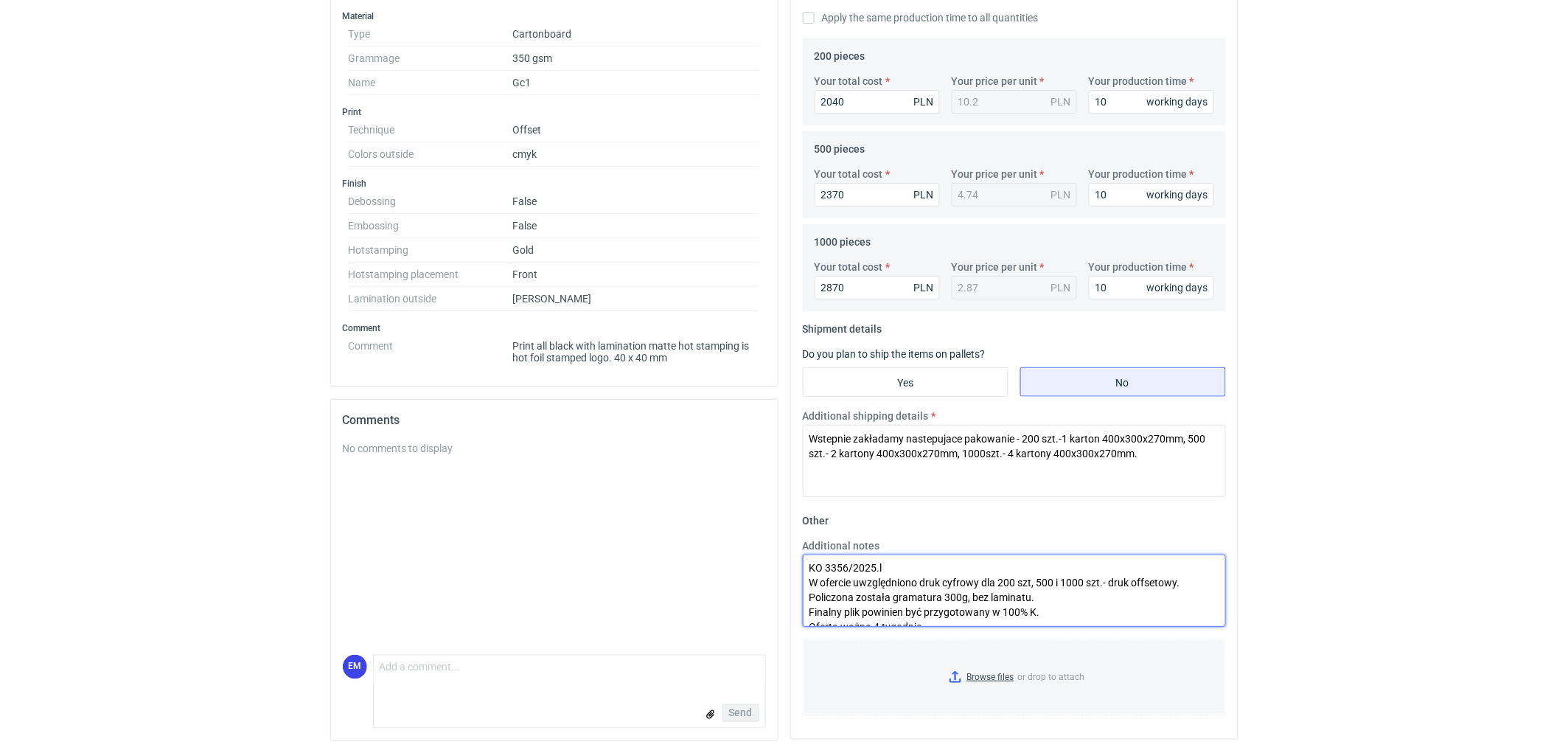
click at [930, 565] on textarea "KO 3356/2025.l W ofercie uwzględniono druk cyfrowy dla 200 szt, 500 i 1000 szt.…" at bounding box center [1015, 590] width 423 height 72
type textarea "KO 3356/2025, KO 3373/2025. W ofercie uwzględniono druk cyfrowy dla 200 szt, 50…"
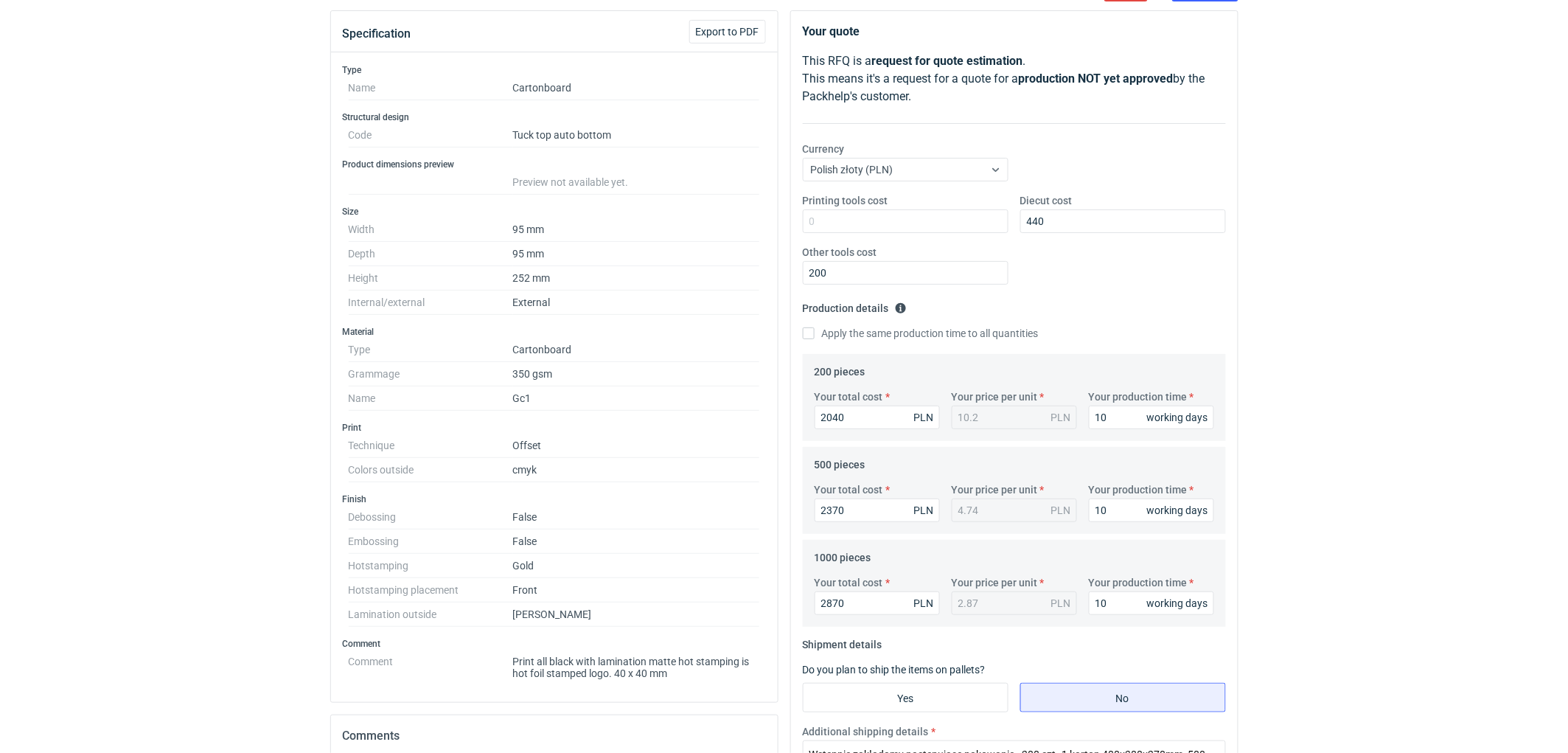
scroll to position [148, 0]
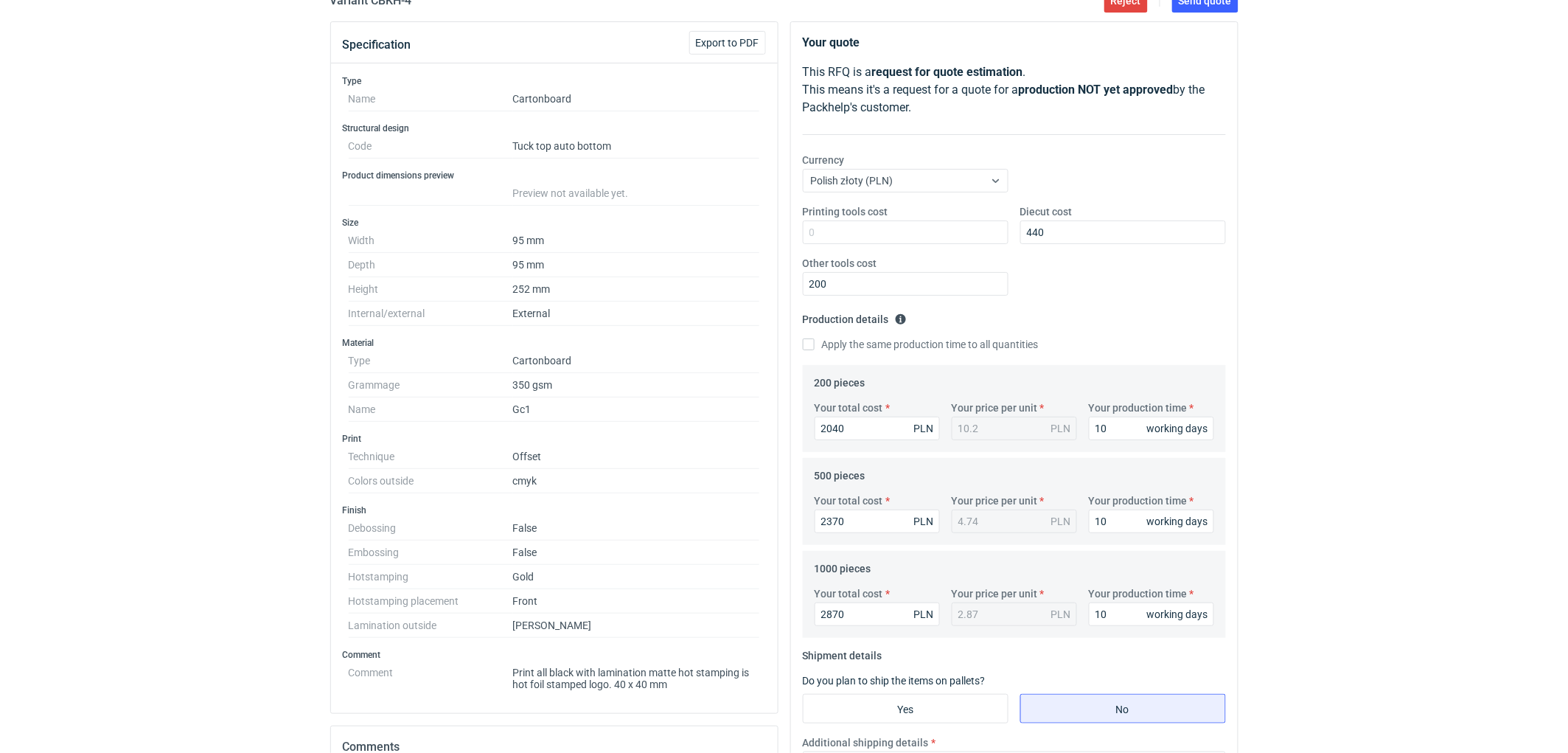
click at [1299, 395] on div "RFQs Specs Designs Items Orders Customers Tools Analytics 11 99+ EM [PERSON_NAM…" at bounding box center [784, 229] width 1568 height 753
click at [1334, 174] on div "RFQs Specs Designs Items Orders Customers Tools Analytics 11 99+ EM [PERSON_NAM…" at bounding box center [784, 229] width 1568 height 753
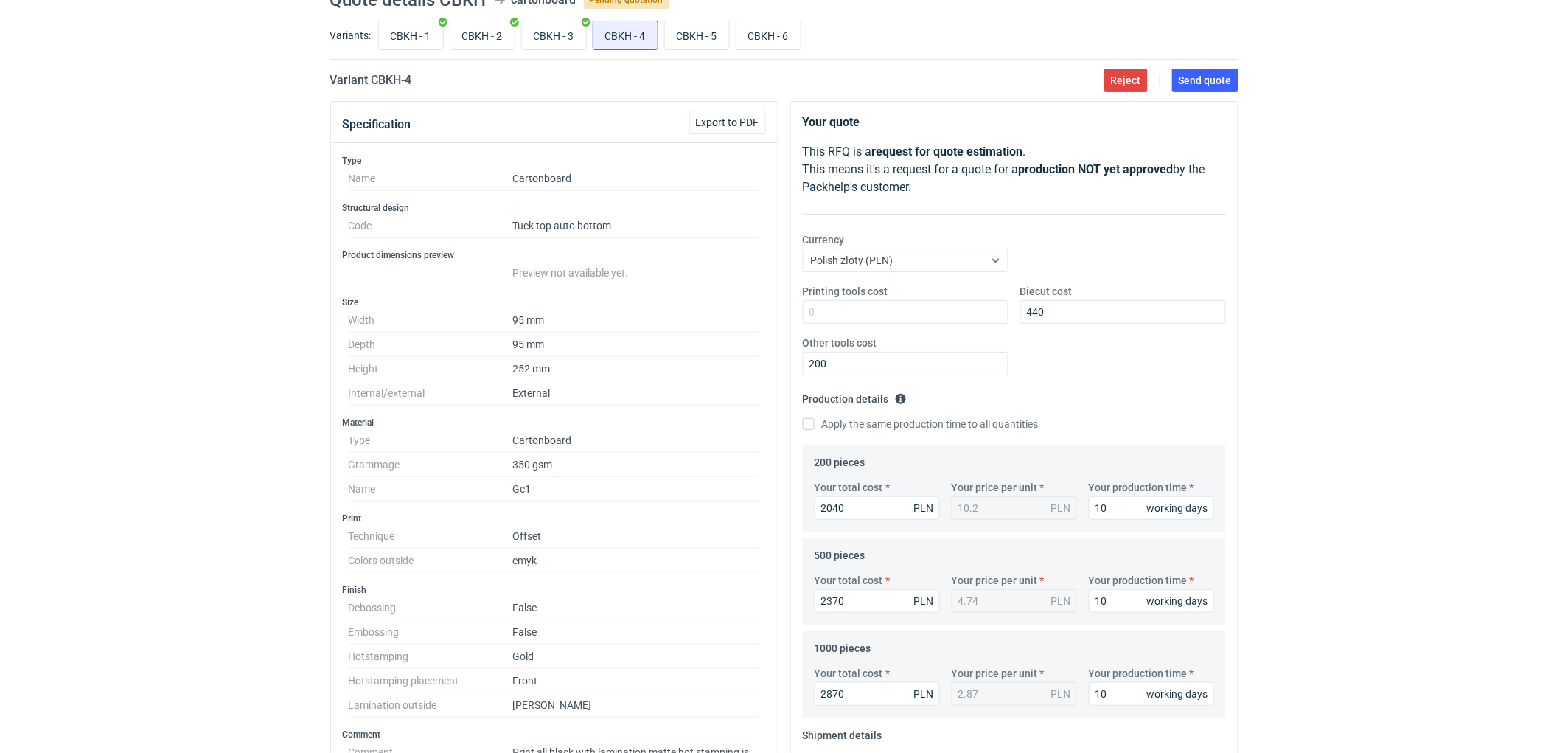
scroll to position [0, 0]
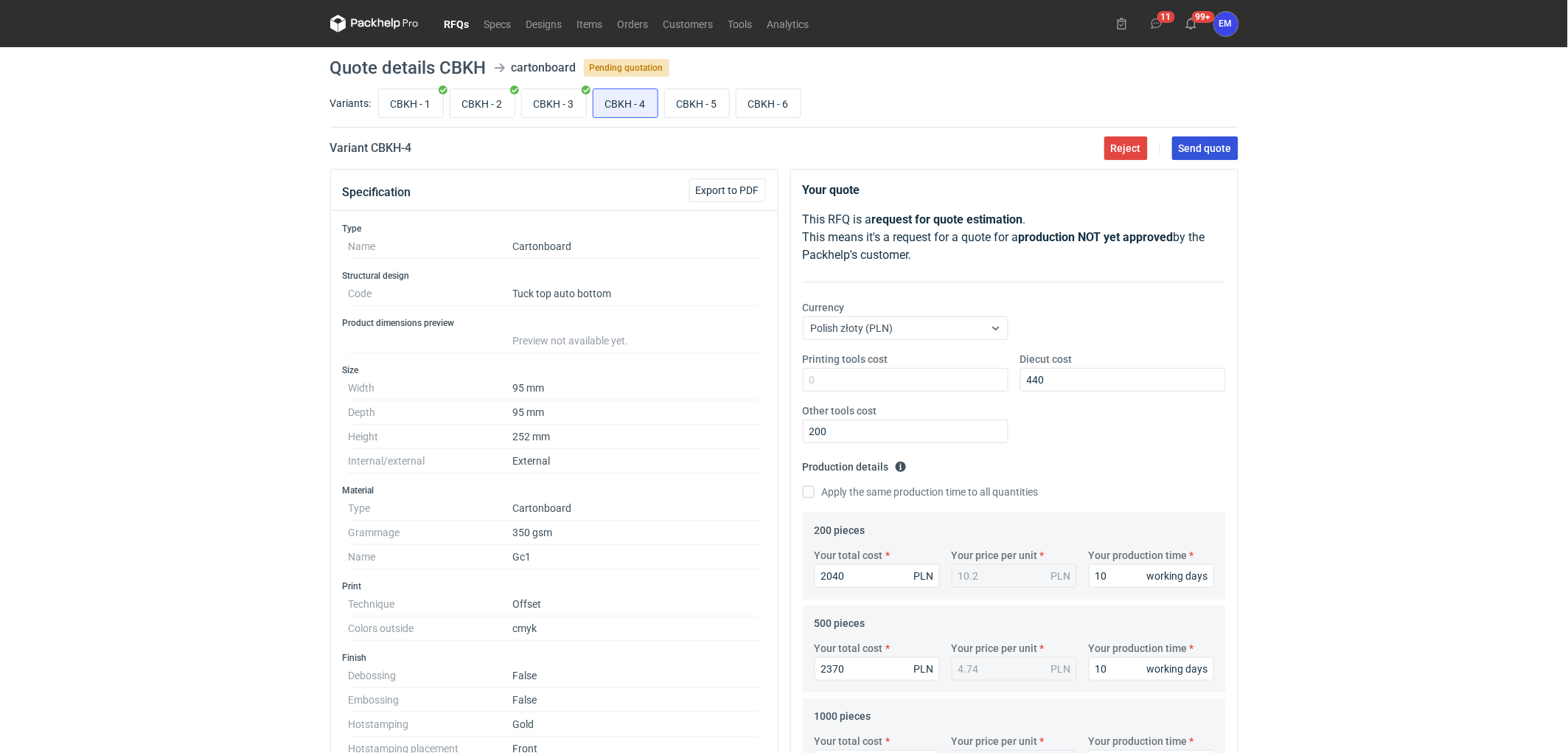
click at [1200, 154] on button "Send quote" at bounding box center [1205, 148] width 67 height 23
click at [700, 101] on input "CBKH - 5" at bounding box center [697, 102] width 64 height 28
radio input "true"
drag, startPoint x: 625, startPoint y: 107, endPoint x: 638, endPoint y: 109, distance: 13.2
click at [638, 109] on input "CBKH - 4" at bounding box center [626, 102] width 64 height 28
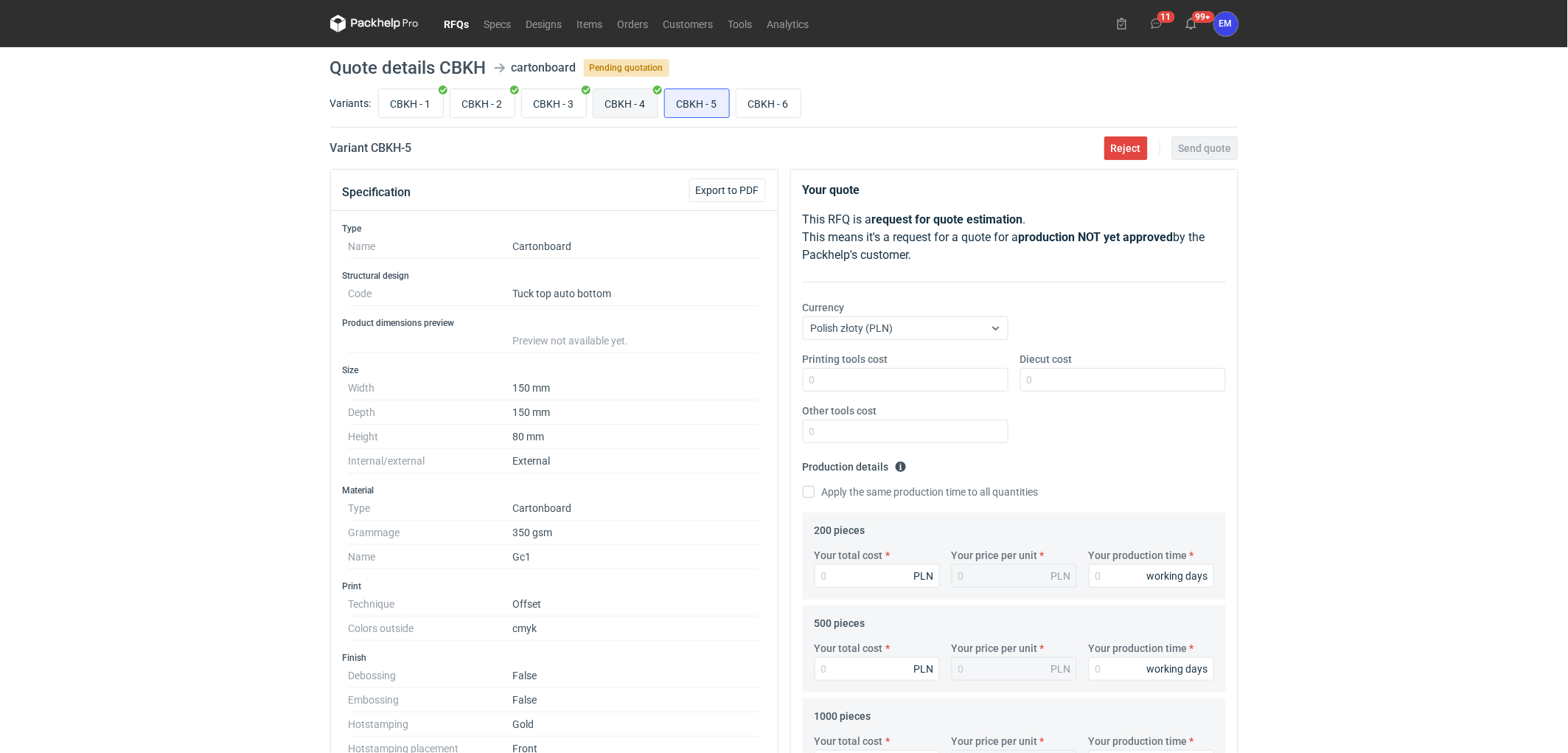
radio input "true"
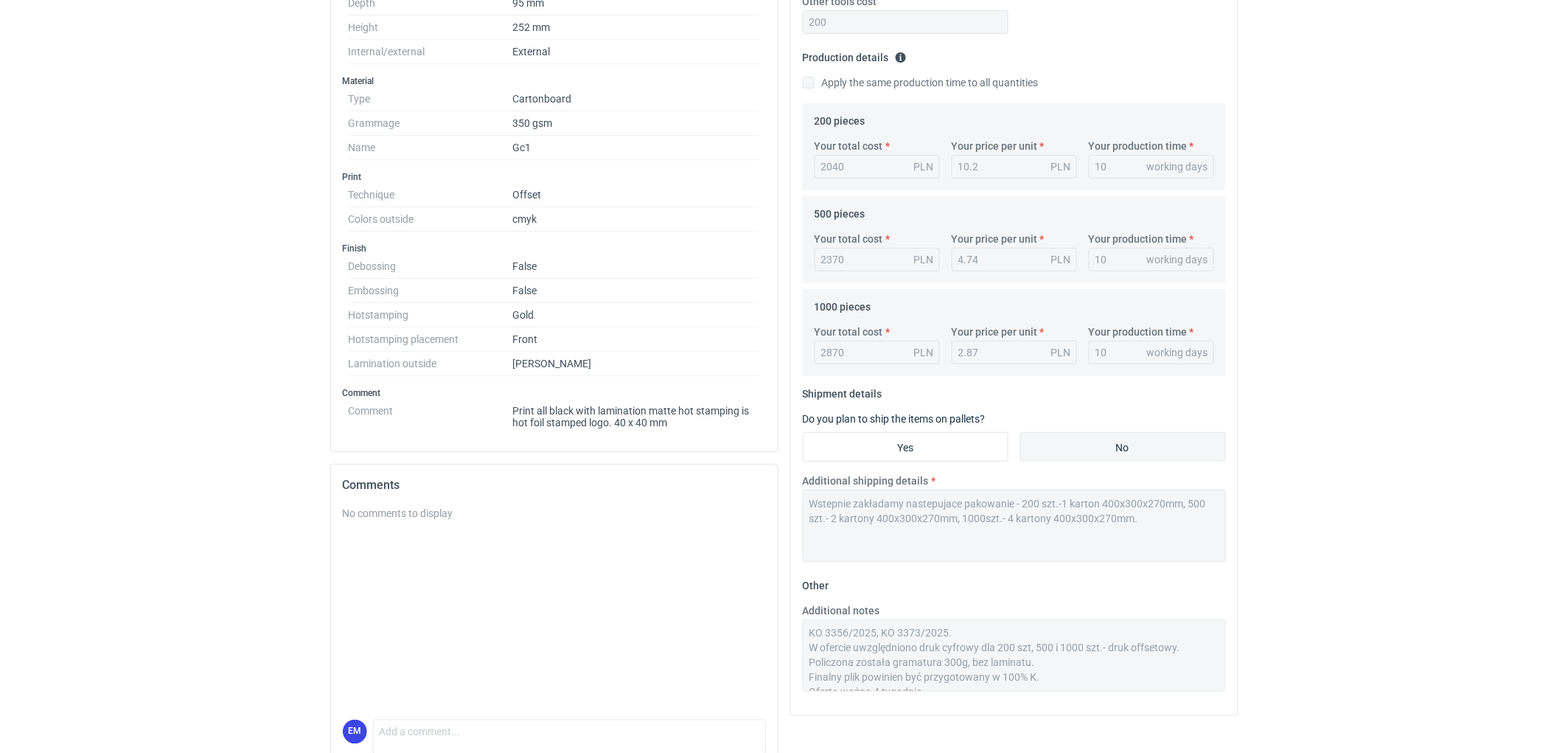
scroll to position [14, 0]
click at [953, 696] on div "Additional notes KO 3356/2025, KO 3373/2025. W ofercie uwzględniono druk cyfrow…" at bounding box center [1014, 654] width 435 height 100
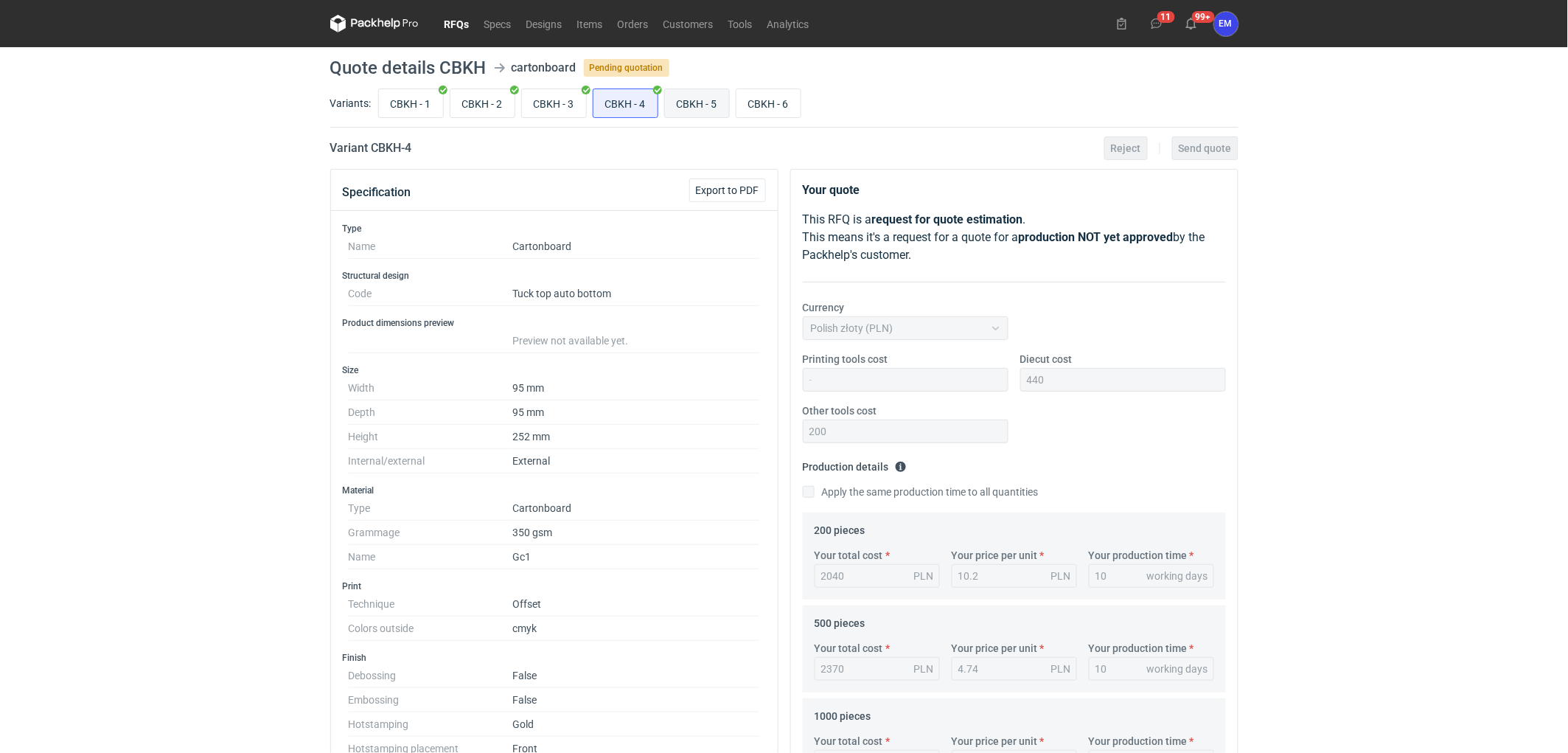
drag, startPoint x: 685, startPoint y: 108, endPoint x: 698, endPoint y: 122, distance: 19.1
click at [686, 108] on input "CBKH - 5" at bounding box center [697, 102] width 64 height 28
radio input "true"
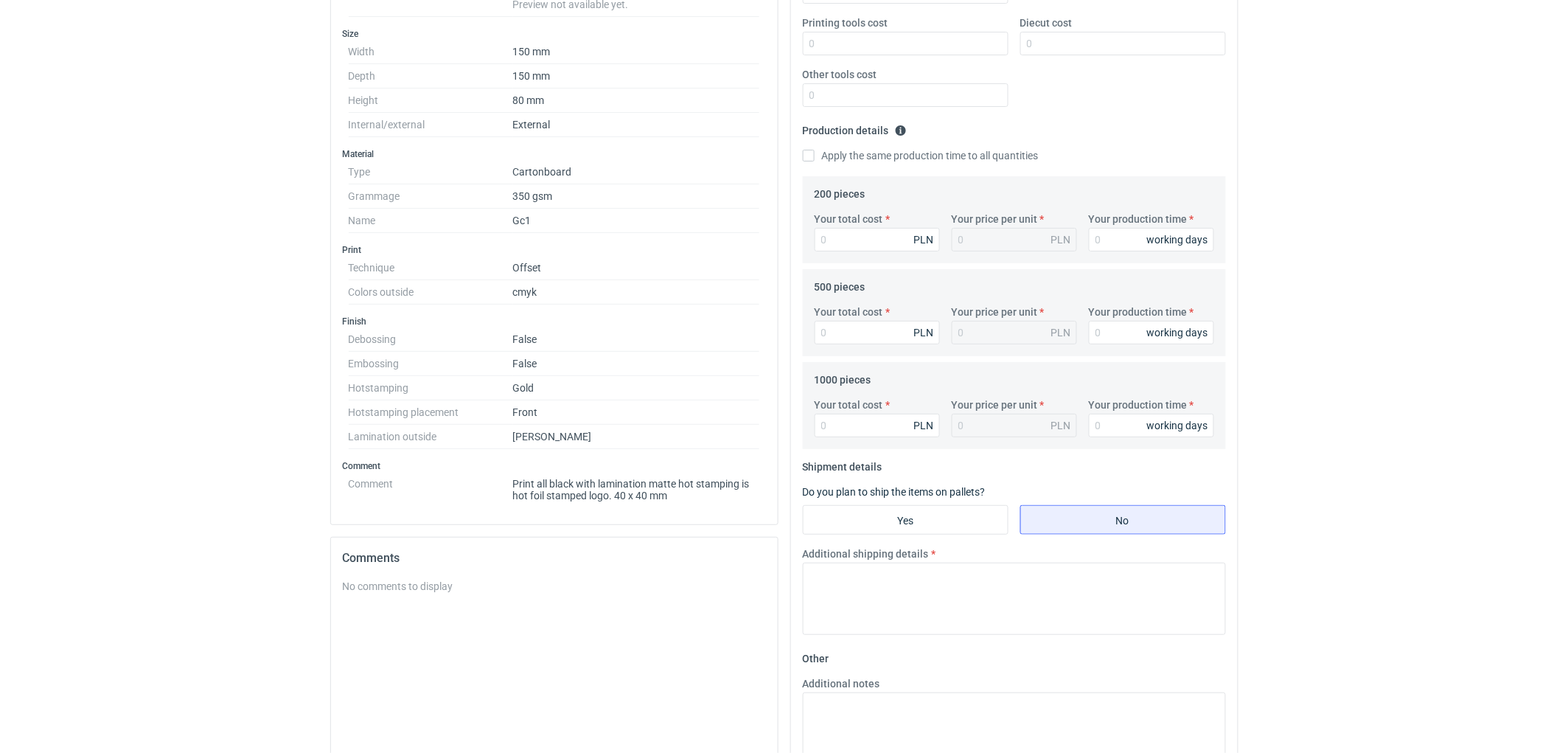
scroll to position [409, 0]
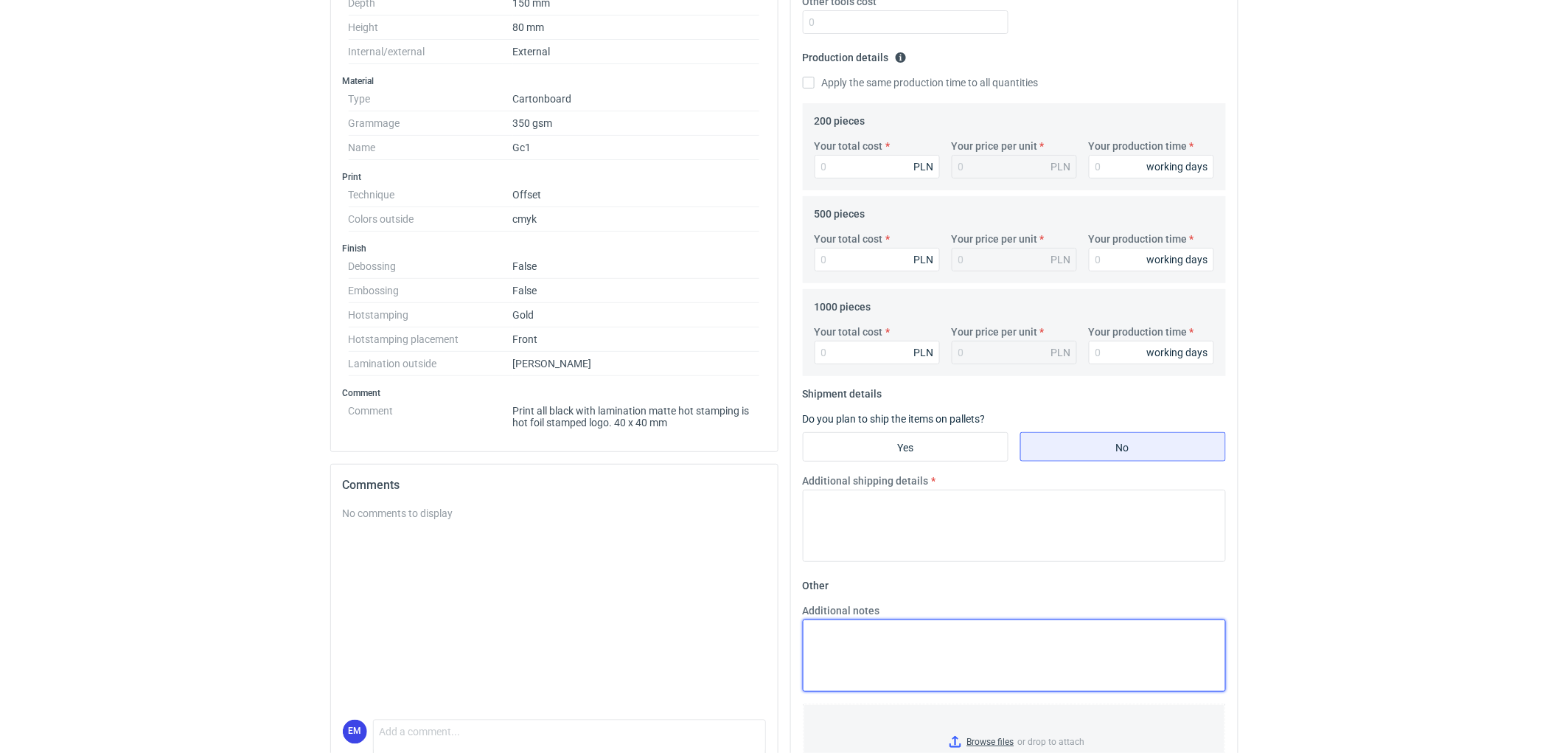
click at [871, 636] on textarea "Additional notes" at bounding box center [1015, 655] width 423 height 72
paste textarea "W ofercie uwzględniono druk cyfrowy dla 200 szt, 500 i 1000 szt.- druk offsetow…"
type textarea "W ofercie uwzględniono druk cyfrowy dla 200 szt, 500 i 1000 szt.- druk offsetow…"
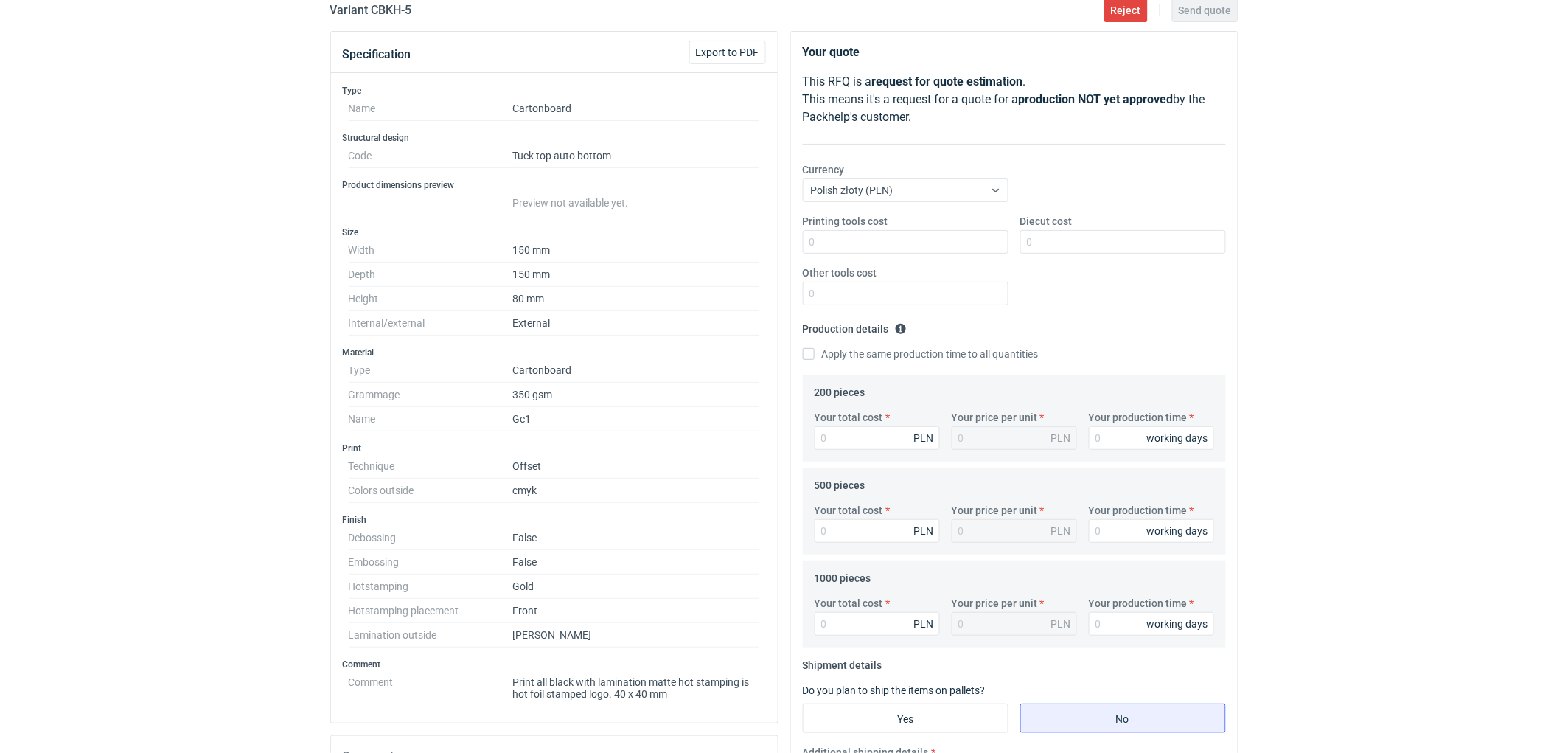
scroll to position [0, 0]
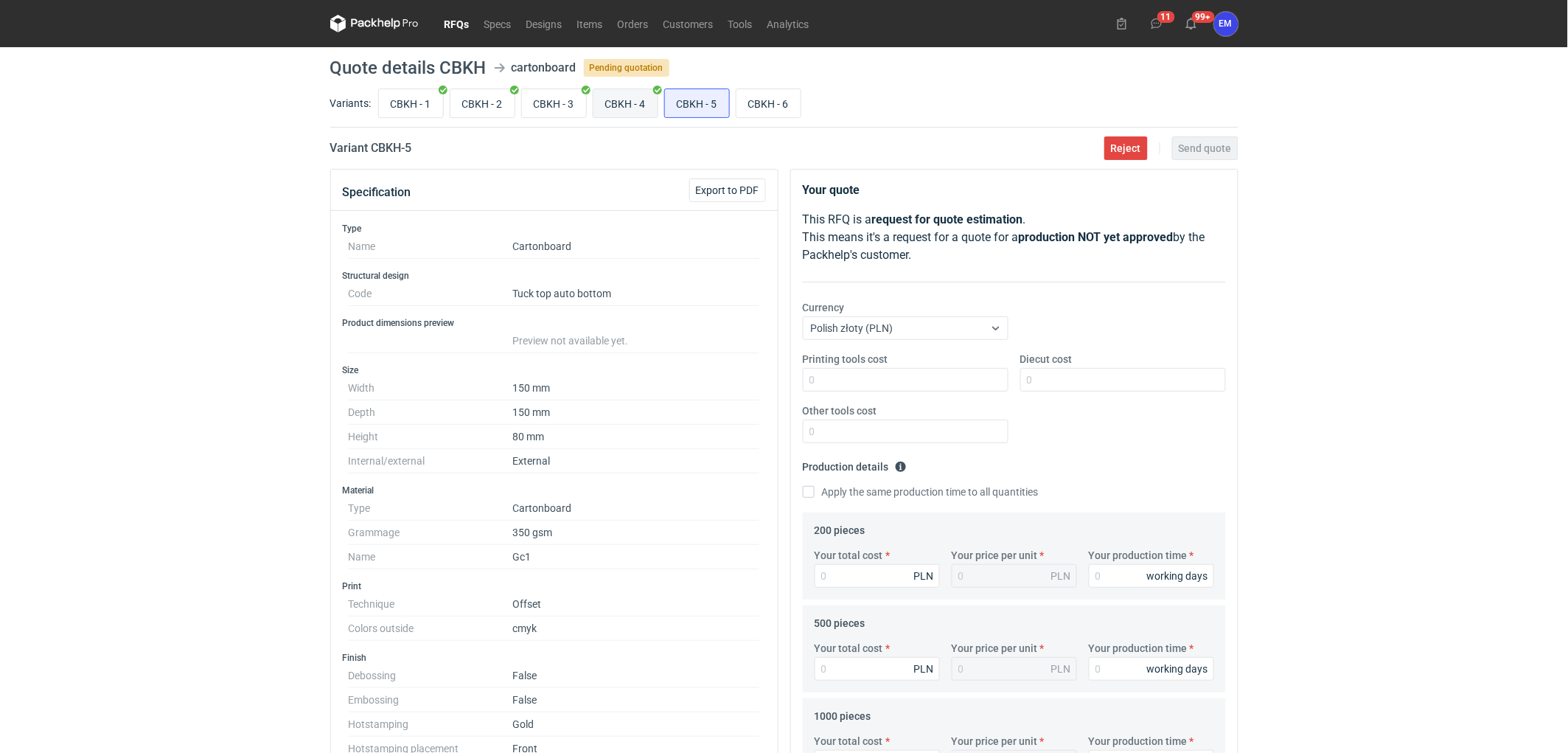
click at [623, 109] on input "CBKH - 4" at bounding box center [626, 102] width 64 height 28
radio input "true"
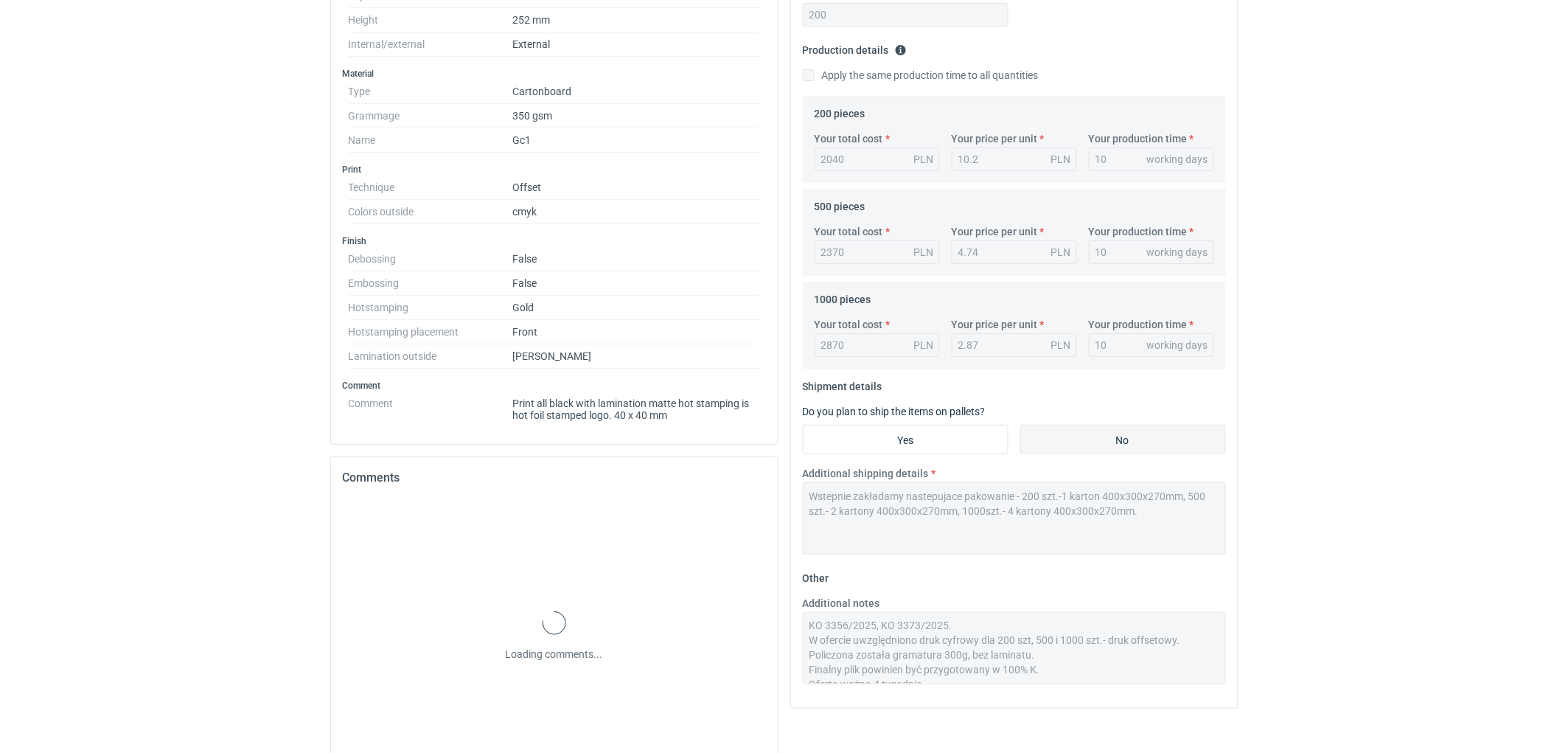
scroll to position [475, 0]
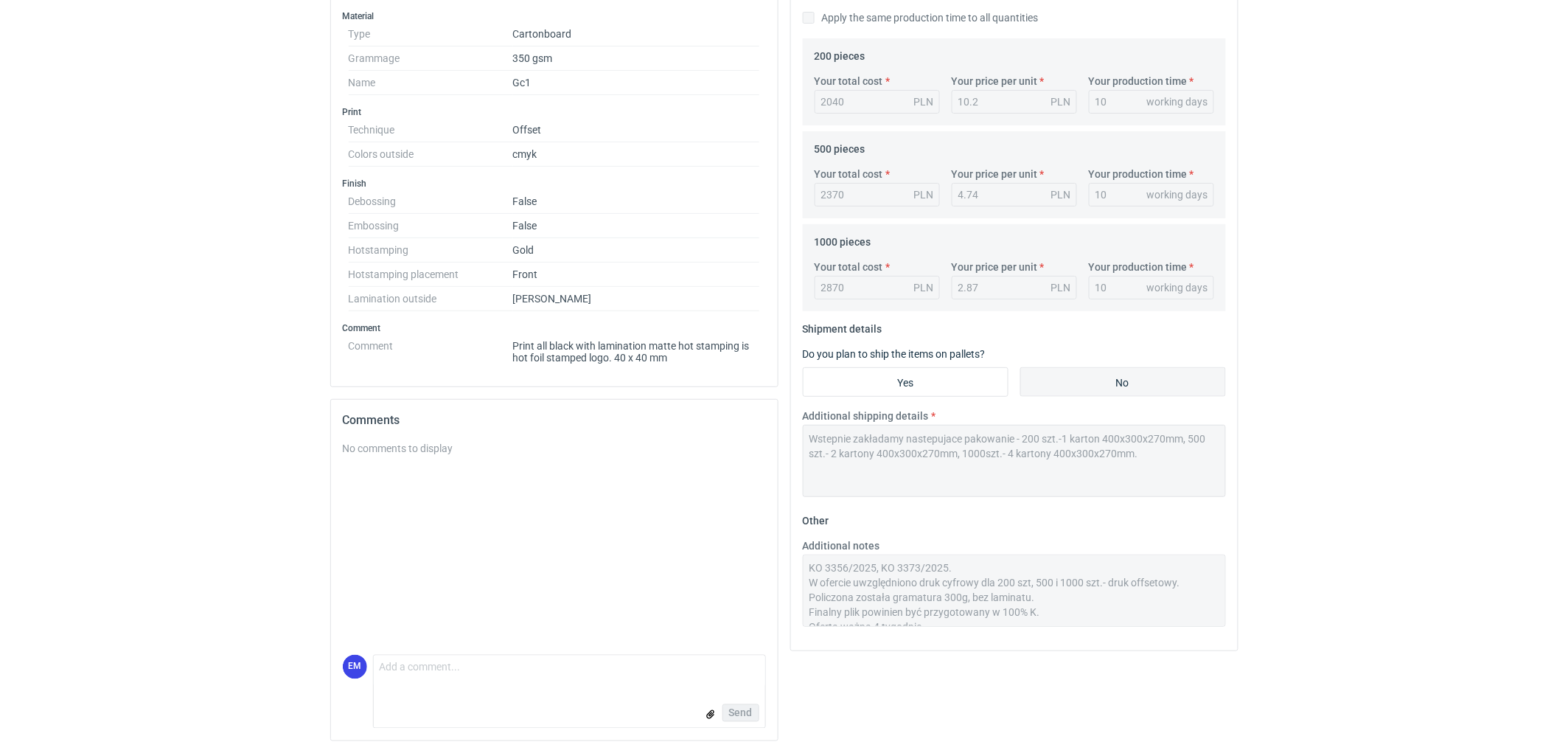
click at [785, 430] on div "Your quote This RFQ is a request for quote estimation . This means it's a reque…" at bounding box center [1014, 224] width 460 height 1058
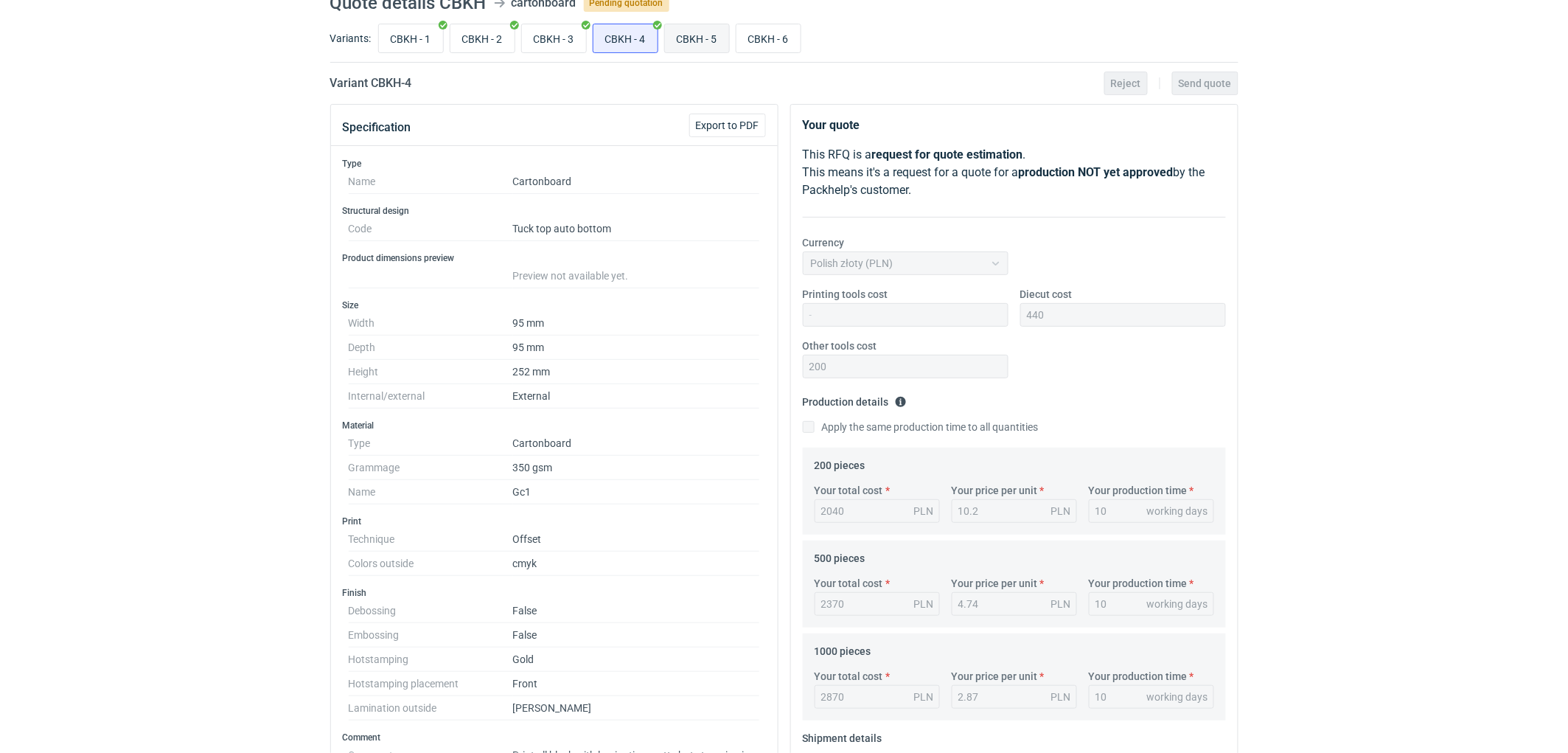
click at [685, 46] on input "CBKH - 5" at bounding box center [697, 38] width 64 height 28
radio input "true"
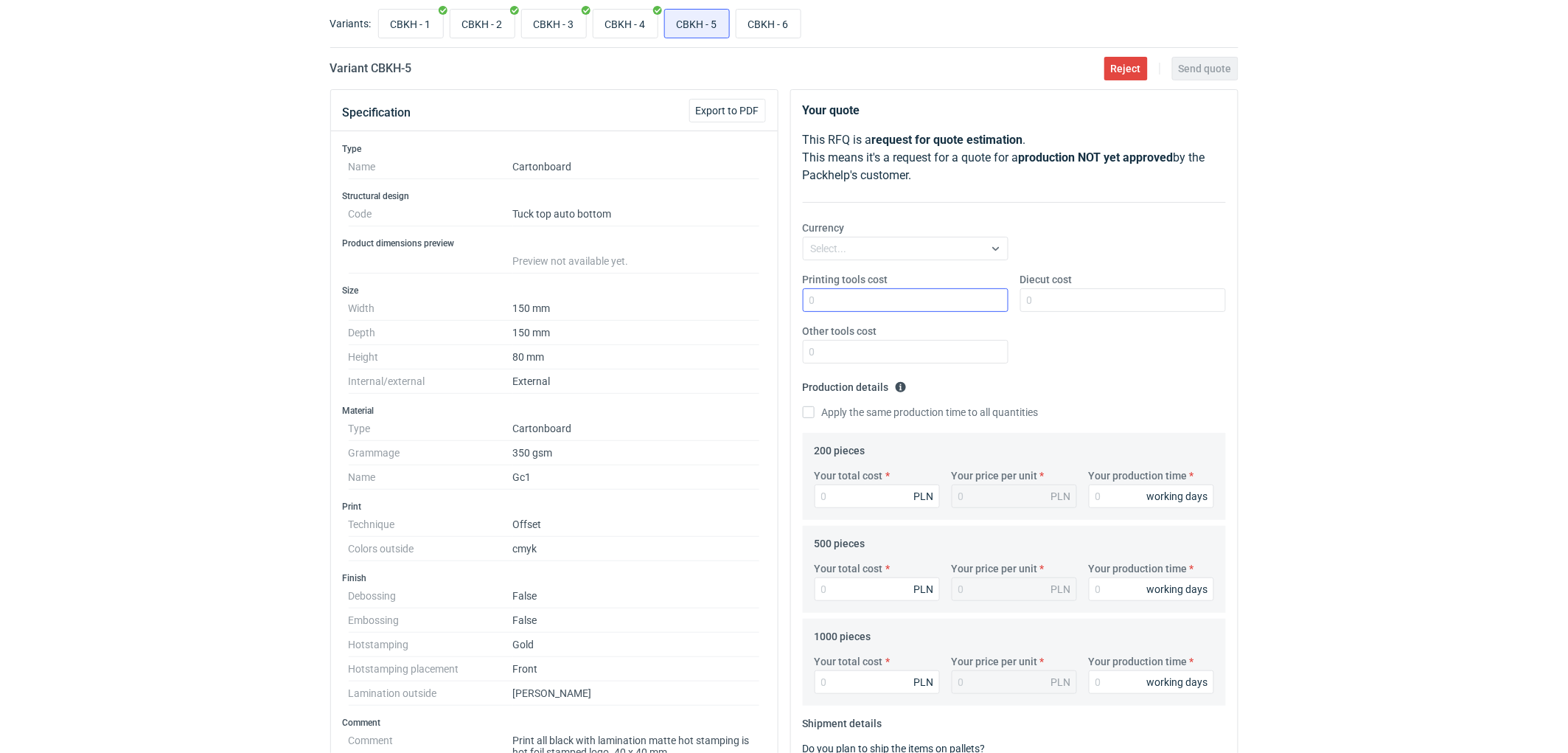
scroll to position [393, 0]
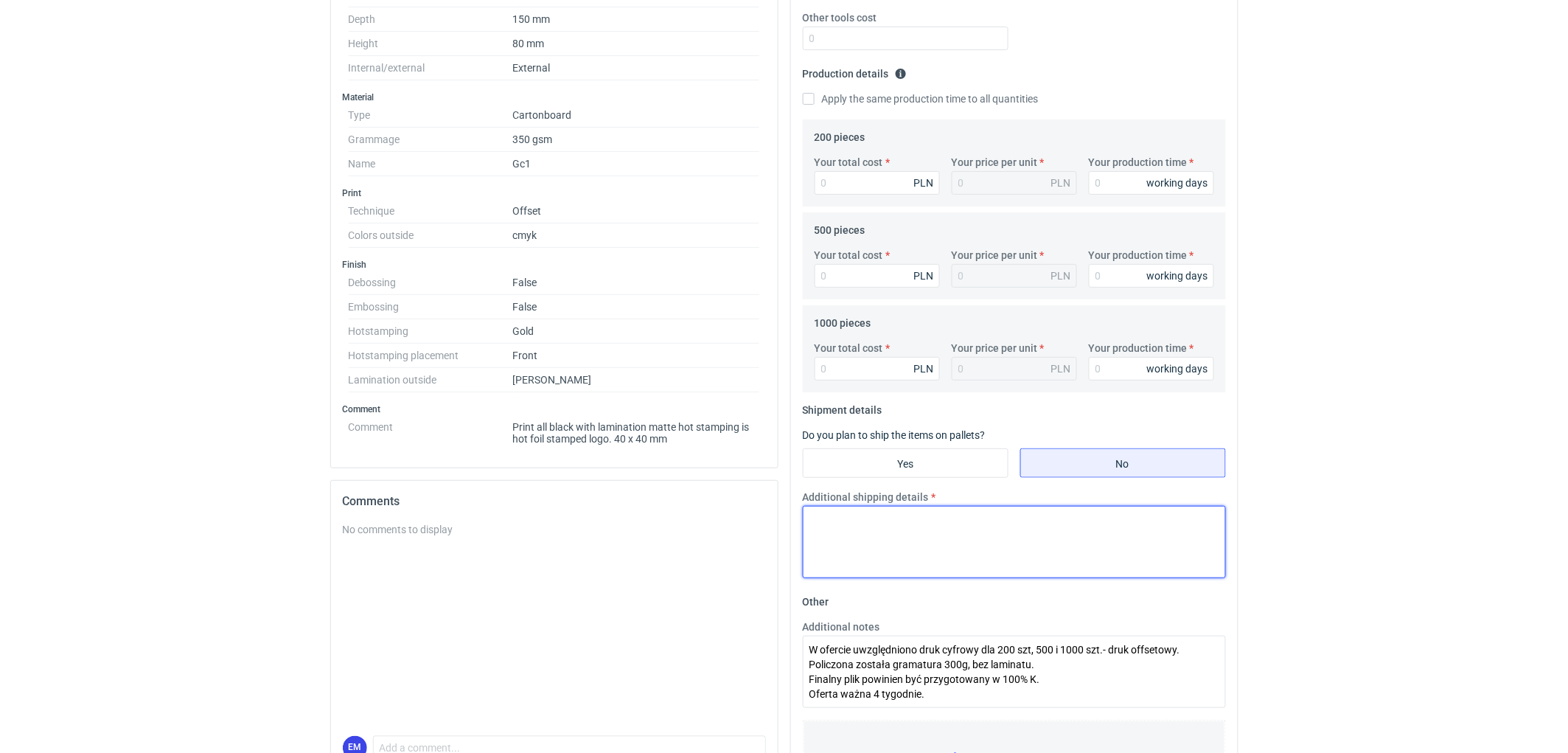
click at [884, 523] on textarea "Additional shipping details" at bounding box center [1015, 542] width 423 height 72
paste textarea "Wstepnie zakładamy nastepujace pakowanie - 200 szt.-1 karton 400x300x270mm, 500…"
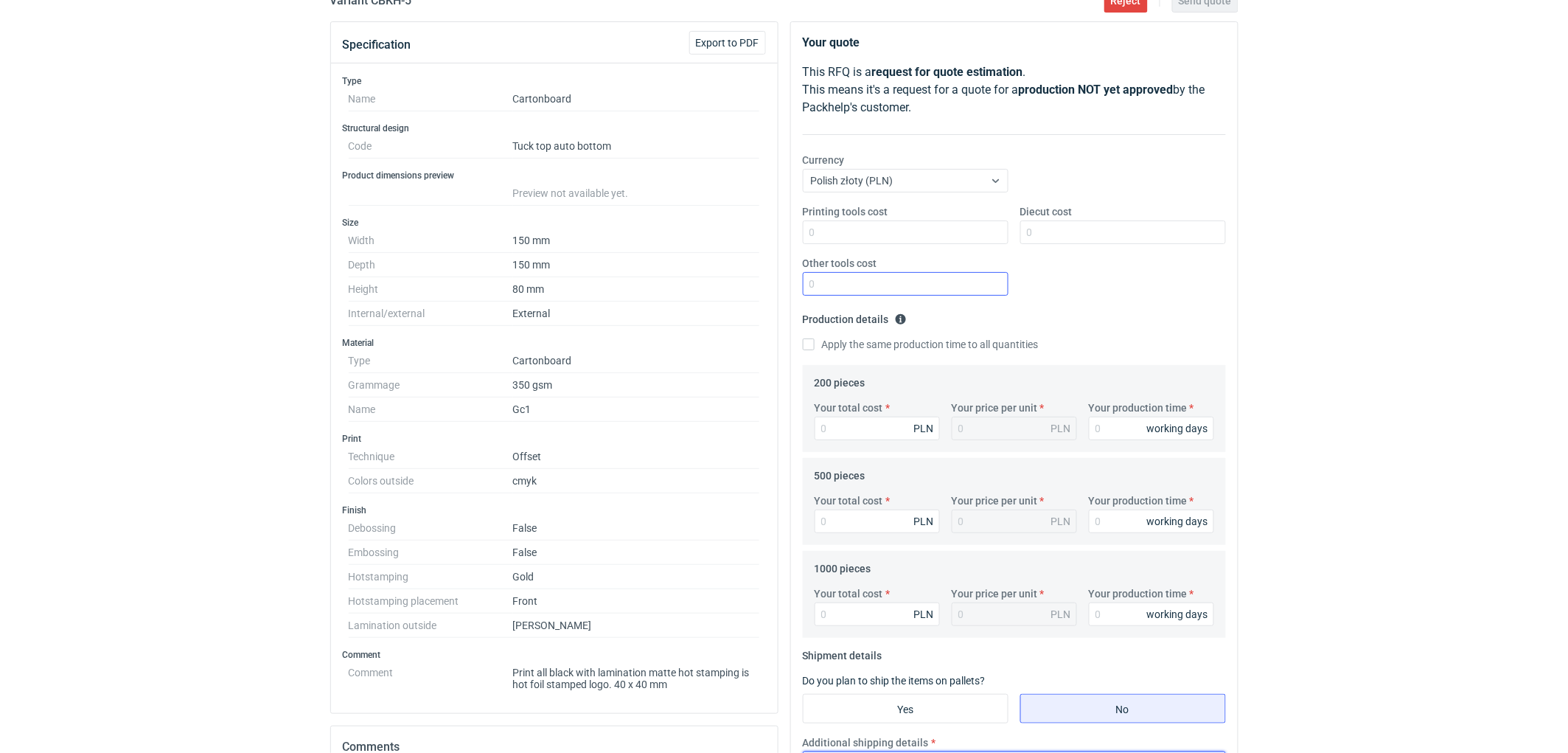
type textarea "Wstepnie zakładamy nastepujace pakowanie - 200 szt.-1 karton 400x300x270mm, 500…"
click at [859, 286] on input "Other tools cost" at bounding box center [906, 284] width 206 height 23
type input "200"
click at [1434, 334] on div "RFQs Specs Designs Items Orders Customers Tools Analytics 11 99+ EM [PERSON_NAM…" at bounding box center [784, 229] width 1568 height 753
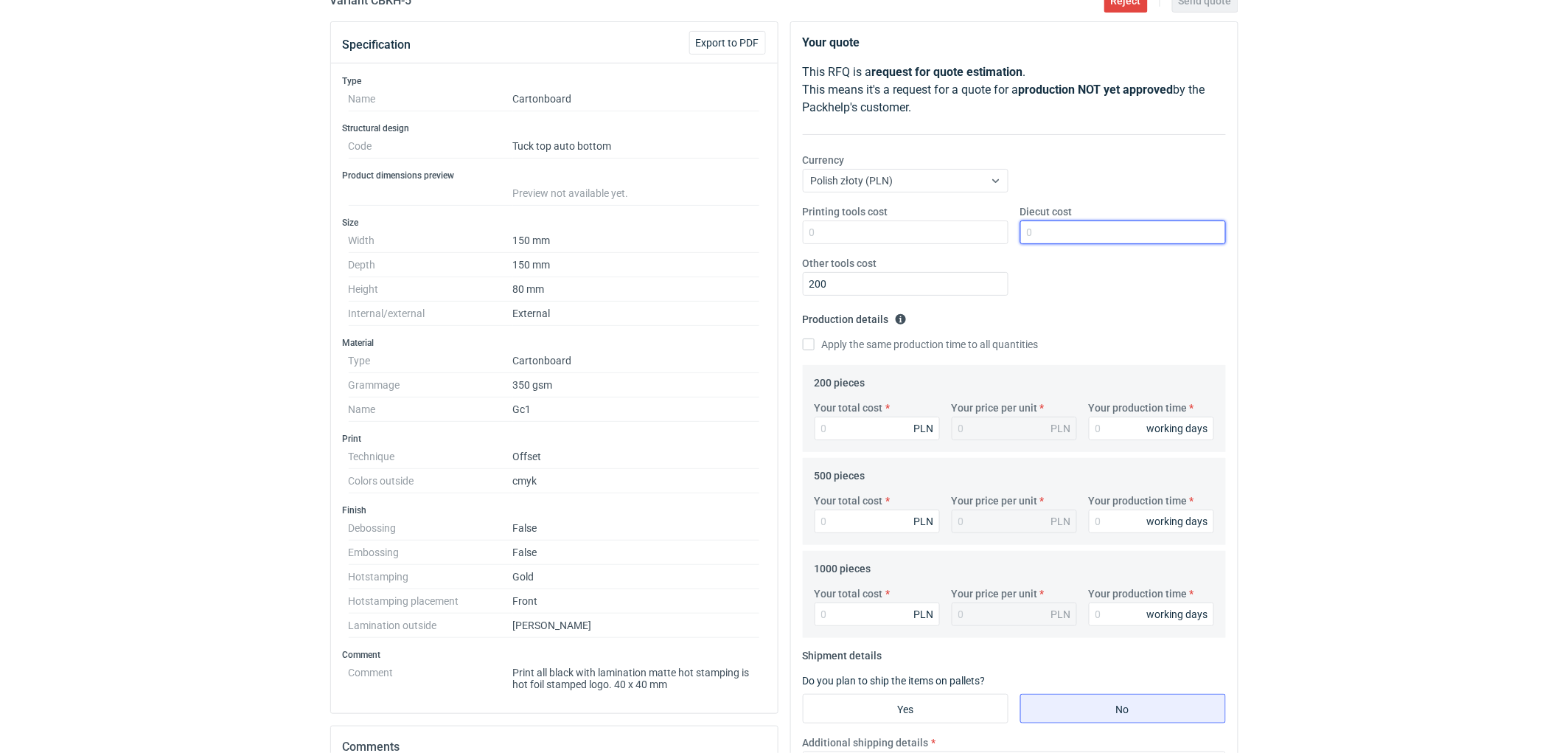
click at [1067, 235] on input "Diecut cost" at bounding box center [1123, 232] width 206 height 23
type input "480"
click at [1461, 293] on div "RFQs Specs Designs Items Orders Customers Tools Analytics 11 99+ EM [PERSON_NAM…" at bounding box center [784, 229] width 1568 height 753
click at [1134, 423] on input "Your production time" at bounding box center [1152, 428] width 126 height 23
type input "10"
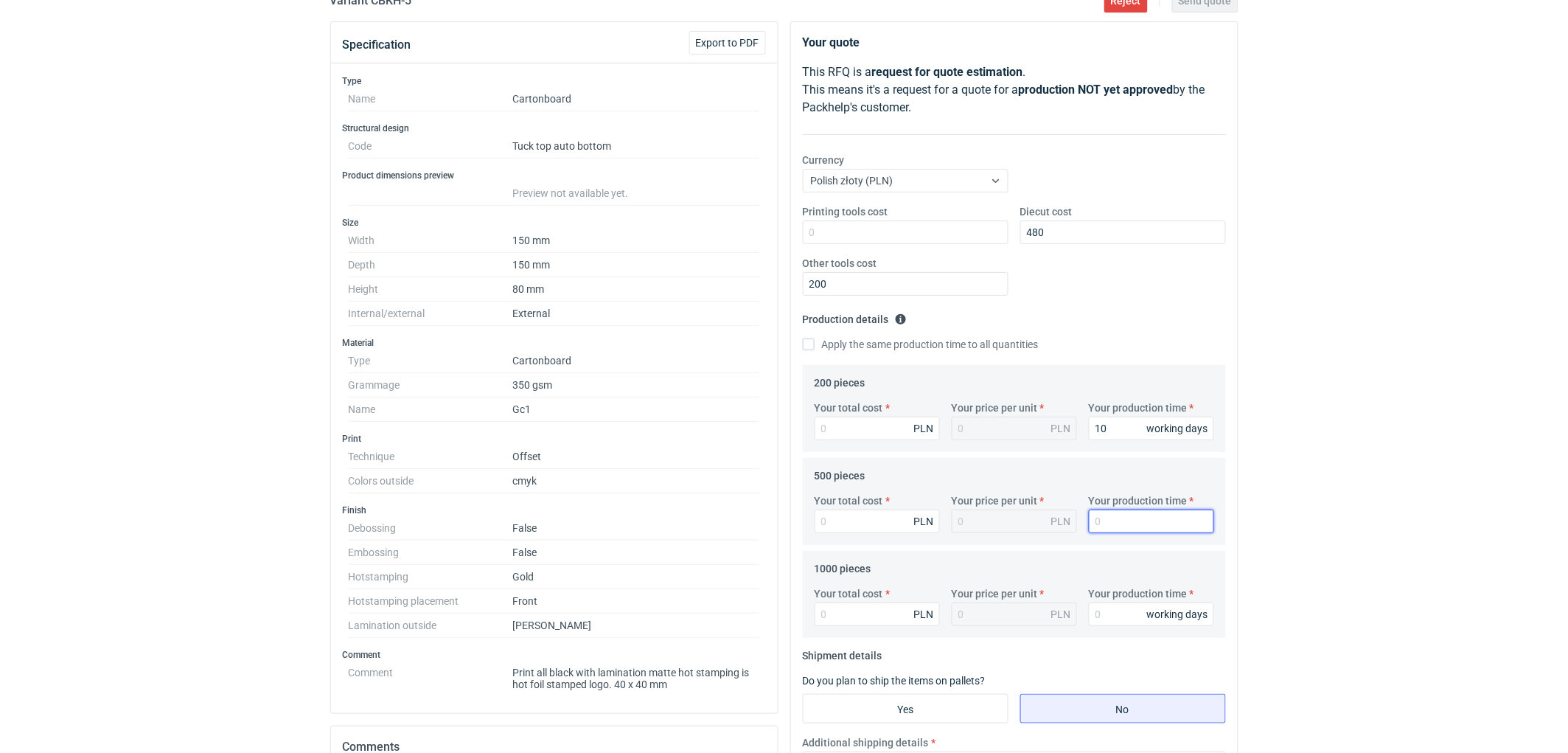
click at [1118, 522] on input "Your production time" at bounding box center [1152, 521] width 126 height 23
type input "10"
click at [1128, 616] on input "Your production time" at bounding box center [1152, 614] width 126 height 23
type input "10"
drag, startPoint x: 1265, startPoint y: 566, endPoint x: 1266, endPoint y: 554, distance: 12.0
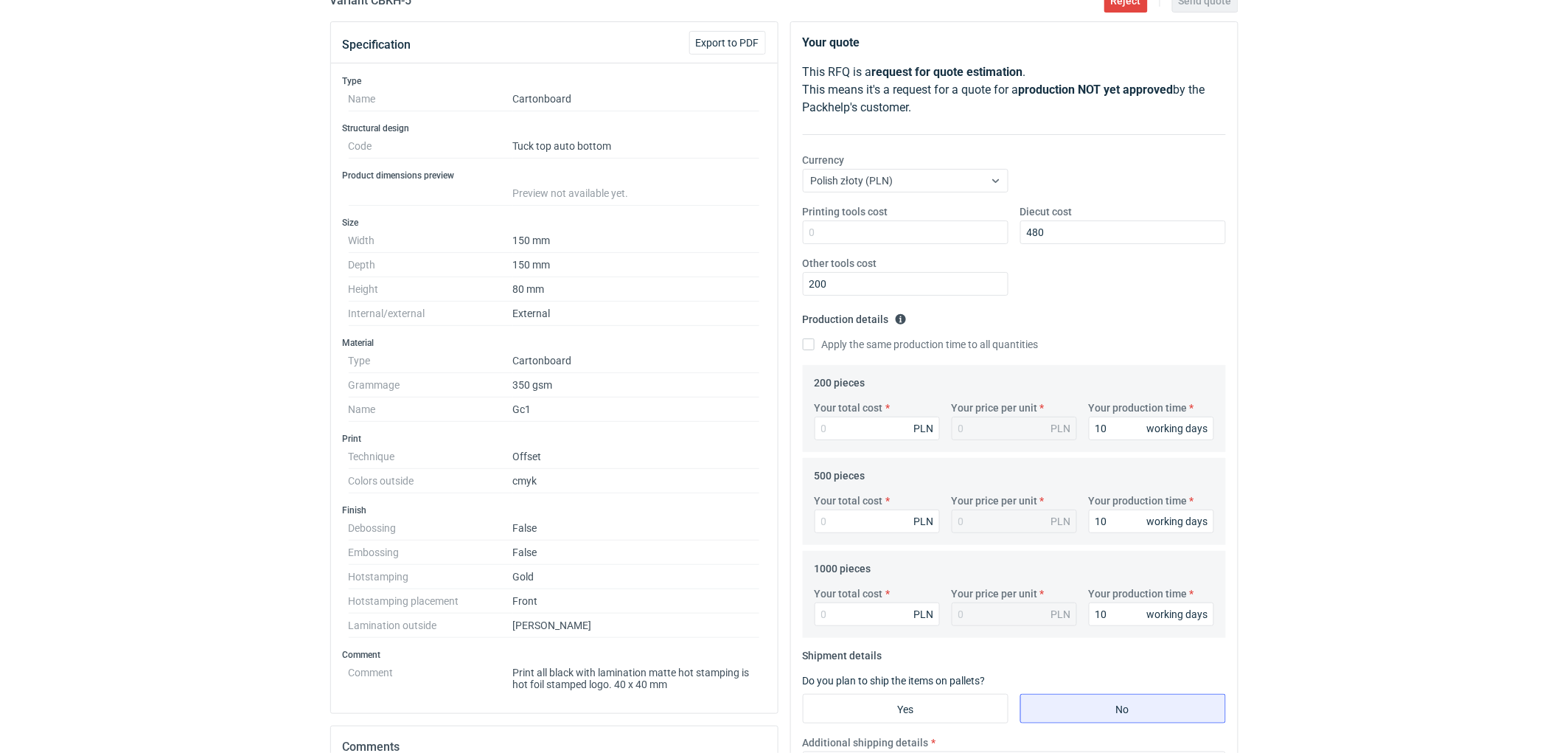
click at [1266, 554] on div "RFQs Specs Designs Items Orders Customers Tools Analytics 11 99+ EM [PERSON_NAM…" at bounding box center [784, 229] width 1568 height 753
click at [1266, 553] on div "RFQs Specs Designs Items Orders Customers Tools Analytics 11 99+ EM [PERSON_NAM…" at bounding box center [784, 229] width 1568 height 753
drag, startPoint x: 1462, startPoint y: 274, endPoint x: 1572, endPoint y: 334, distance: 125.3
click at [1492, 269] on div "RFQs Specs Designs Items Orders Customers Tools Analytics 11 99+ EM [PERSON_NAM…" at bounding box center [784, 229] width 1568 height 753
click at [851, 425] on input "Your total cost" at bounding box center [878, 428] width 126 height 23
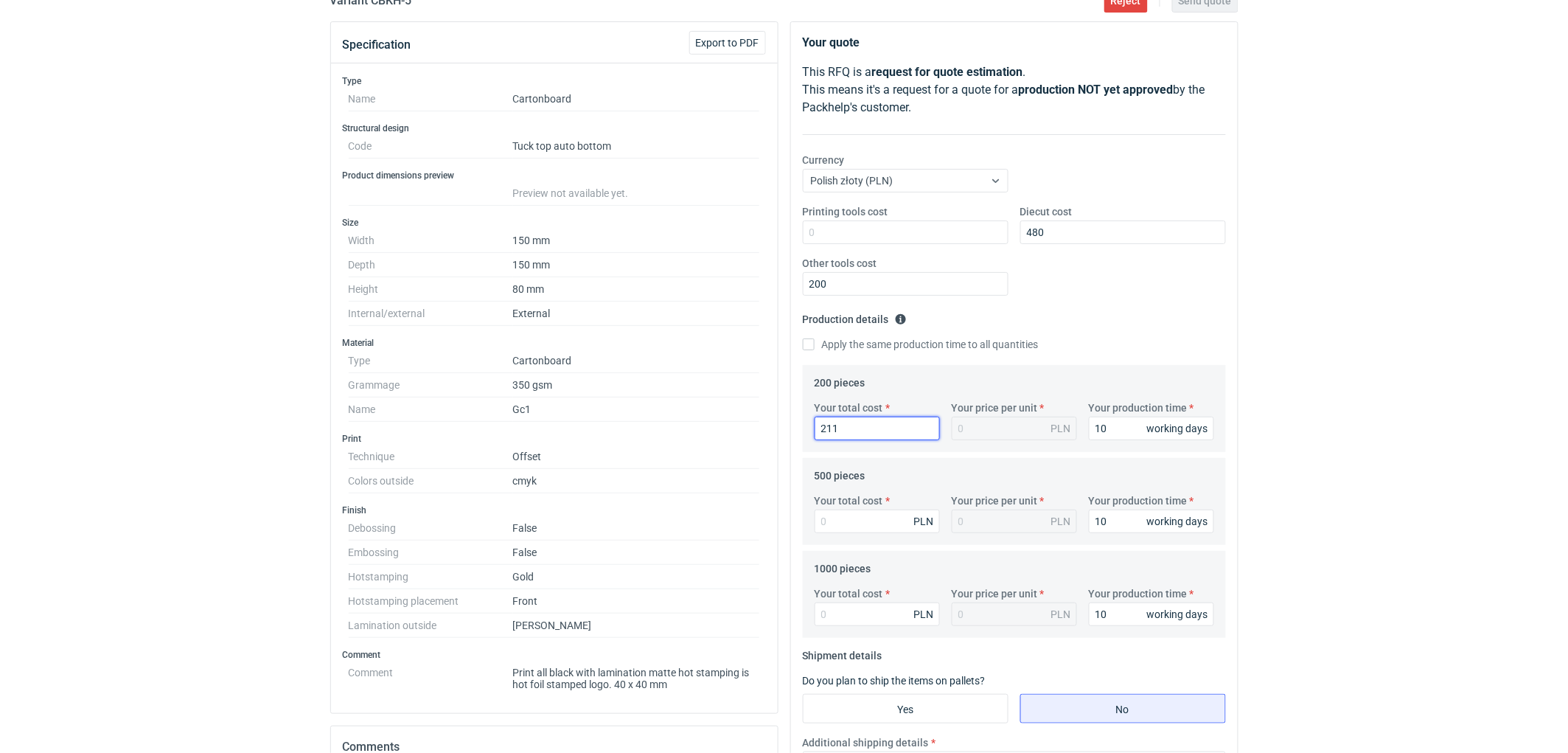
type input "2114"
type input "10.57"
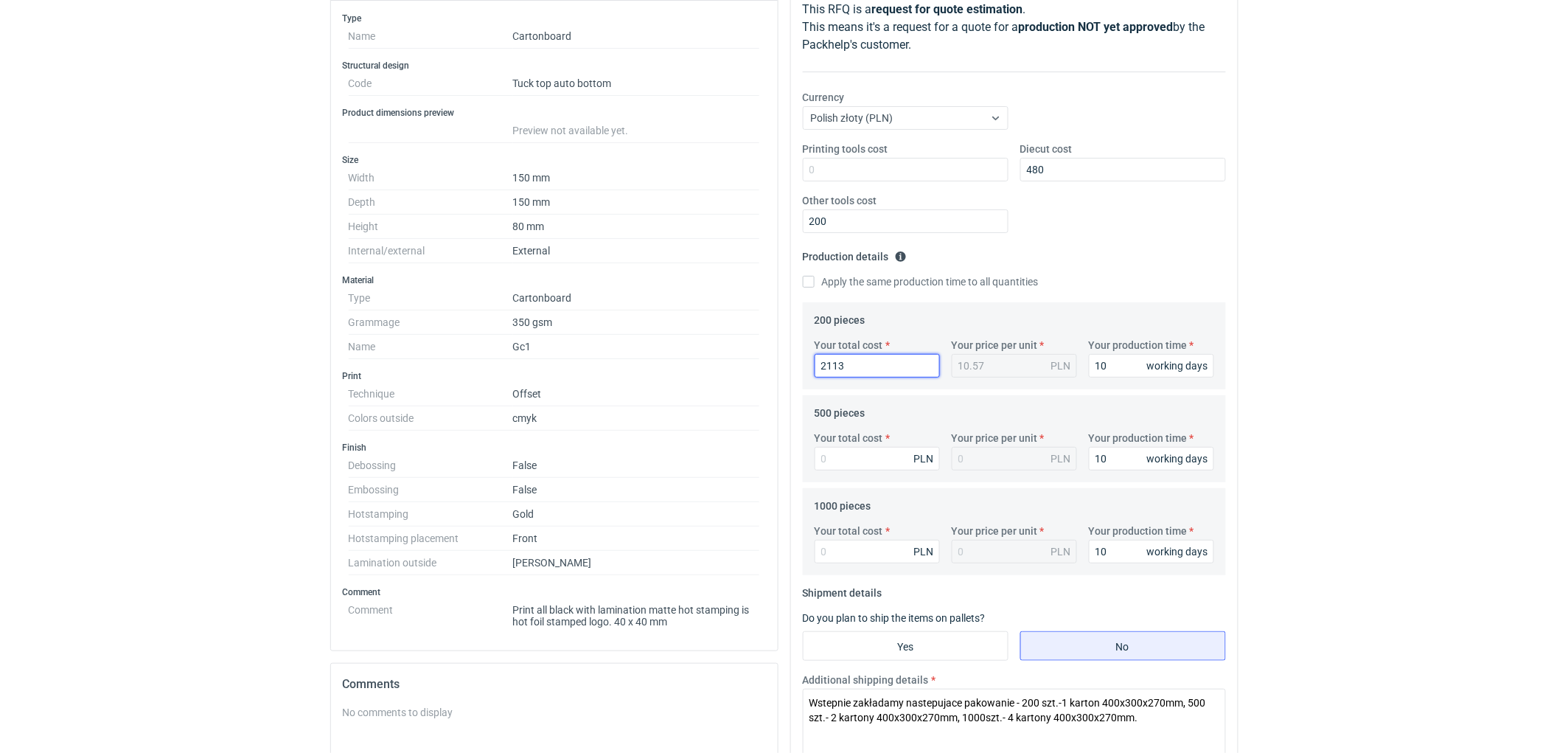
scroll to position [229, 0]
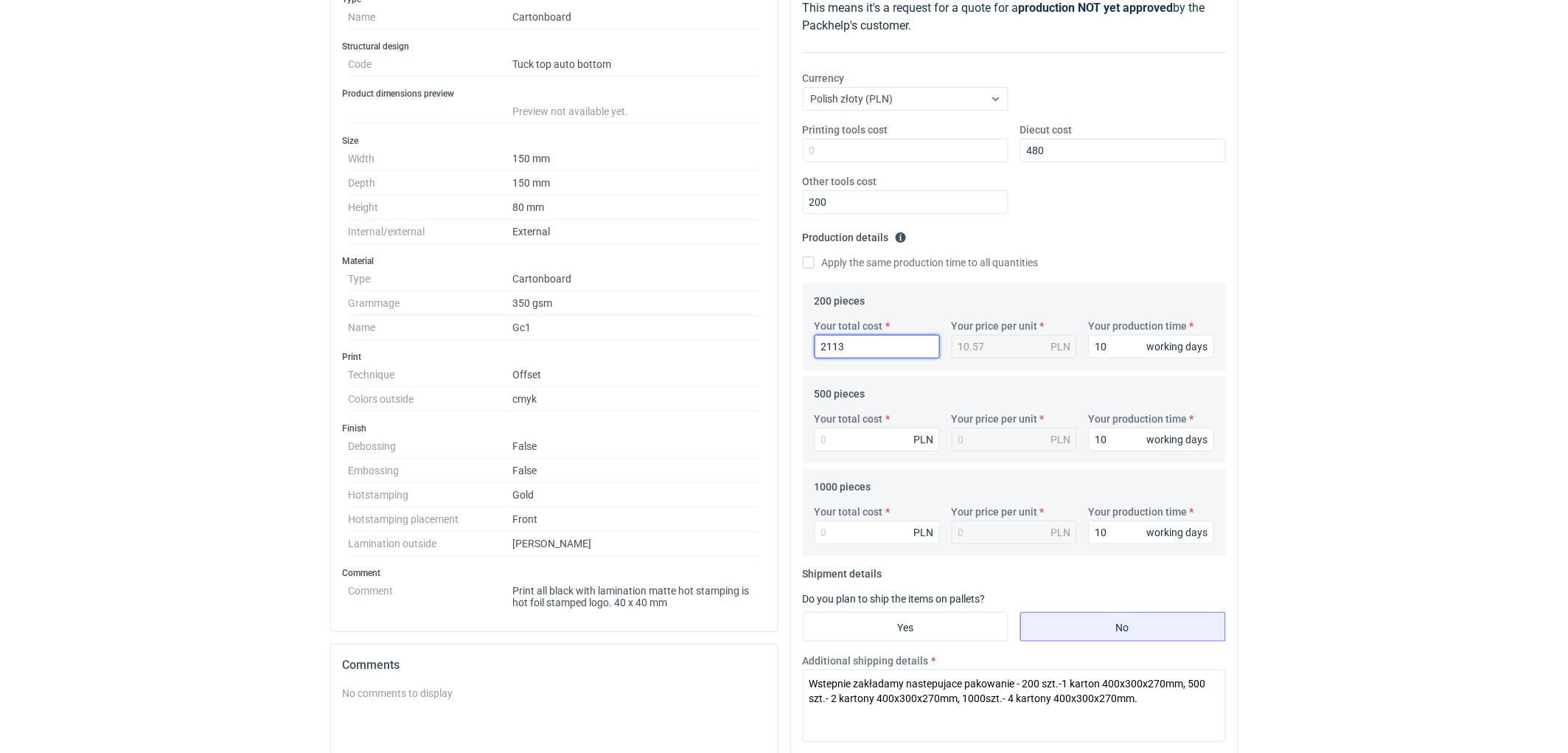
type input "2113"
click at [1342, 432] on div "RFQs Specs Designs Items Orders Customers Tools Analytics 11 99+ EM [PERSON_NAM…" at bounding box center [784, 148] width 1568 height 753
click at [1391, 465] on div "RFQs Specs Designs Items Orders Customers Tools Analytics 11 99+ EM [PERSON_NAM…" at bounding box center [784, 148] width 1568 height 753
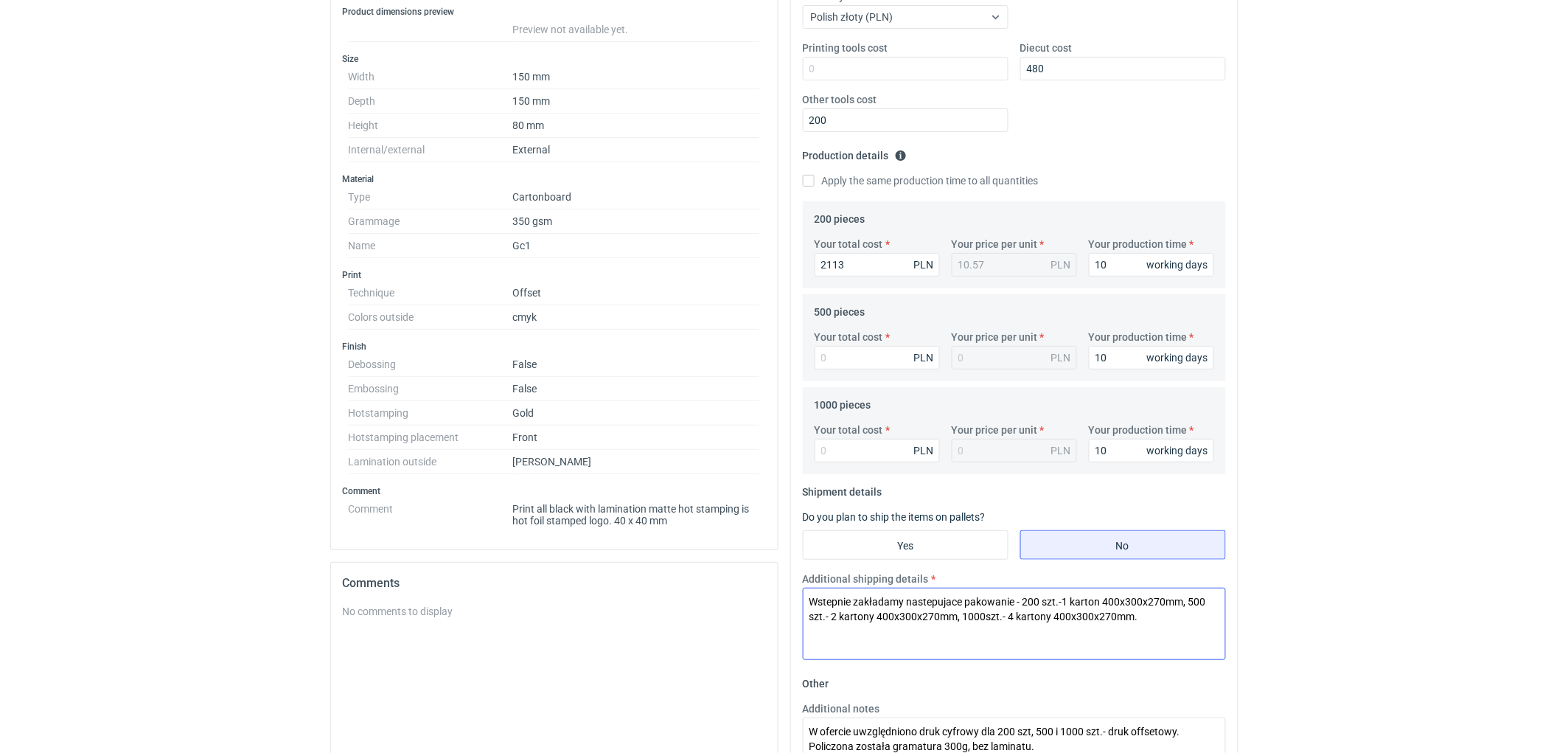
scroll to position [393, 0]
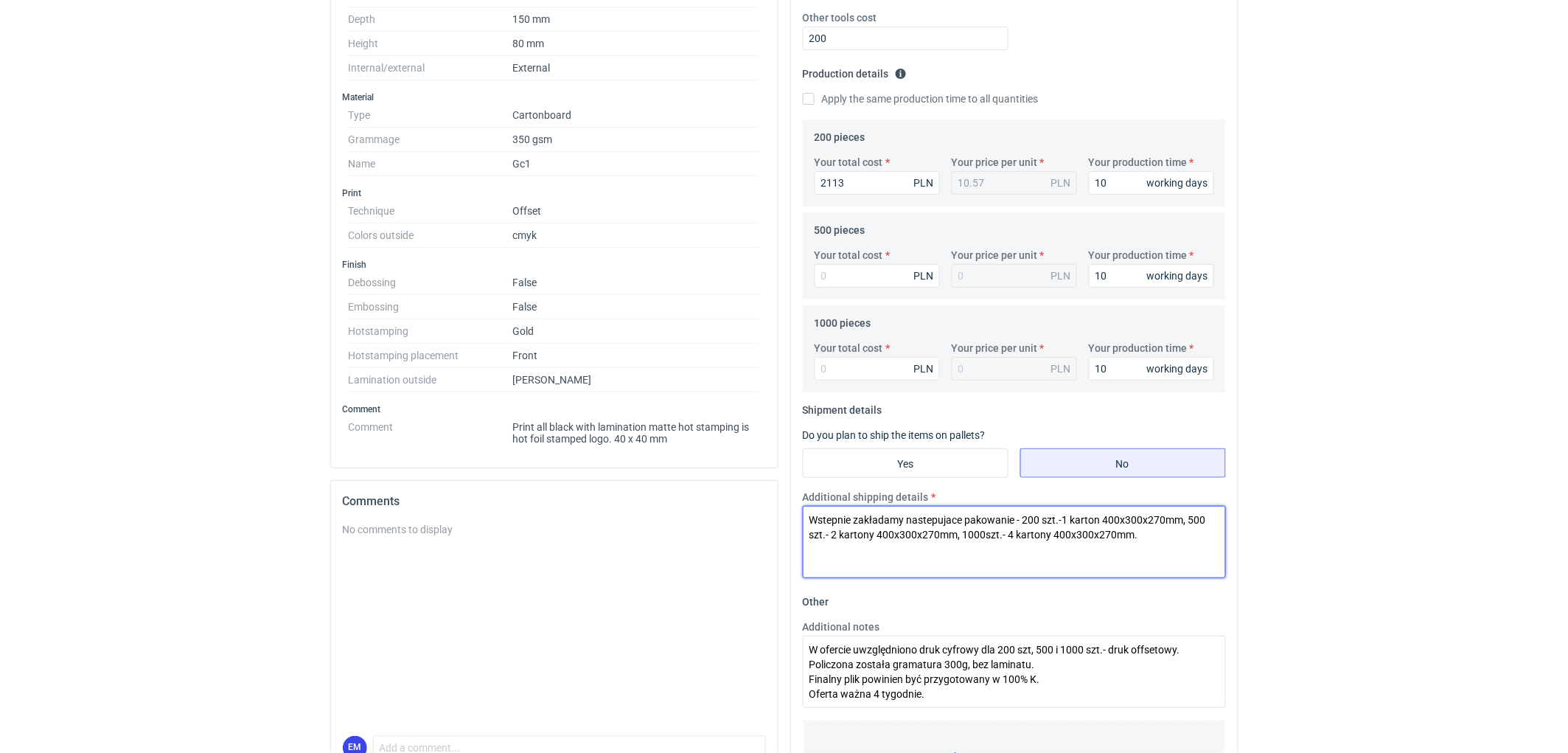
click at [1011, 534] on textarea "Wstepnie zakładamy nastepujace pakowanie - 200 szt.-1 karton 400x300x270mm, 500…" at bounding box center [1015, 542] width 423 height 72
click at [837, 531] on textarea "Wstepnie zakładamy nastepujace pakowanie - 200 szt.-1 karton 400x300x270mm, 500…" at bounding box center [1015, 542] width 423 height 72
type textarea "Wstepnie zakładamy nastepujace pakowanie - 200 szt.-1 karton 400x300x270mm, 500…"
click at [841, 273] on input "Your total cost" at bounding box center [878, 275] width 126 height 23
type input "2520"
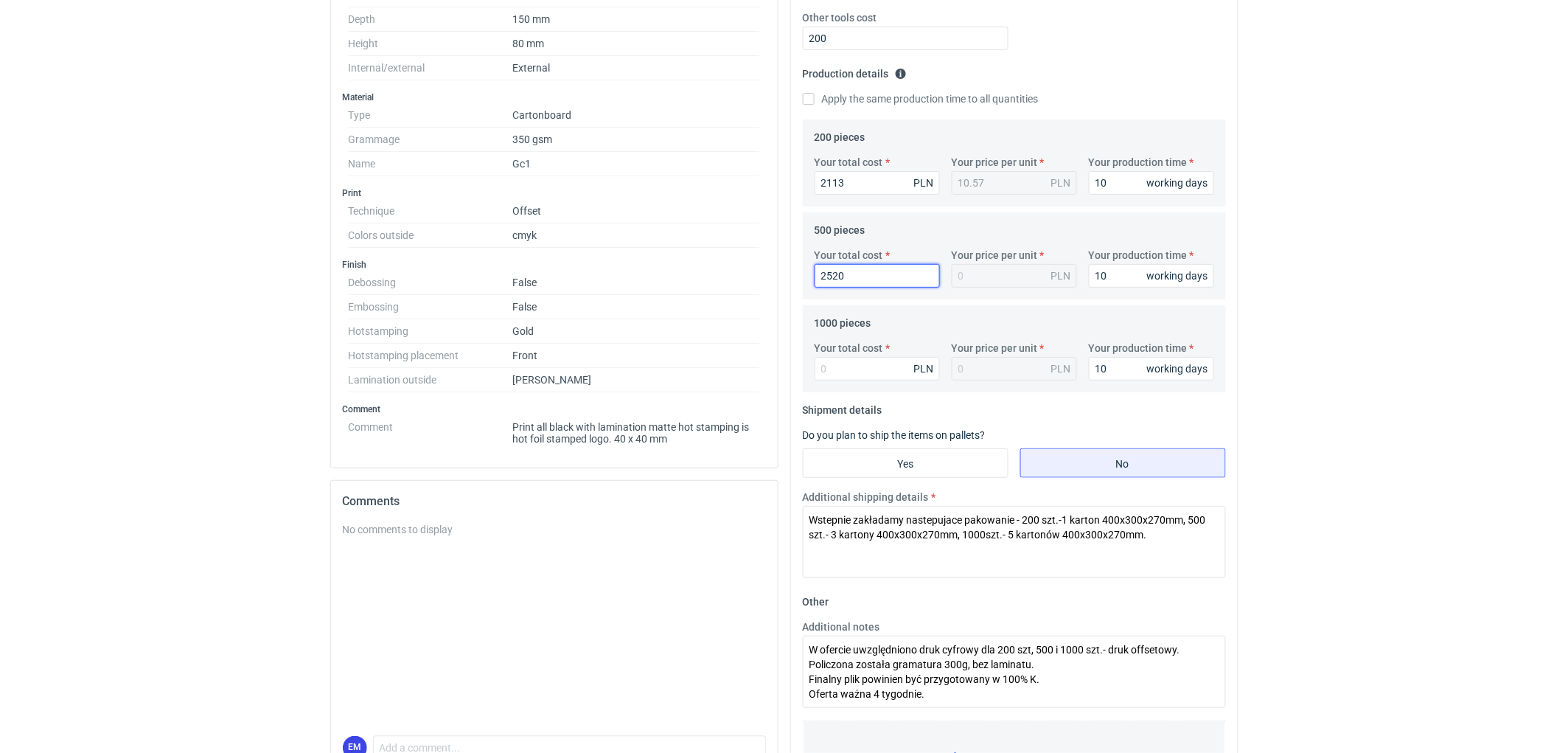
type input "5.04"
type input "2520"
click at [862, 366] on input "Your total cost" at bounding box center [878, 369] width 126 height 23
type input "3130"
type input "3.13"
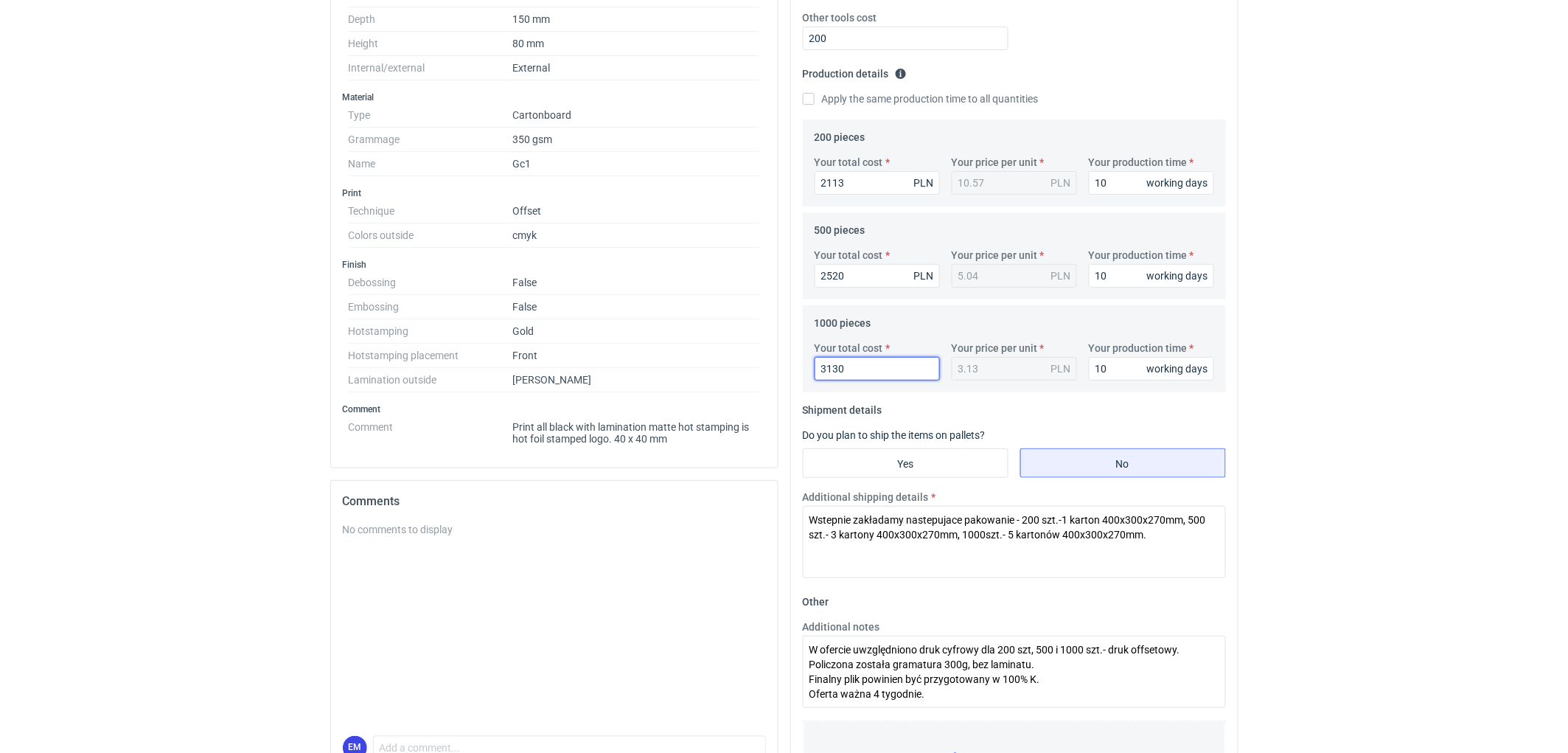
type input "3130"
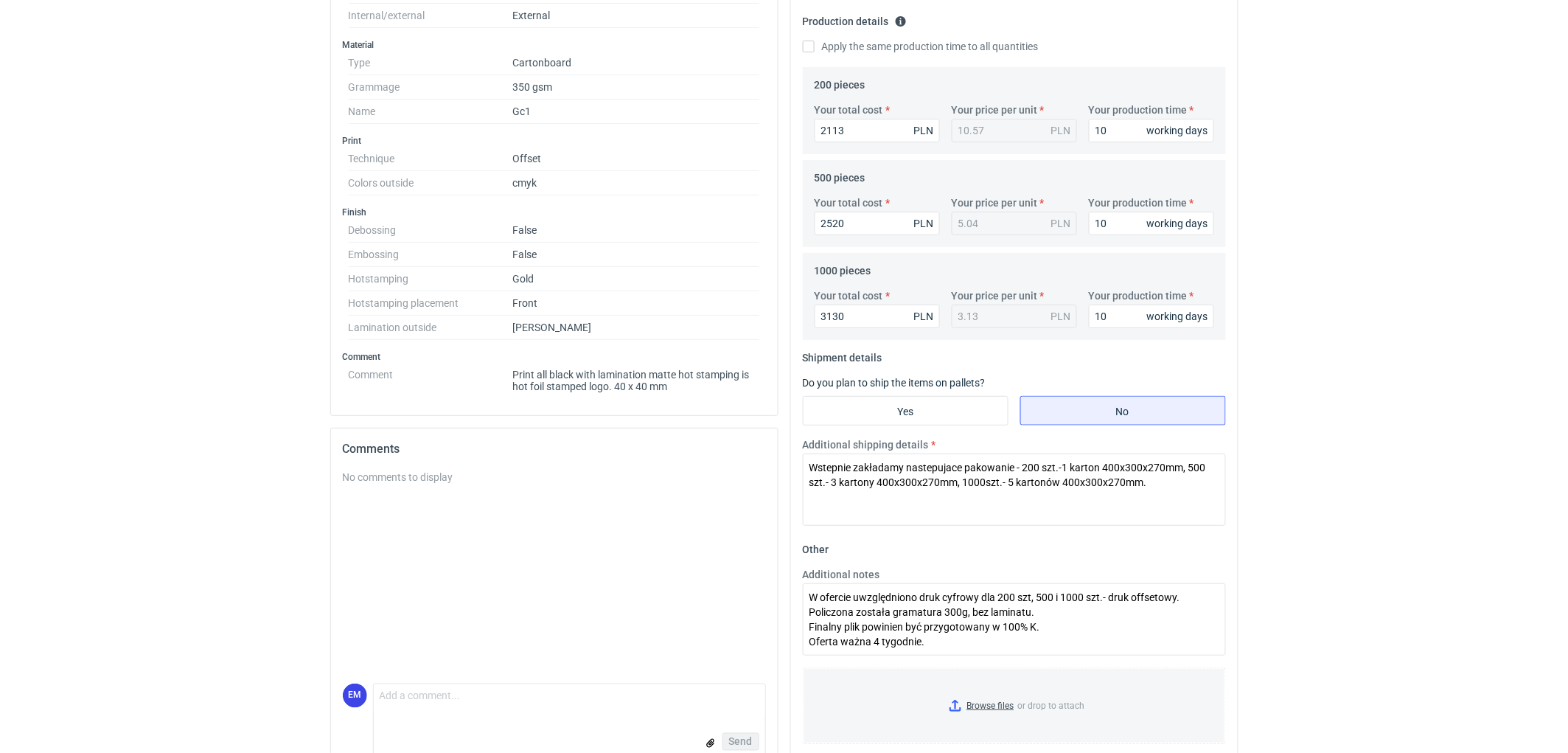
scroll to position [475, 0]
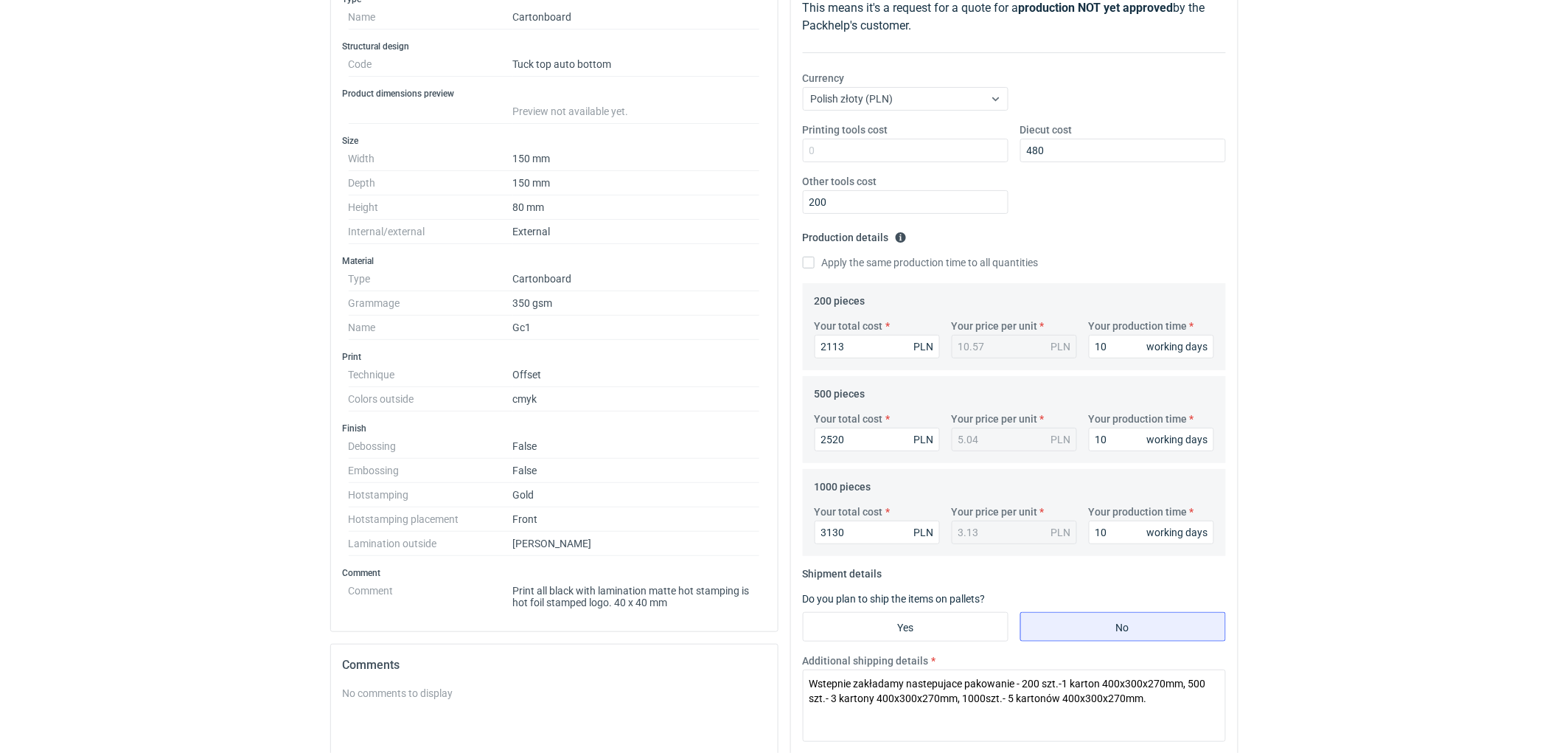
scroll to position [148, 0]
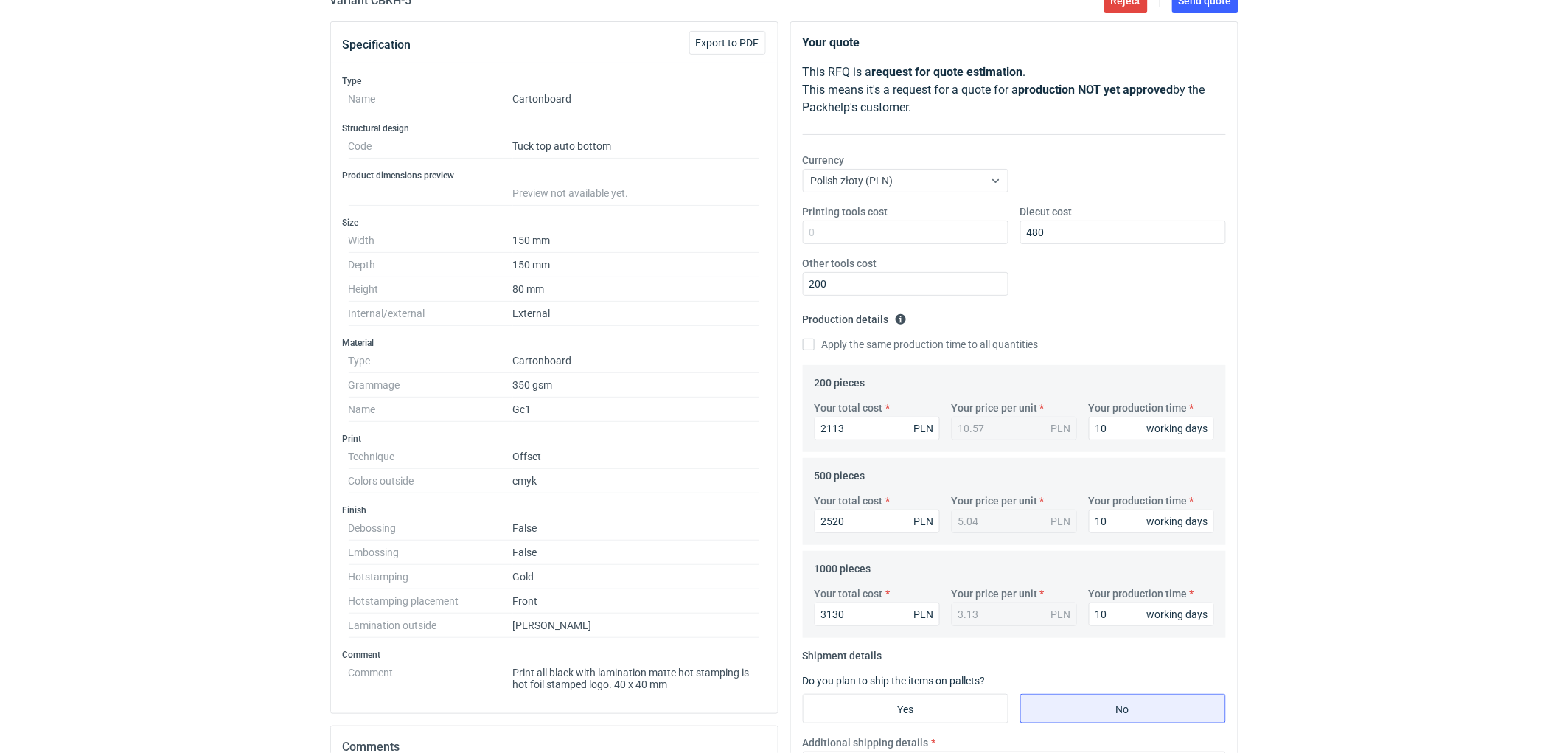
click at [1392, 363] on div "RFQs Specs Designs Items Orders Customers Tools Analytics 11 99+ EM [PERSON_NAM…" at bounding box center [784, 229] width 1568 height 753
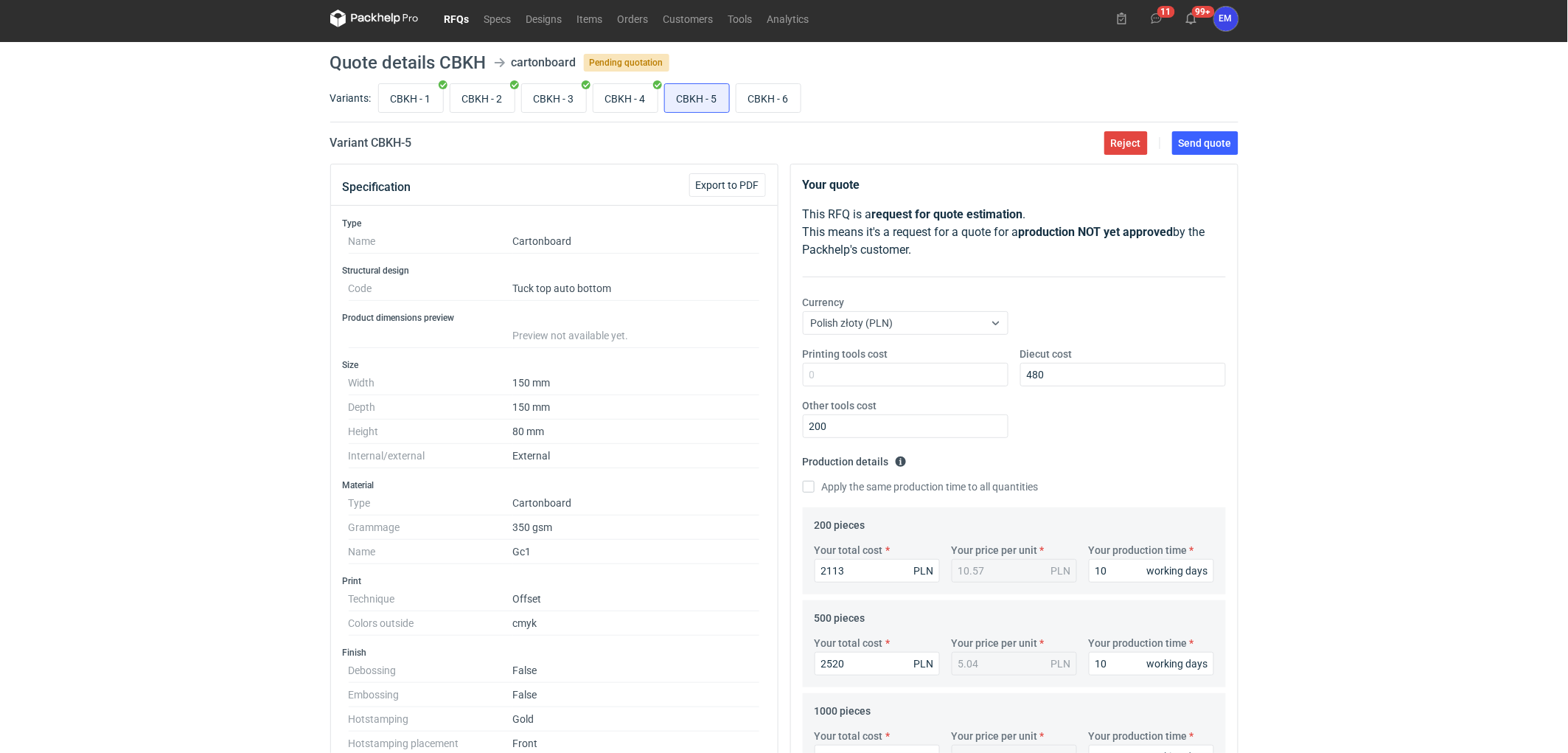
scroll to position [0, 0]
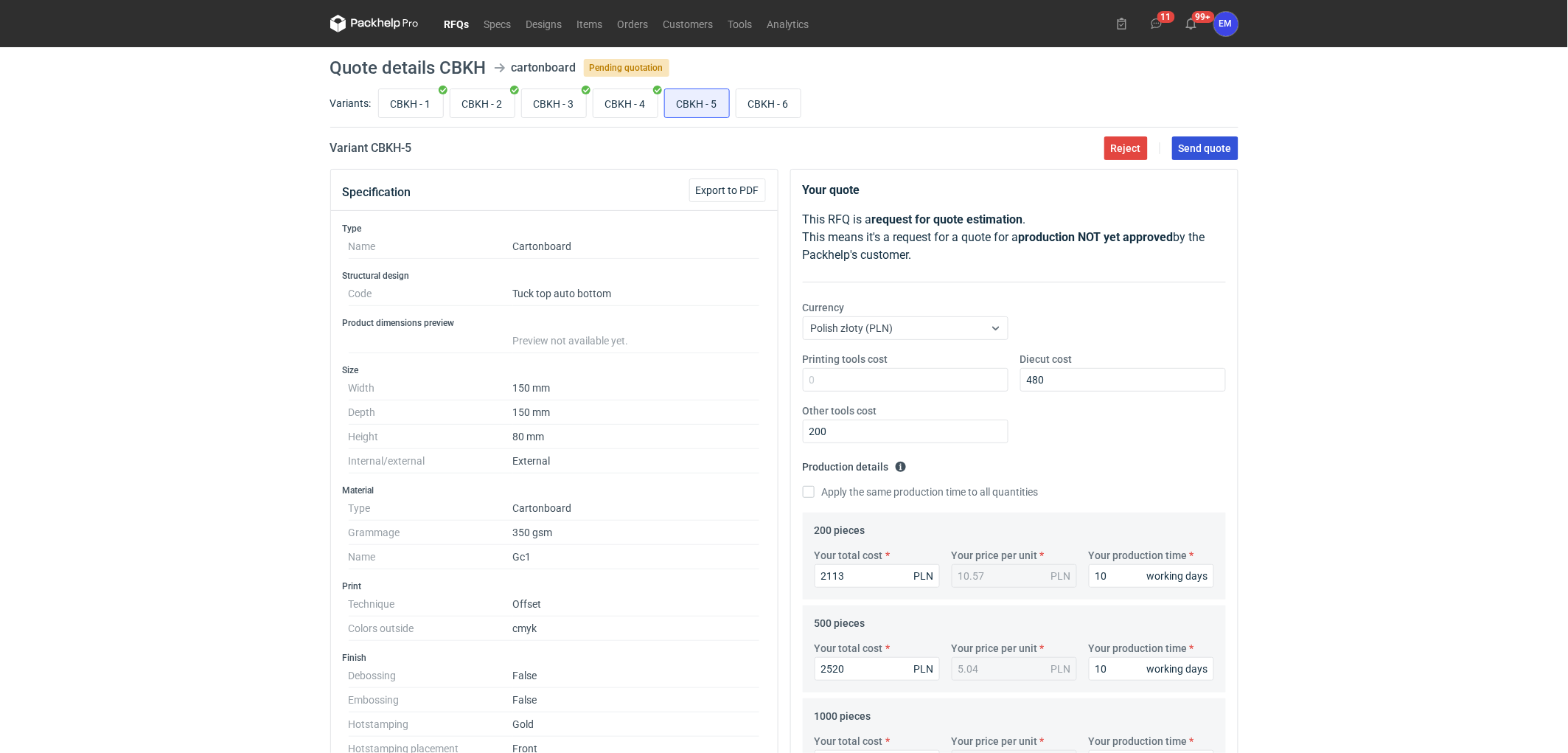
click at [1199, 152] on span "Send quote" at bounding box center [1205, 148] width 53 height 11
click at [768, 101] on input "CBKH - 6" at bounding box center [769, 102] width 64 height 28
radio input "true"
click at [1418, 432] on div "RFQs Specs Designs Items Orders Customers Tools Analytics 11 99+ EM [PERSON_NAM…" at bounding box center [784, 376] width 1568 height 753
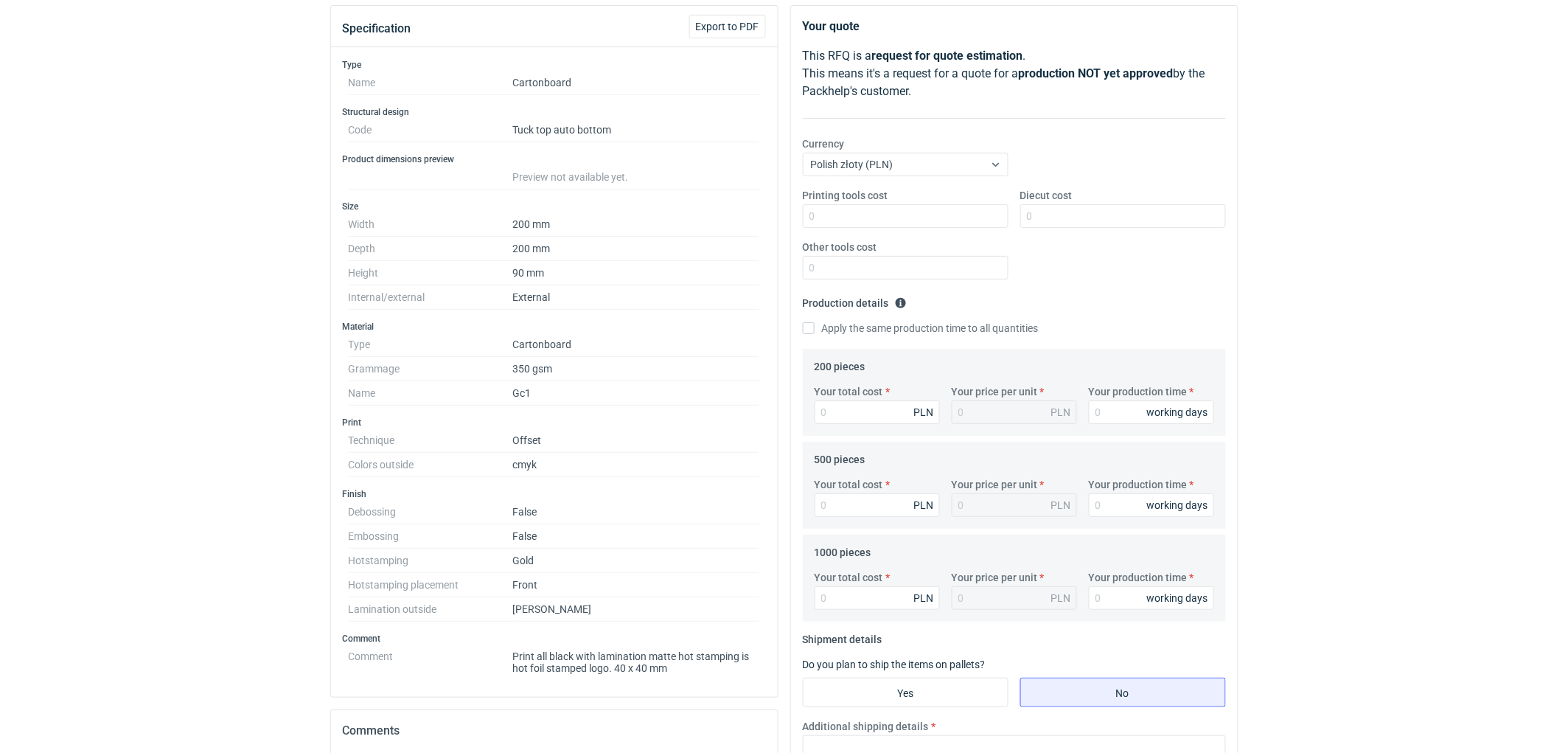
scroll to position [475, 0]
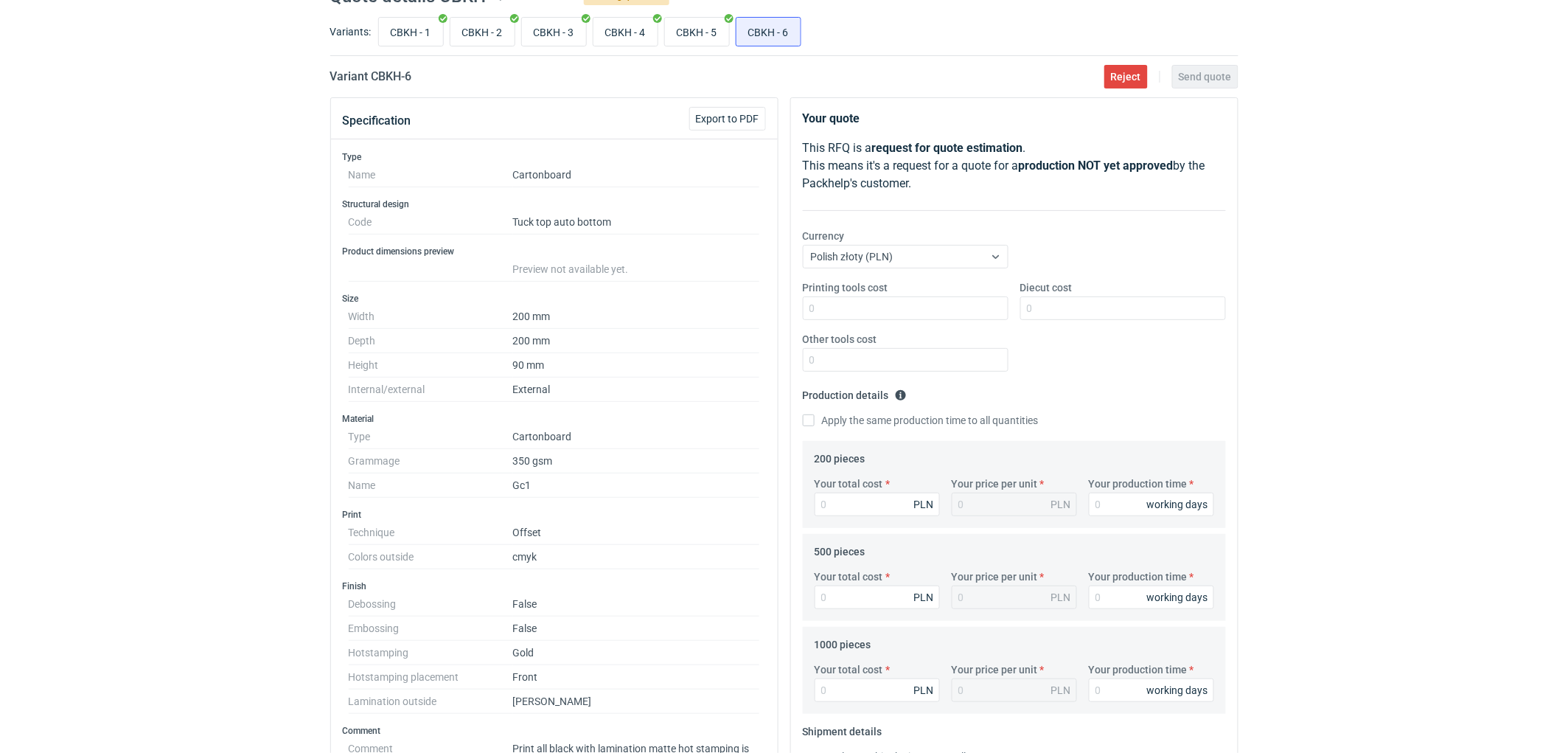
scroll to position [0, 0]
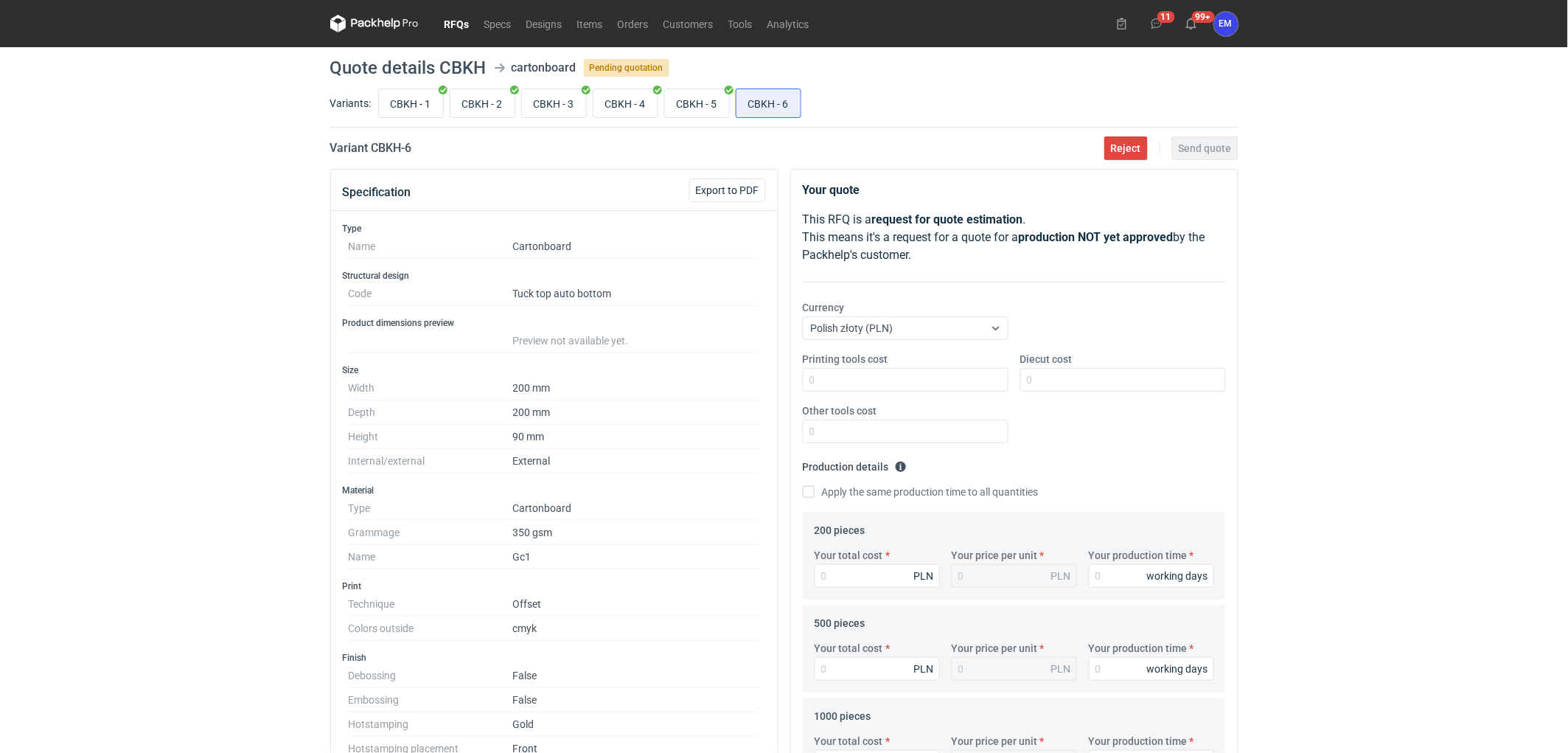
click at [448, 20] on link "RFQs" at bounding box center [457, 23] width 40 height 17
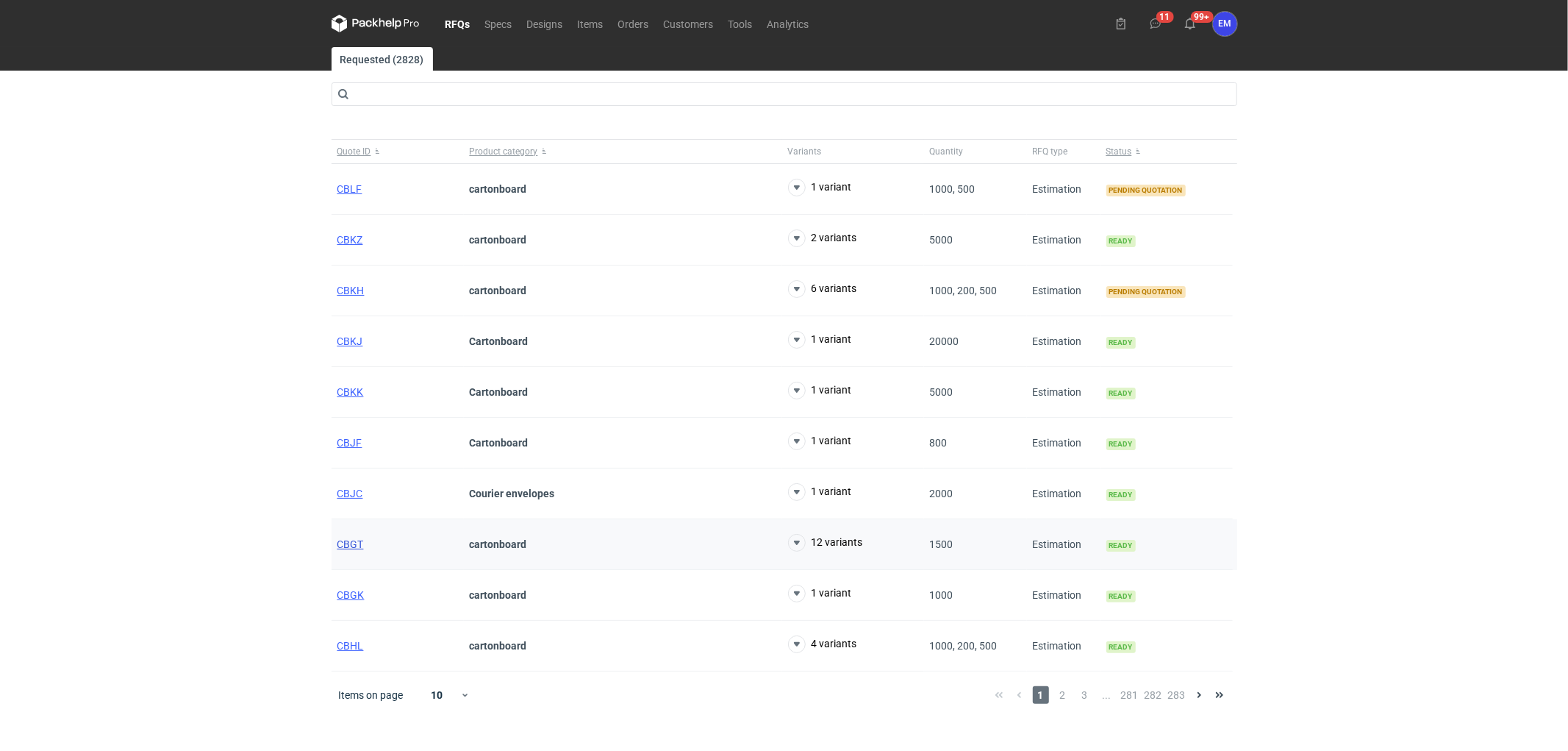
click at [354, 547] on span "CBGT" at bounding box center [349, 544] width 26 height 12
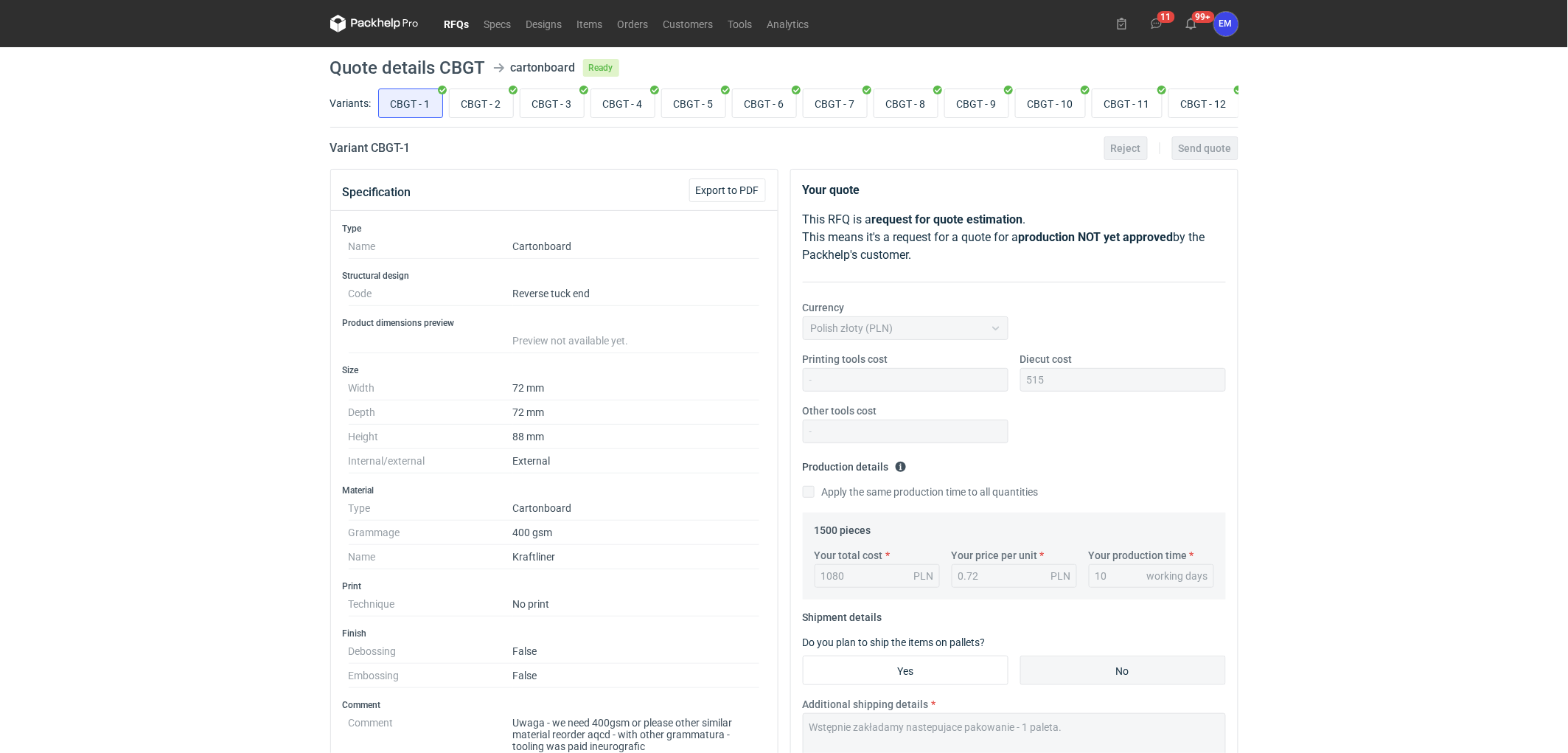
click at [209, 426] on div "RFQs Specs Designs Items Orders Customers Tools Analytics 11 99+ EM [PERSON_NAM…" at bounding box center [784, 376] width 1568 height 753
click at [895, 101] on input "CBGT - 8" at bounding box center [902, 102] width 64 height 28
radio input "true"
click at [400, 106] on input "CBGT - 1" at bounding box center [406, 102] width 64 height 28
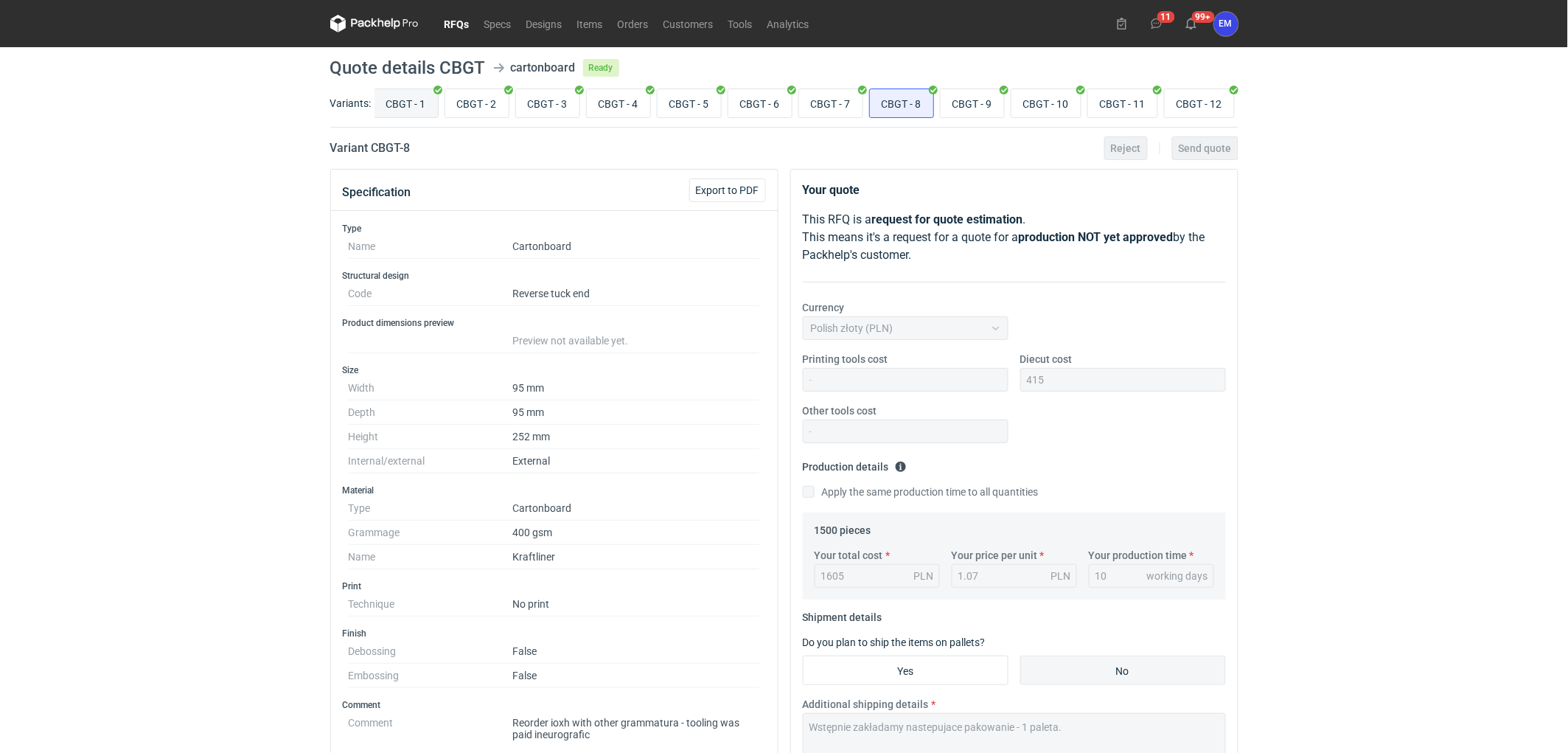
radio input "true"
click at [918, 106] on input "CBGT - 8" at bounding box center [902, 102] width 64 height 28
radio input "true"
click at [968, 105] on input "CBGT - 9" at bounding box center [972, 102] width 64 height 28
radio input "true"
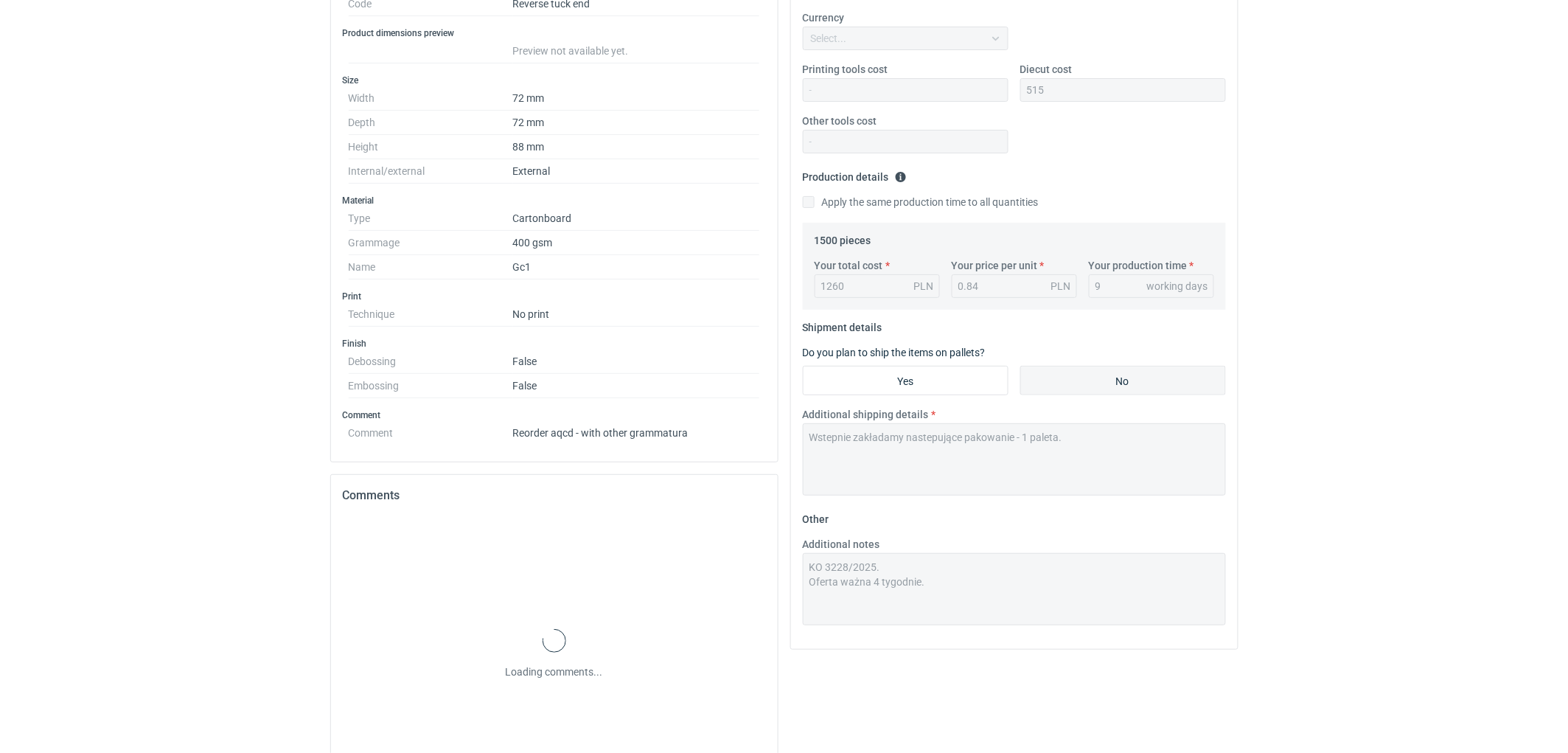
scroll to position [370, 0]
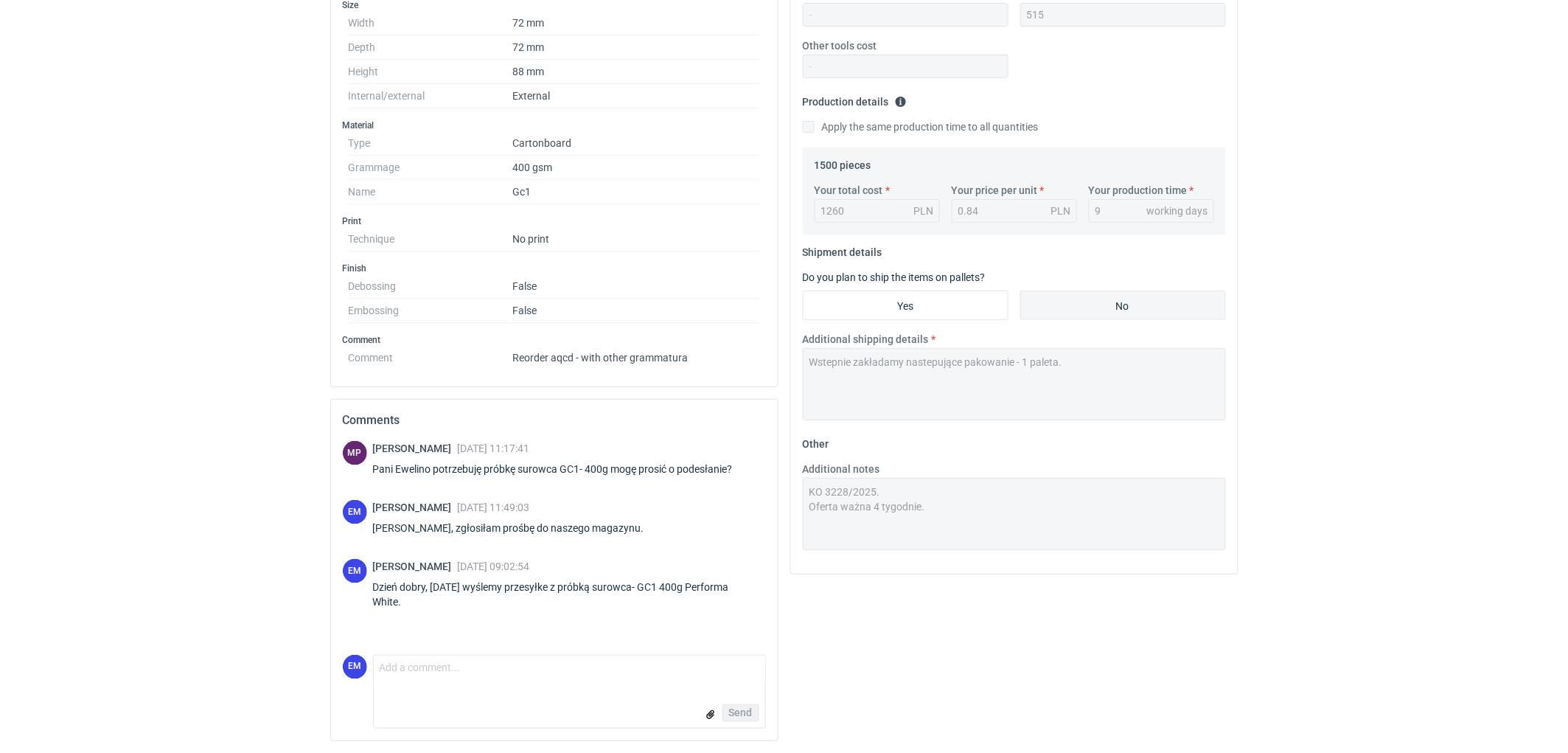
click at [153, 388] on html "RFQs Specs Designs Items Orders Customers Tools Analytics 11 99+ EM [PERSON_NAM…" at bounding box center [784, 12] width 1568 height 753
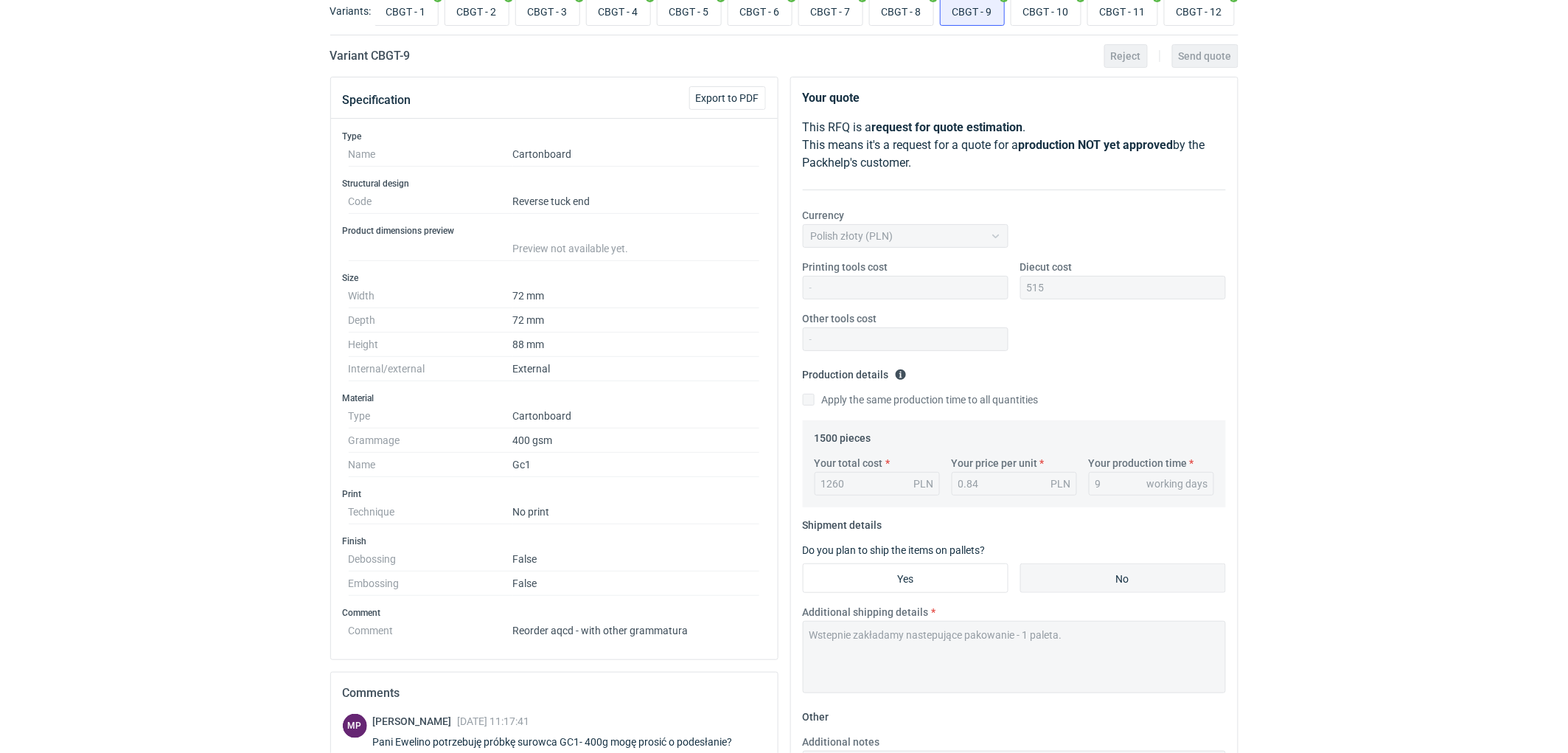
scroll to position [0, 0]
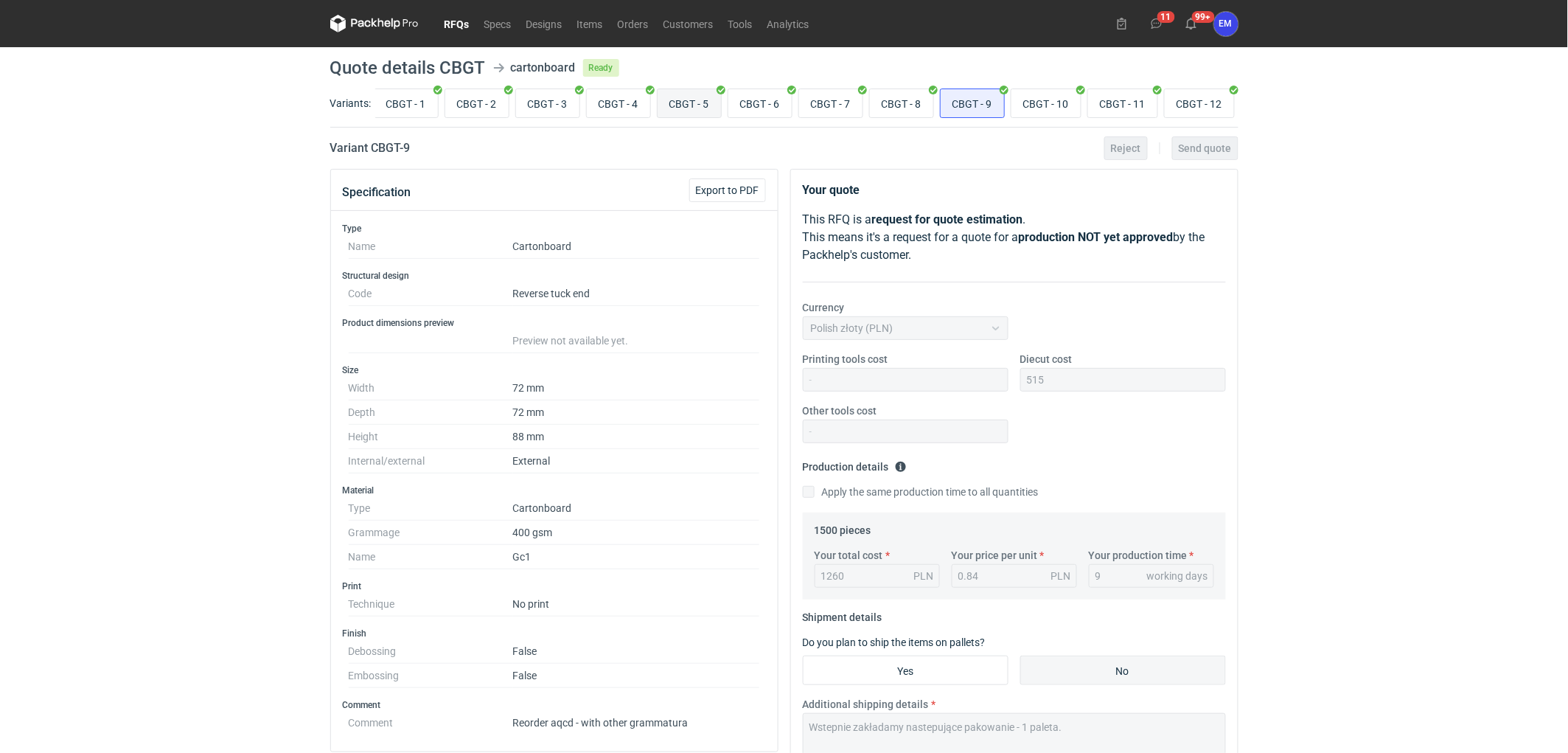
click at [682, 99] on input "CBGT - 5" at bounding box center [689, 102] width 64 height 28
radio input "true"
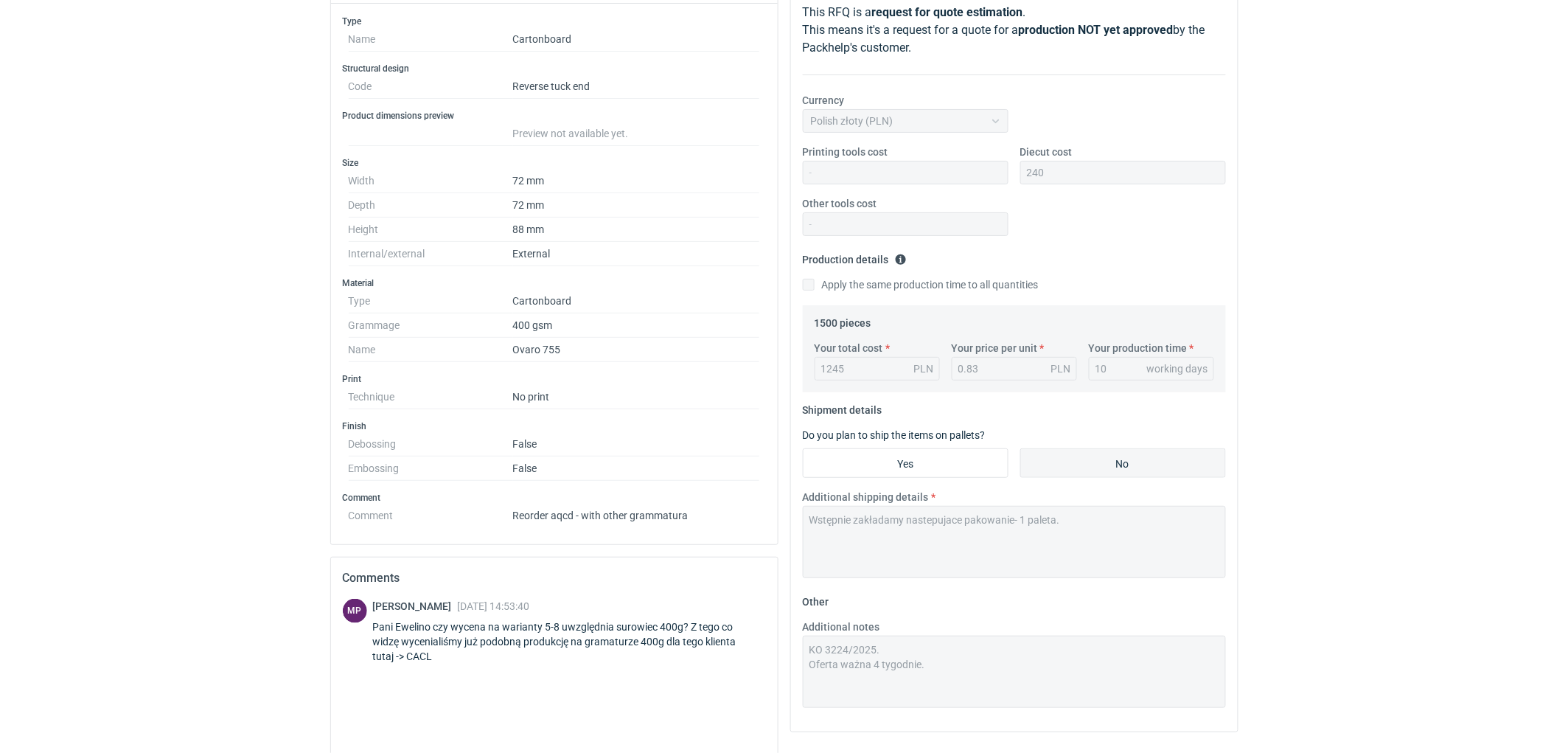
scroll to position [370, 0]
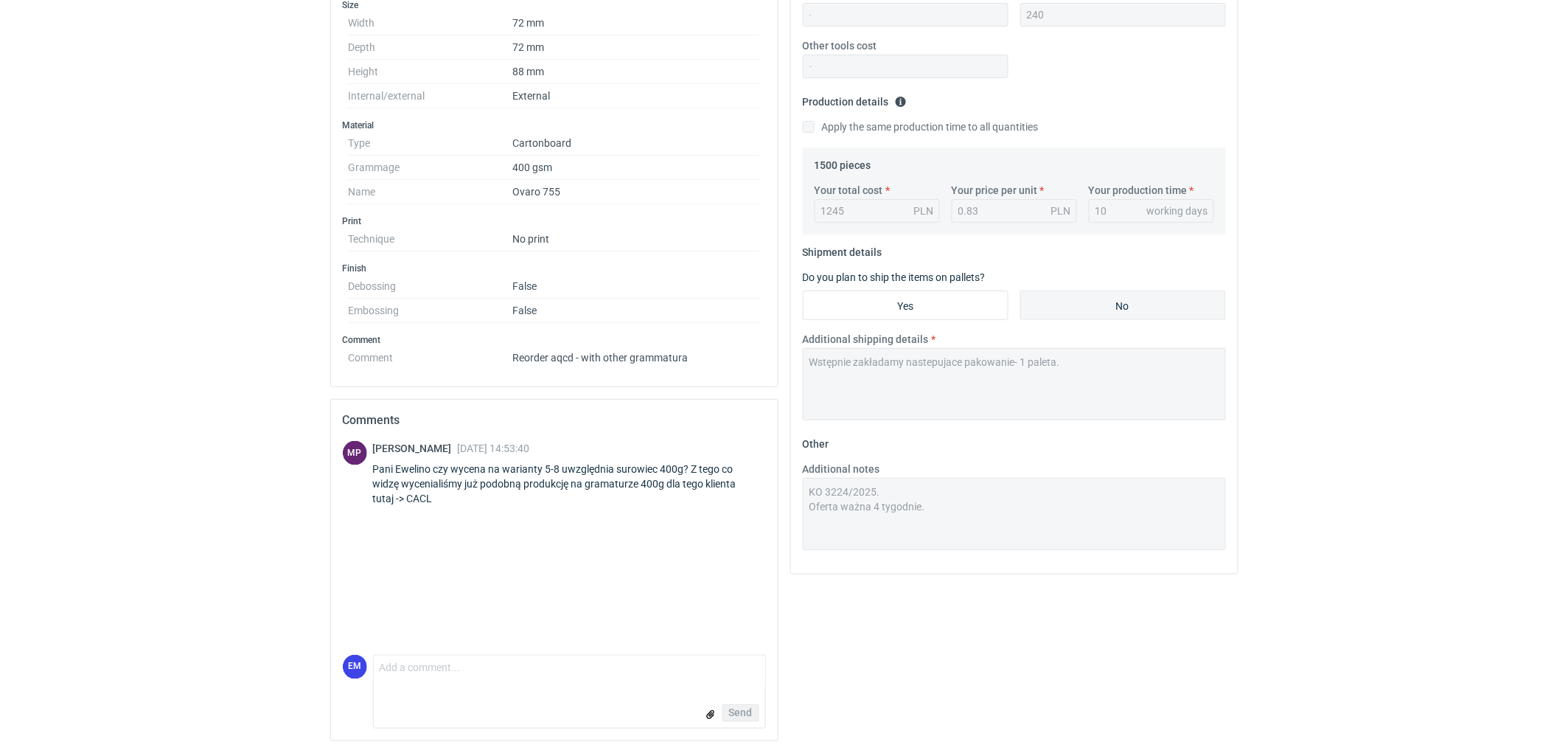
click at [1329, 328] on div "RFQs Specs Designs Items Orders Customers Tools Analytics 11 99+ EM [PERSON_NAM…" at bounding box center [784, 12] width 1568 height 753
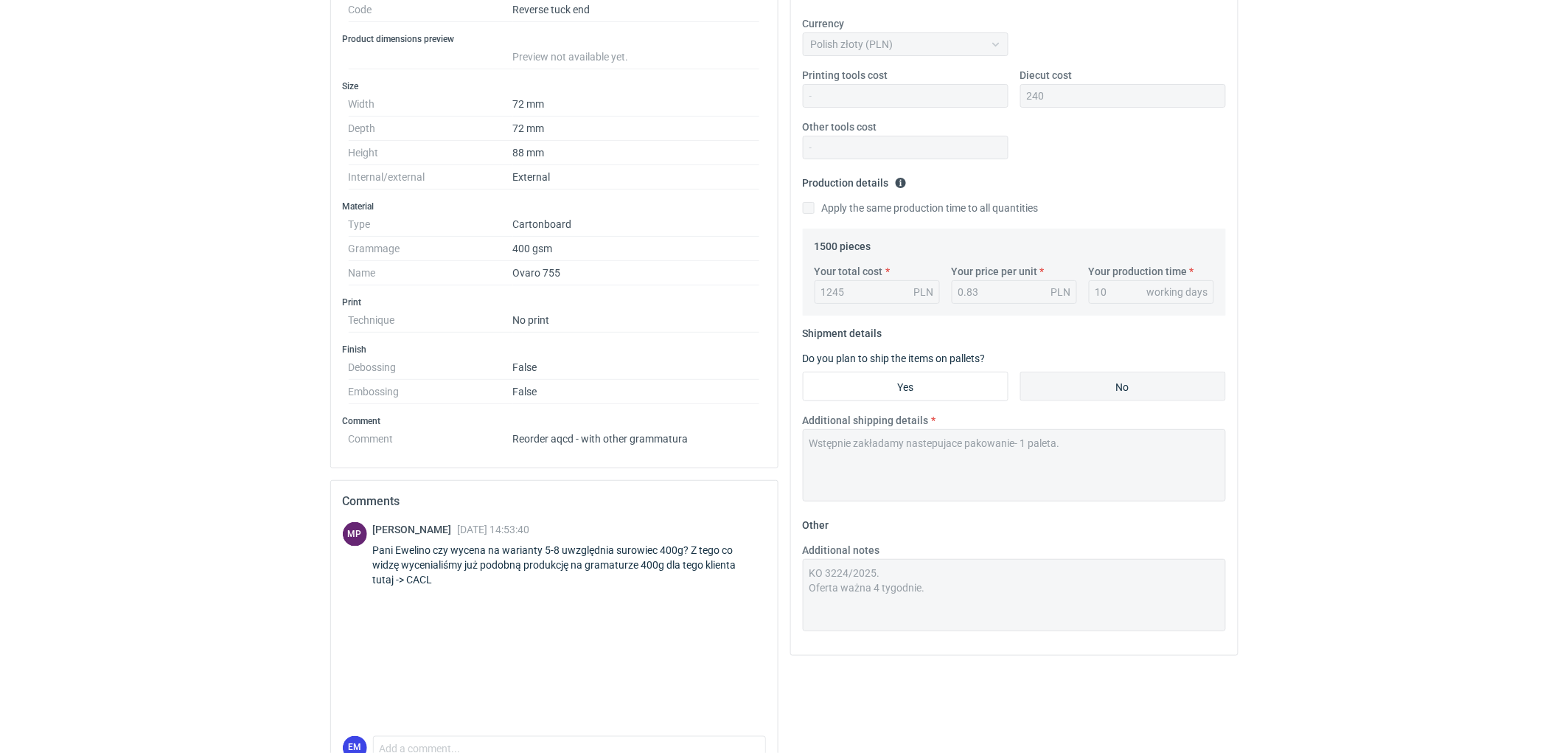
scroll to position [205, 0]
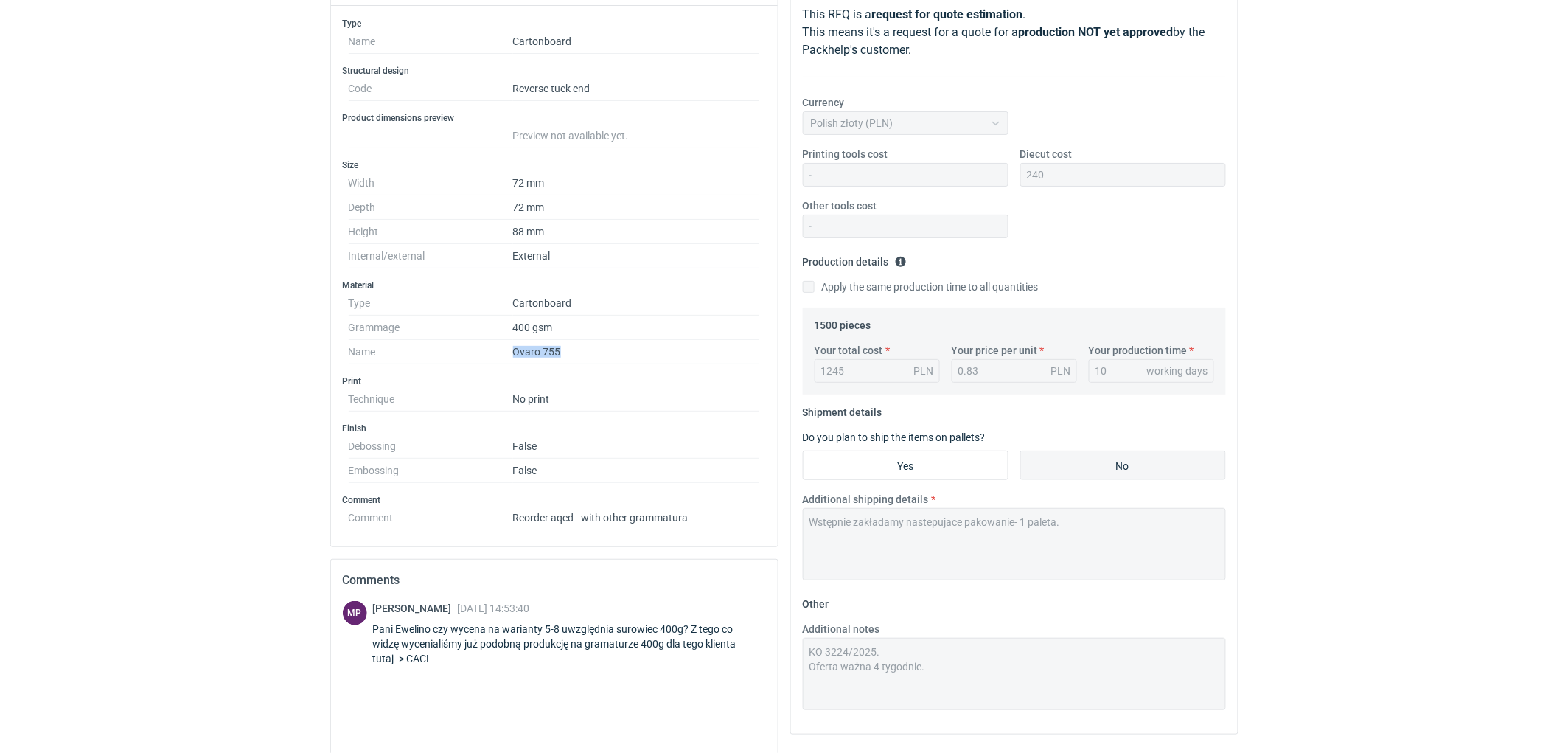
drag, startPoint x: 507, startPoint y: 354, endPoint x: 635, endPoint y: 348, distance: 128.1
click at [635, 348] on dl "Type Cartonboard Grammage 400 gsm Name Ovaro 755" at bounding box center [554, 328] width 411 height 73
click at [1452, 350] on div "RFQs Specs Designs Items Orders Customers Tools Analytics 11 99+ EM [PERSON_NAM…" at bounding box center [784, 172] width 1568 height 753
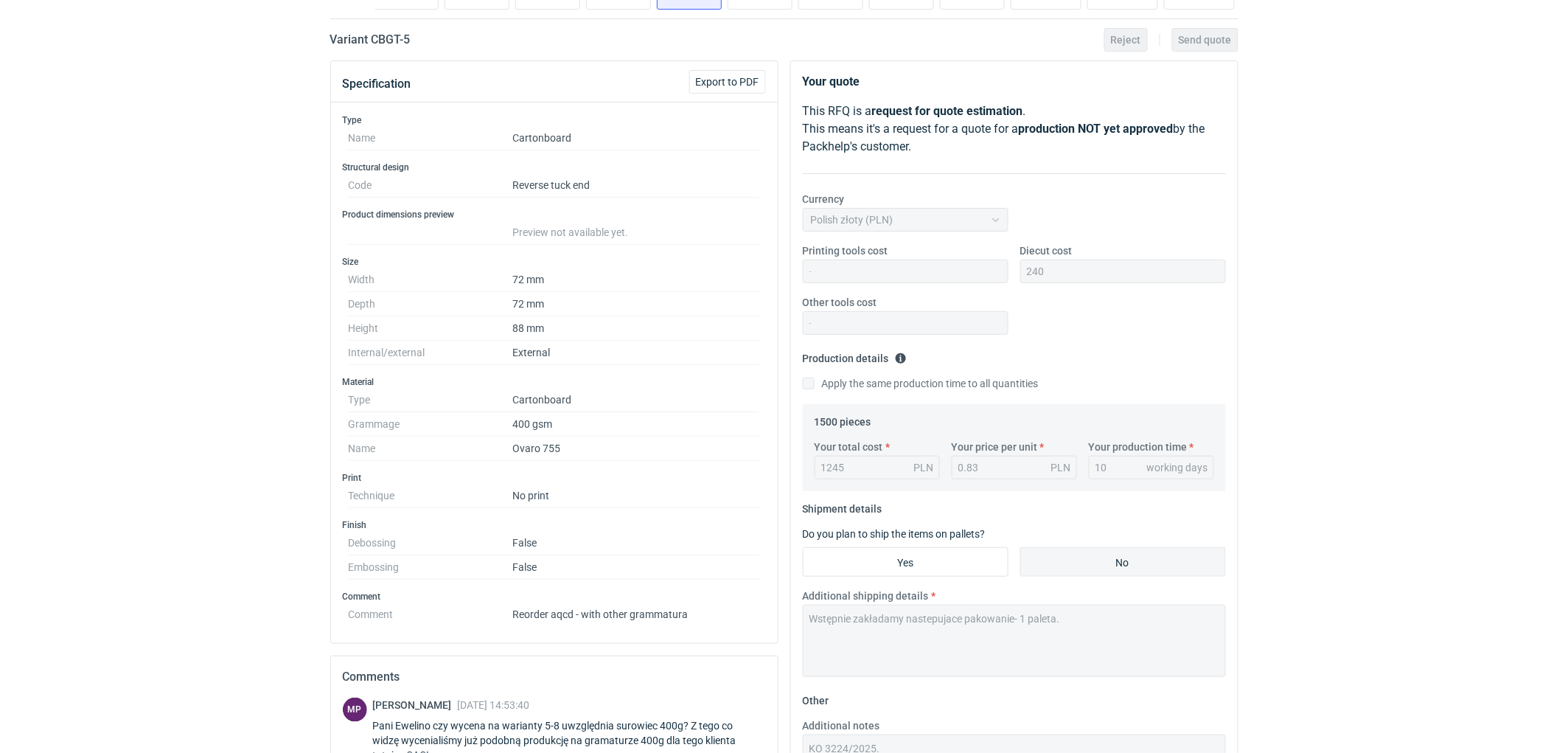
scroll to position [0, 0]
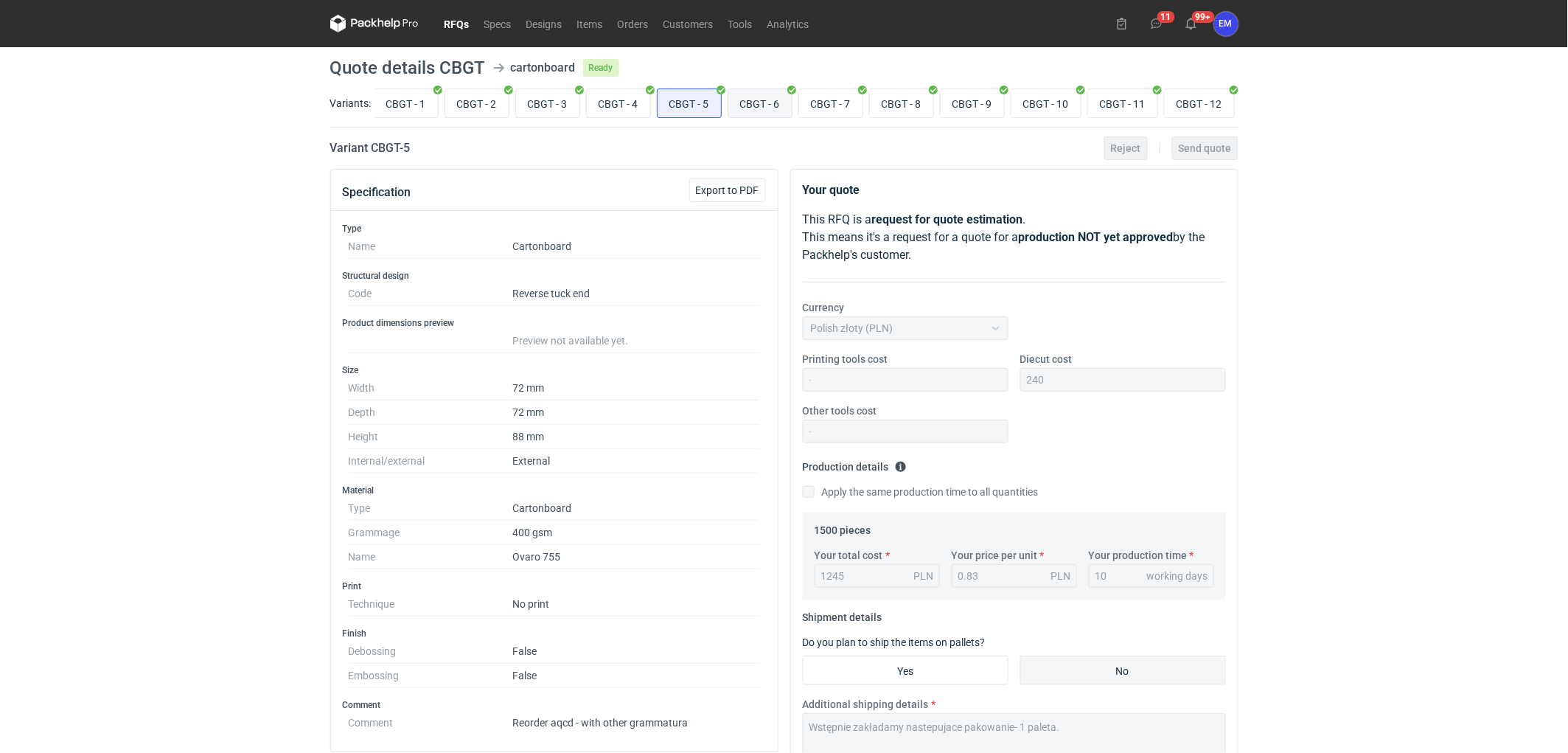
click at [766, 98] on input "CBGT - 6" at bounding box center [760, 102] width 64 height 28
radio input "true"
click at [826, 107] on input "CBGT - 7" at bounding box center [831, 102] width 64 height 28
radio input "true"
click at [777, 116] on input "CBGT - 6" at bounding box center [760, 102] width 64 height 28
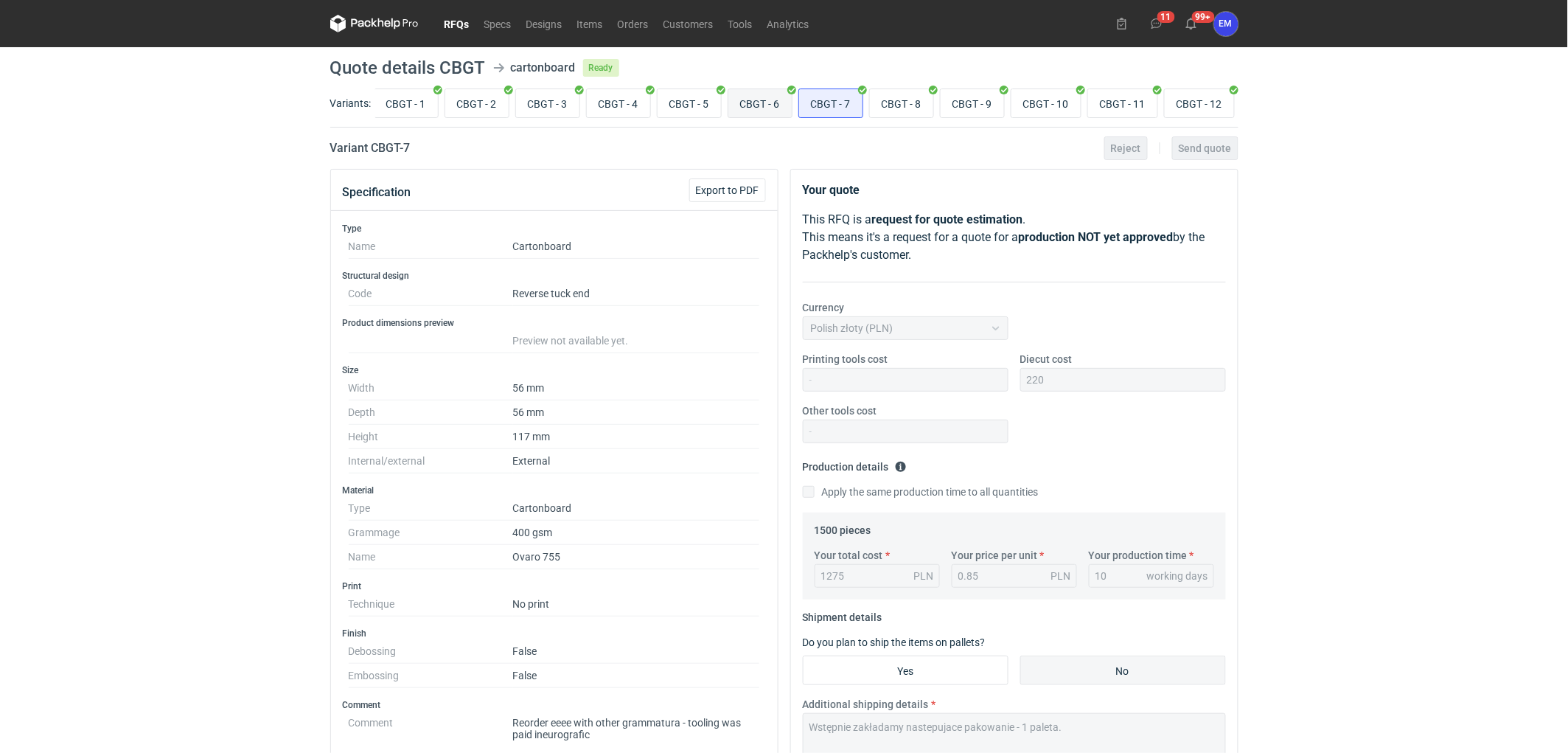
radio input "true"
click at [853, 106] on input "CBGT - 7" at bounding box center [831, 102] width 64 height 28
radio input "true"
click at [894, 98] on input "CBGT - 8" at bounding box center [902, 102] width 64 height 28
radio input "true"
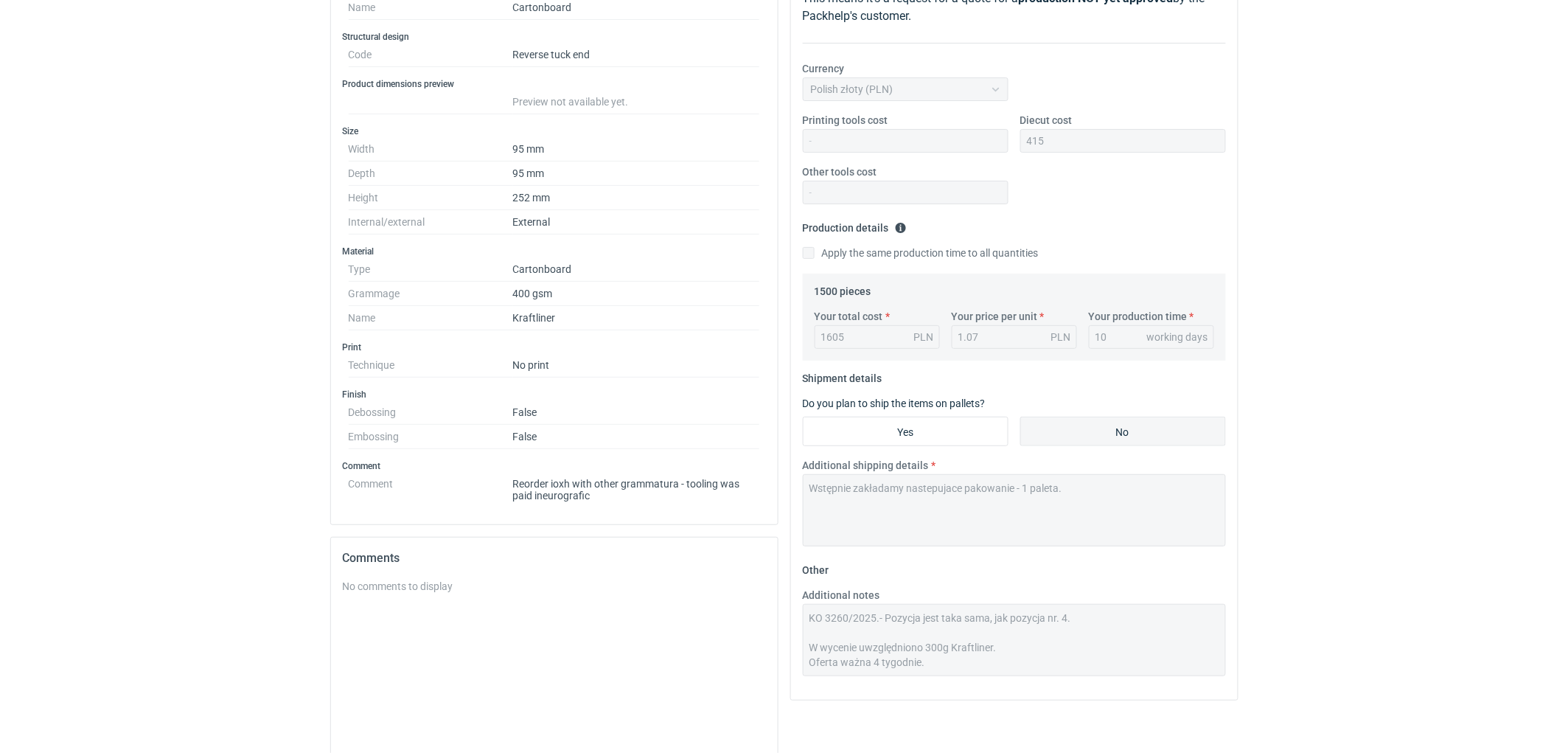
scroll to position [245, 0]
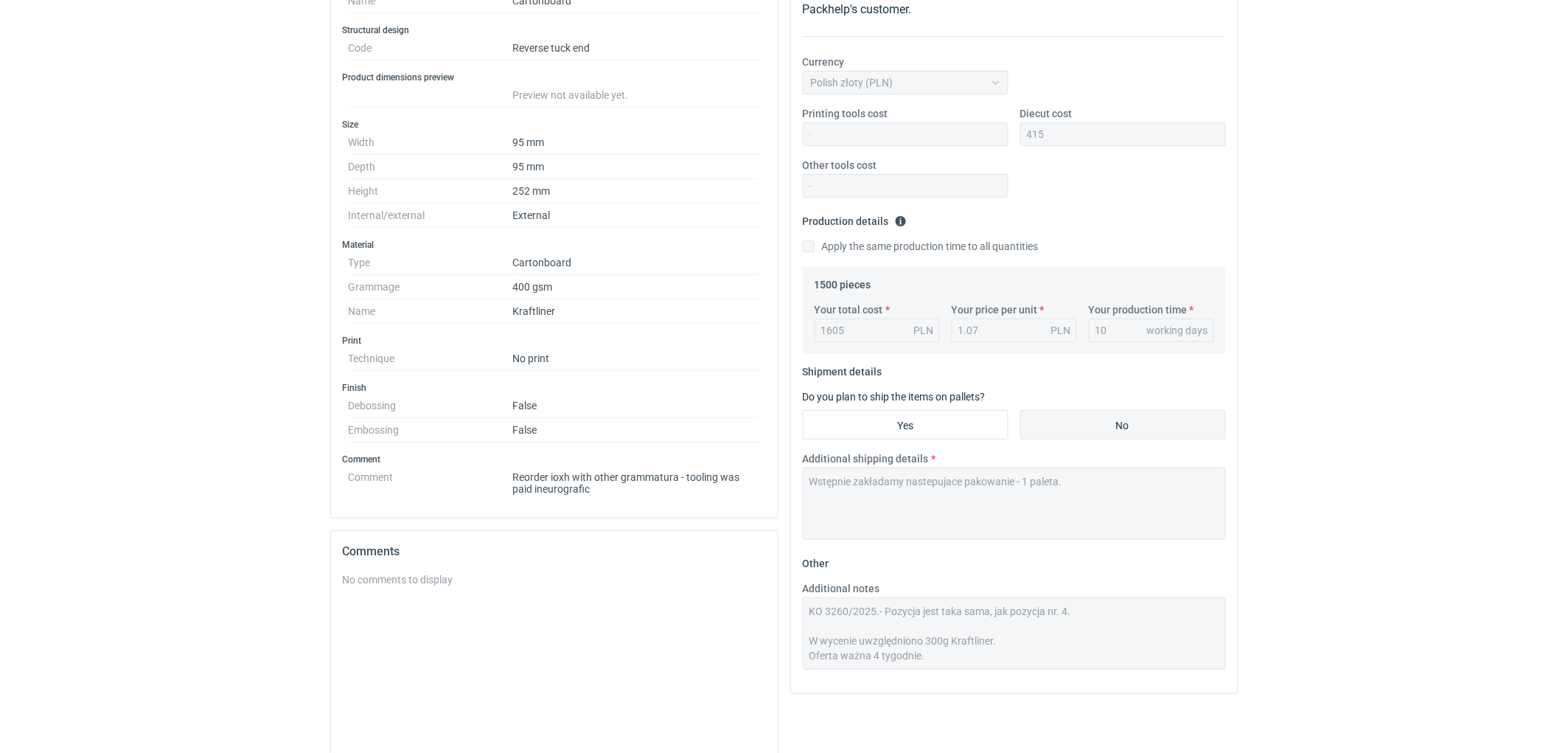
click at [1344, 507] on html "RFQs Specs Designs Items Orders Customers Tools Analytics 11 99+ EM [PERSON_NAM…" at bounding box center [784, 131] width 1568 height 753
drag, startPoint x: 1318, startPoint y: 393, endPoint x: 1318, endPoint y: 408, distance: 15.0
click at [1318, 393] on div "RFQs Specs Designs Items Orders Customers Tools Analytics 11 99+ EM [PERSON_NAM…" at bounding box center [784, 131] width 1568 height 753
click at [1439, 503] on div "RFQs Specs Designs Items Orders Customers Tools Analytics 11 99+ EM [PERSON_NAM…" at bounding box center [784, 131] width 1568 height 753
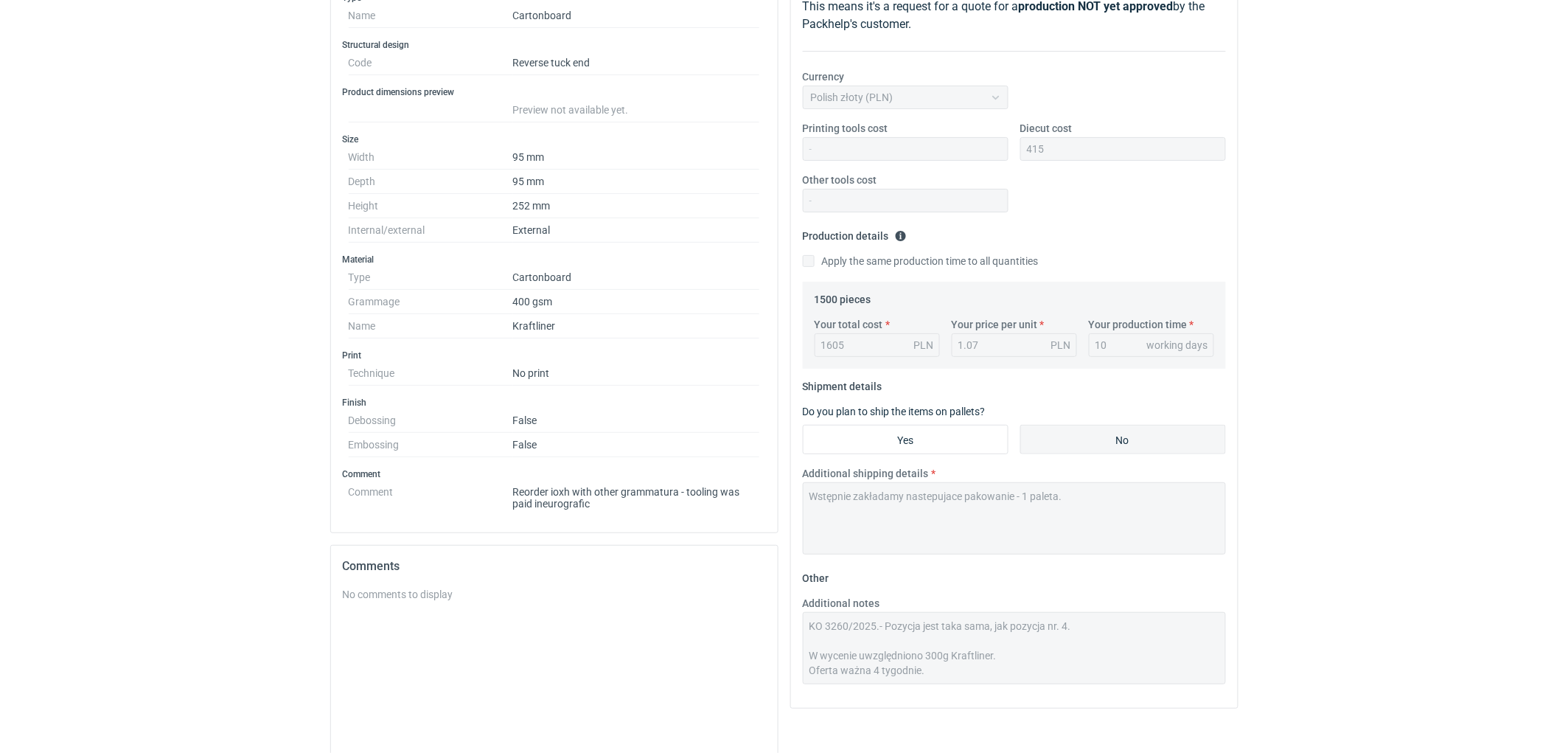
scroll to position [0, 0]
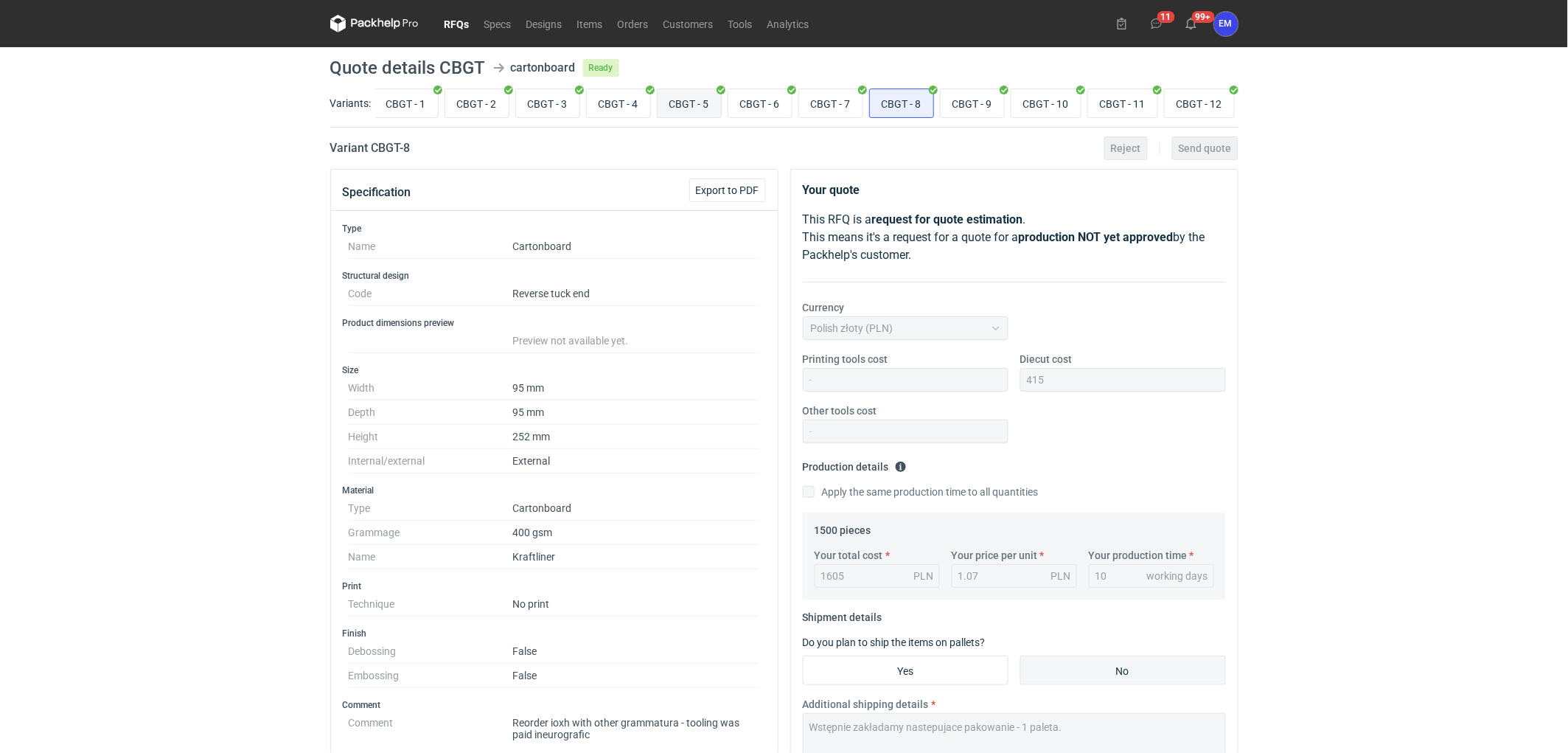
click at [709, 111] on input "CBGT - 5" at bounding box center [689, 102] width 64 height 28
radio input "true"
click at [907, 109] on input "CBGT - 8" at bounding box center [902, 102] width 64 height 28
radio input "true"
click at [969, 93] on input "CBGT - 9" at bounding box center [972, 102] width 64 height 28
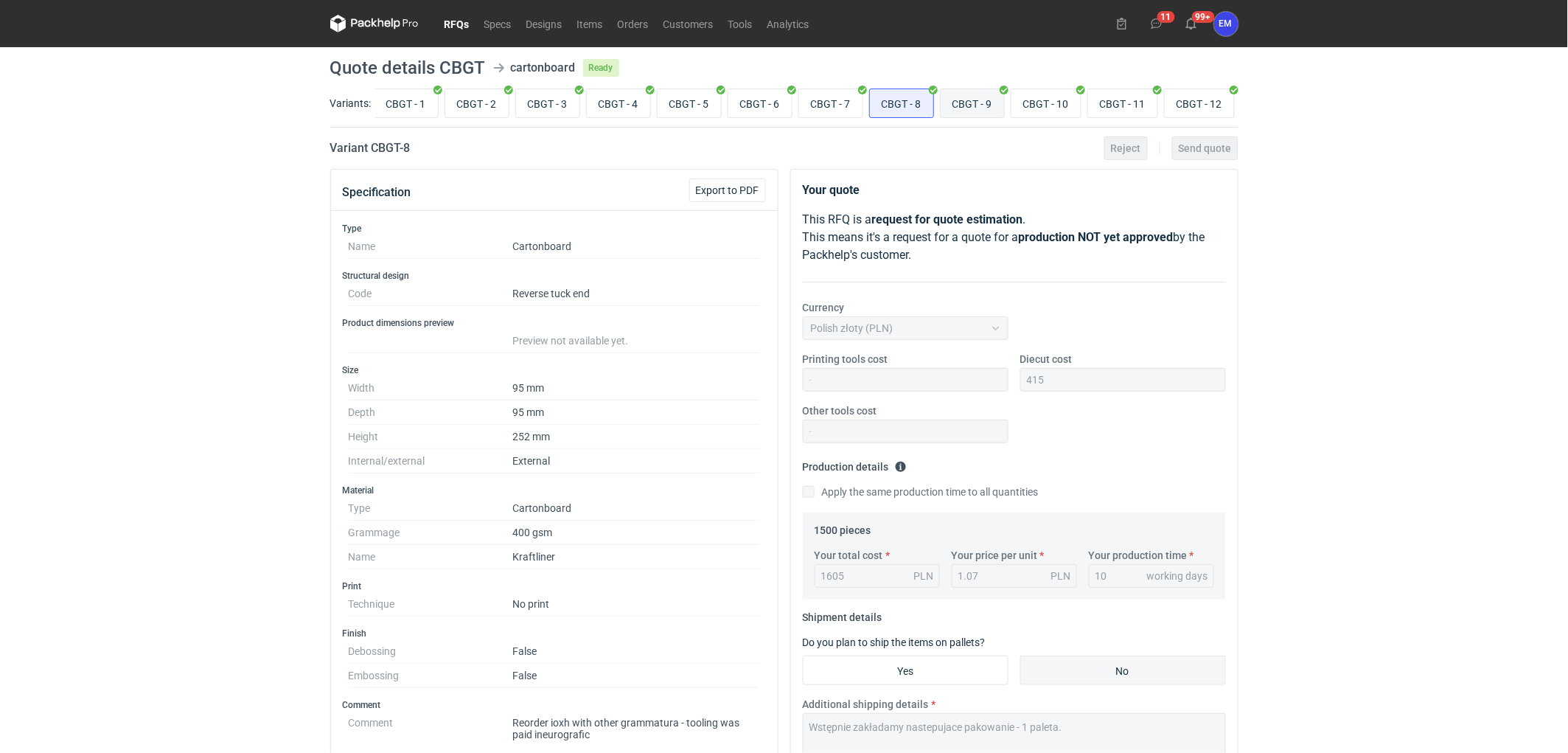
radio input "true"
click at [599, 101] on input "CBGT - 4" at bounding box center [619, 102] width 64 height 28
radio input "true"
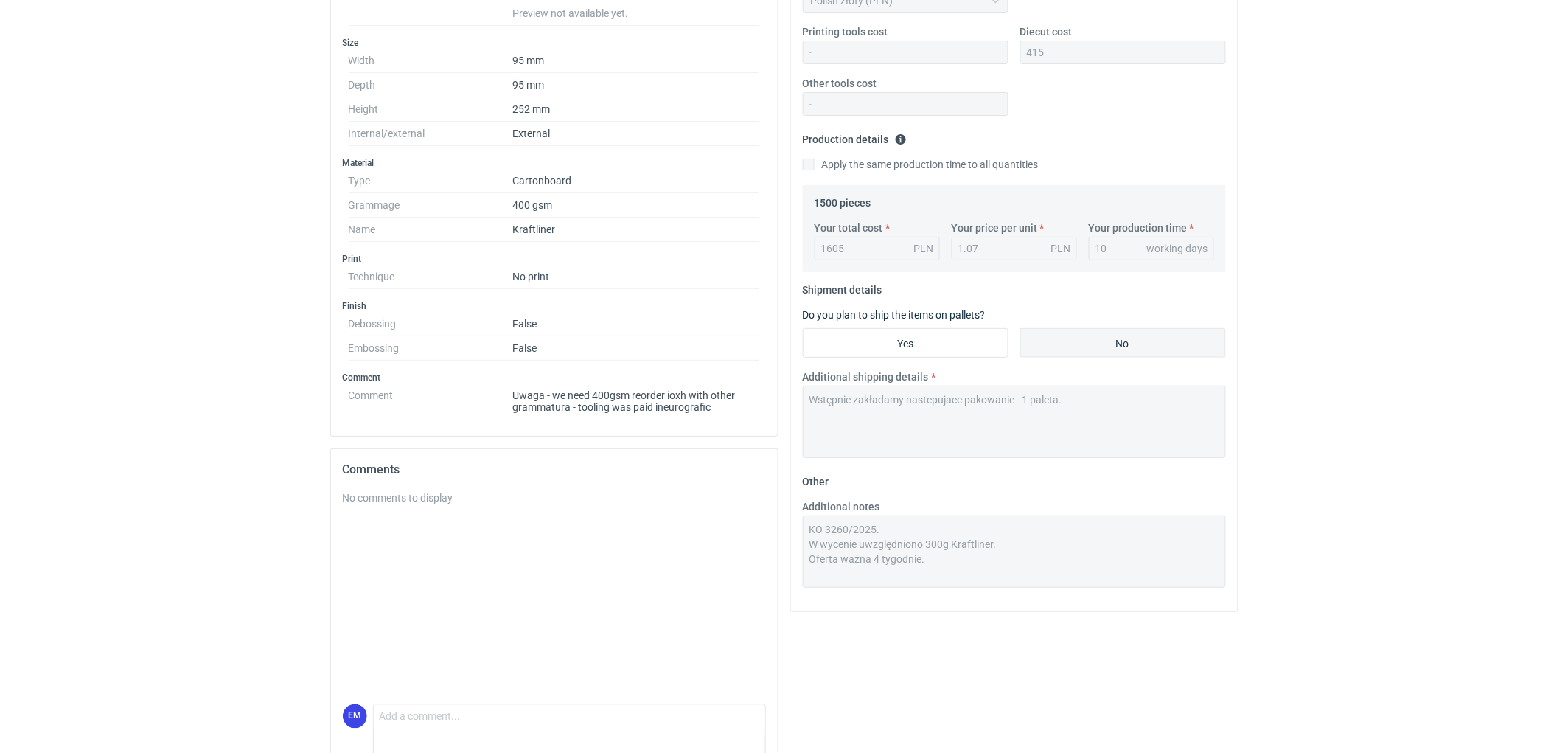
scroll to position [82, 0]
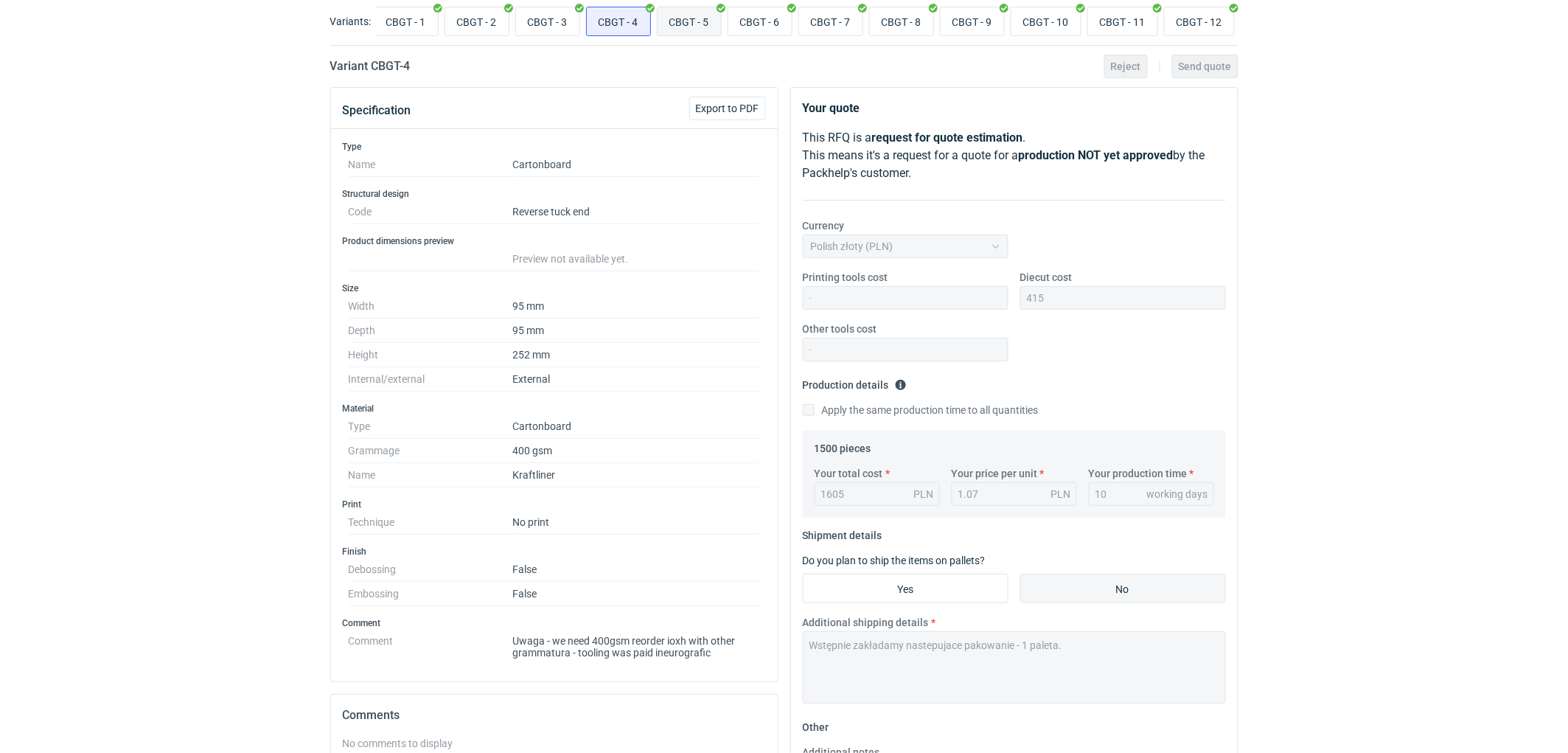
click at [690, 22] on input "CBGT - 5" at bounding box center [689, 21] width 64 height 28
radio input "true"
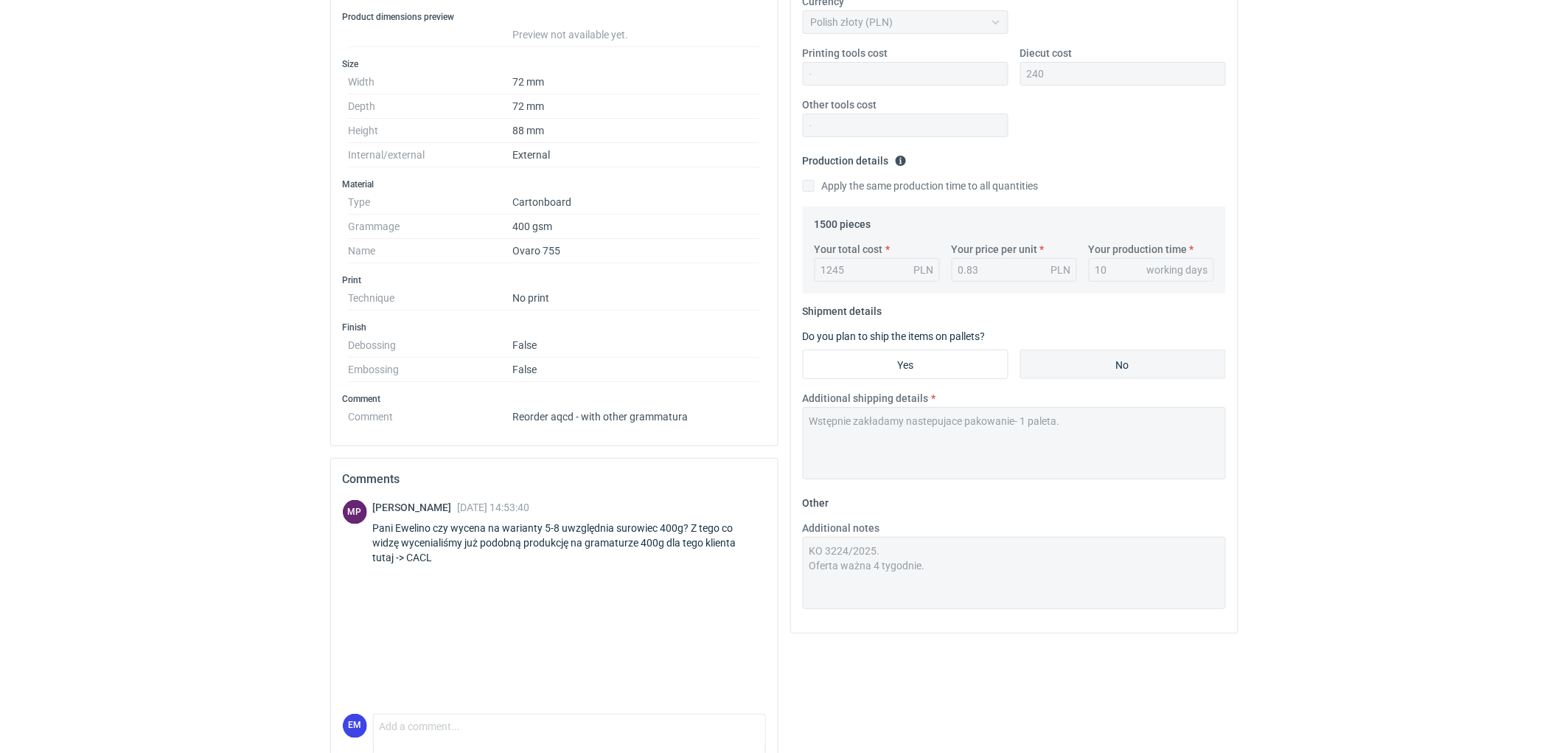
scroll to position [370, 0]
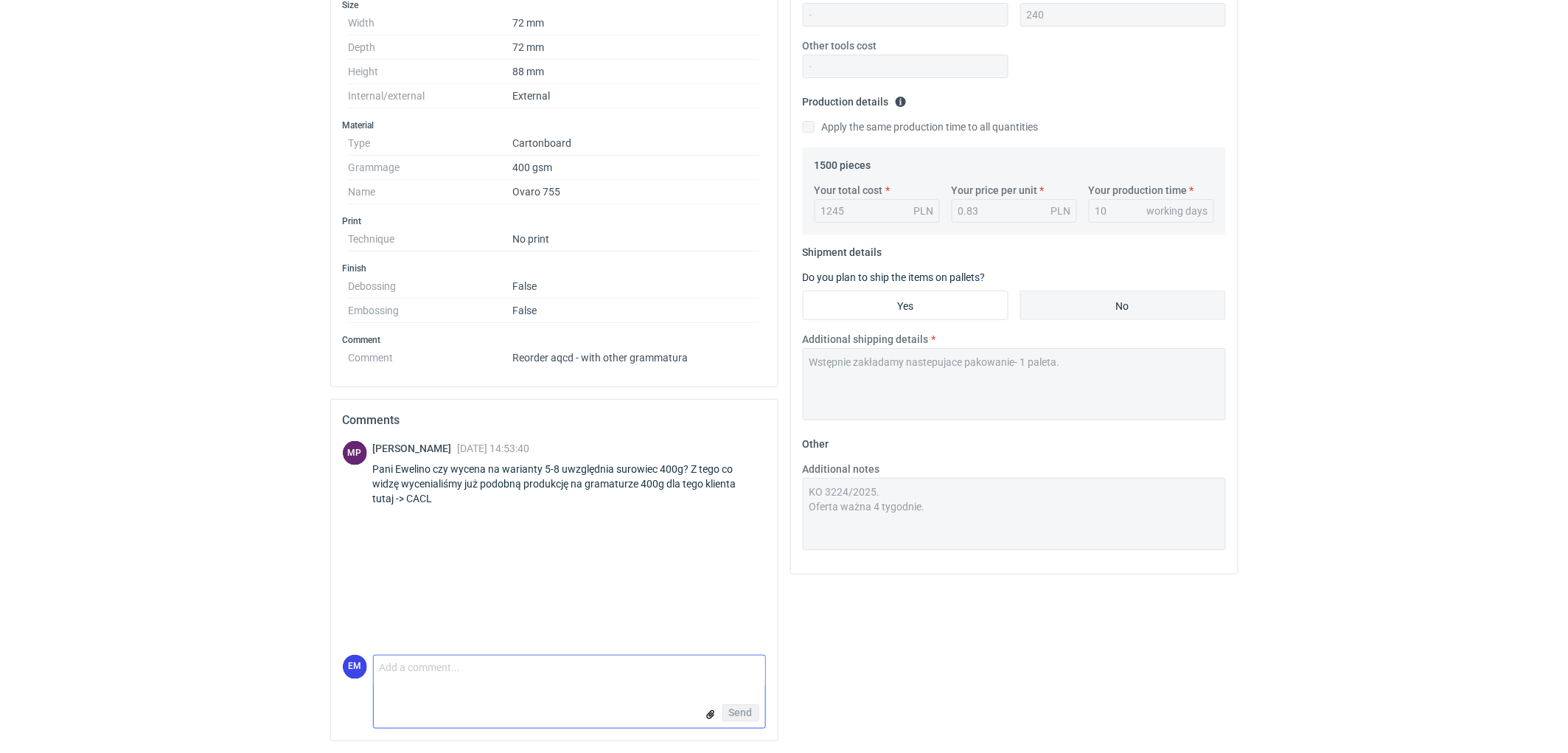
click at [450, 684] on textarea "Comment message" at bounding box center [569, 671] width 391 height 31
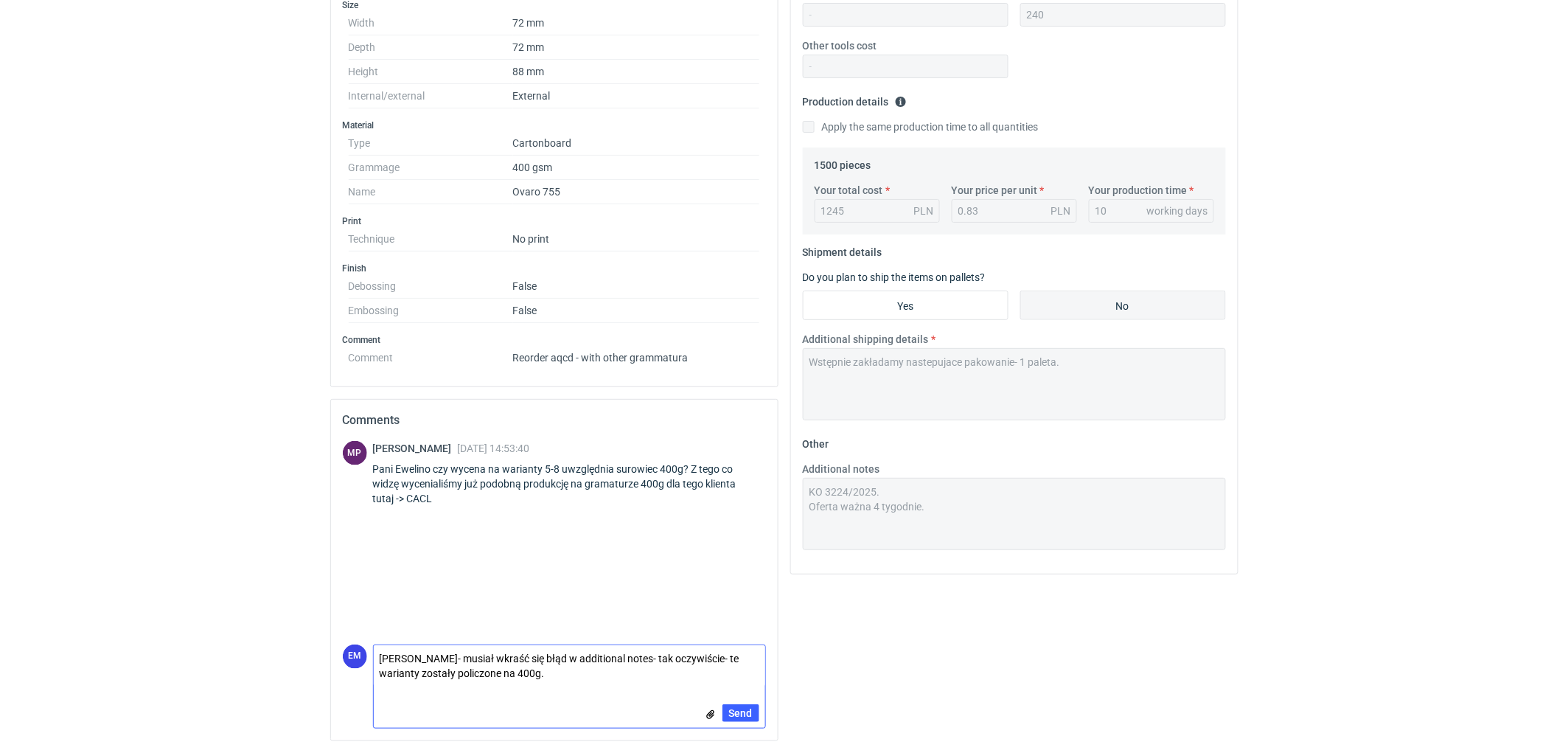
type textarea "[PERSON_NAME]- musiał wkraść się błąd w additional notes- tak oczywiście- te wa…"
click at [940, 614] on div "Your quote This RFQ is a request for quote estimation . This means it's a reque…" at bounding box center [1014, 278] width 460 height 949
click at [571, 677] on textarea "[PERSON_NAME]- musiał wkraść się błąd w additional notes- tak oczywiście- te wa…" at bounding box center [569, 665] width 391 height 42
click at [742, 712] on span "Send" at bounding box center [741, 712] width 23 height 11
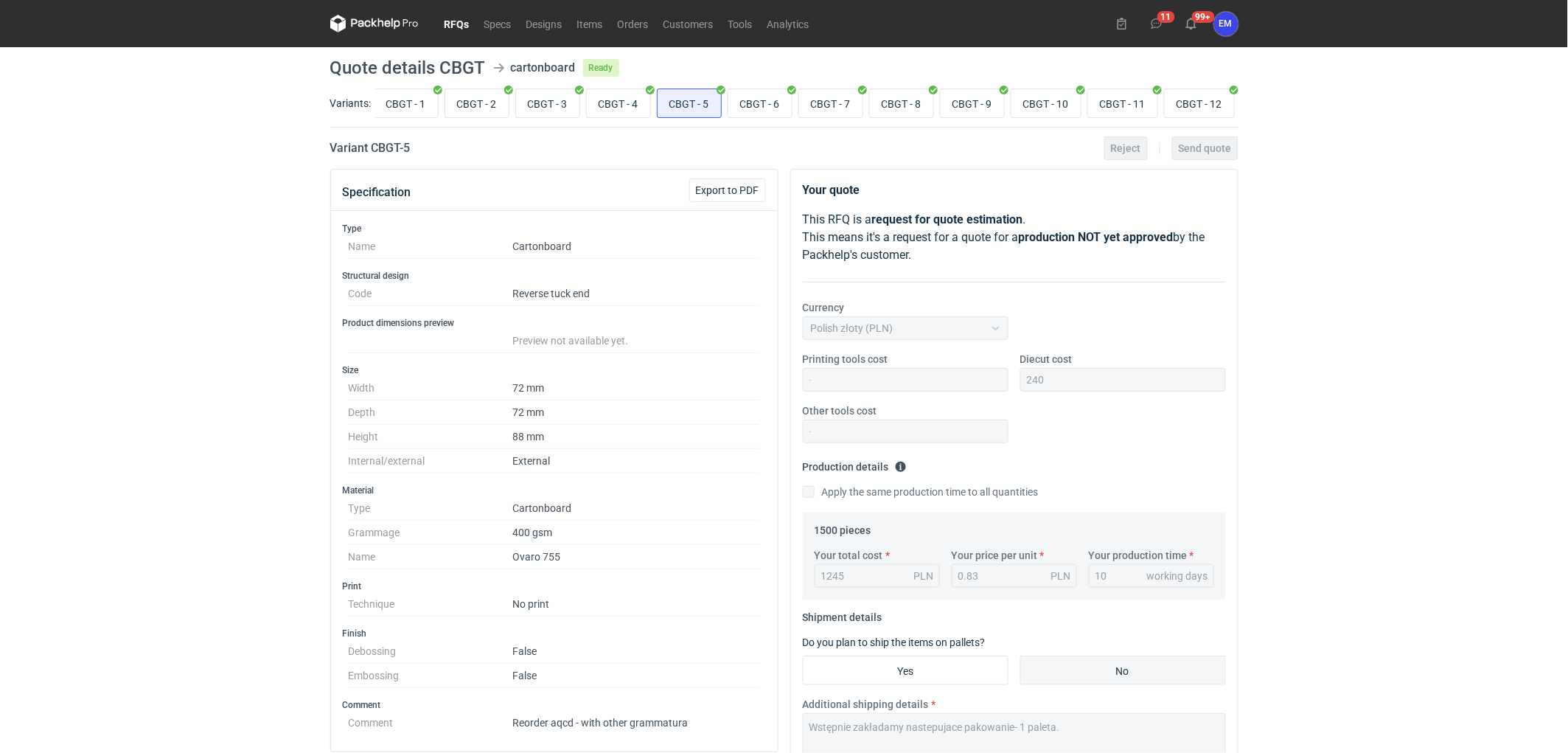
click at [466, 26] on link "RFQs" at bounding box center [457, 23] width 40 height 17
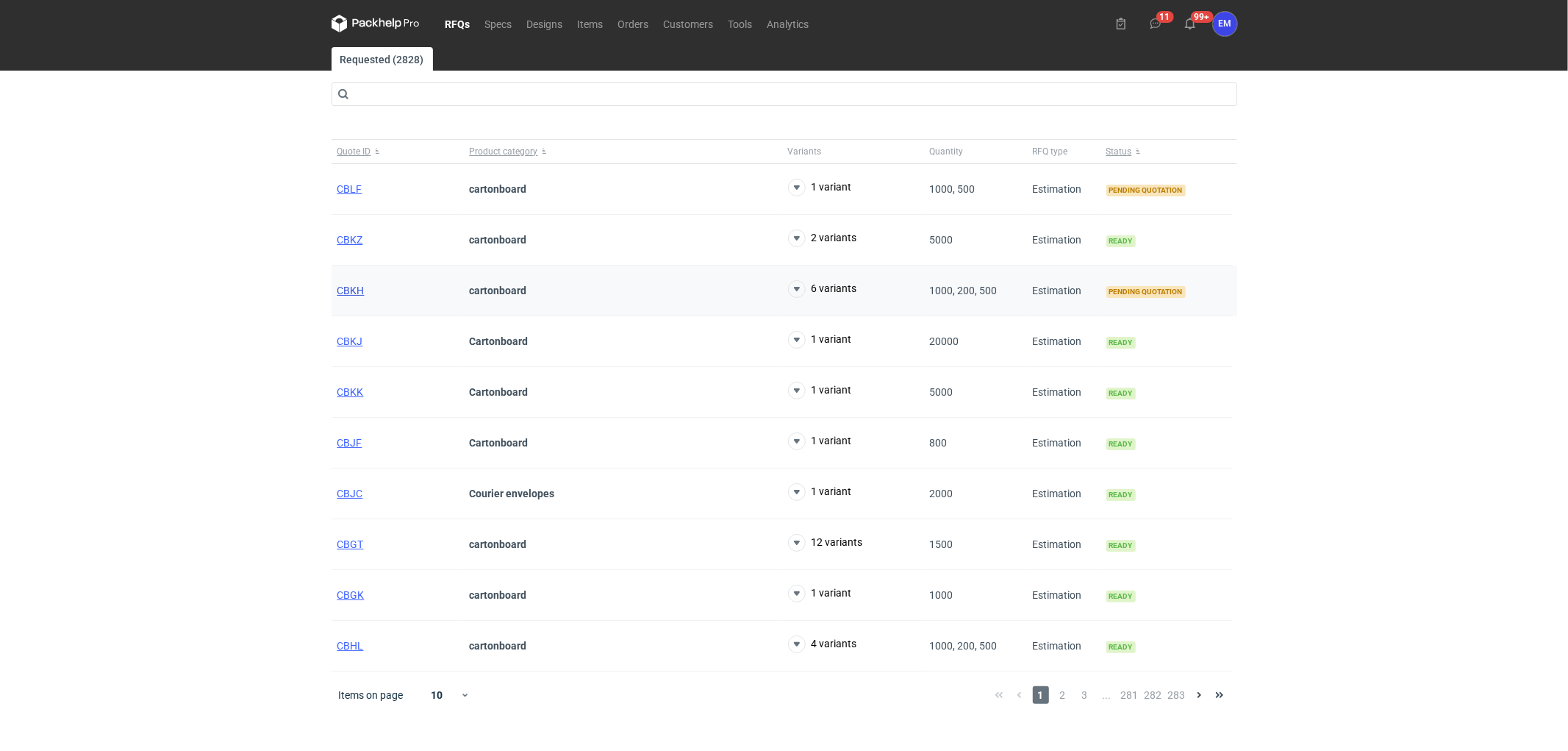
click at [344, 289] on span "CBKH" at bounding box center [350, 291] width 27 height 12
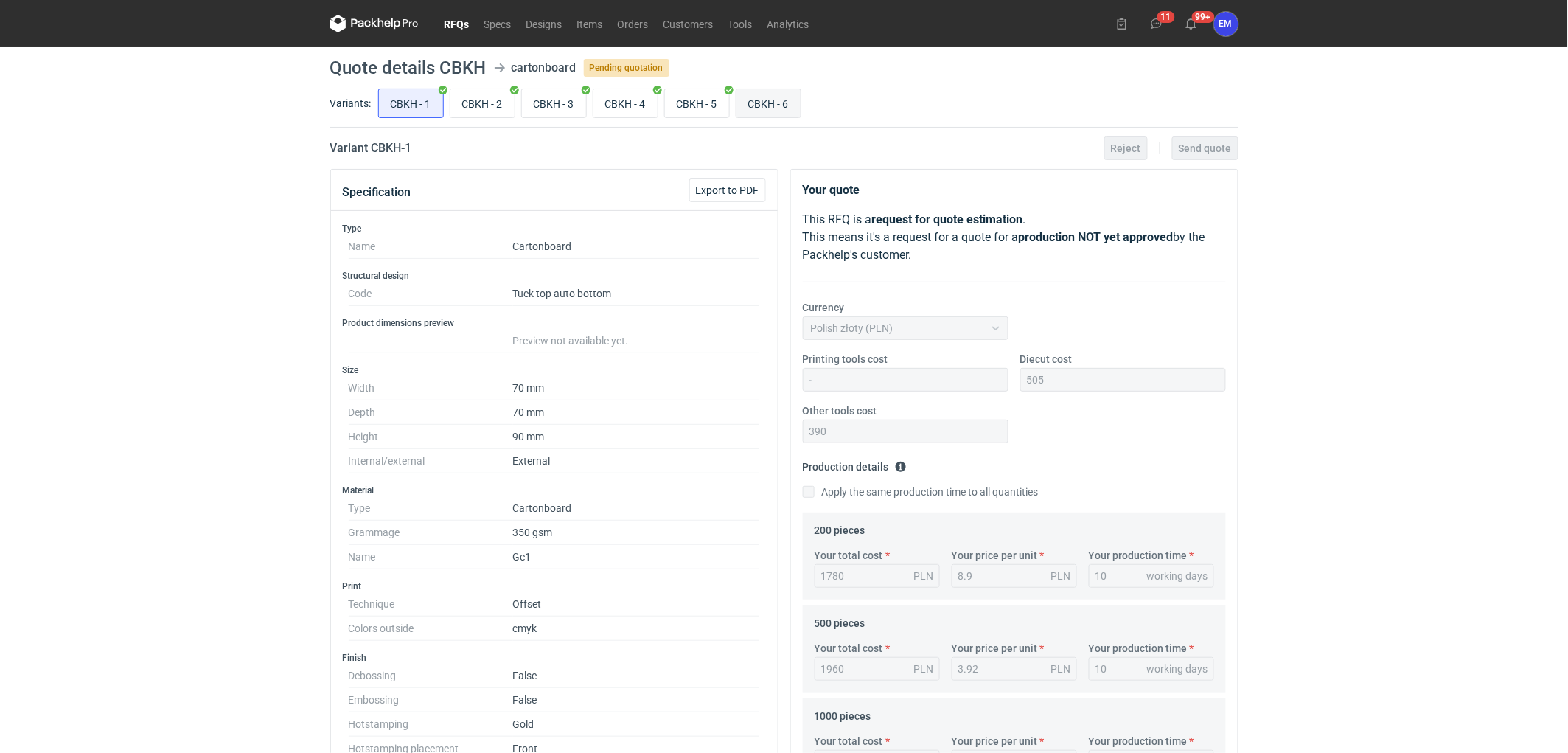
click at [779, 107] on input "CBKH - 6" at bounding box center [769, 102] width 64 height 28
radio input "true"
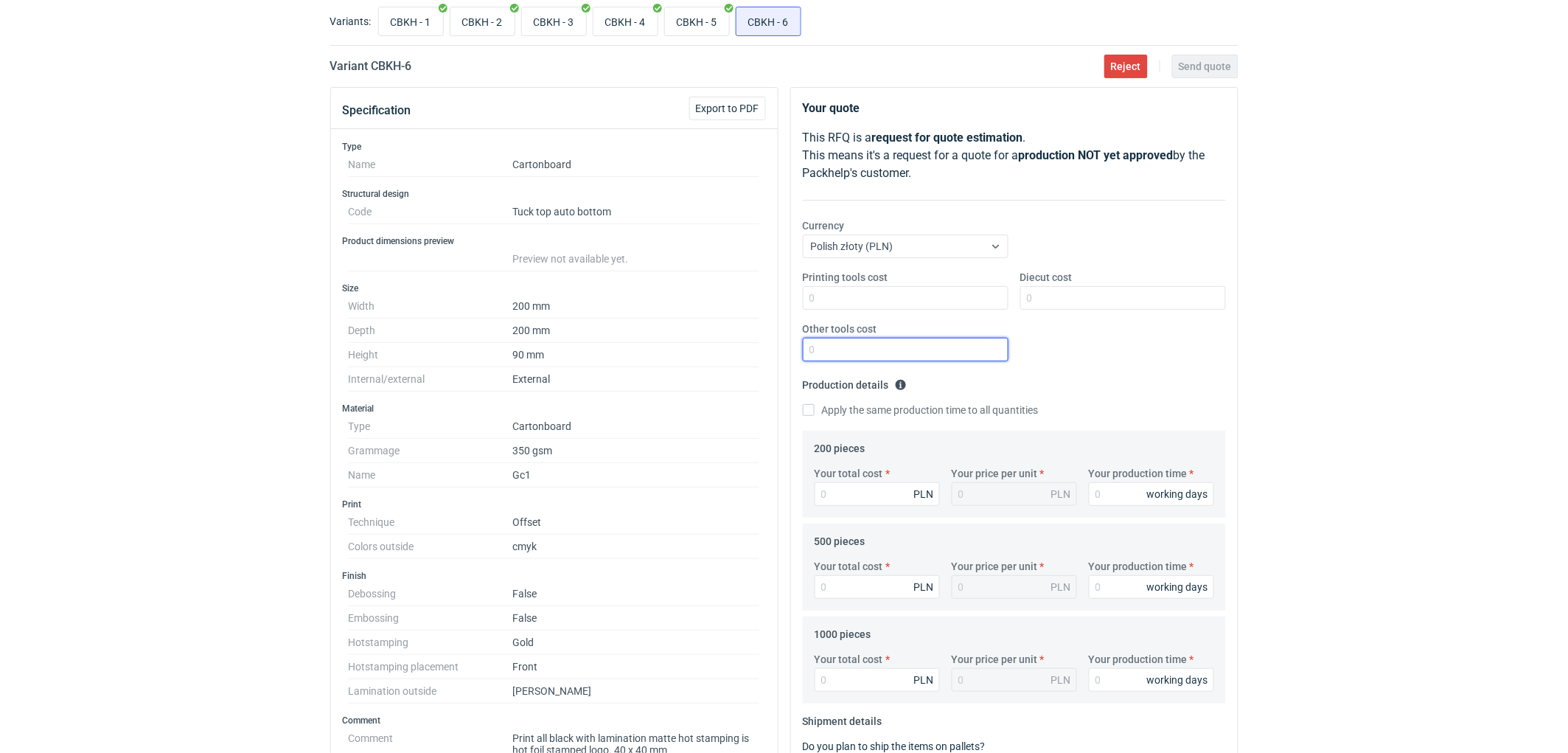
click at [870, 357] on input "Other tools cost" at bounding box center [906, 349] width 206 height 23
type input "590"
click at [1106, 304] on input "Diecut cost" at bounding box center [1123, 297] width 206 height 23
type input "590"
click at [873, 345] on input "590" at bounding box center [906, 349] width 206 height 23
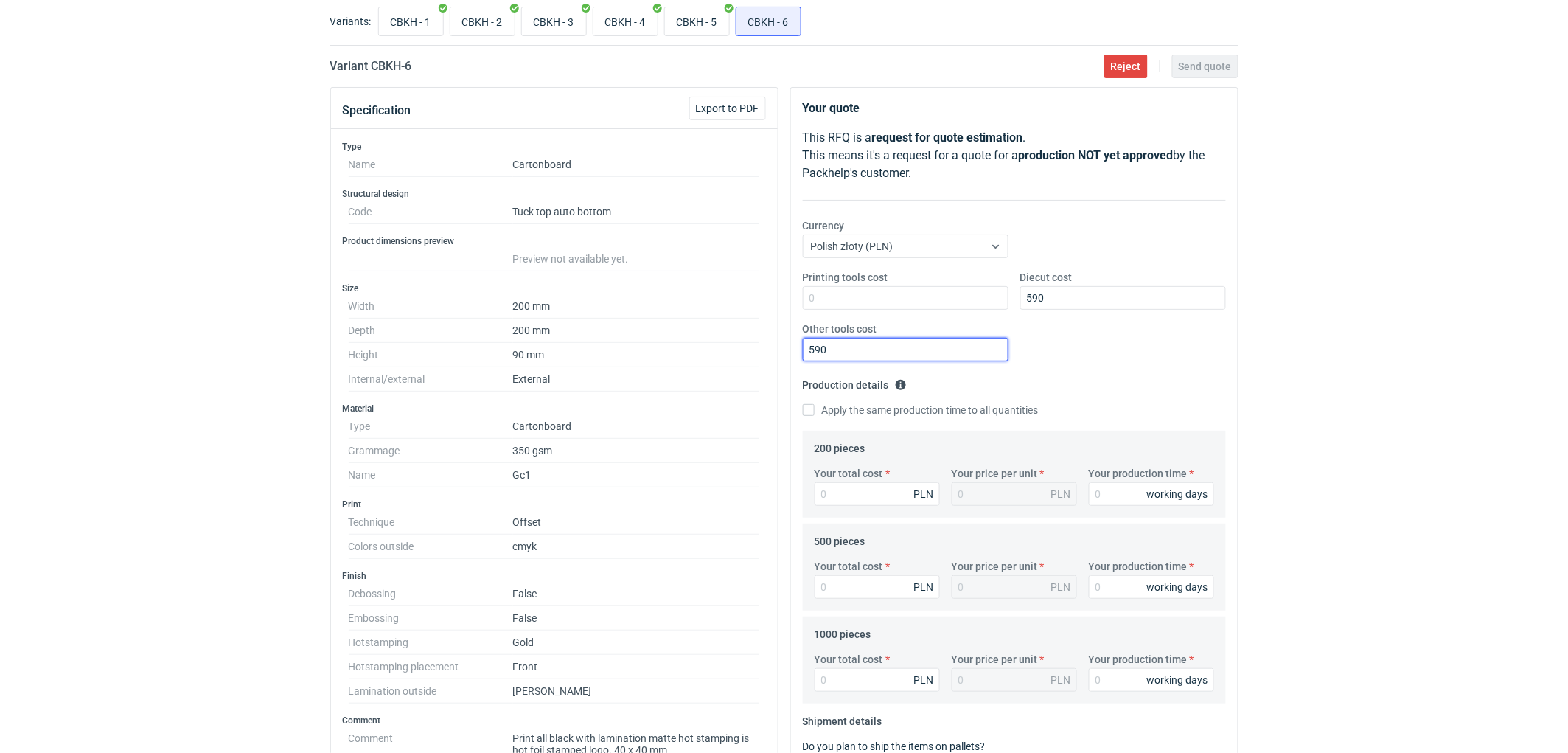
click at [873, 345] on input "590" at bounding box center [906, 349] width 206 height 23
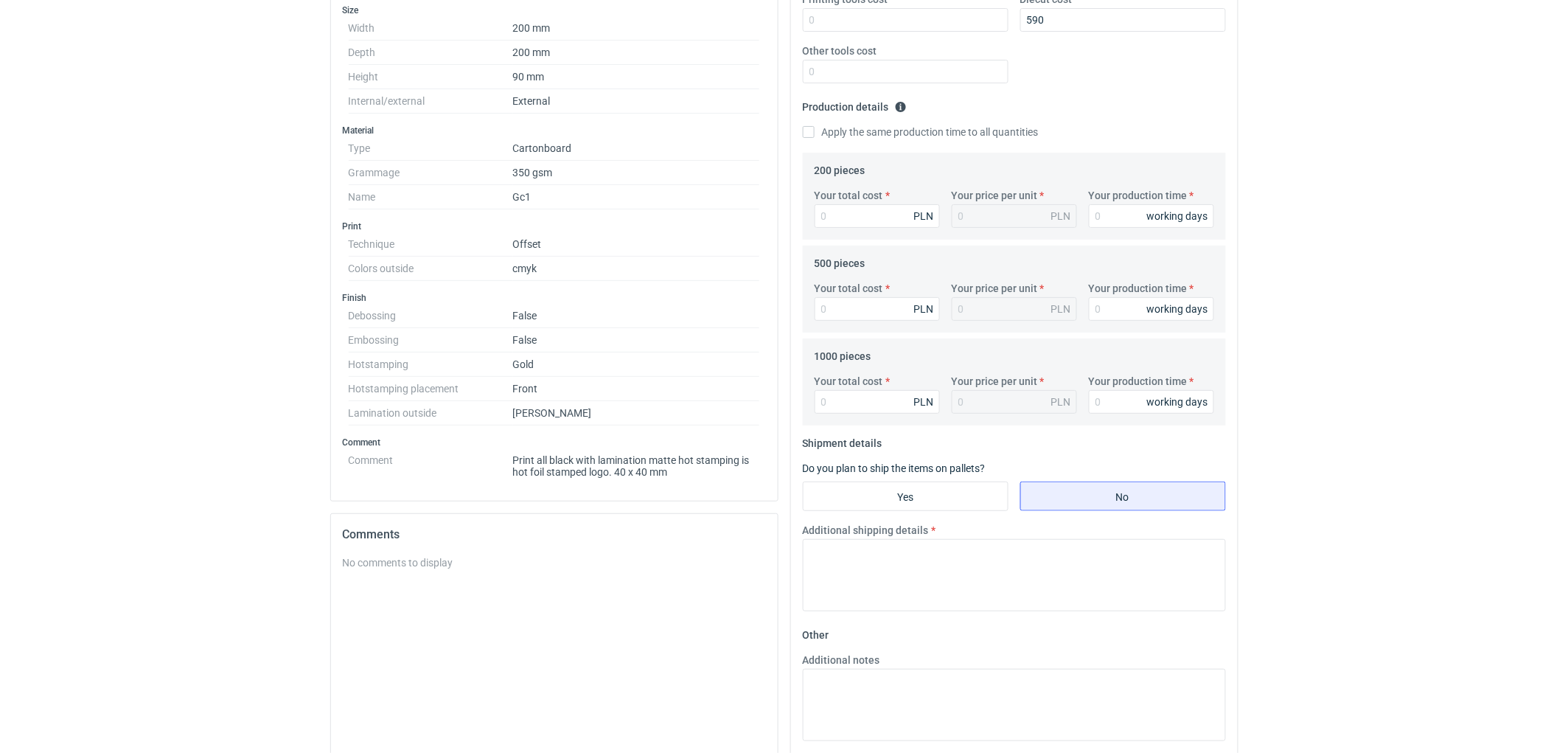
scroll to position [475, 0]
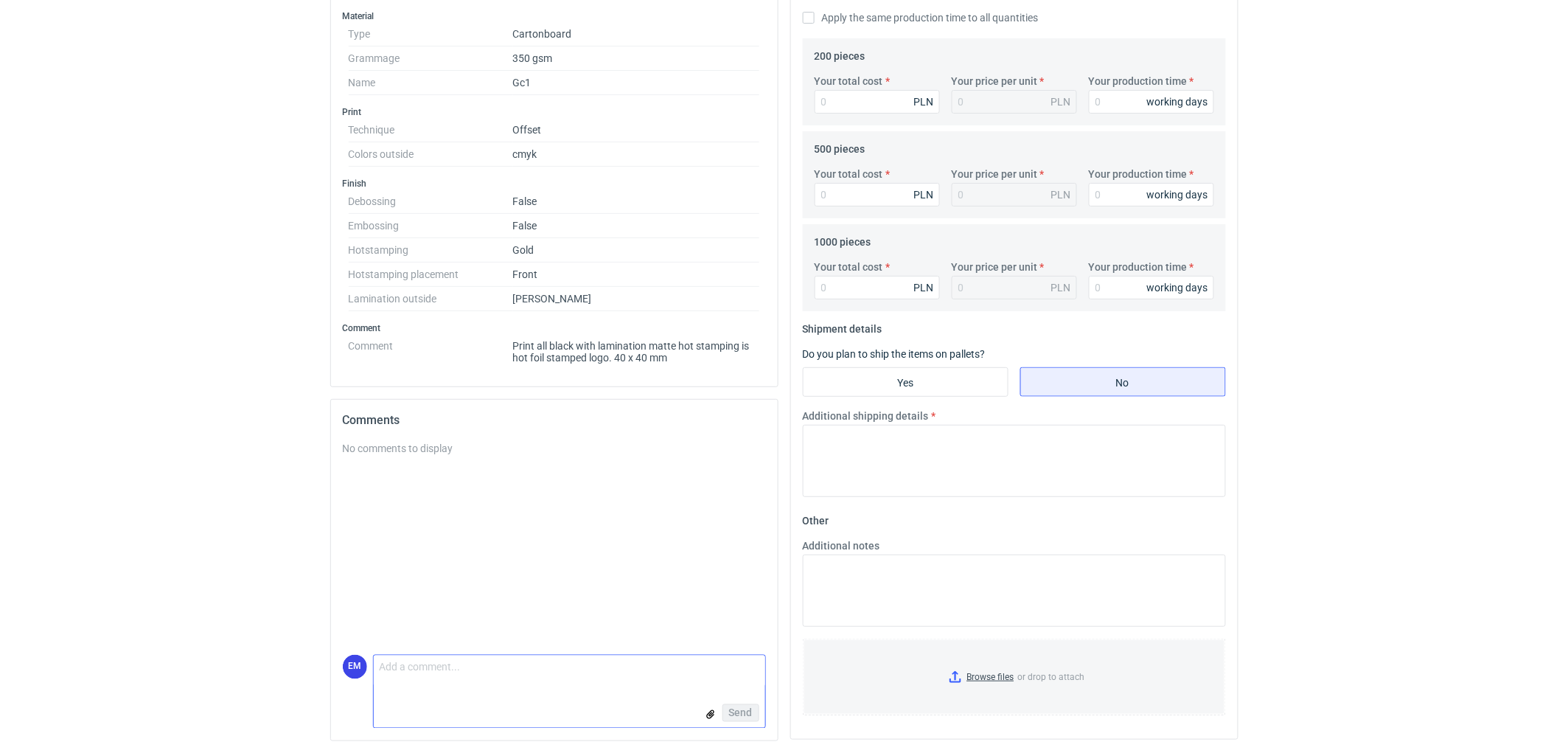
click at [473, 683] on textarea "Comment message" at bounding box center [569, 671] width 391 height 31
type textarea "Z"
type textarea "Z tą ofertą wrócę jutro."
click at [742, 715] on span "Send" at bounding box center [741, 712] width 23 height 11
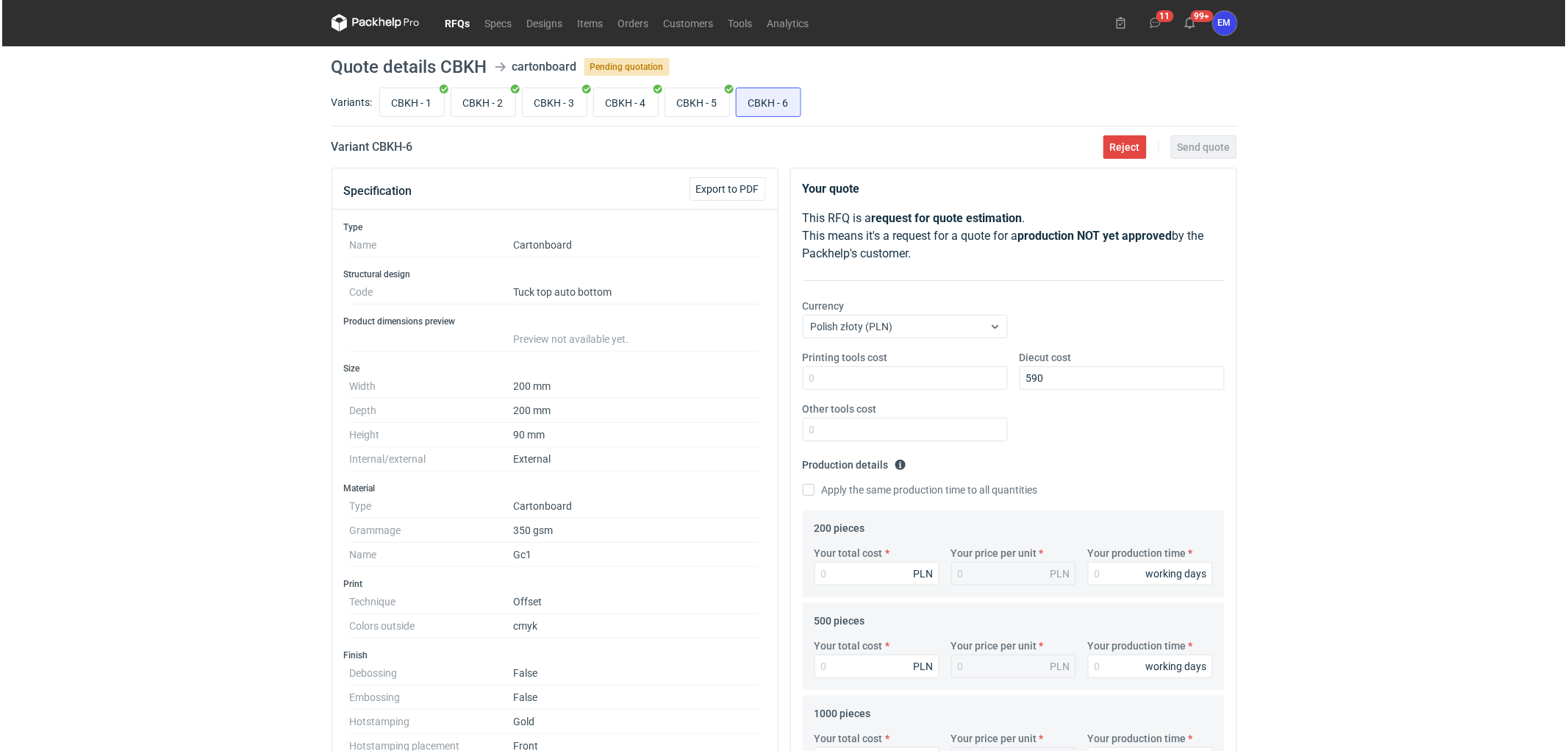
scroll to position [0, 0]
click at [1039, 384] on input "590" at bounding box center [1119, 378] width 205 height 23
click at [132, 427] on div "RFQs Specs Designs Items Orders Customers Tools Analytics 11 99+ EM [PERSON_NAM…" at bounding box center [782, 376] width 1563 height 751
click at [385, 23] on icon at bounding box center [373, 23] width 89 height 17
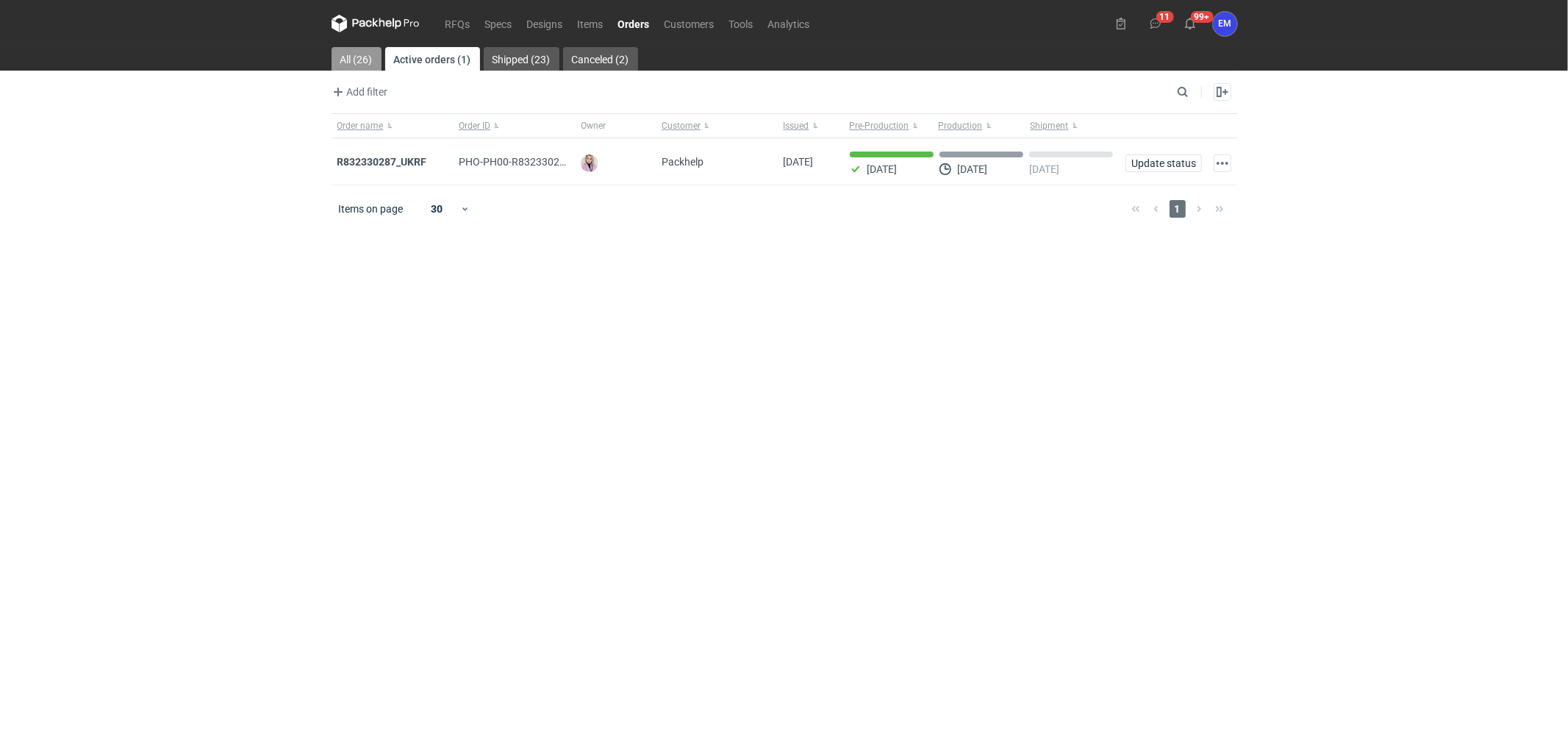
click at [341, 52] on link "All (26)" at bounding box center [356, 59] width 50 height 23
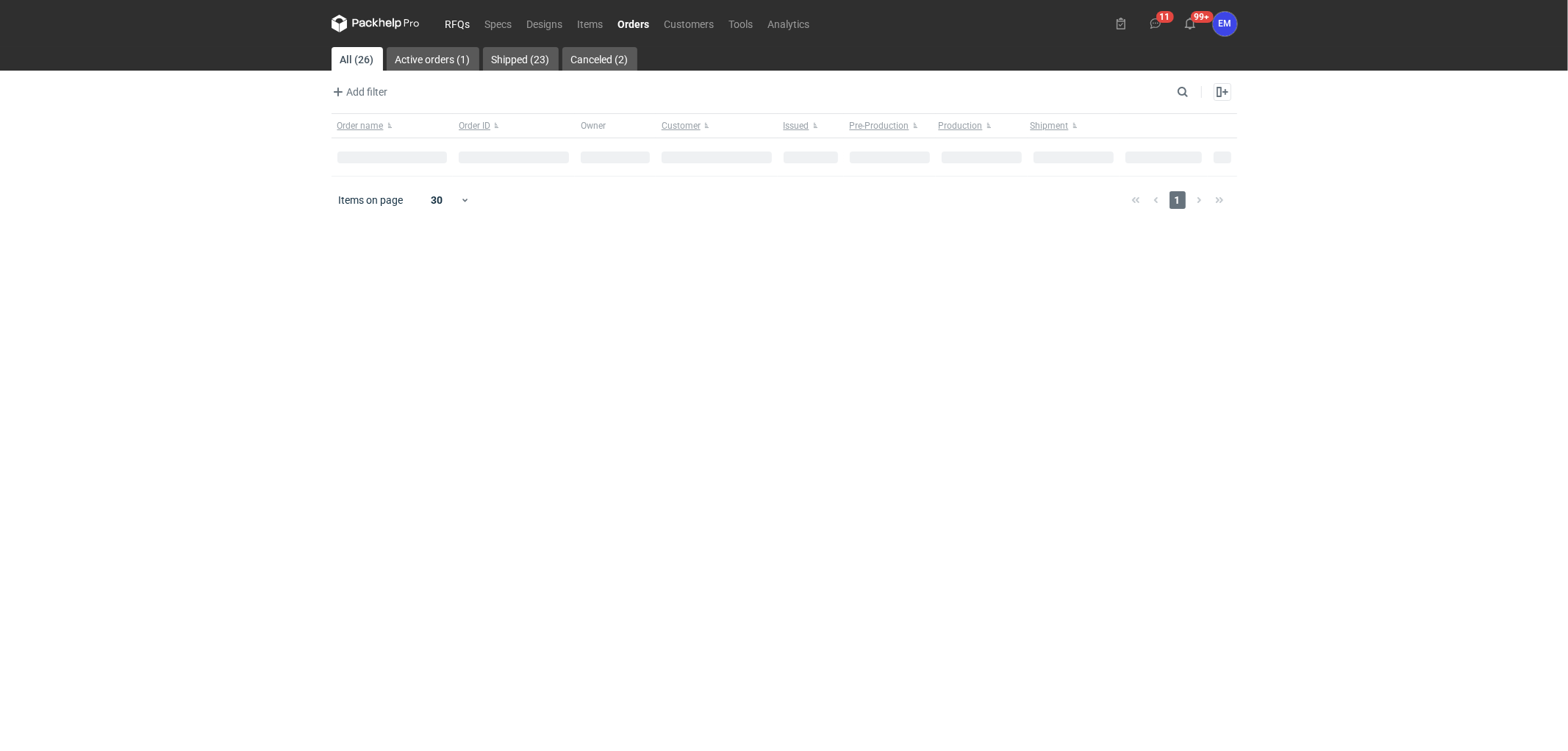
click at [445, 22] on link "RFQs" at bounding box center [457, 23] width 39 height 17
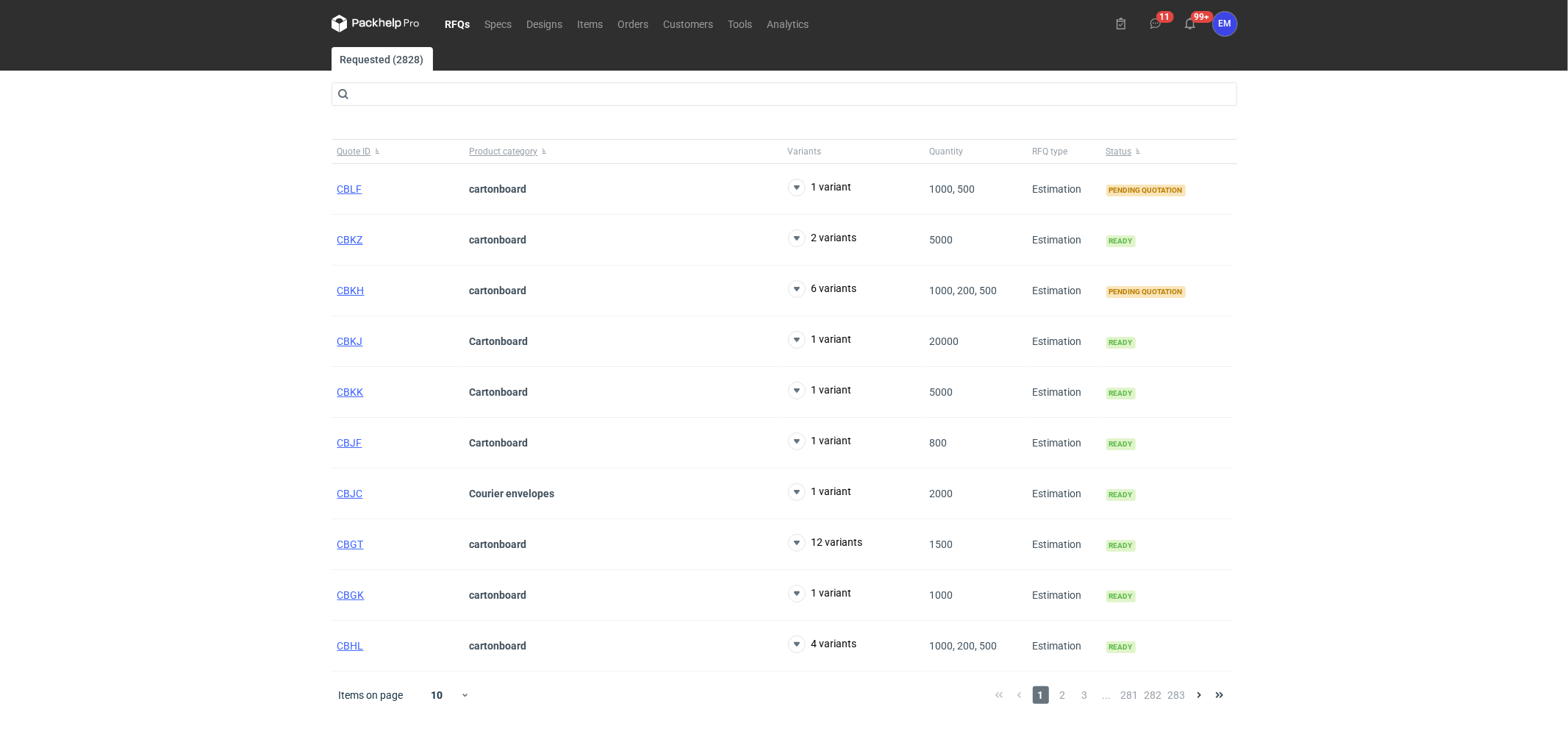
click at [215, 248] on div "RFQs Specs Designs Items Orders Customers Tools Analytics 11 99+ EM [PERSON_NAM…" at bounding box center [784, 376] width 1568 height 751
